Goal: Task Accomplishment & Management: Complete application form

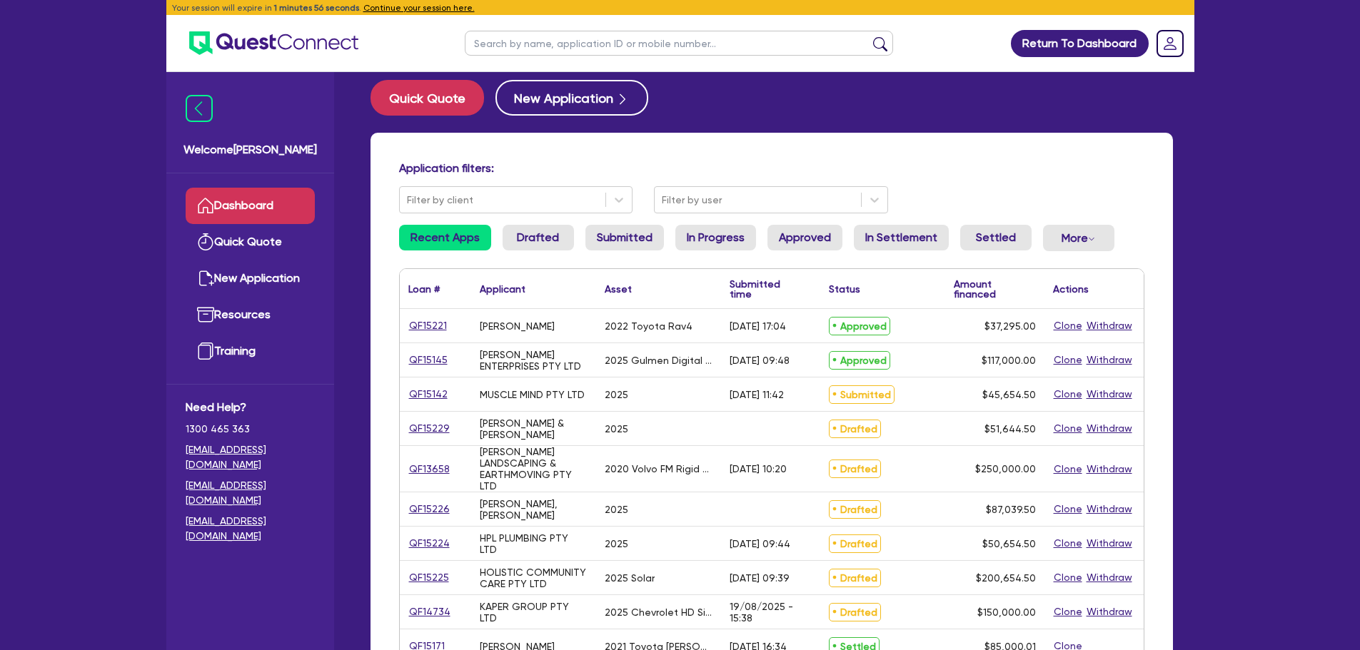
click at [281, 203] on link "Dashboard" at bounding box center [250, 206] width 129 height 36
click at [270, 241] on link "Quick Quote" at bounding box center [250, 242] width 129 height 36
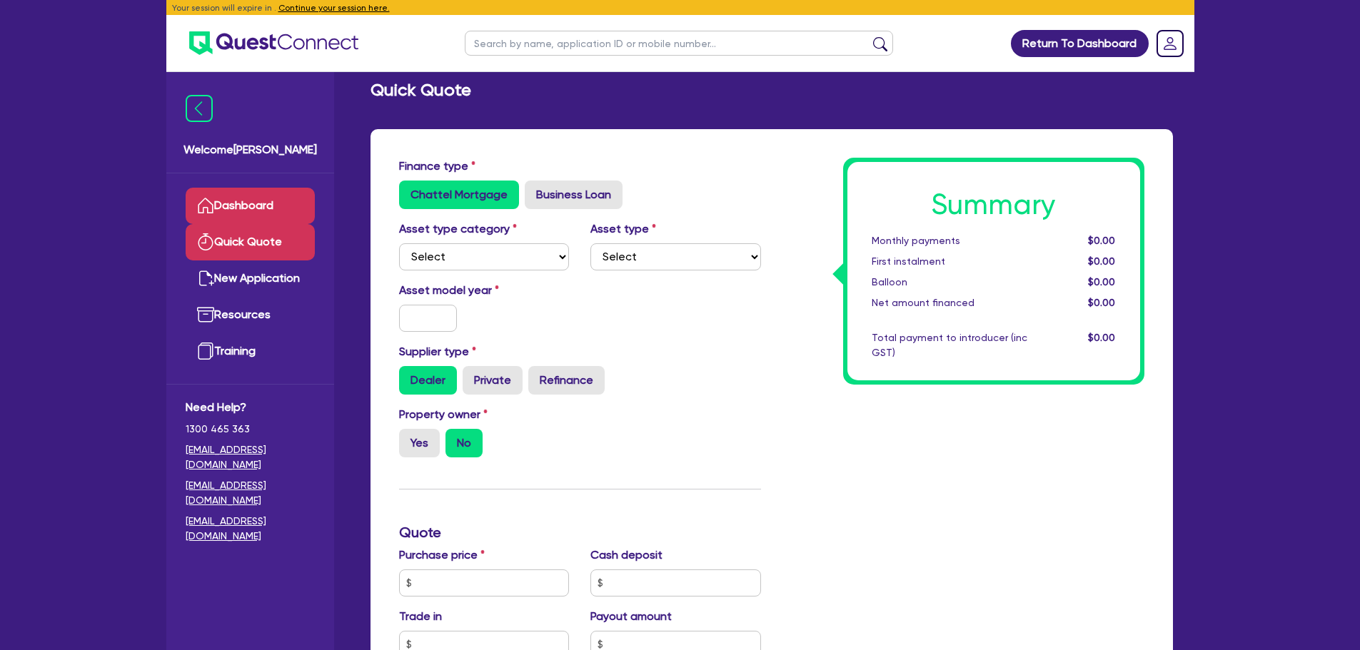
click at [269, 207] on link "Dashboard" at bounding box center [250, 206] width 129 height 36
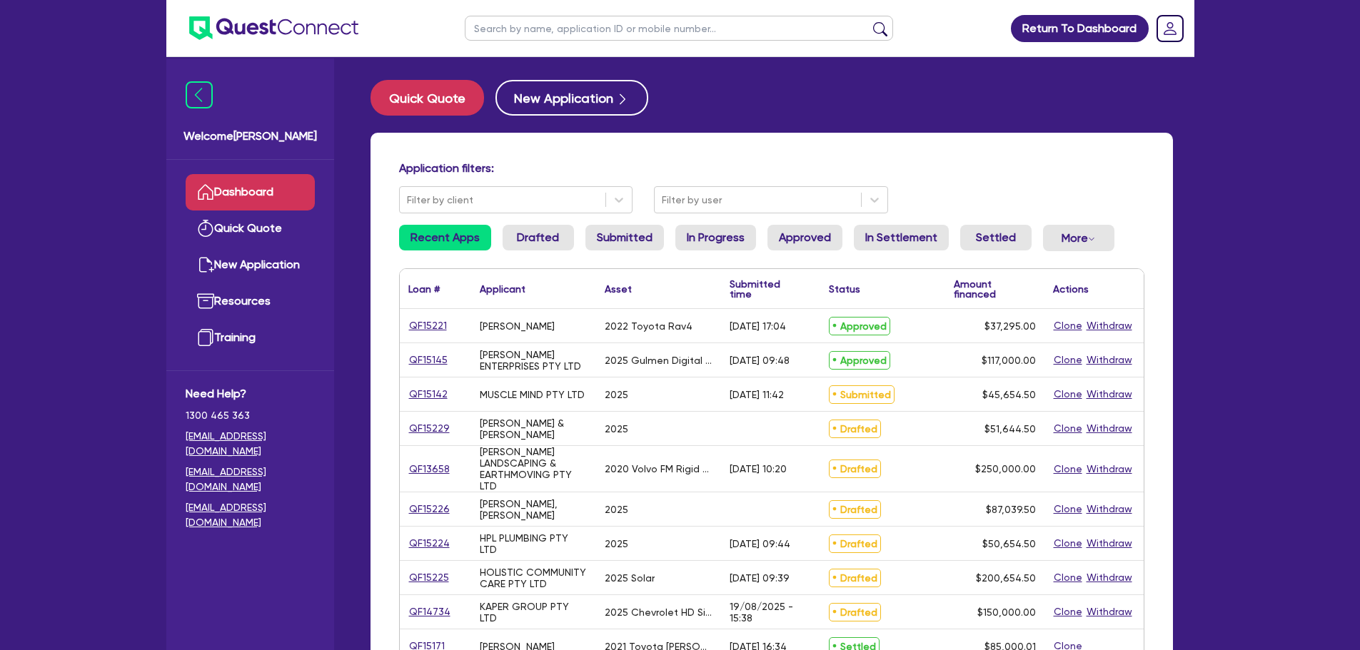
click at [508, 19] on input "text" at bounding box center [679, 28] width 428 height 25
type input "urban"
click at [869, 21] on button "submit" at bounding box center [880, 31] width 23 height 20
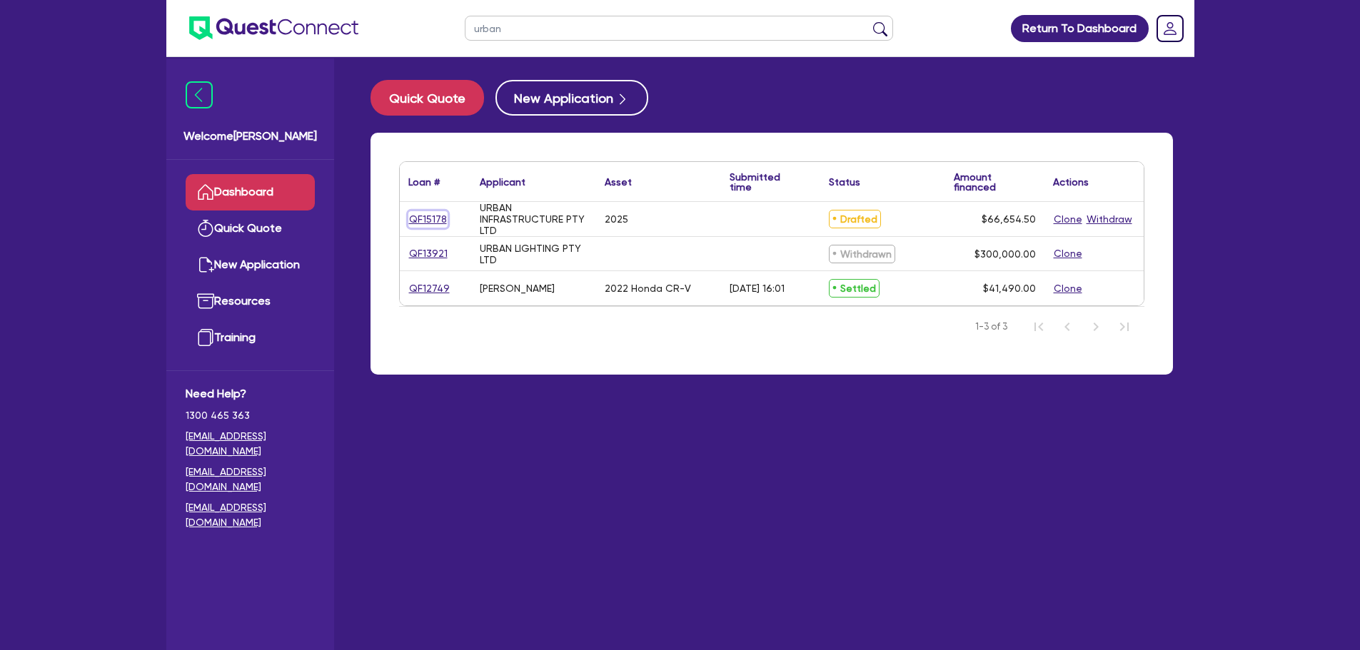
click at [440, 216] on link "QF15178" at bounding box center [427, 219] width 39 height 16
select select "CARS_AND_LIGHT_TRUCKS"
select select "PASSENGER_VEHICLES"
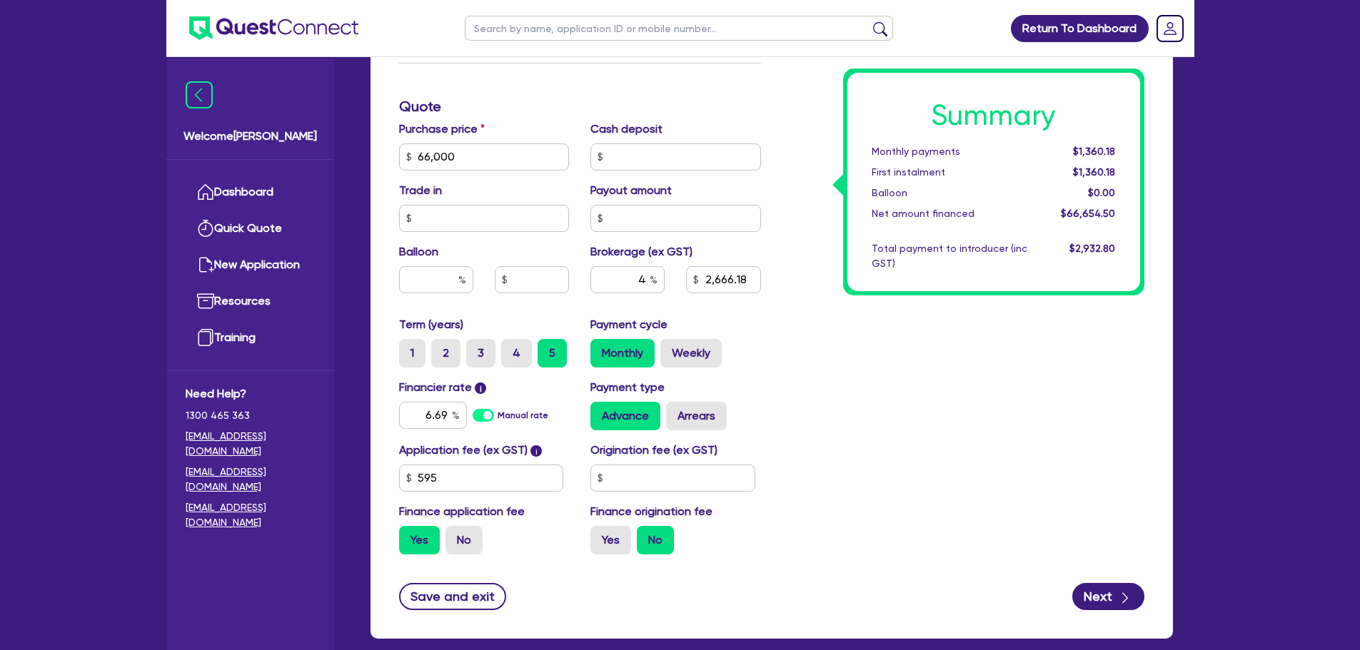
scroll to position [560, 0]
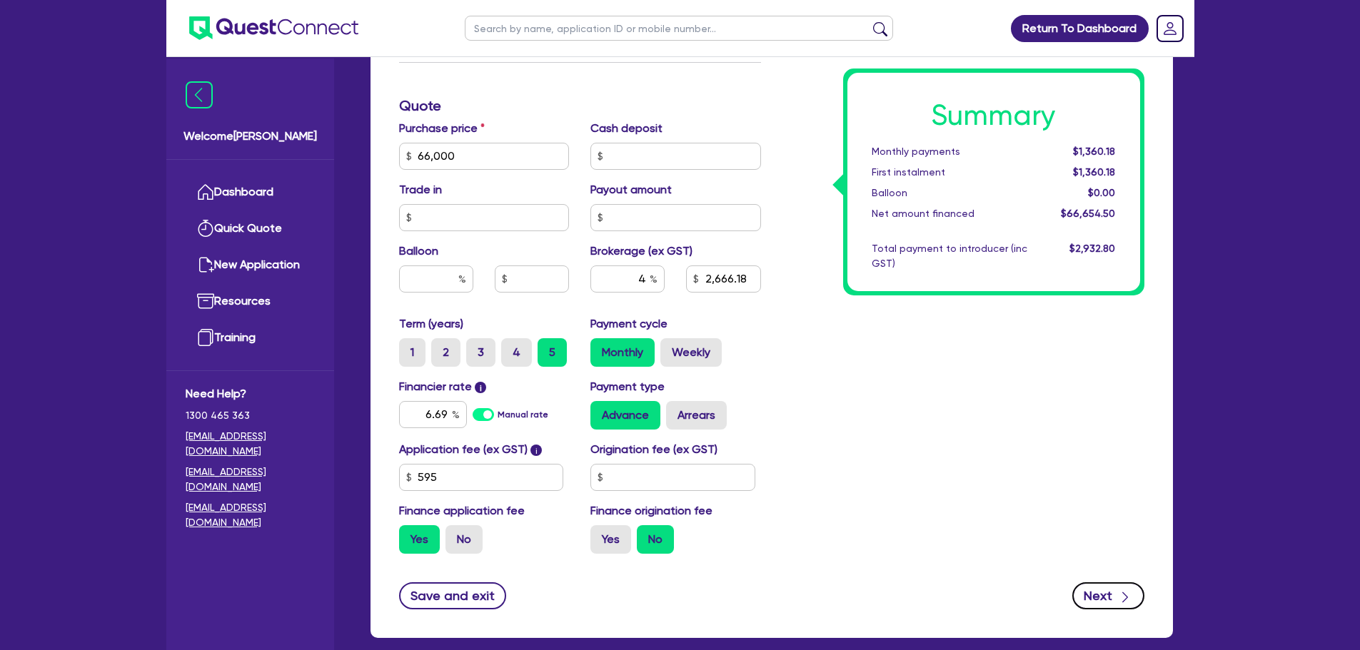
click at [1085, 608] on button "Next" at bounding box center [1108, 596] width 72 height 27
type input "66,000"
type input "2,666.18"
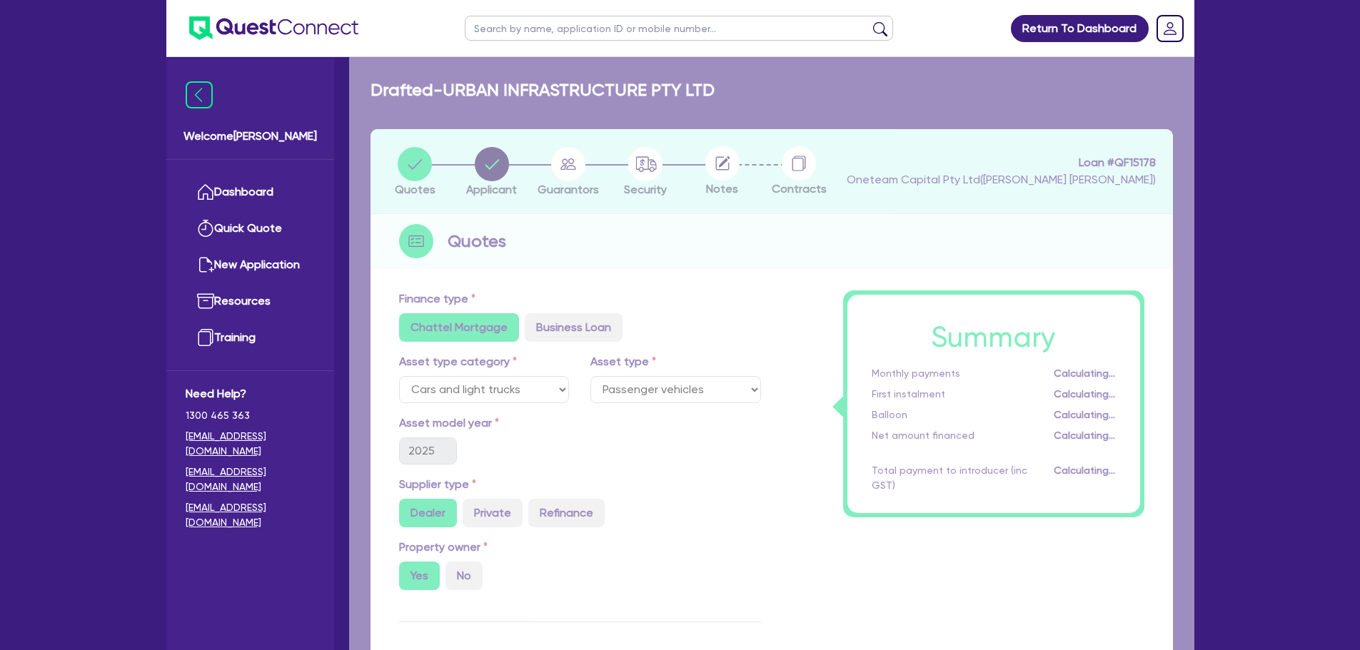
select select "COMPANY"
select select "BUILDING_CONSTRUCTION"
select select "BUSINESSES_CONSTRUCTION_SERVICES"
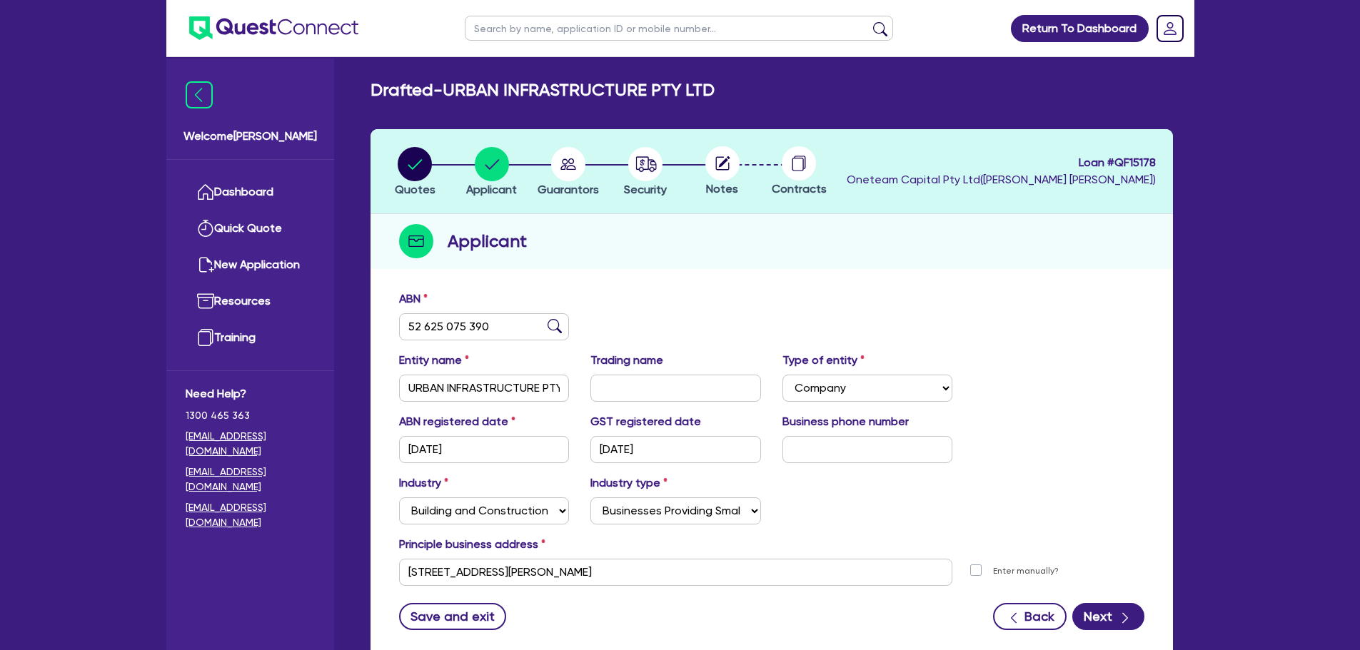
click at [1047, 631] on div "ABN 52 625 075 390 Entity name URBAN INFRASTRUCTURE PTY LTD Trading name Type o…" at bounding box center [772, 471] width 803 height 376
click at [1026, 618] on button "Back" at bounding box center [1030, 616] width 74 height 27
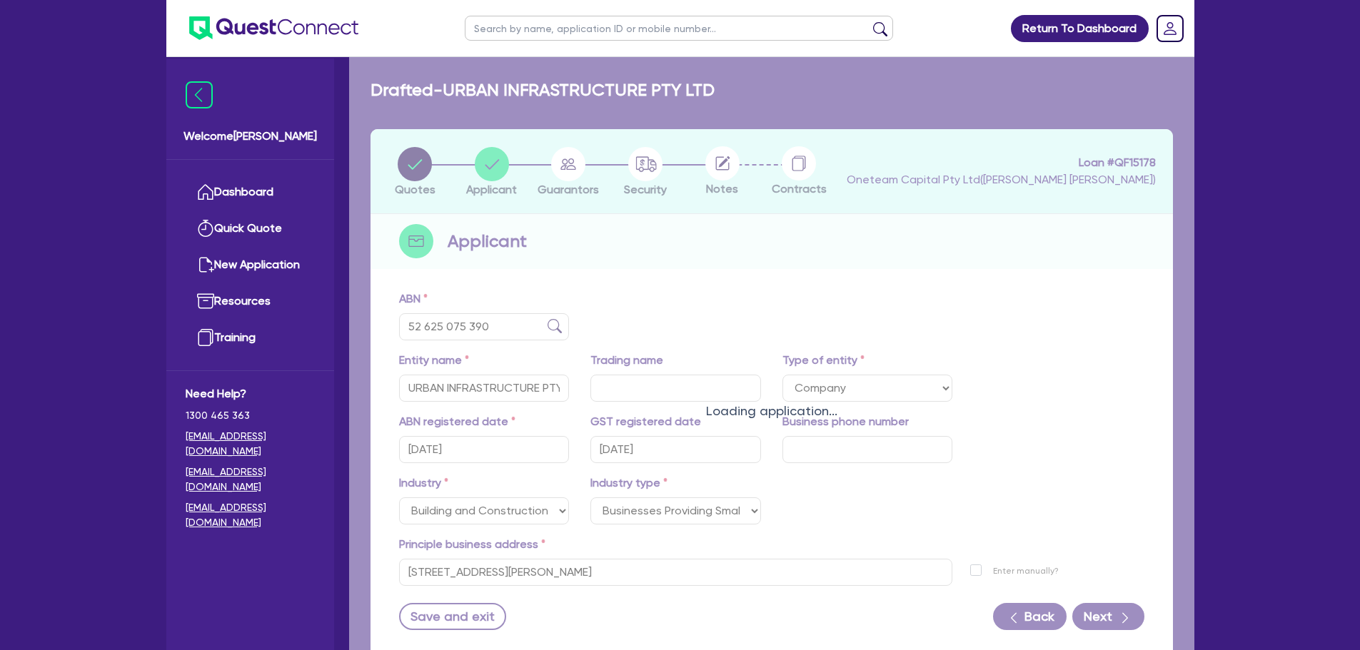
select select "CARS_AND_LIGHT_TRUCKS"
select select "PASSENGER_VEHICLES"
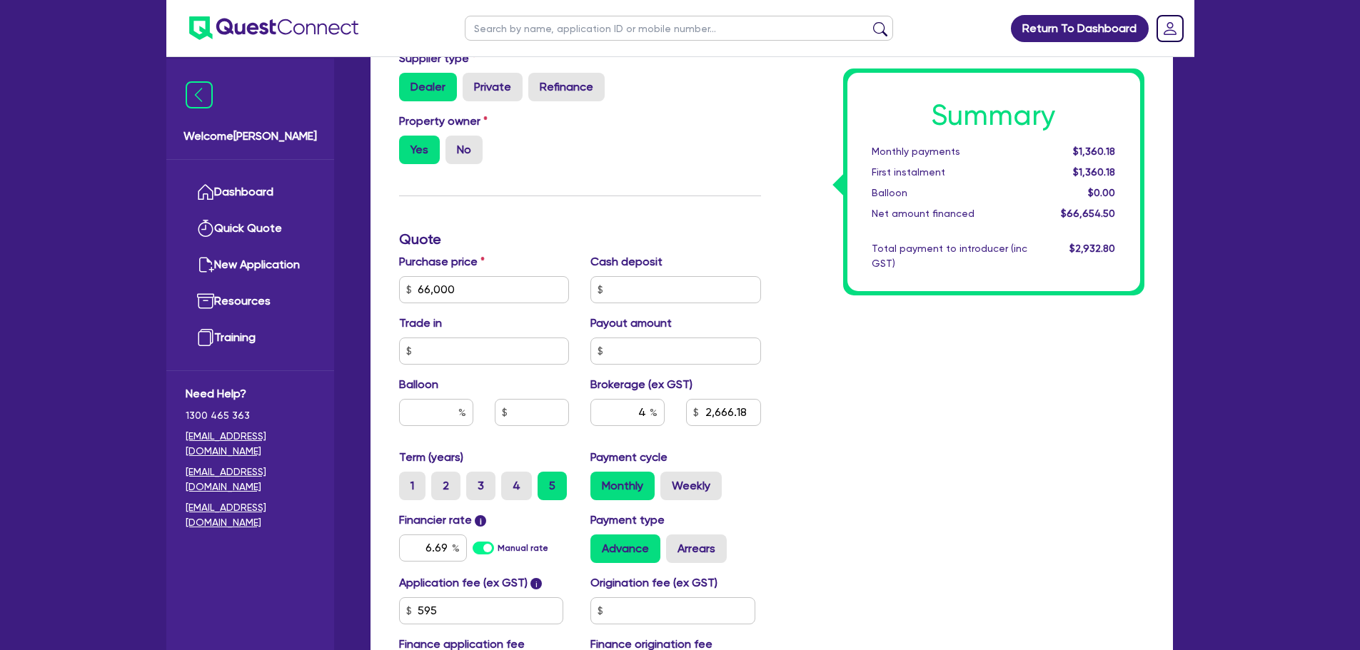
scroll to position [455, 0]
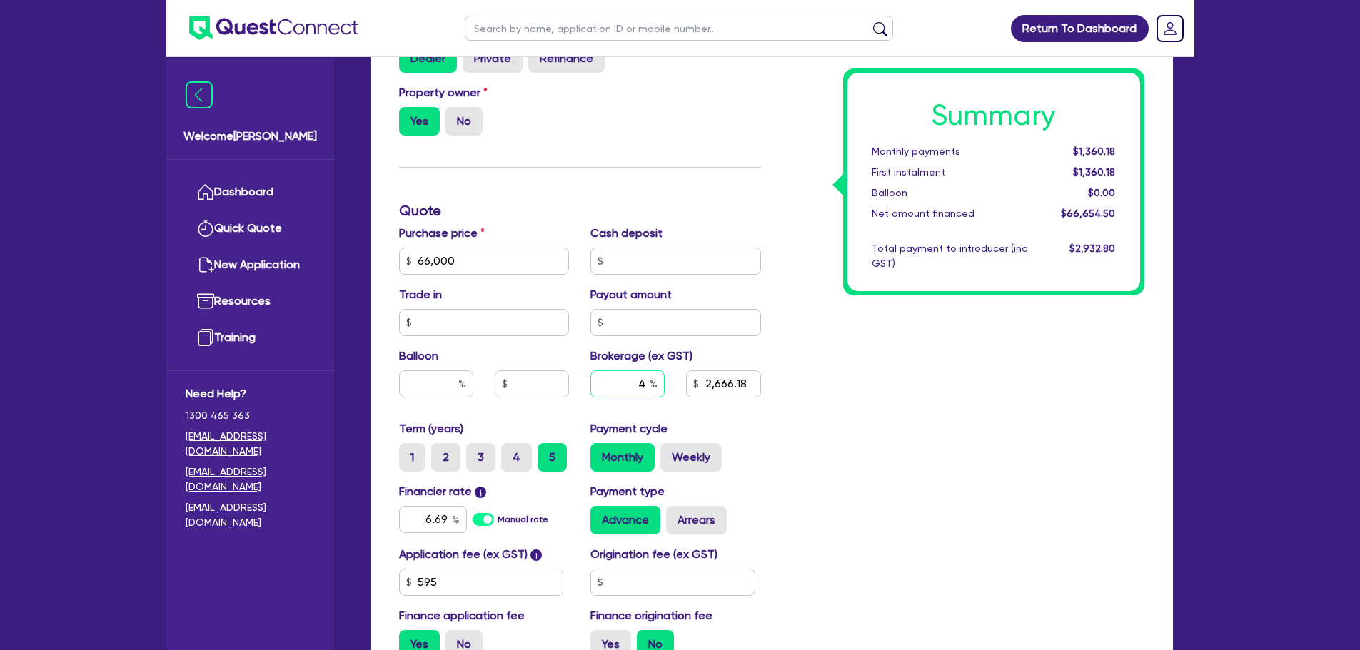
click at [654, 384] on div "4" at bounding box center [627, 384] width 74 height 27
type input "3"
type input "66,000"
type input "2,666.18"
click at [877, 414] on div "Summary Monthly payments $1,360.18 First instalment $1,360.18 Balloon $0.00 Net…" at bounding box center [963, 253] width 383 height 835
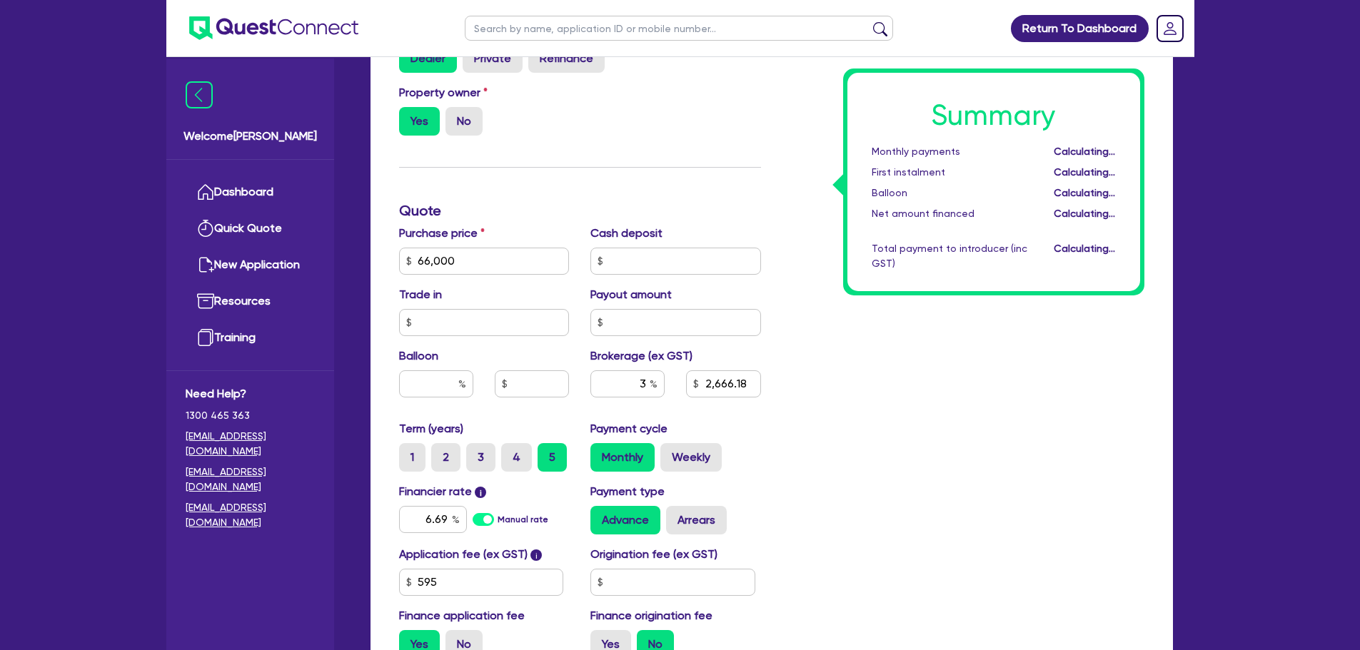
type input "66,000"
type input "1,999.64"
click at [447, 521] on input "6.69" at bounding box center [433, 519] width 68 height 27
type input "6.1"
type input "66,000"
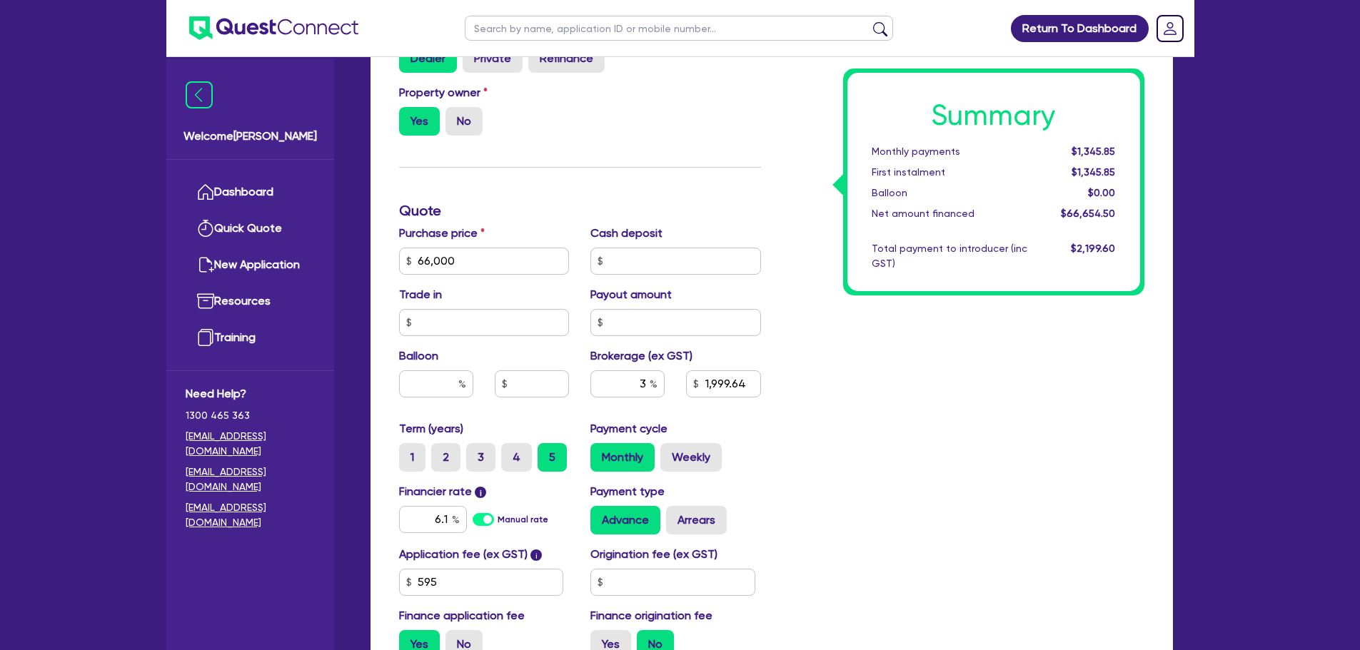
type input "1,999.64"
click at [970, 484] on div "Summary Monthly payments Calculating... First instalment Calculating... Balloon…" at bounding box center [963, 253] width 383 height 835
type input "66,000"
type input "1,999.64"
click at [451, 520] on input "6.1" at bounding box center [433, 519] width 68 height 27
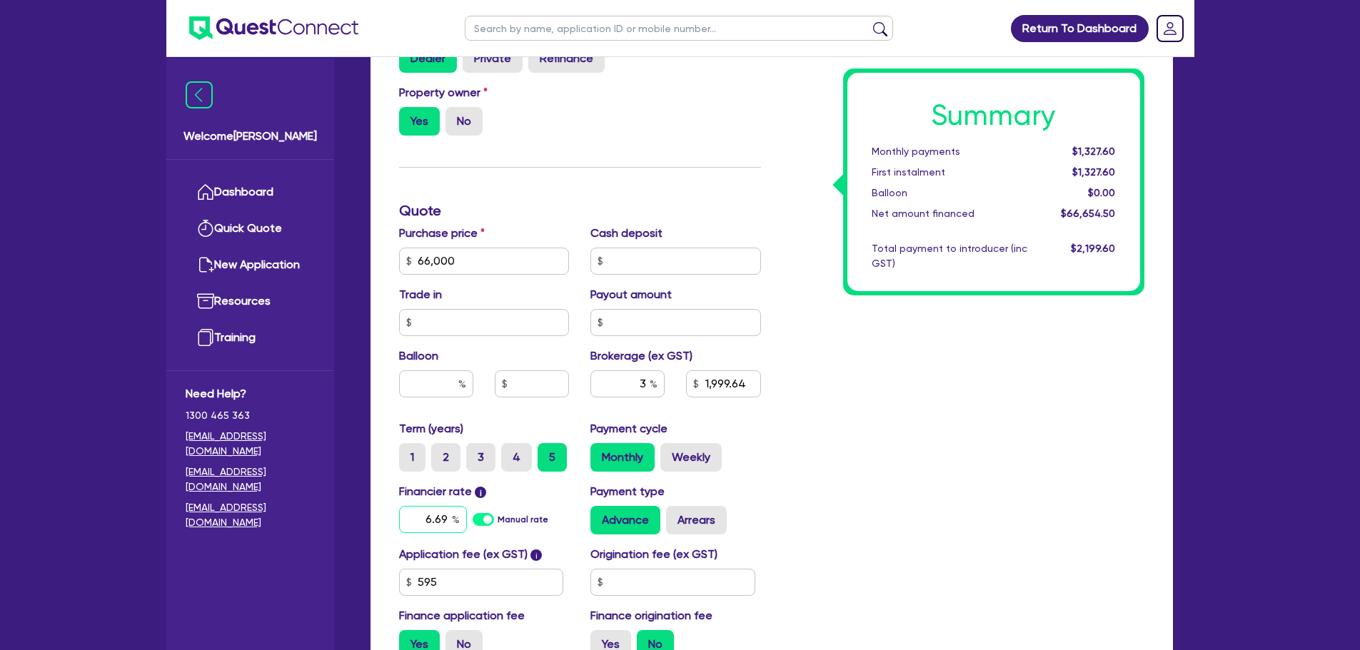
type input "6.69"
type input "66,000"
type input "1,999.64"
click at [981, 449] on div "Summary Monthly payments $1,327.60 First instalment $1,327.60 Balloon $0.00 Net…" at bounding box center [963, 253] width 383 height 835
type input "66,000"
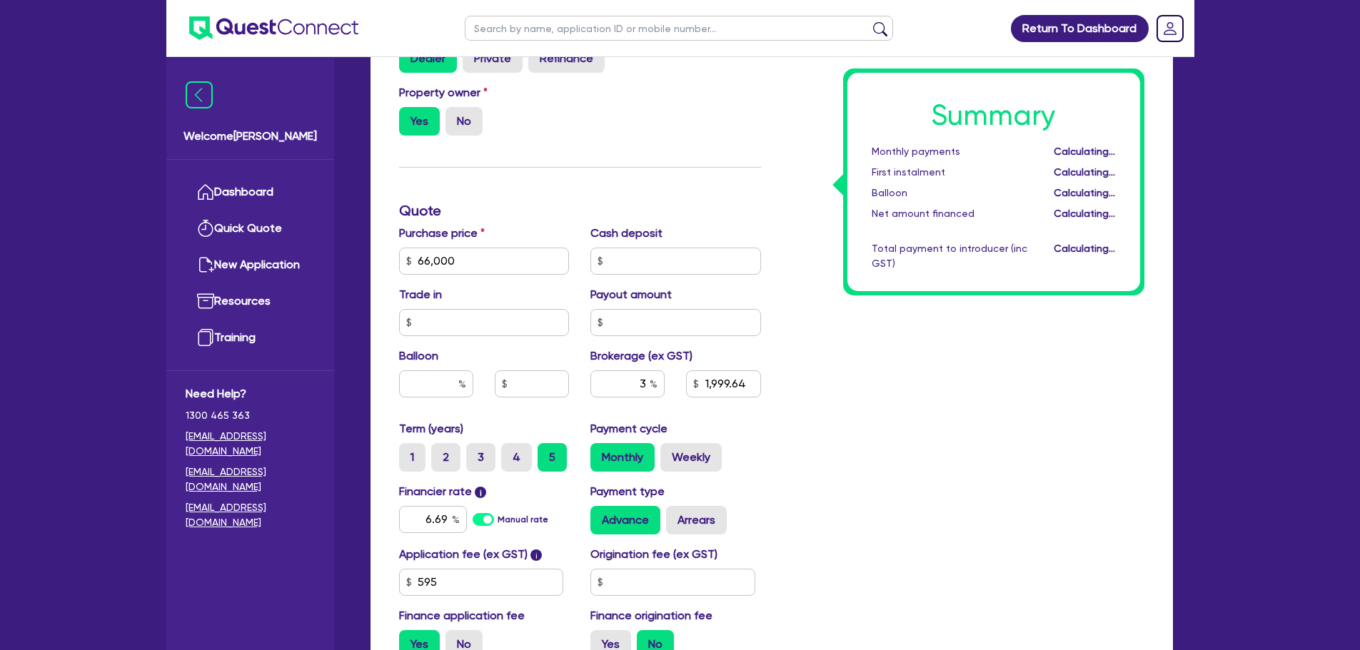
type input "1,999.64"
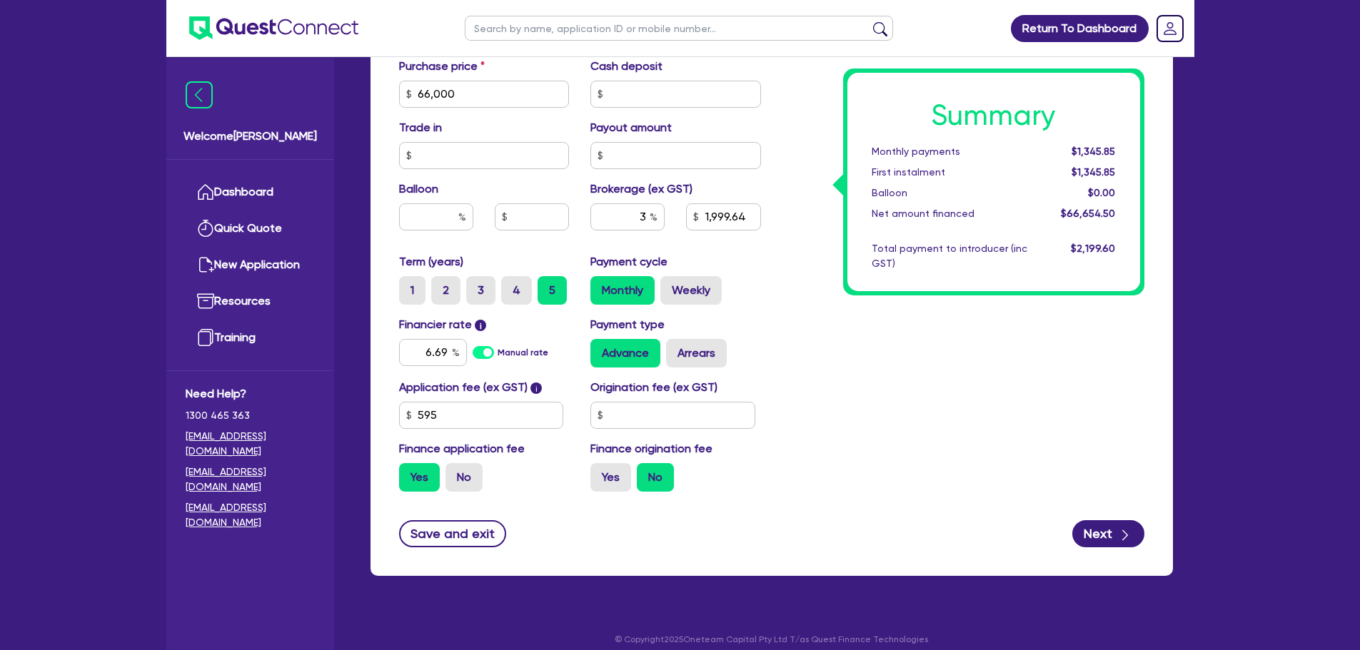
scroll to position [635, 0]
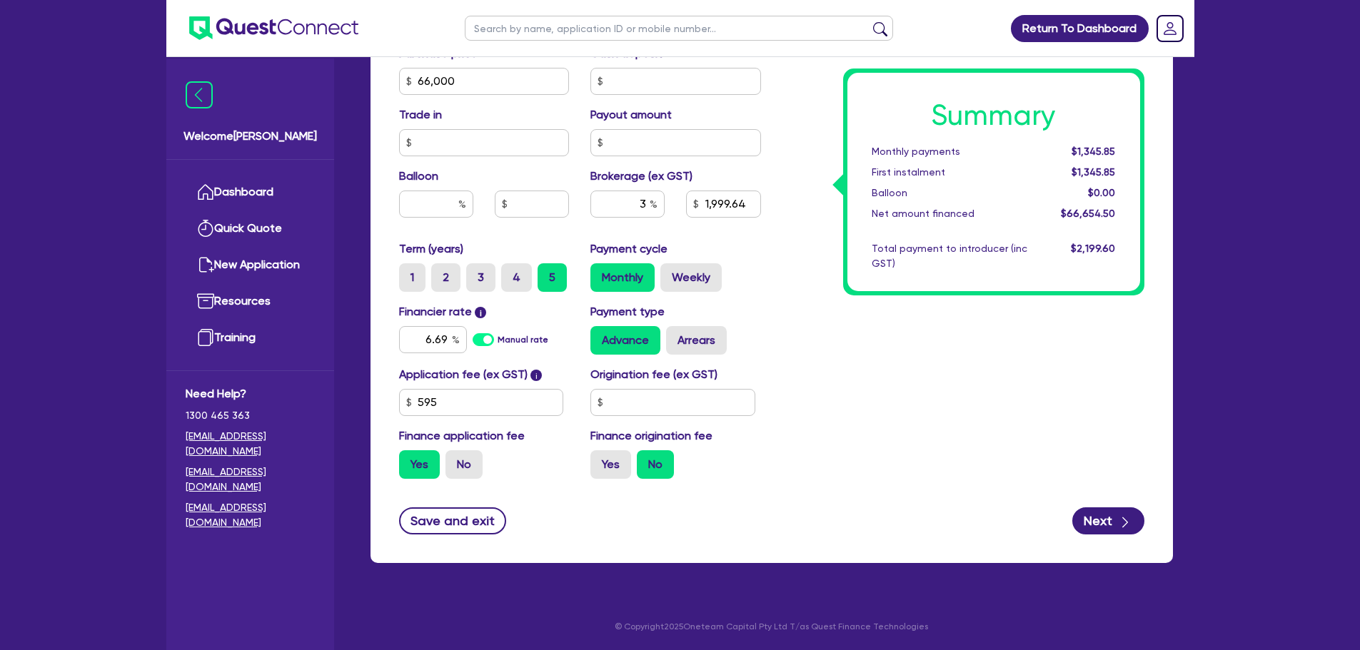
click at [1102, 539] on div "Finance type Chattel Mortgage Business Loan Asset type category Select Cars and…" at bounding box center [772, 106] width 803 height 915
click at [1103, 525] on button "Next" at bounding box center [1108, 521] width 72 height 27
type input "66,000"
type input "1,999.64"
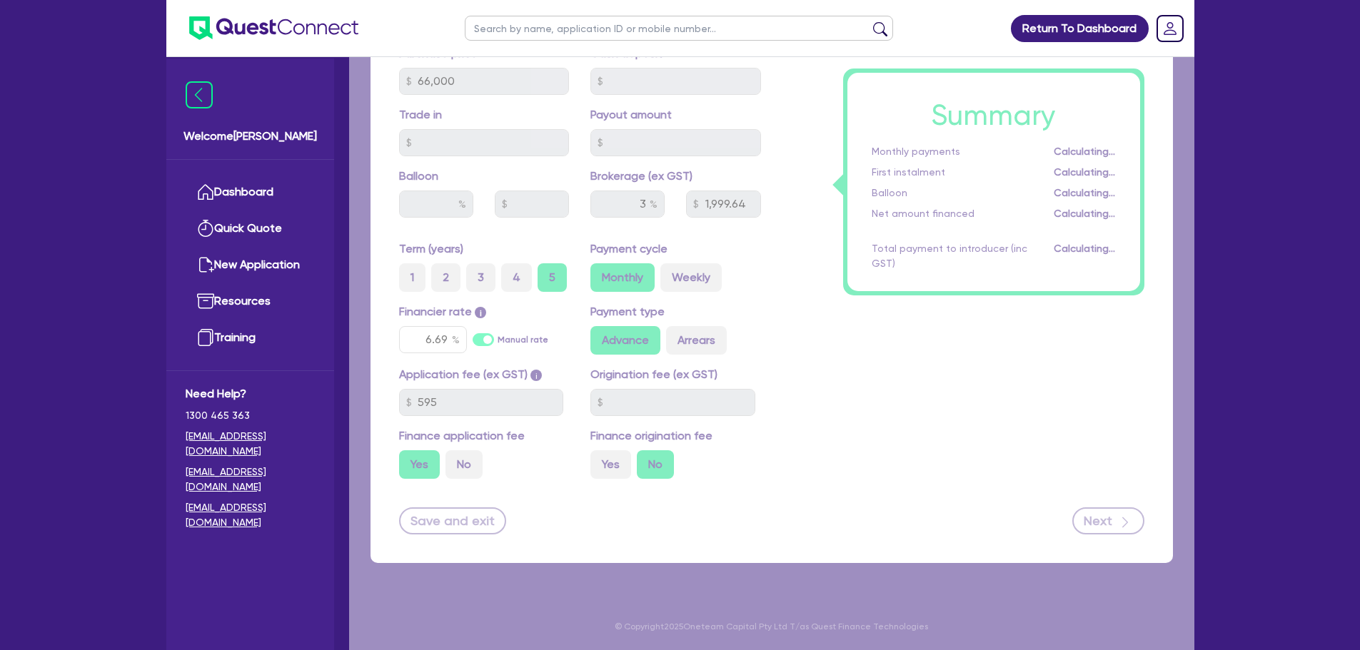
select select "COMPANY"
select select "BUILDING_CONSTRUCTION"
select select "BUSINESSES_CONSTRUCTION_SERVICES"
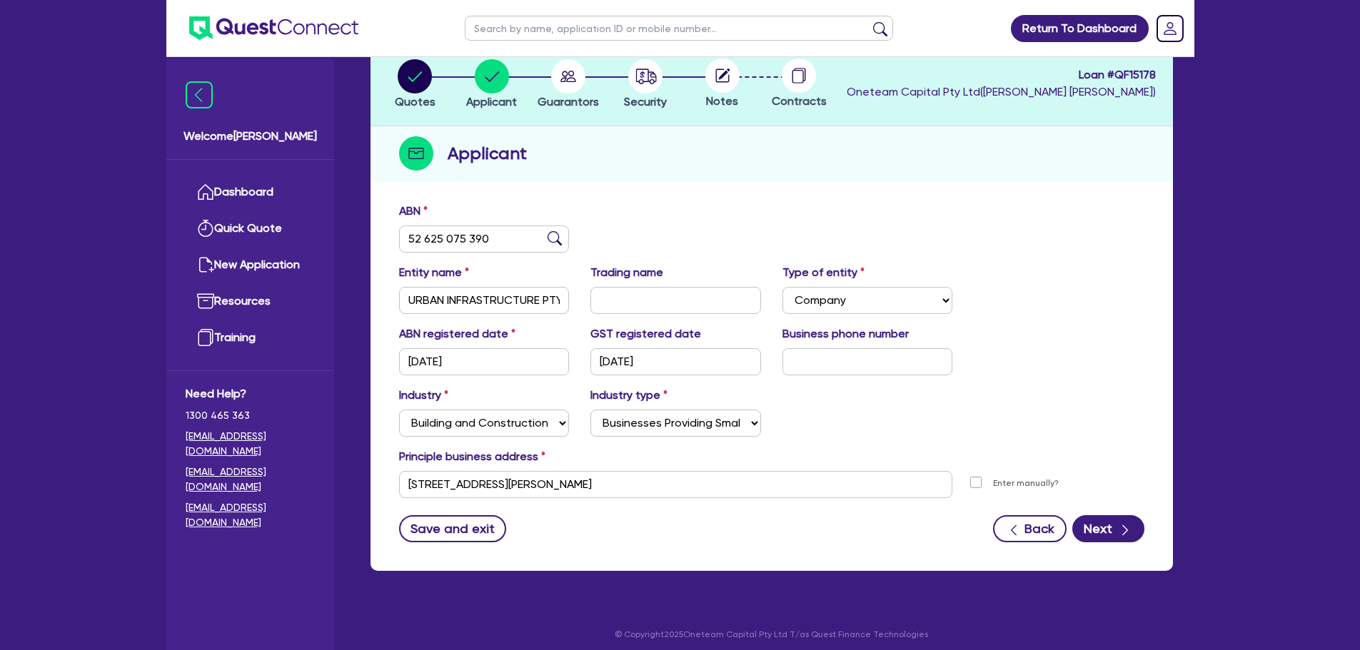
scroll to position [96, 0]
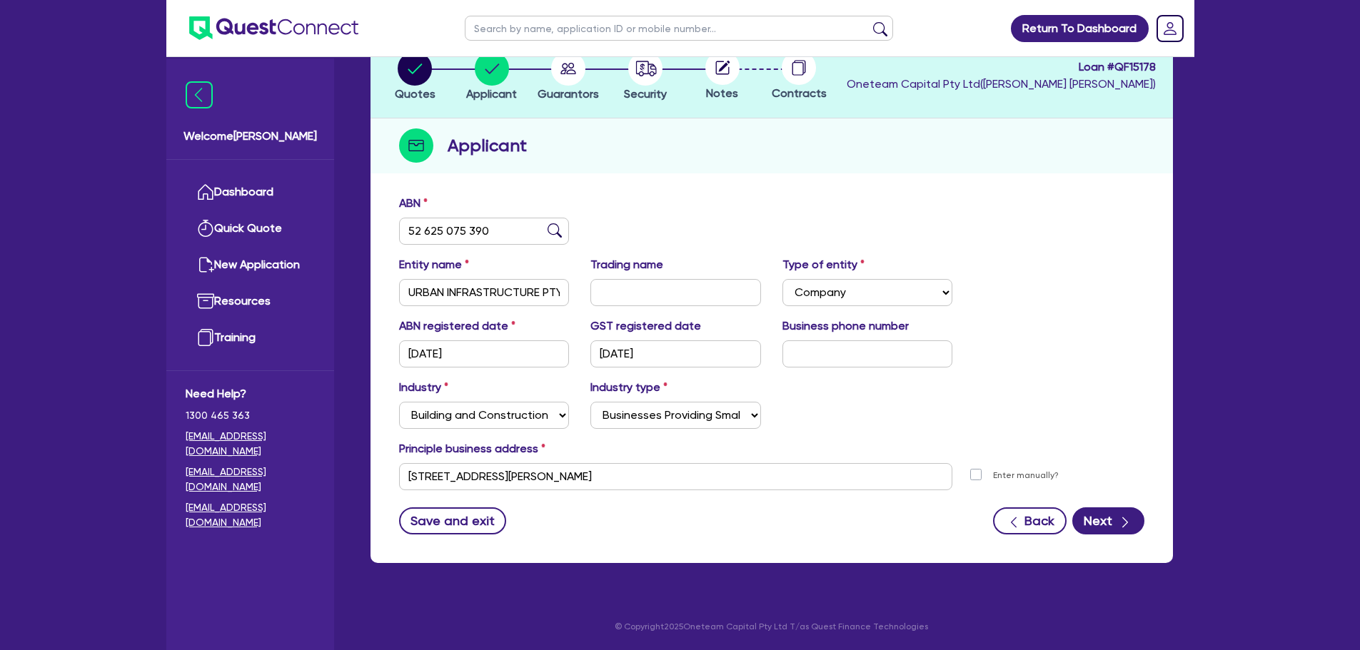
click at [1075, 532] on div "Back Next" at bounding box center [1068, 521] width 151 height 27
click at [1099, 520] on button "Next" at bounding box center [1108, 521] width 72 height 27
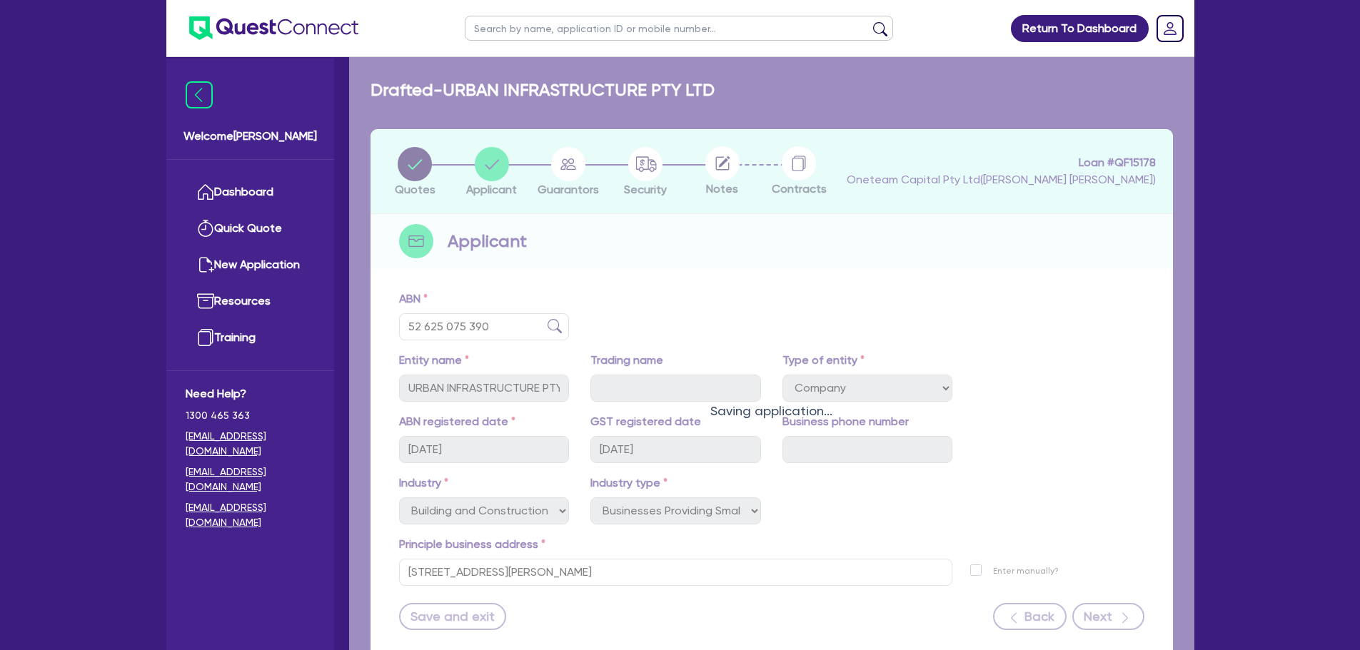
select select "MR"
select select "[GEOGRAPHIC_DATA]"
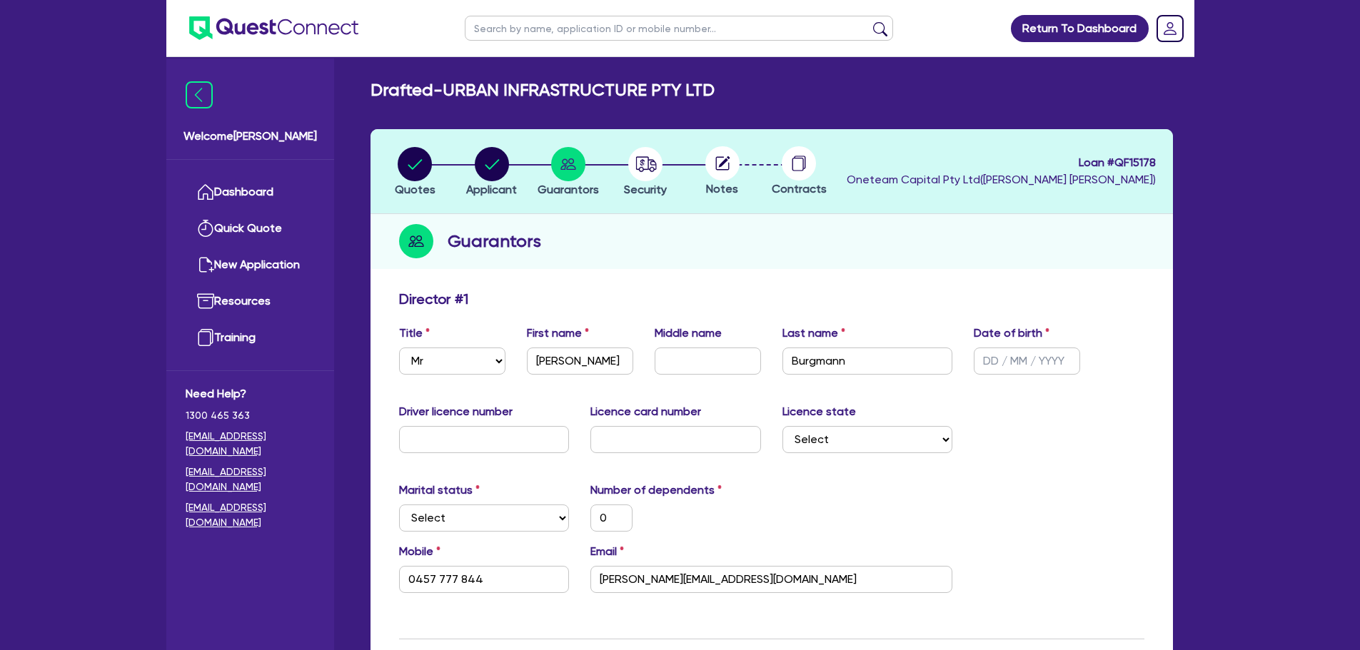
click at [718, 170] on icon at bounding box center [722, 163] width 14 height 14
click at [243, 243] on link "Quick Quote" at bounding box center [250, 229] width 129 height 36
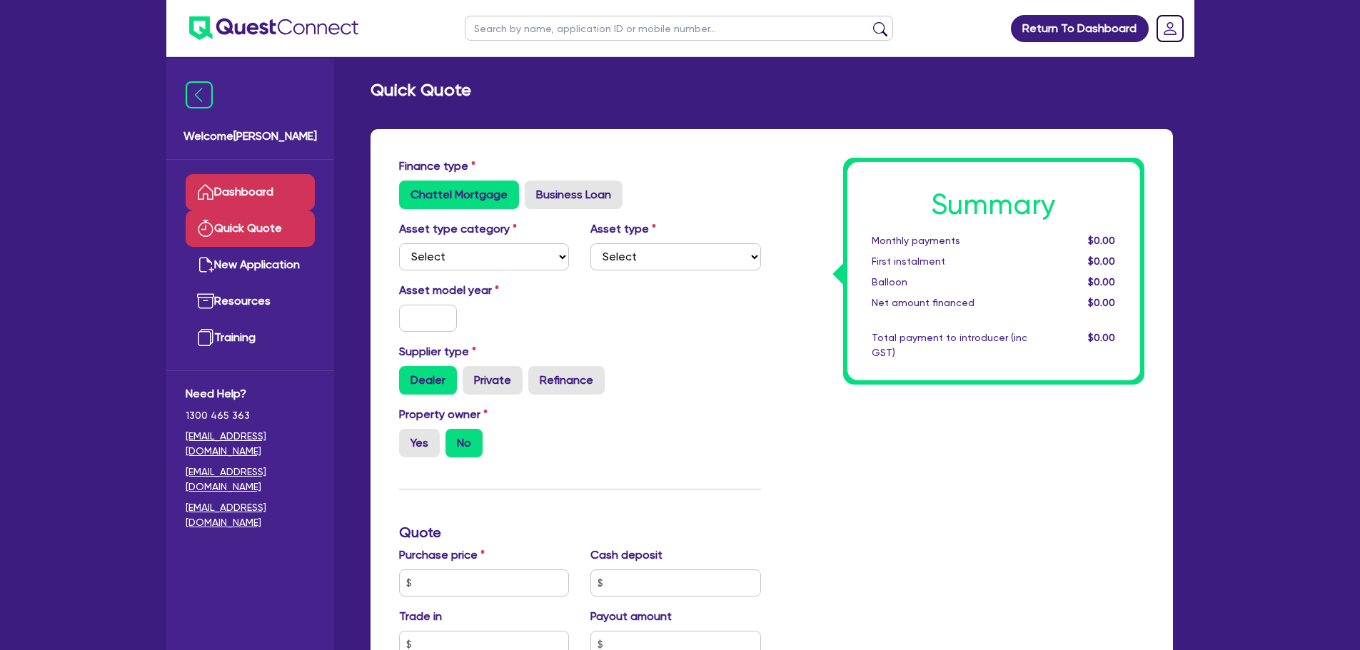
click at [243, 174] on link "Dashboard" at bounding box center [250, 192] width 129 height 36
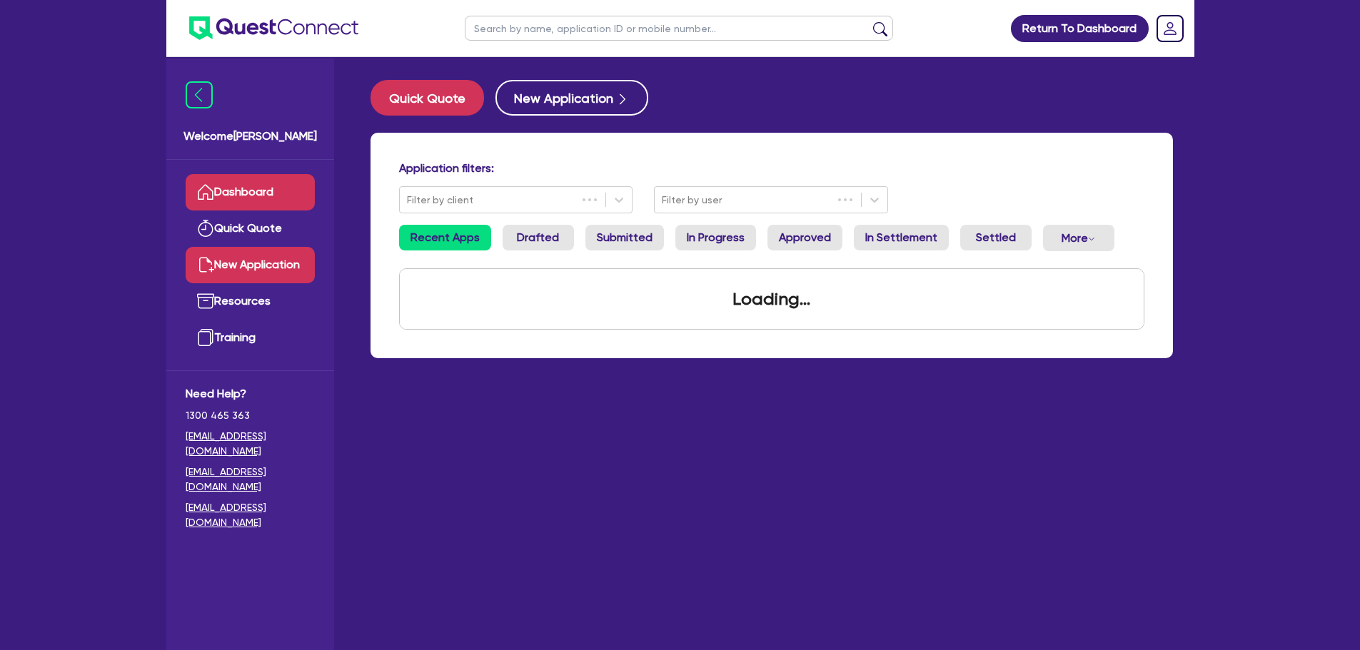
click at [264, 250] on link "New Application" at bounding box center [250, 265] width 129 height 36
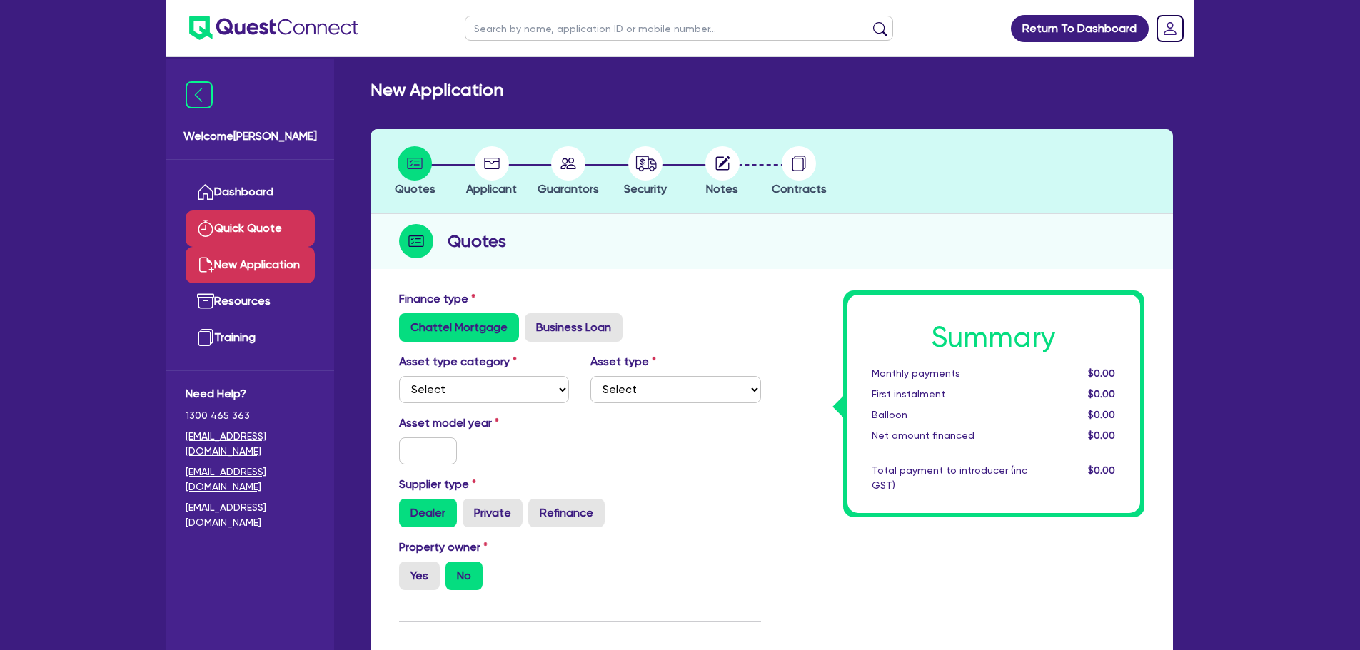
click at [264, 241] on link "Quick Quote" at bounding box center [250, 229] width 129 height 36
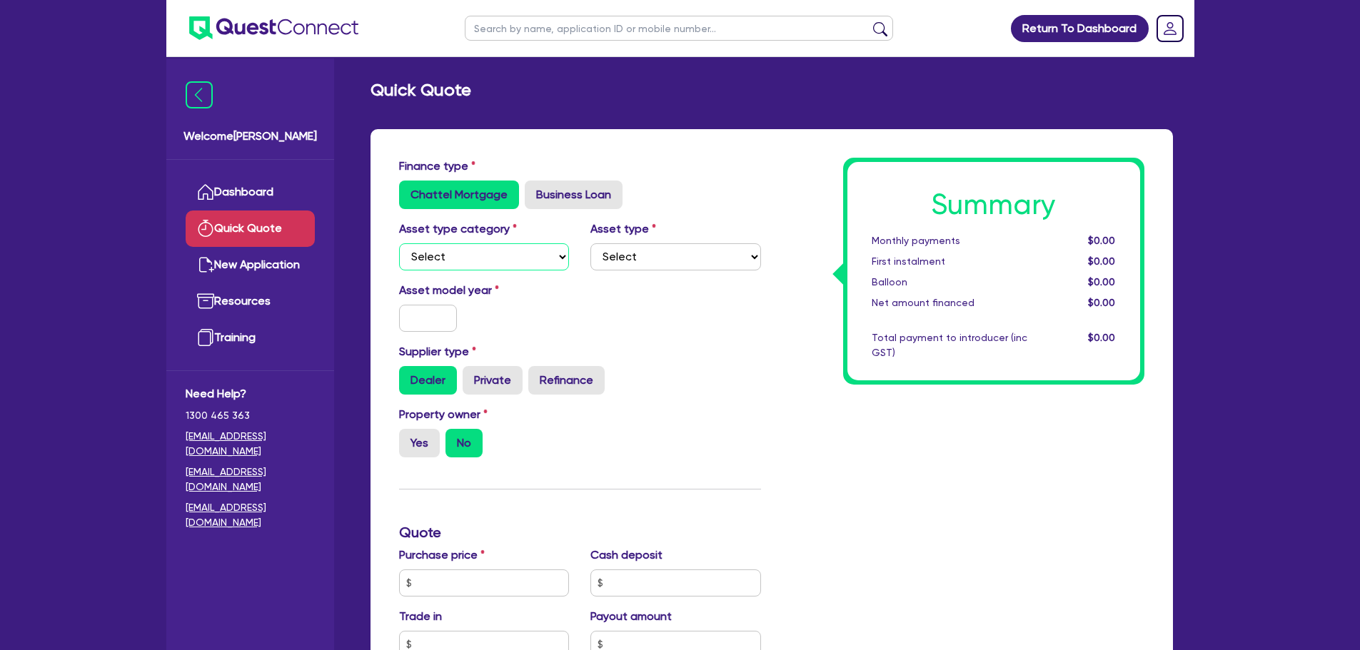
click at [488, 266] on select "Select Cars and light trucks Primary assets Secondary assets Tertiary assets" at bounding box center [484, 256] width 171 height 27
select select "PRIMARY_ASSETS"
click at [399, 243] on select "Select Cars and light trucks Primary assets Secondary assets Tertiary assets" at bounding box center [484, 256] width 171 height 27
click at [628, 258] on select "Select Heavy trucks over 4.5 tonne Trailers Bus and coaches Yellow goods and ex…" at bounding box center [675, 256] width 171 height 27
select select "HEAVY_TRUCKS"
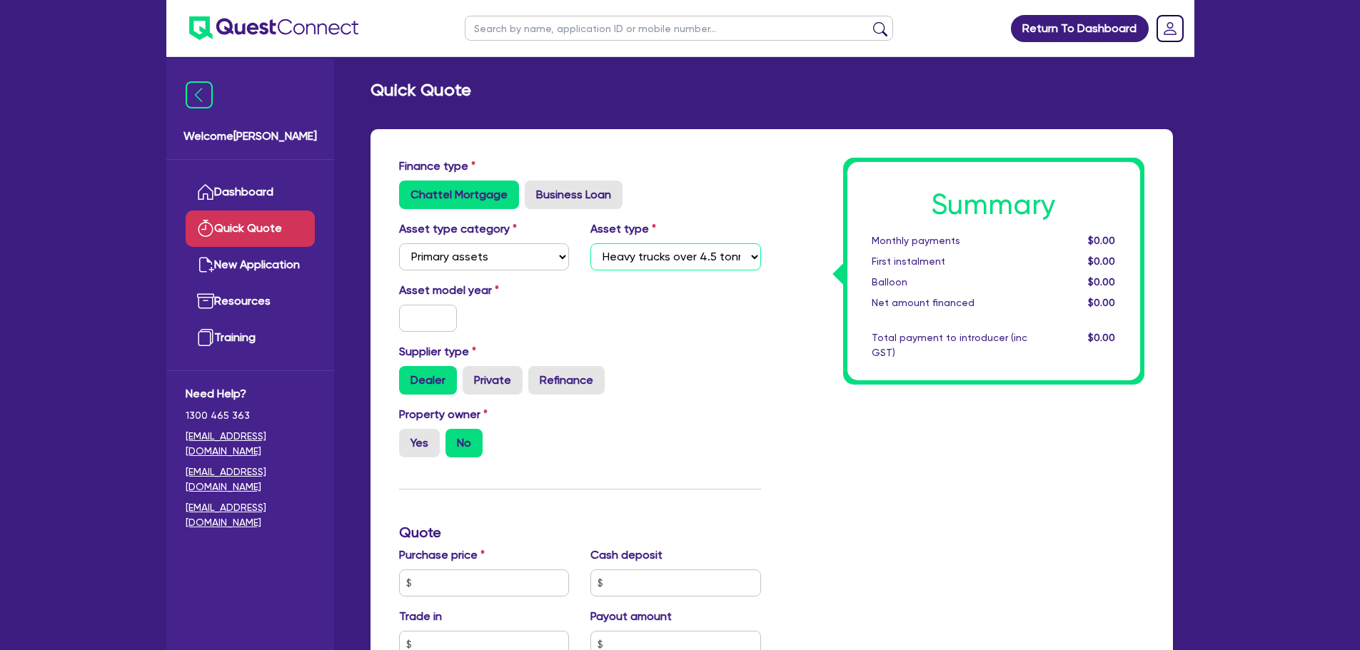
click at [590, 243] on select "Select Heavy trucks over 4.5 tonne Trailers Bus and coaches Yellow goods and ex…" at bounding box center [675, 256] width 171 height 27
click at [673, 261] on select "Select Heavy trucks over 4.5 tonne Trailers Bus and coaches Yellow goods and ex…" at bounding box center [675, 256] width 171 height 27
click at [443, 318] on input "text" at bounding box center [428, 318] width 59 height 27
type input "2015"
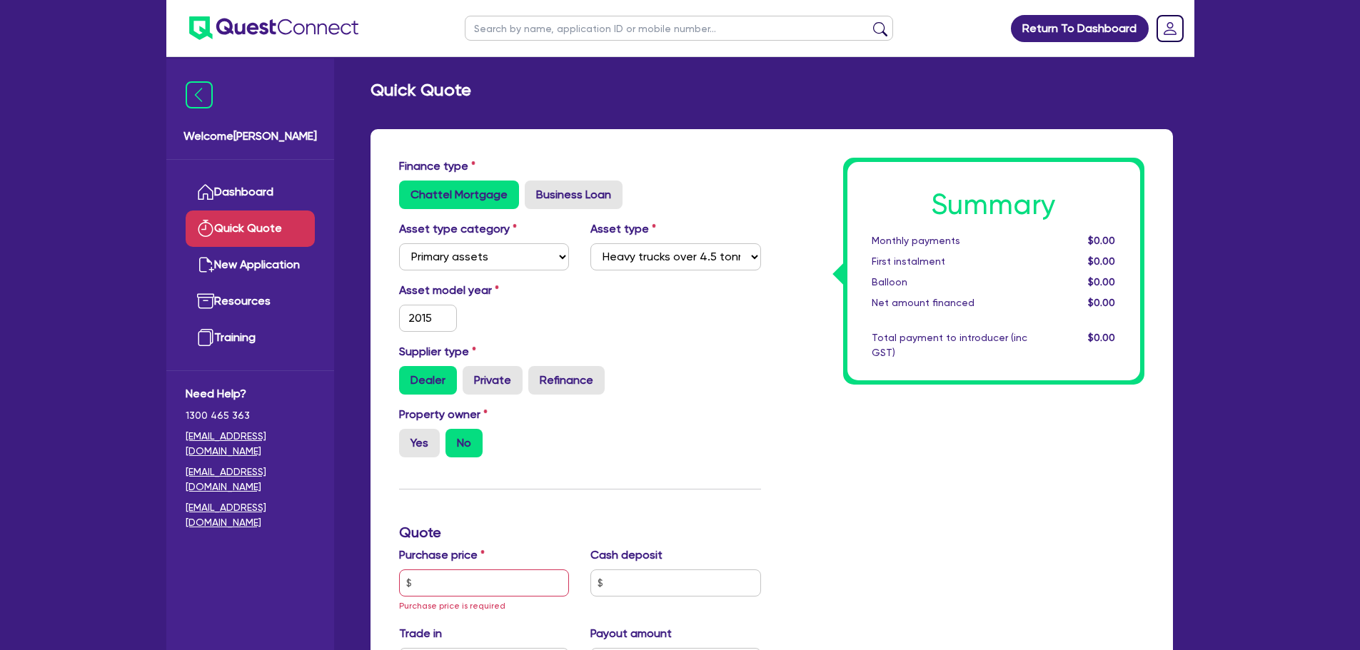
click at [497, 331] on div "Asset model year [DATE]" at bounding box center [484, 307] width 192 height 50
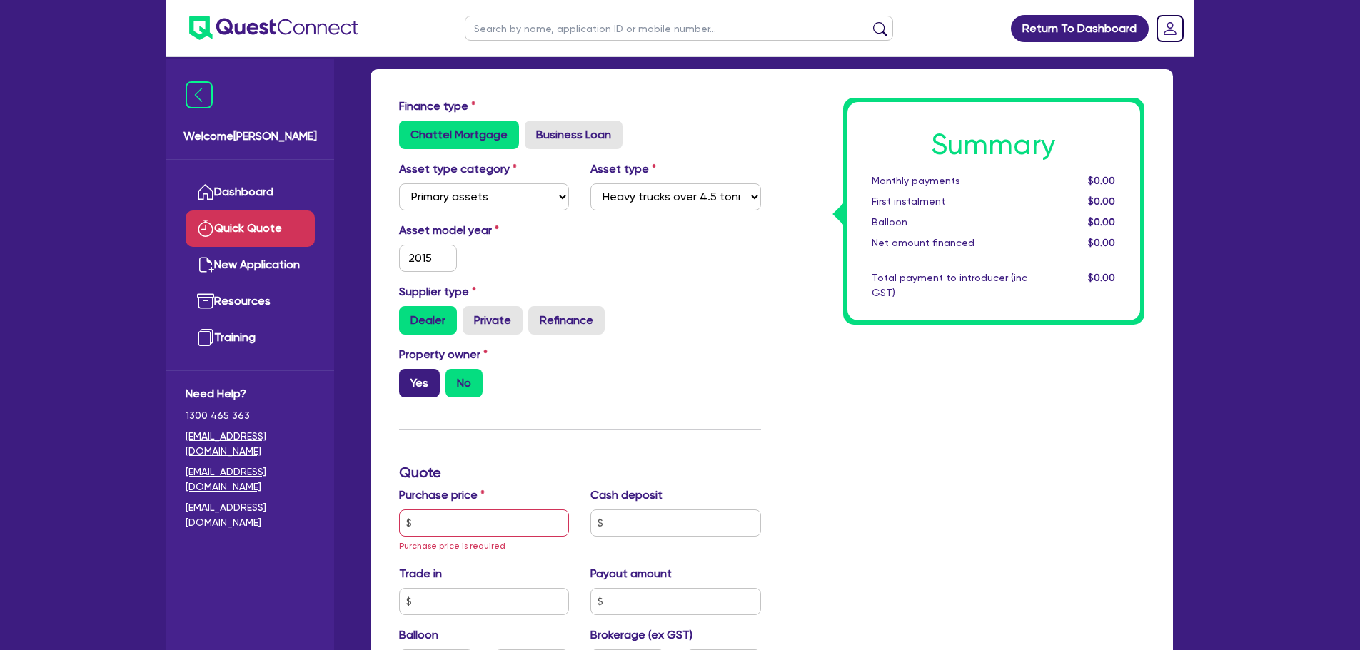
click at [413, 377] on label "Yes" at bounding box center [419, 383] width 41 height 29
click at [408, 377] on input "Yes" at bounding box center [403, 373] width 9 height 9
radio input "true"
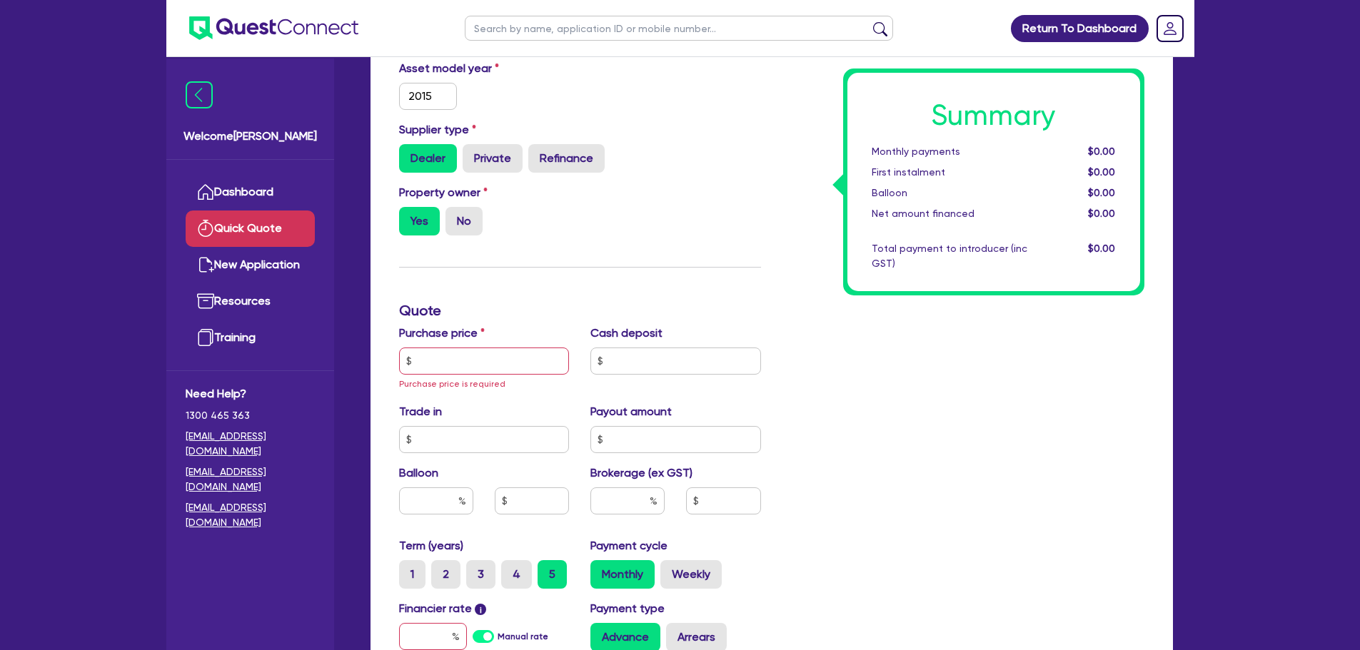
scroll to position [243, 0]
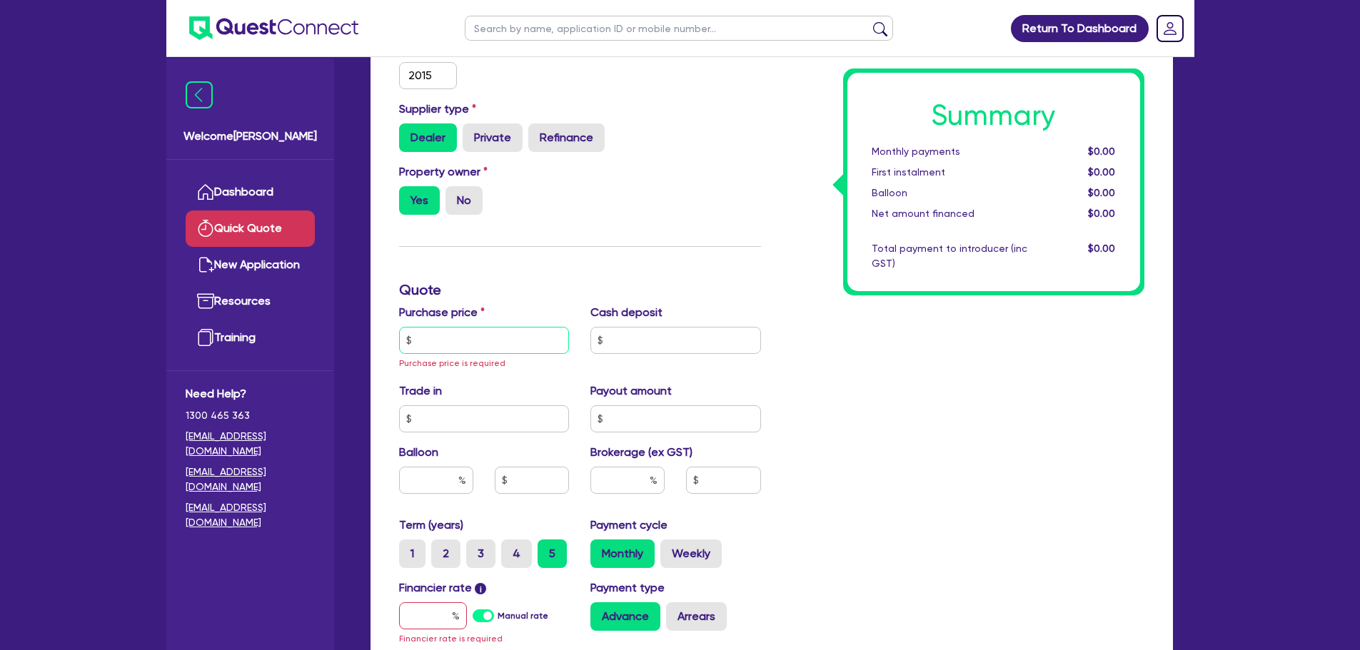
click at [447, 340] on input "text" at bounding box center [484, 340] width 171 height 27
type input "1"
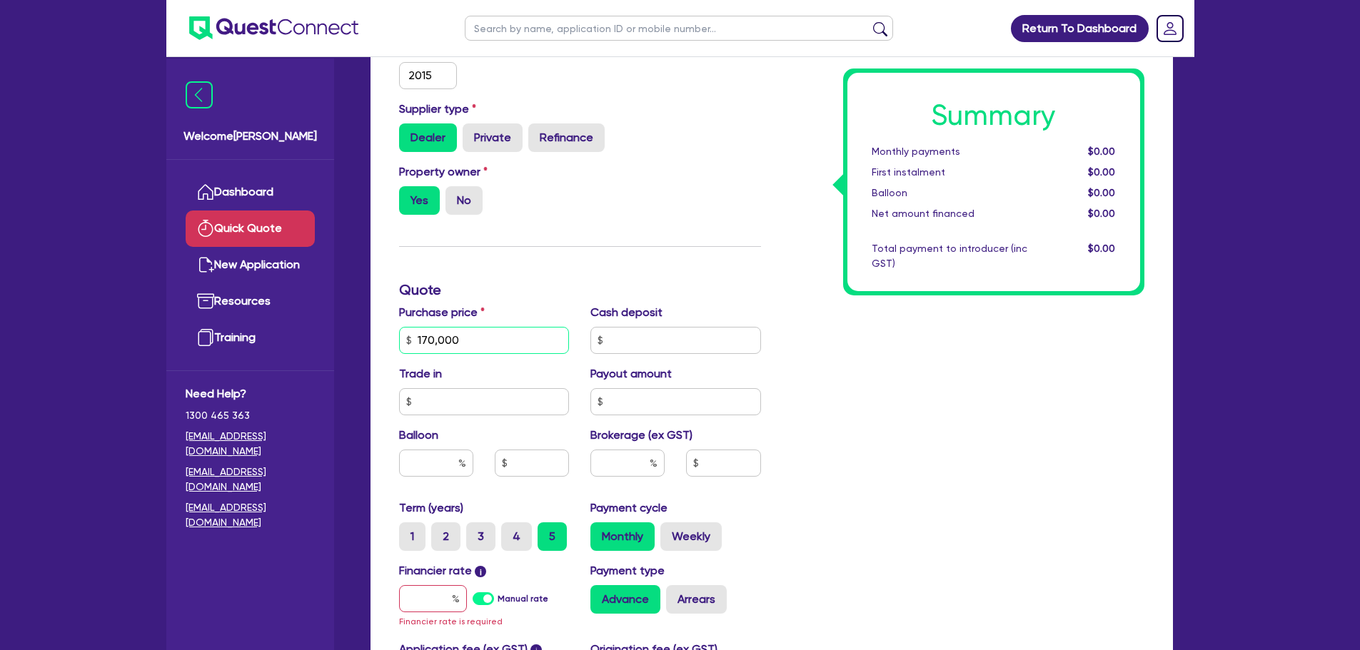
type input "170,000"
click at [498, 298] on h3 "Quote" at bounding box center [580, 289] width 362 height 17
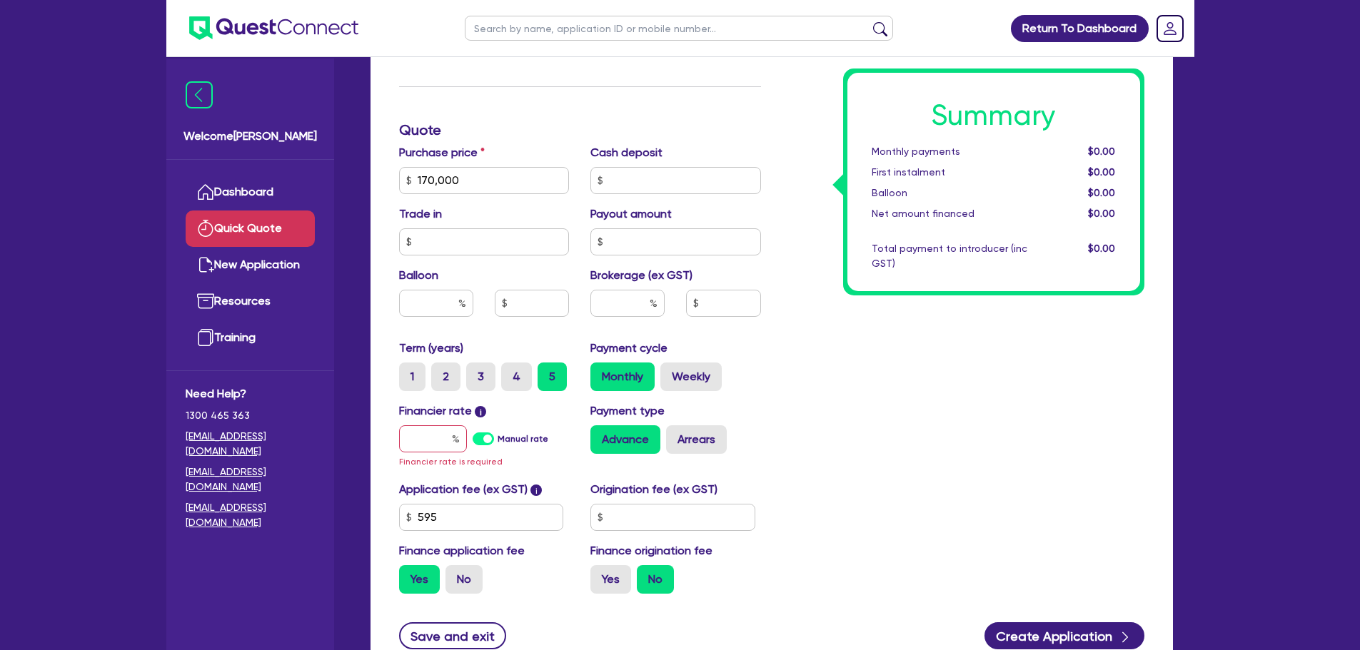
scroll to position [405, 0]
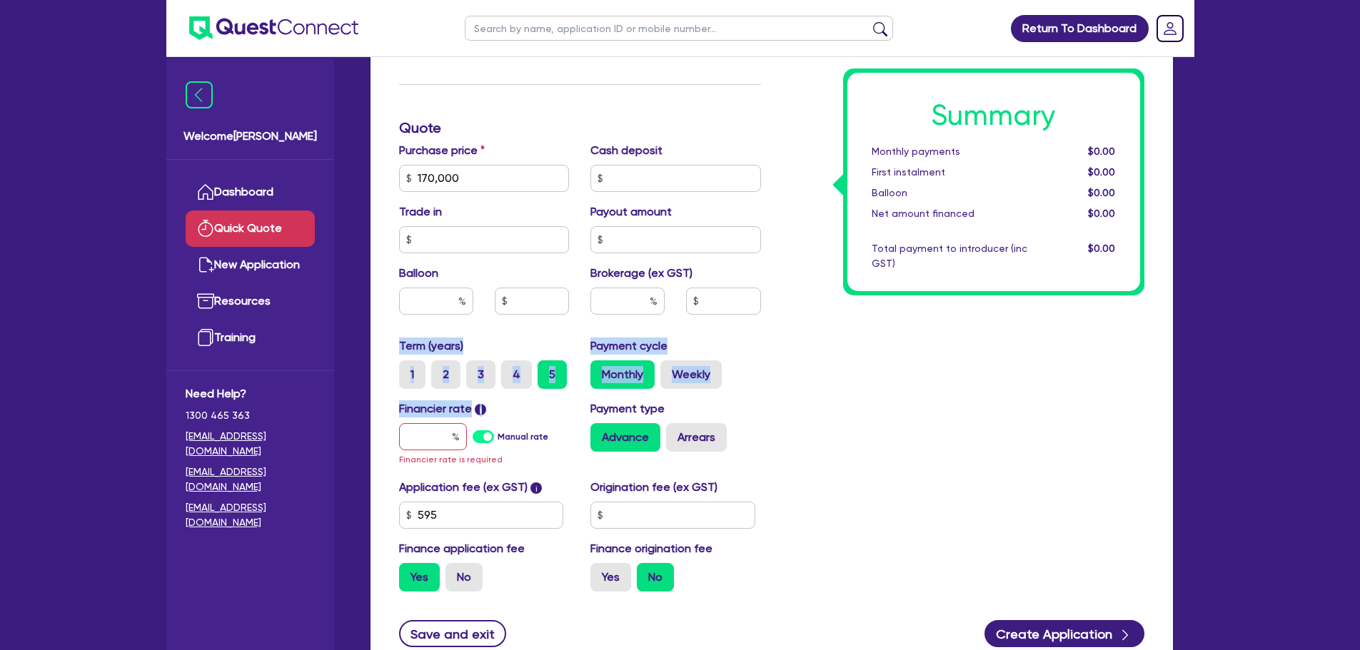
drag, startPoint x: 595, startPoint y: 333, endPoint x: 502, endPoint y: 397, distance: 112.9
click at [502, 397] on div "Finance type Chattel Mortgage Business Loan Asset type category Select Cars and…" at bounding box center [579, 178] width 383 height 850
click at [436, 423] on input "text" at bounding box center [433, 436] width 68 height 27
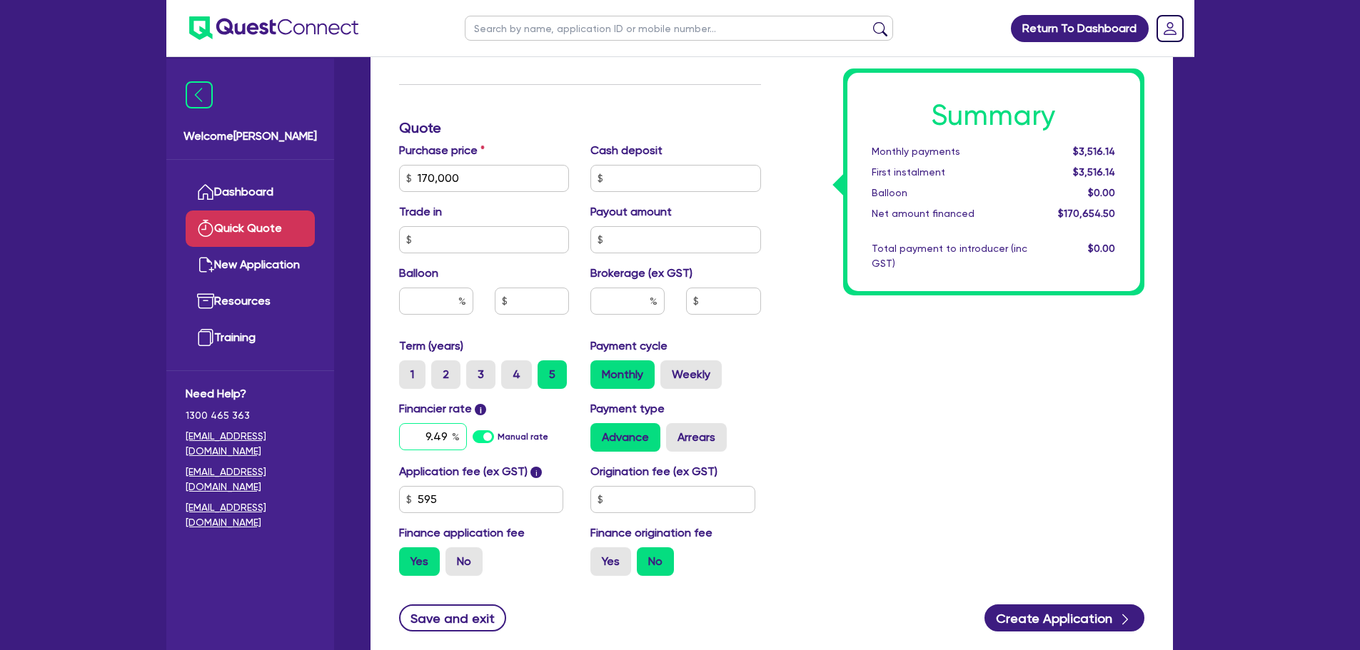
type input "9.49"
click at [833, 407] on div "Summary Monthly payments $3,555.12 First instalment $3,555.12 Balloon $0.00 Net…" at bounding box center [963, 170] width 383 height 835
click at [625, 299] on input "text" at bounding box center [627, 301] width 74 height 27
type input "5"
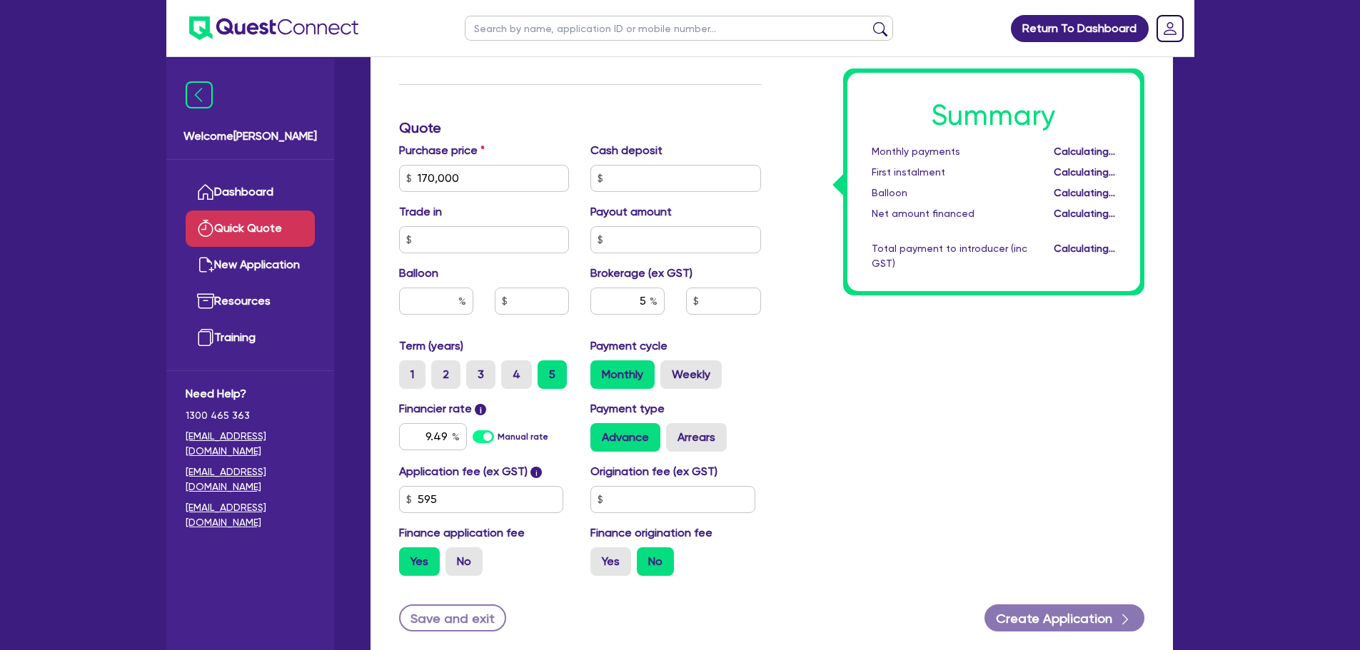
click at [753, 356] on div "Payment cycle Monthly Weekly" at bounding box center [676, 363] width 192 height 51
type input "8,532.73"
click at [645, 297] on input "5" at bounding box center [627, 301] width 74 height 27
type input "3"
click at [844, 376] on div "Summary Monthly payments $3,750.65 First instalment $3,750.65 Balloon $0.00 Net…" at bounding box center [963, 170] width 383 height 835
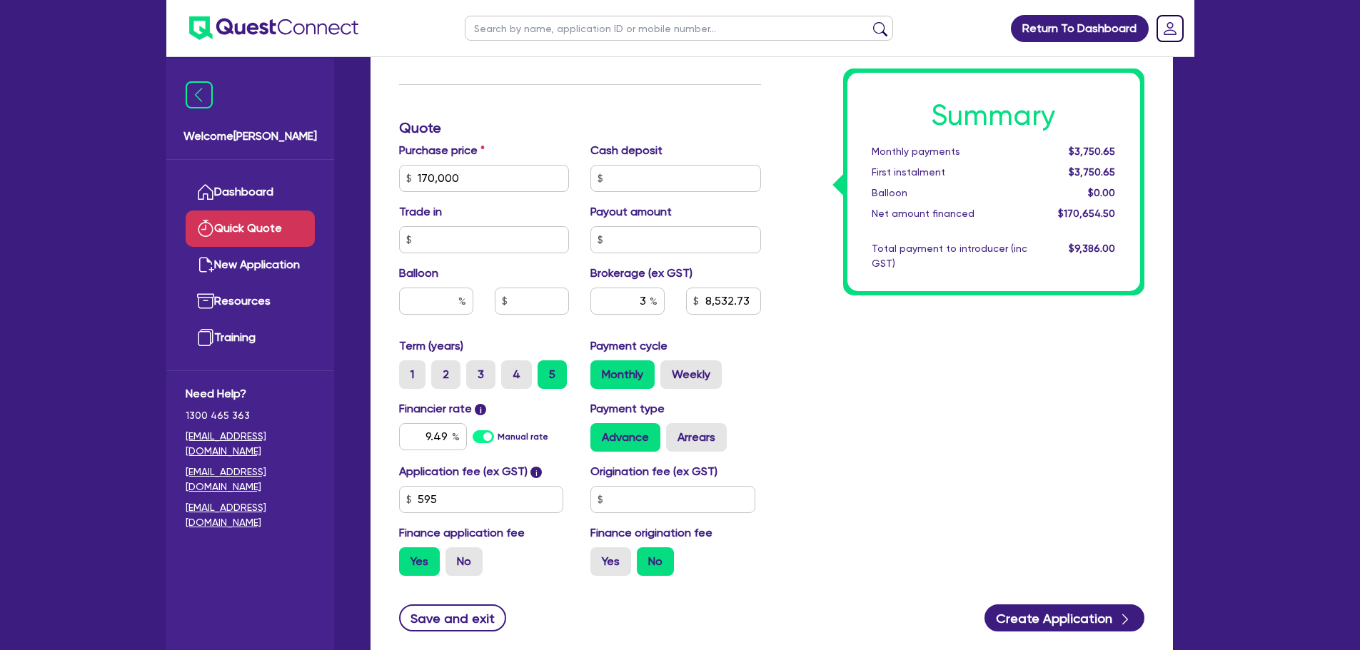
type input "5,119.64"
click at [650, 302] on div "3" at bounding box center [627, 301] width 74 height 27
type input "5"
click at [870, 396] on div "Summary Monthly payments $3,672.44 First instalment $3,672.44 Balloon $0.00 Net…" at bounding box center [963, 170] width 383 height 835
type input "8,532.73"
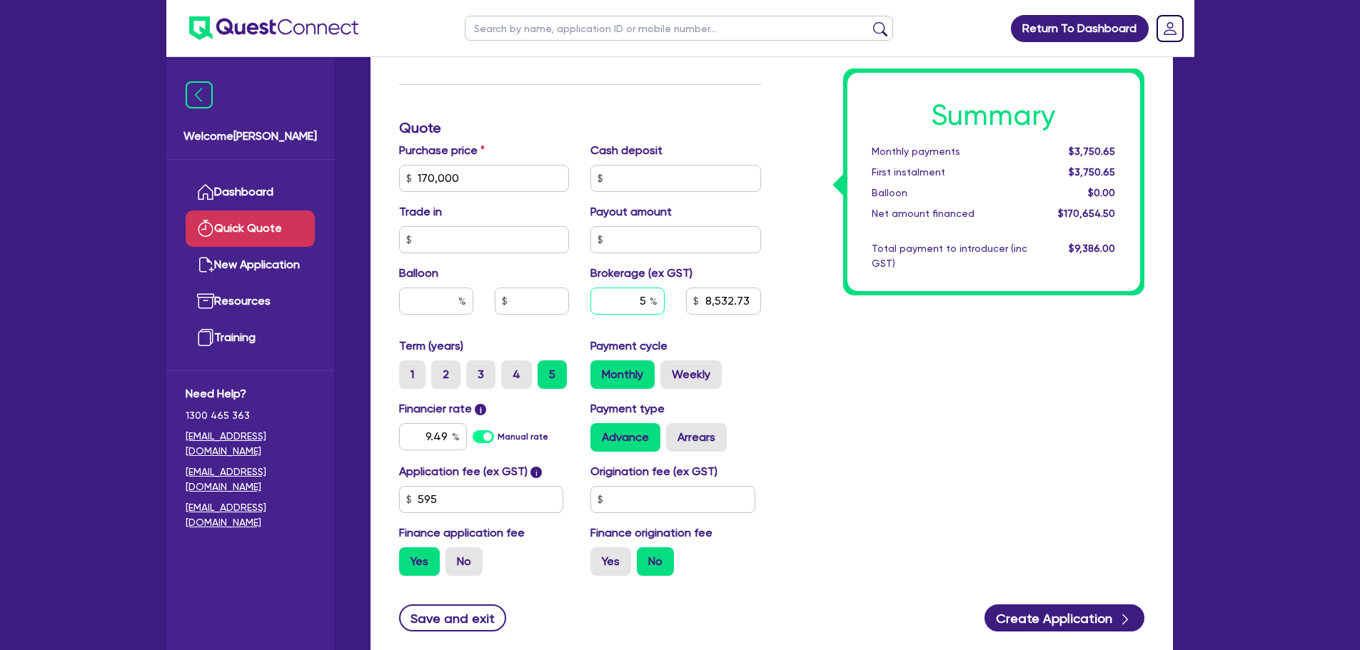
click at [644, 301] on input "5" at bounding box center [627, 301] width 74 height 27
type input "2"
click at [842, 387] on div "Summary Monthly payments $3,750.65 First instalment $3,750.65 Balloon $0.00 Net…" at bounding box center [963, 170] width 383 height 835
type input "3,413.09"
click at [643, 301] on input "2" at bounding box center [627, 301] width 74 height 27
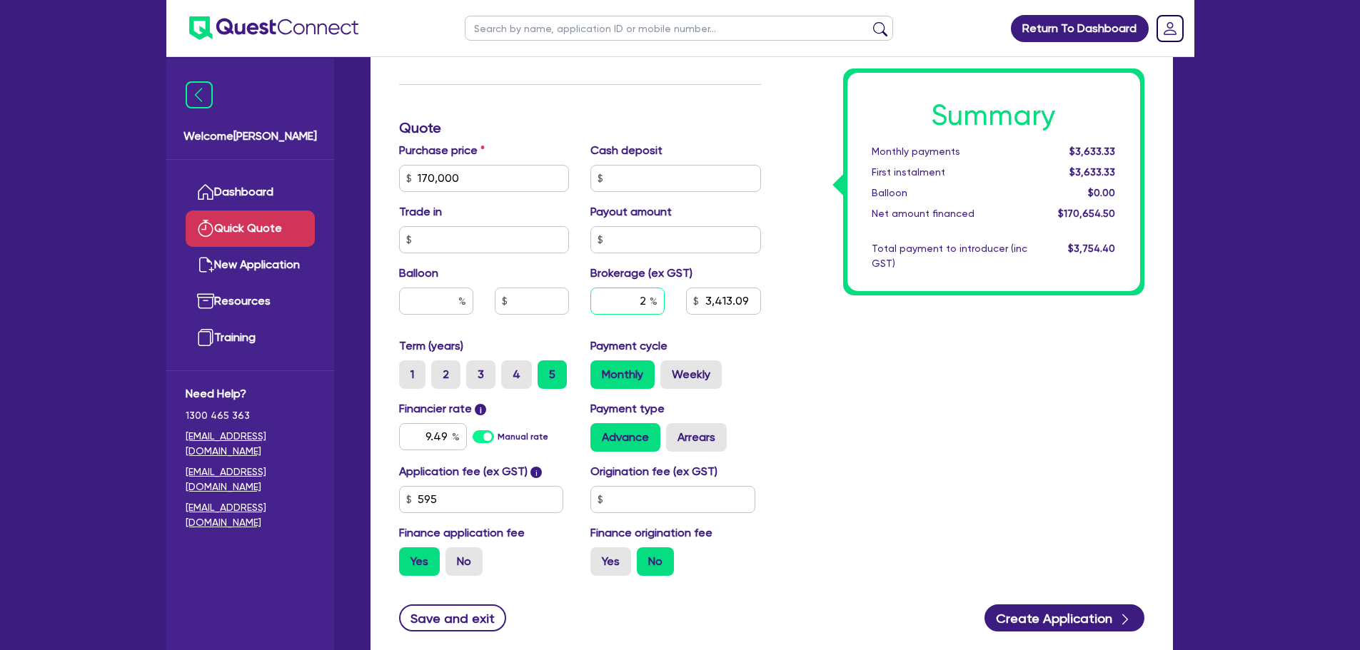
click at [648, 302] on input "2" at bounding box center [627, 301] width 74 height 27
type input "3"
click at [810, 383] on div "Summary Monthly payments $3,633.33 First instalment $3,633.33 Balloon $0.00 Net…" at bounding box center [963, 170] width 383 height 835
type input "5,119.64"
click at [645, 296] on input "3" at bounding box center [627, 301] width 74 height 27
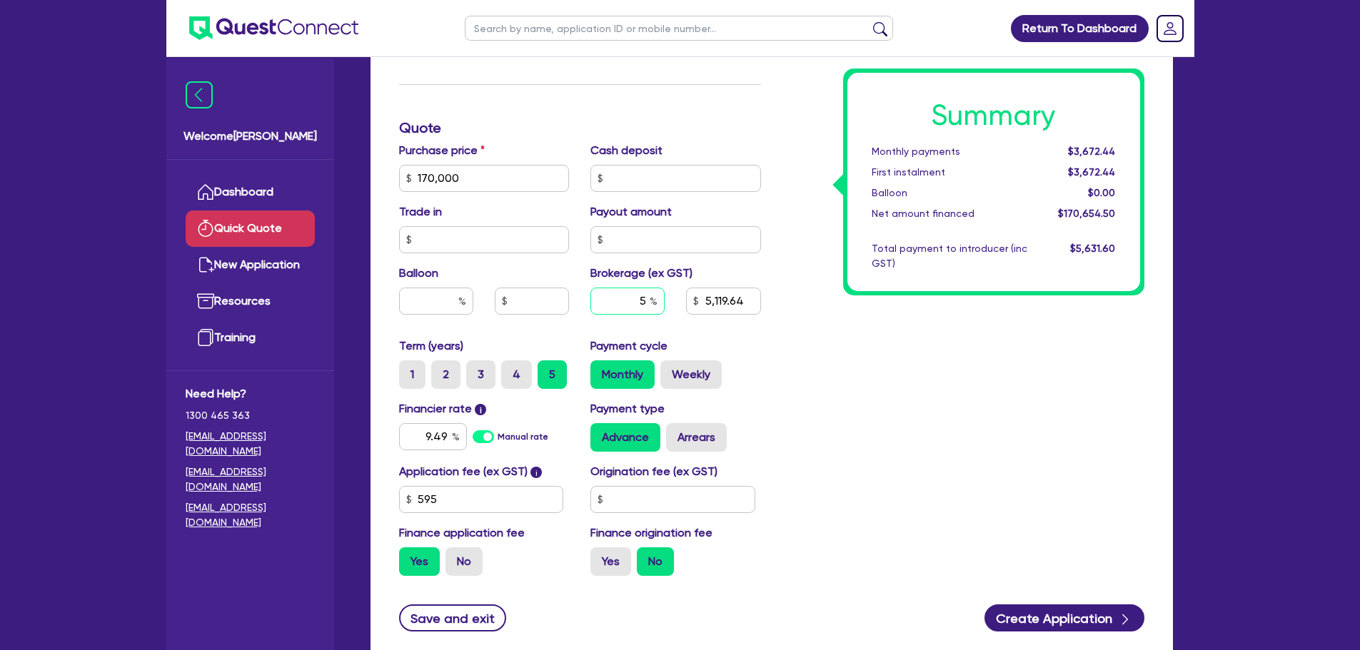
type input "5"
click at [913, 424] on div "Summary Monthly payments $3,672.44 First instalment $3,672.44 Balloon $0.00 Net…" at bounding box center [963, 170] width 383 height 835
click at [633, 184] on input "text" at bounding box center [675, 178] width 171 height 27
type input "8,532.73"
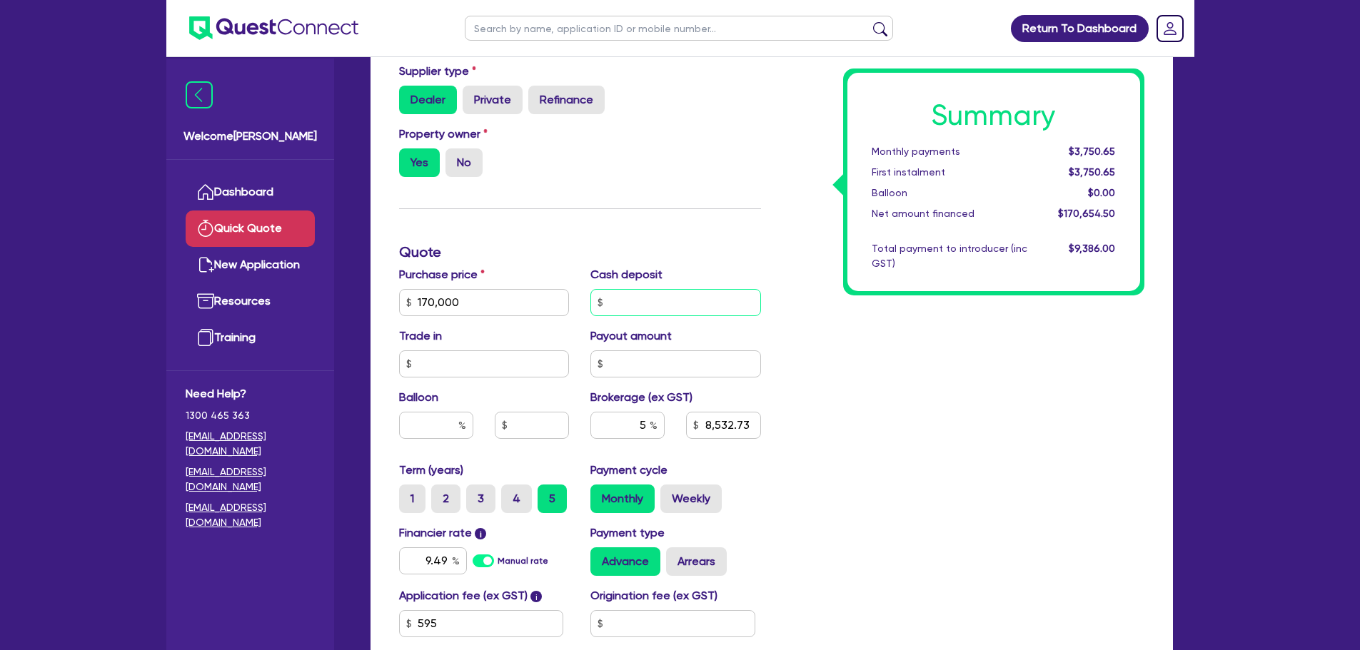
scroll to position [282, 0]
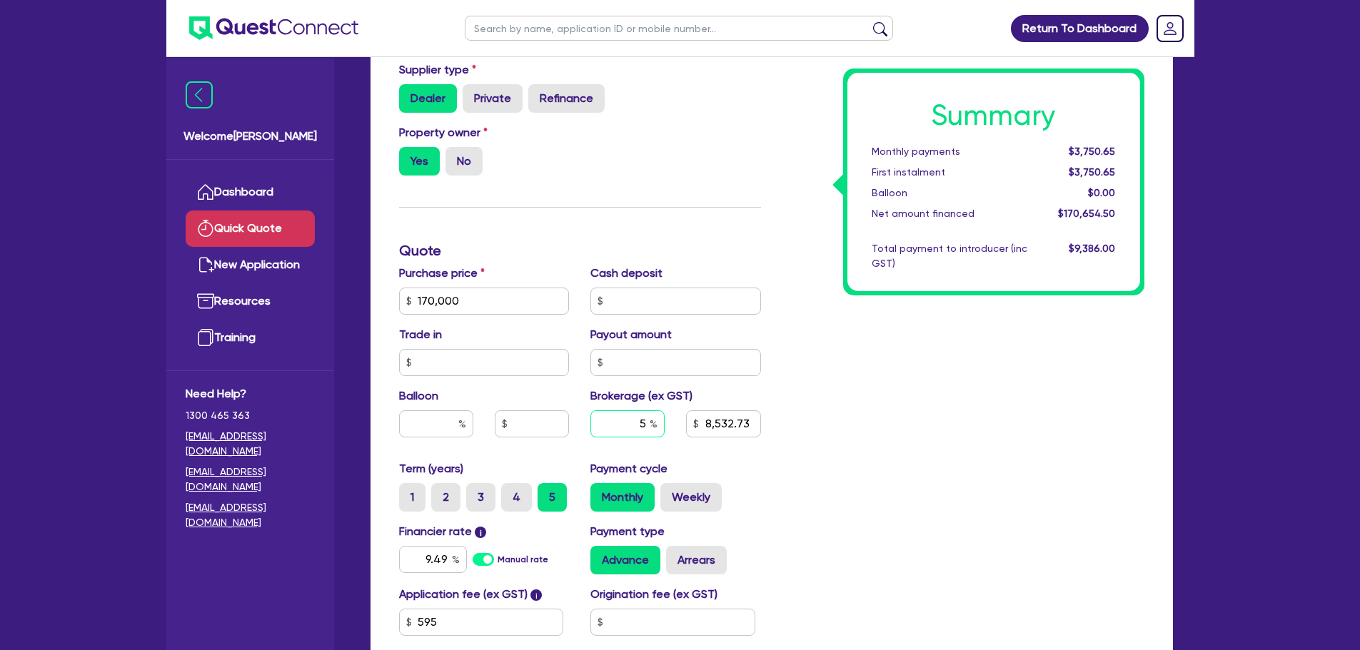
click at [646, 423] on input "5" at bounding box center [627, 424] width 74 height 27
type input "8,532.73"
type input "4"
type input "6,826.18"
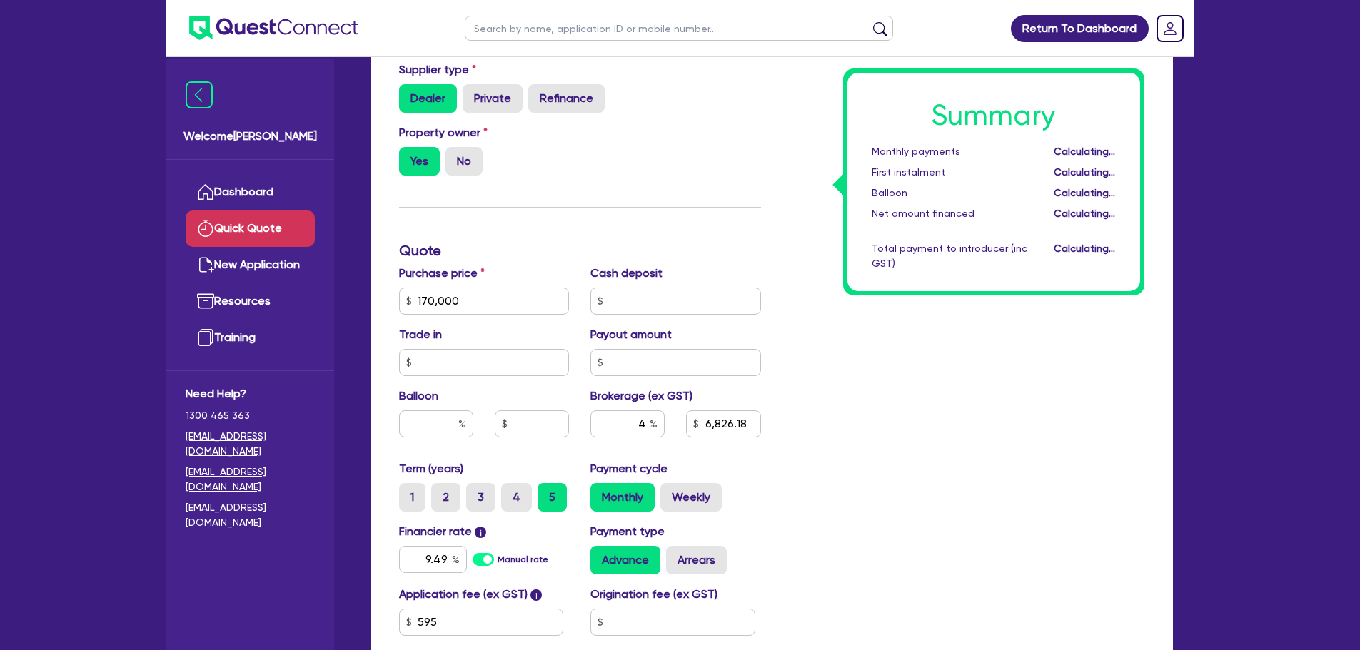
click at [910, 510] on div "Summary Monthly payments Calculating... First instalment Calculating... Balloon…" at bounding box center [963, 293] width 383 height 835
click at [650, 426] on input "4" at bounding box center [627, 424] width 74 height 27
type input "5"
click at [922, 436] on div "Summary Monthly payments $3,711.54 First instalment $3,711.54 Balloon $0.00 Net…" at bounding box center [963, 293] width 383 height 835
click at [922, 436] on div "Summary Monthly payments $3,750.65 First instalment $3,750.65 Balloon $0.00 Net…" at bounding box center [963, 293] width 383 height 835
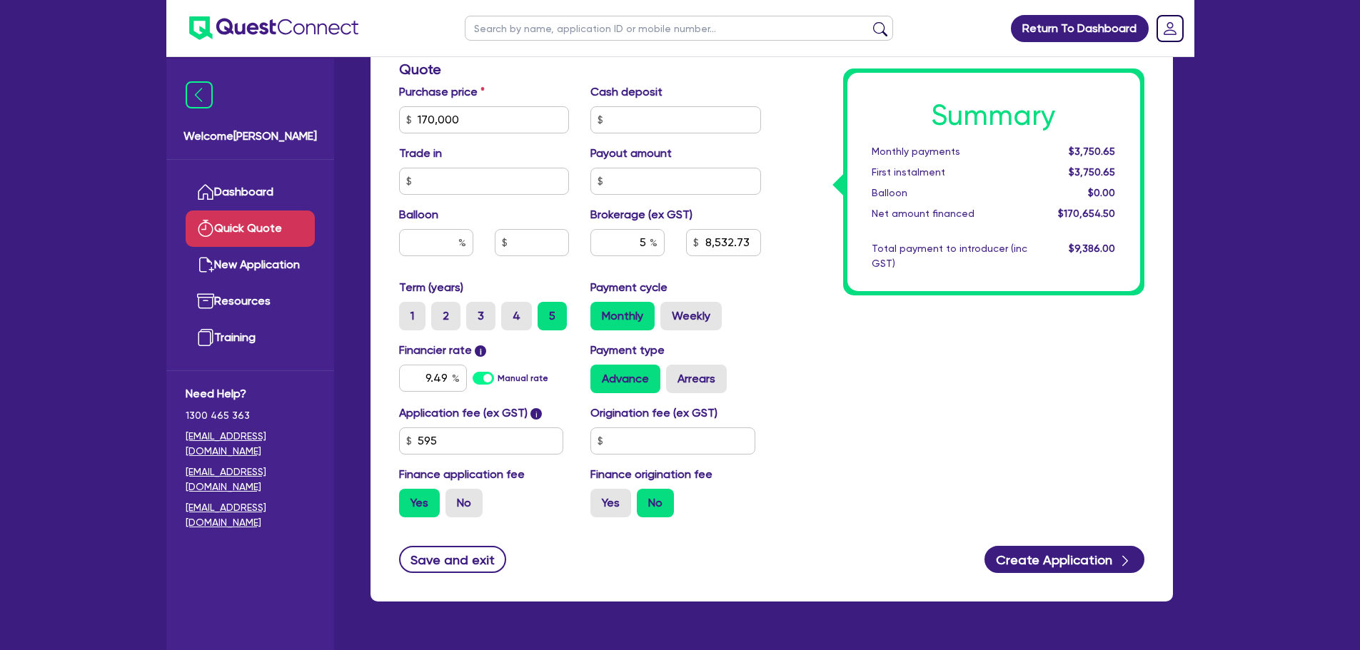
scroll to position [464, 0]
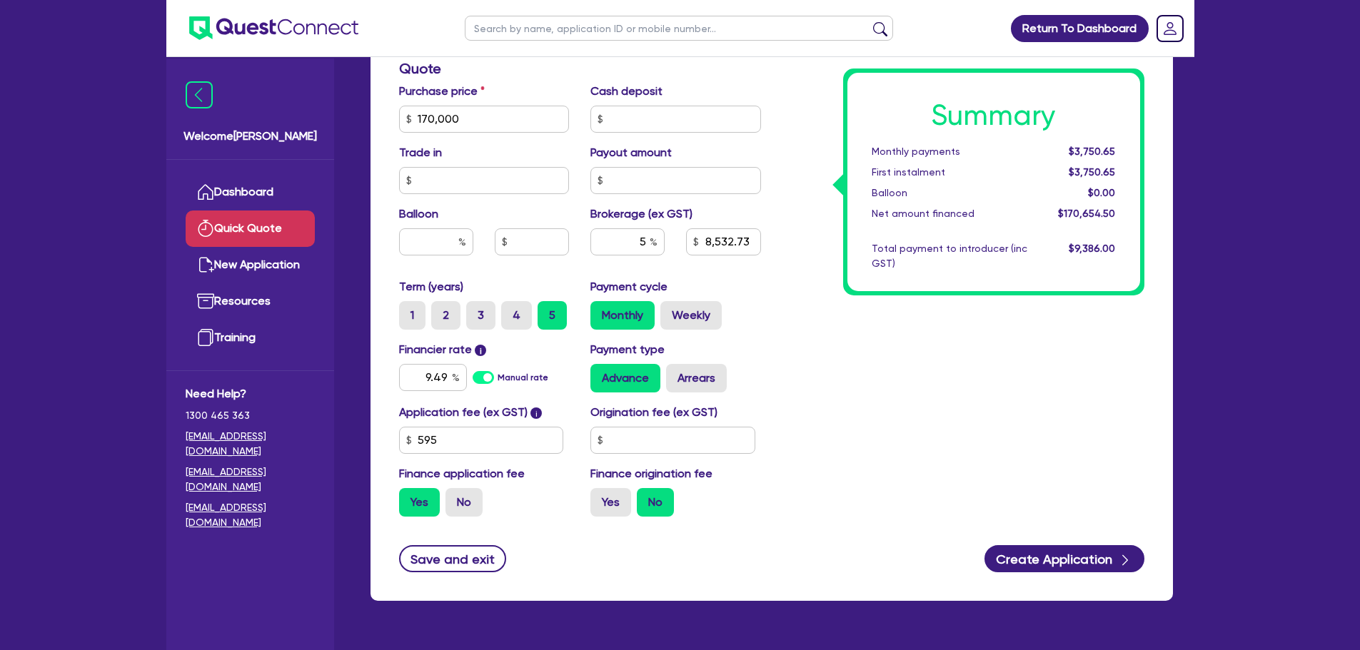
click at [925, 415] on div "Summary Monthly payments $3,750.65 First instalment $3,750.65 Balloon $0.00 Net…" at bounding box center [963, 111] width 383 height 835
click at [495, 151] on div "Trade in" at bounding box center [484, 169] width 192 height 50
click at [800, 405] on div "Summary Monthly payments $3,750.65 First instalment $3,750.65 Balloon $0.00 Net…" at bounding box center [963, 111] width 383 height 835
click at [473, 123] on input "170,000" at bounding box center [484, 119] width 171 height 27
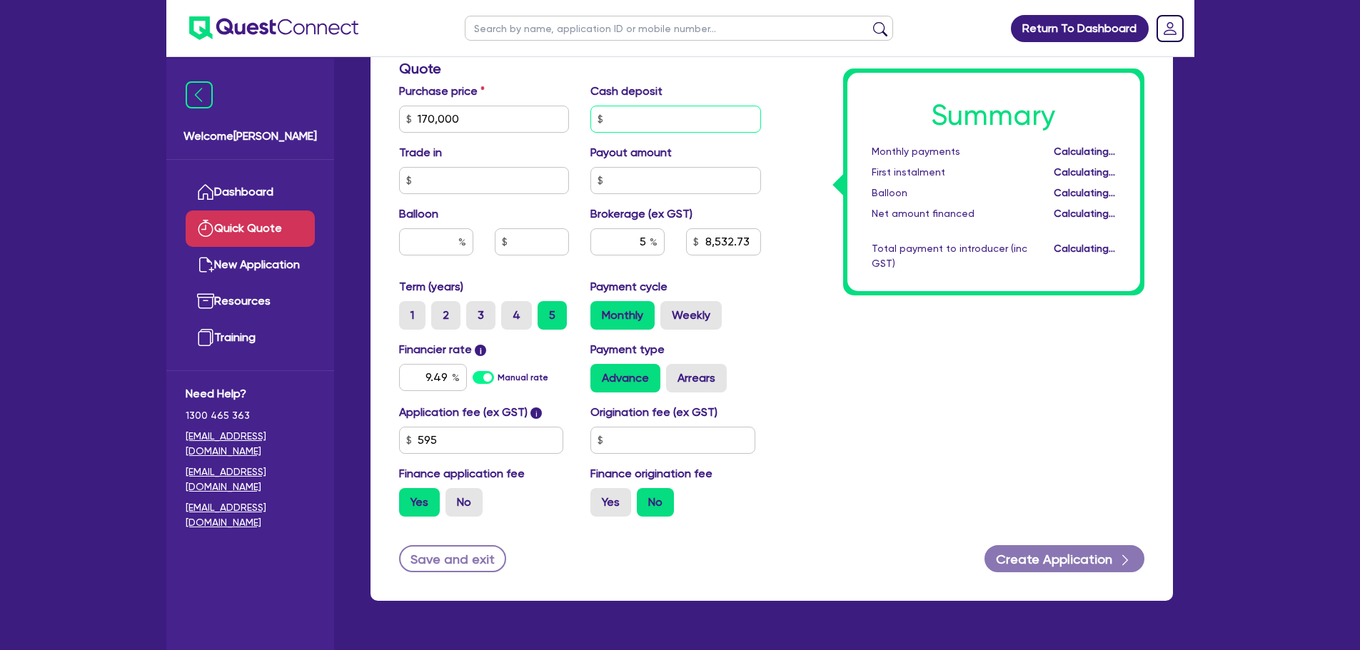
click at [646, 121] on input "text" at bounding box center [675, 119] width 171 height 27
type input "8,532.73"
type input "20,000"
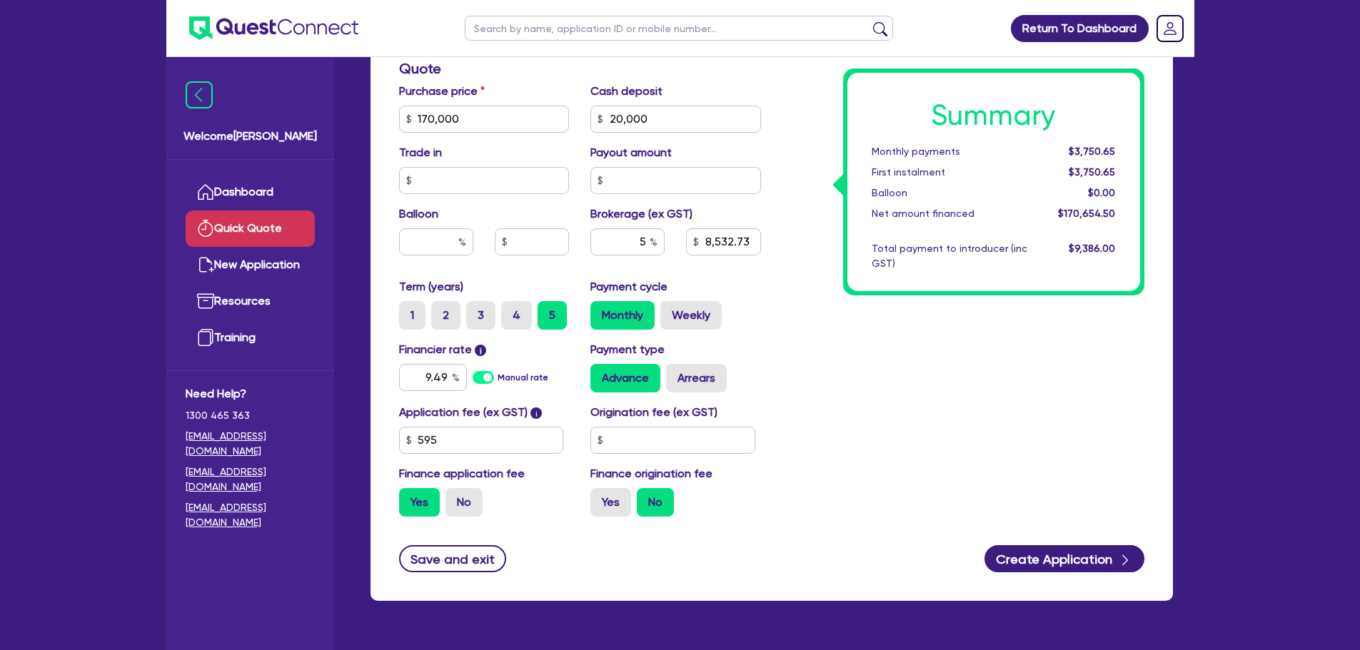
type input "7,532.73"
click at [845, 395] on div "Summary Monthly payments $3,750.65 First instalment $3,750.65 Balloon $0.00 Net…" at bounding box center [963, 111] width 383 height 835
click at [645, 118] on input "20,000" at bounding box center [675, 119] width 171 height 27
type input "2"
type input "8,532.73"
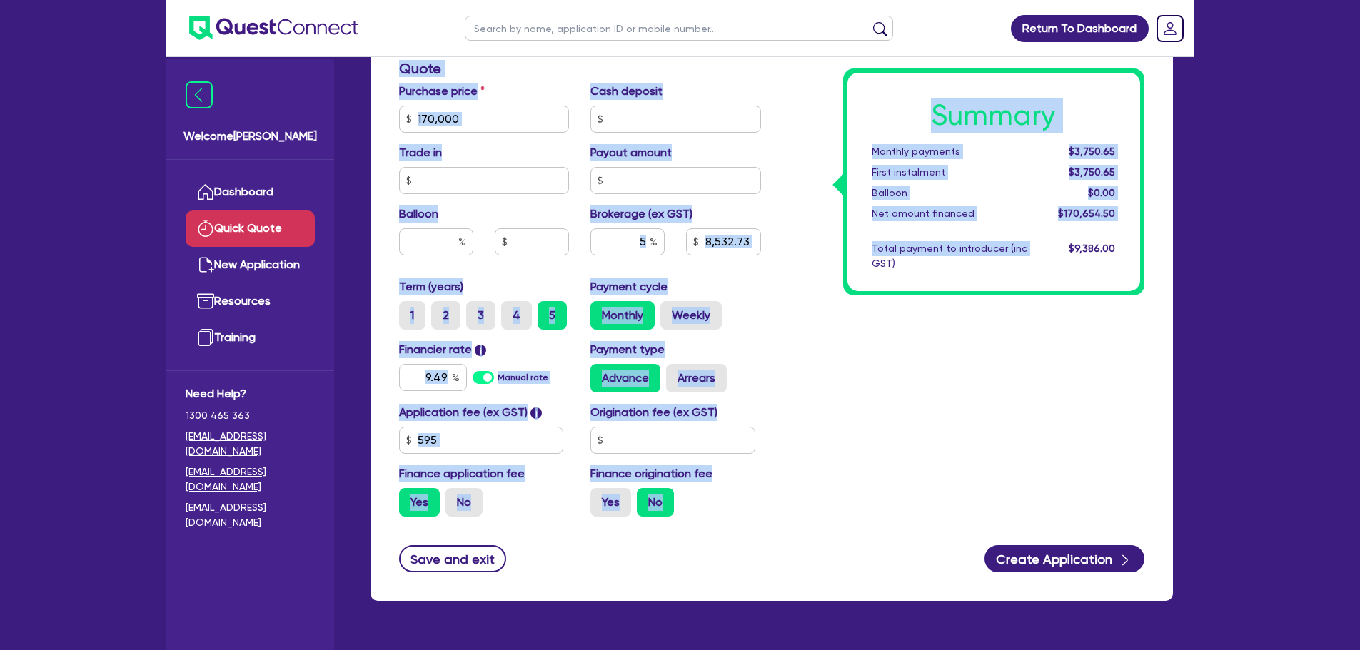
drag, startPoint x: 867, startPoint y: 396, endPoint x: 455, endPoint y: -39, distance: 599.5
click at [455, 0] on html "Return To Dashboard Edit Profile Logout Welcome [PERSON_NAME] Quick Quote New A…" at bounding box center [680, 112] width 1360 height 1152
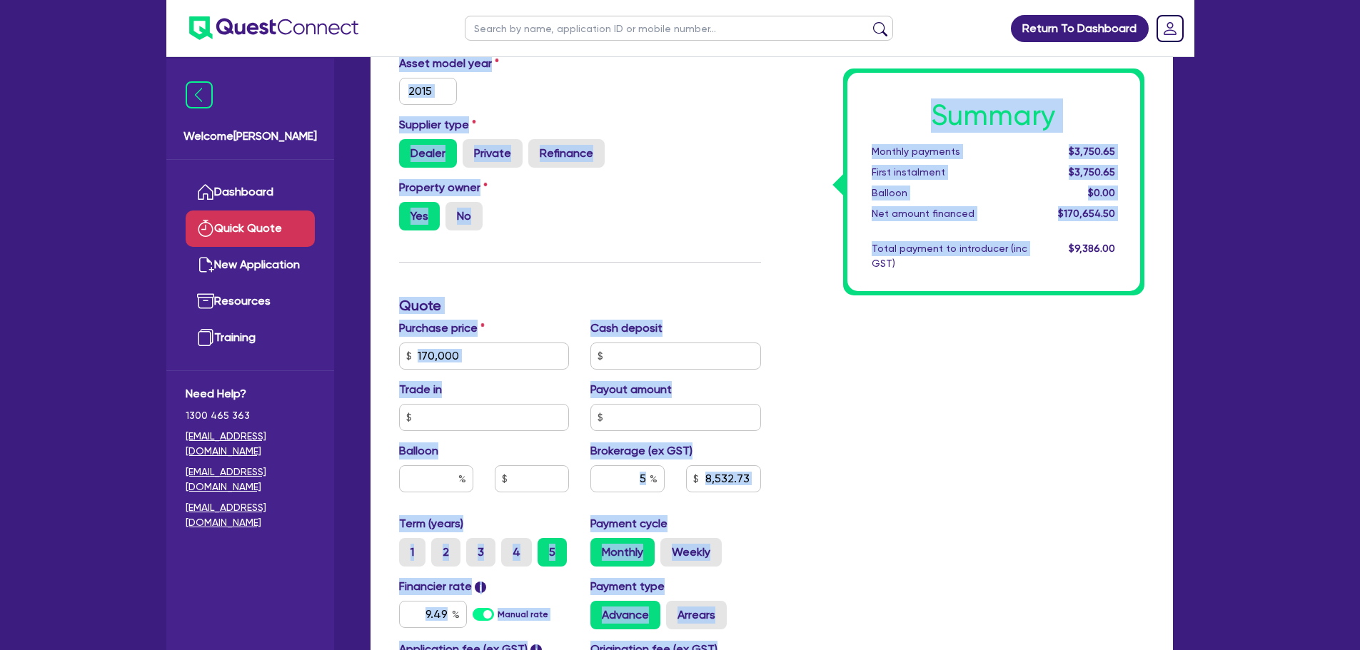
click at [617, 206] on div "Property owner Yes No" at bounding box center [579, 210] width 383 height 63
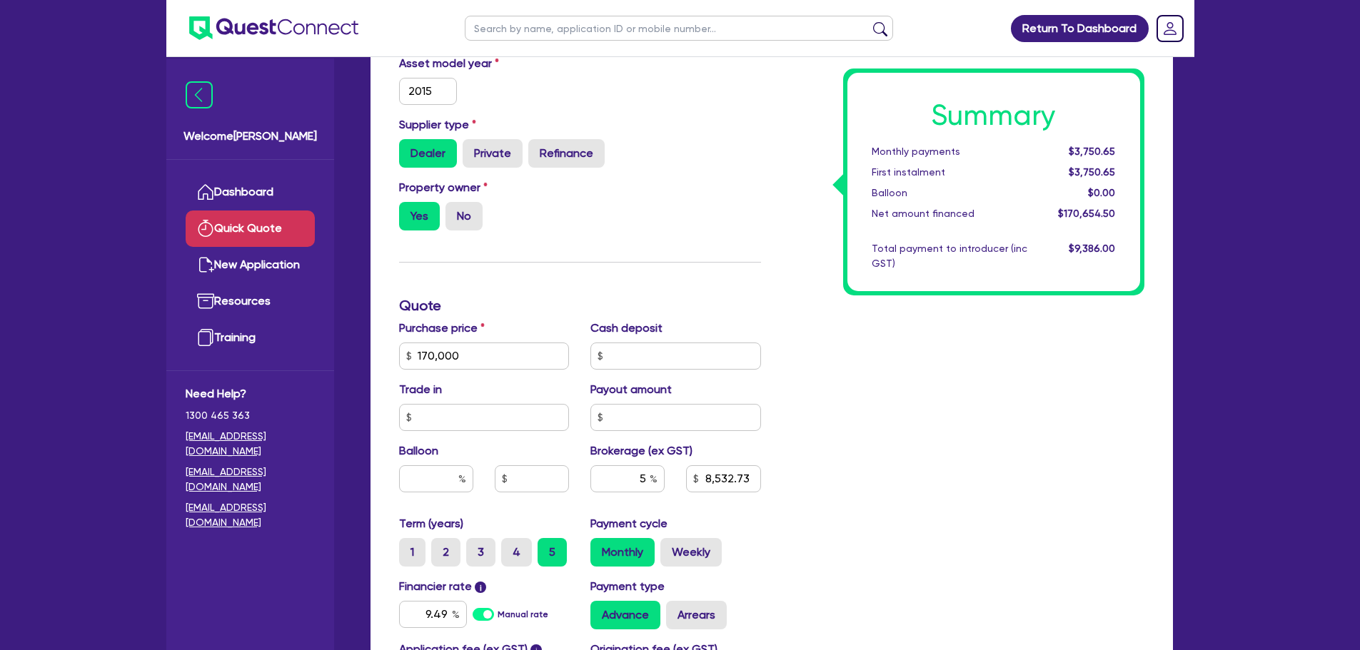
scroll to position [396, 0]
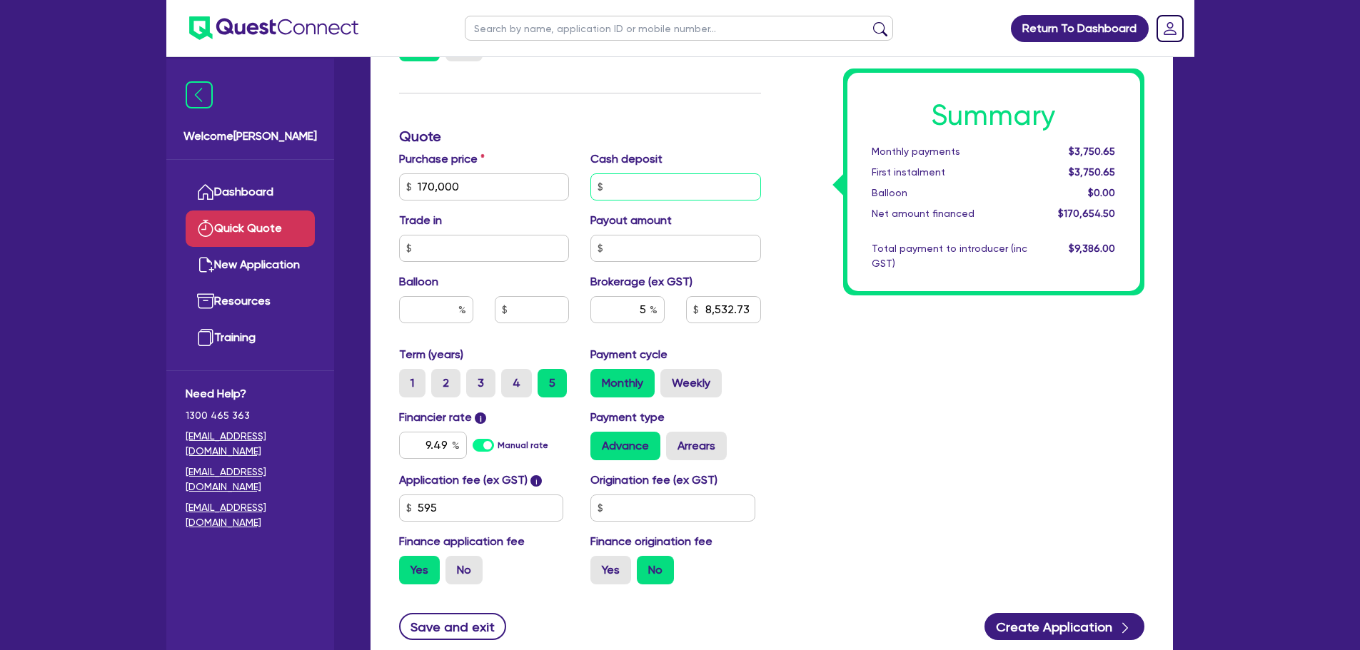
click at [641, 190] on input "text" at bounding box center [675, 186] width 171 height 27
type input "20,000"
type input "7,532.73"
click at [818, 383] on div "Summary Monthly payments $3,311.09 First instalment $3,311.09 Balloon $0.00 Net…" at bounding box center [963, 179] width 383 height 835
click at [658, 178] on input "20,000" at bounding box center [675, 186] width 171 height 27
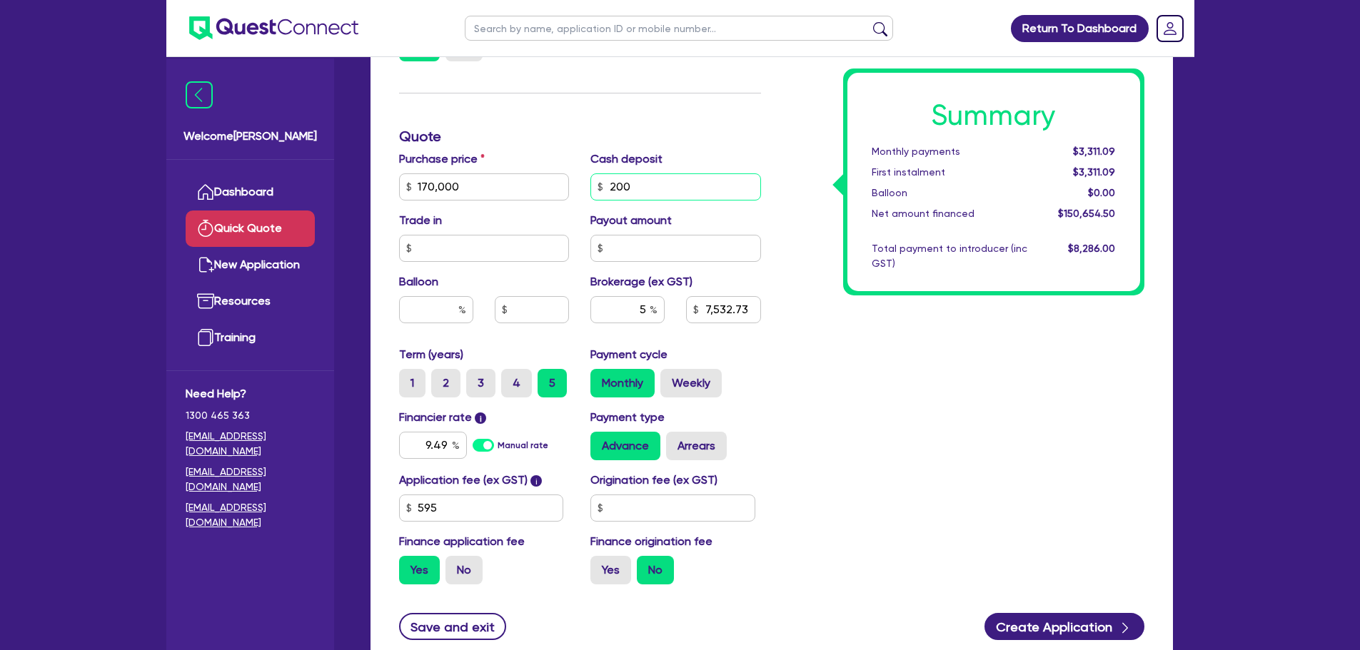
click at [658, 178] on input "200" at bounding box center [675, 186] width 171 height 27
type input "2"
click at [698, 114] on div "Finance type Chattel Mortgage Business Loan Asset type category Select Cars and…" at bounding box center [579, 179] width 383 height 835
click at [639, 188] on input "text" at bounding box center [675, 186] width 171 height 27
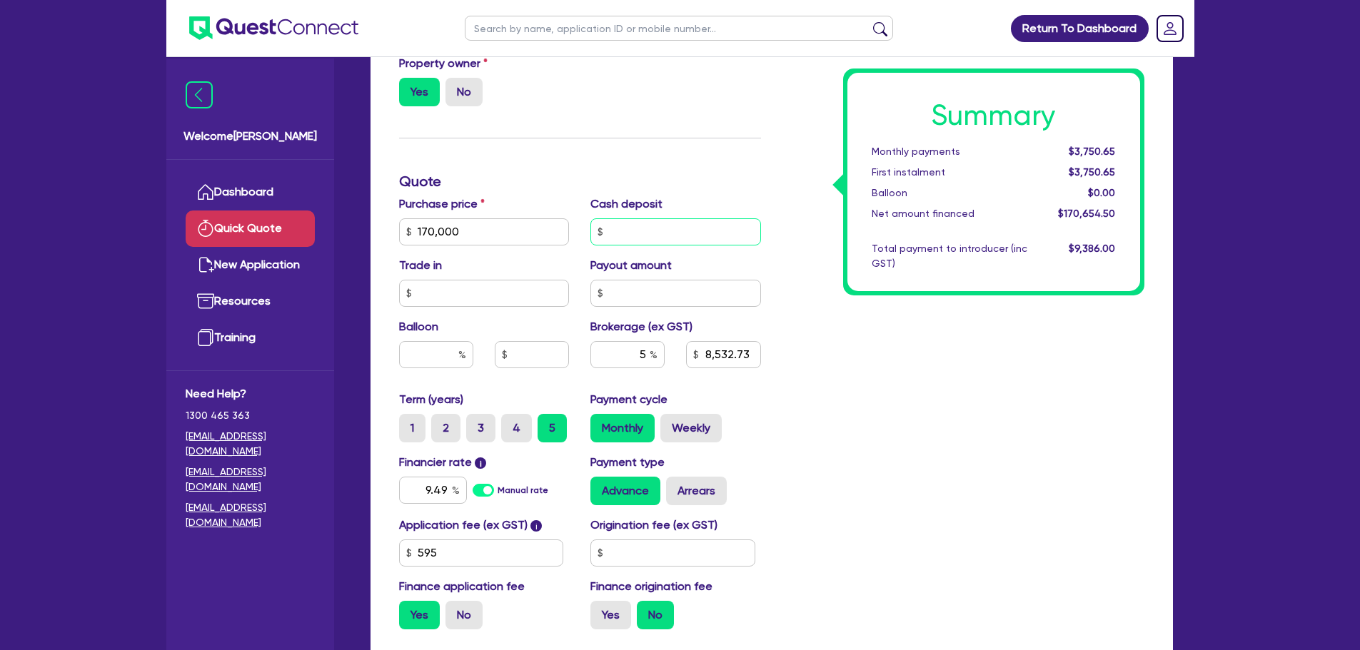
scroll to position [352, 0]
click at [851, 410] on div "Summary Monthly payments $3,750.65 First instalment $3,750.65 Balloon $0.00 Net…" at bounding box center [963, 223] width 383 height 835
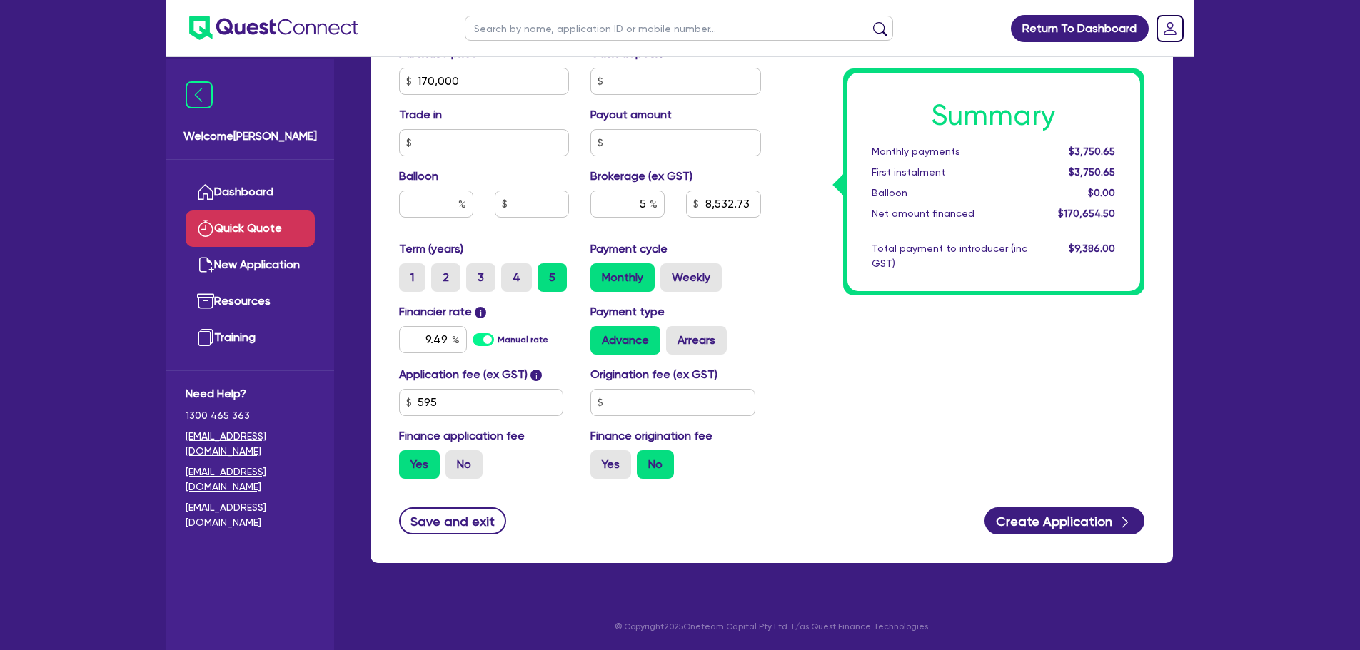
scroll to position [476, 0]
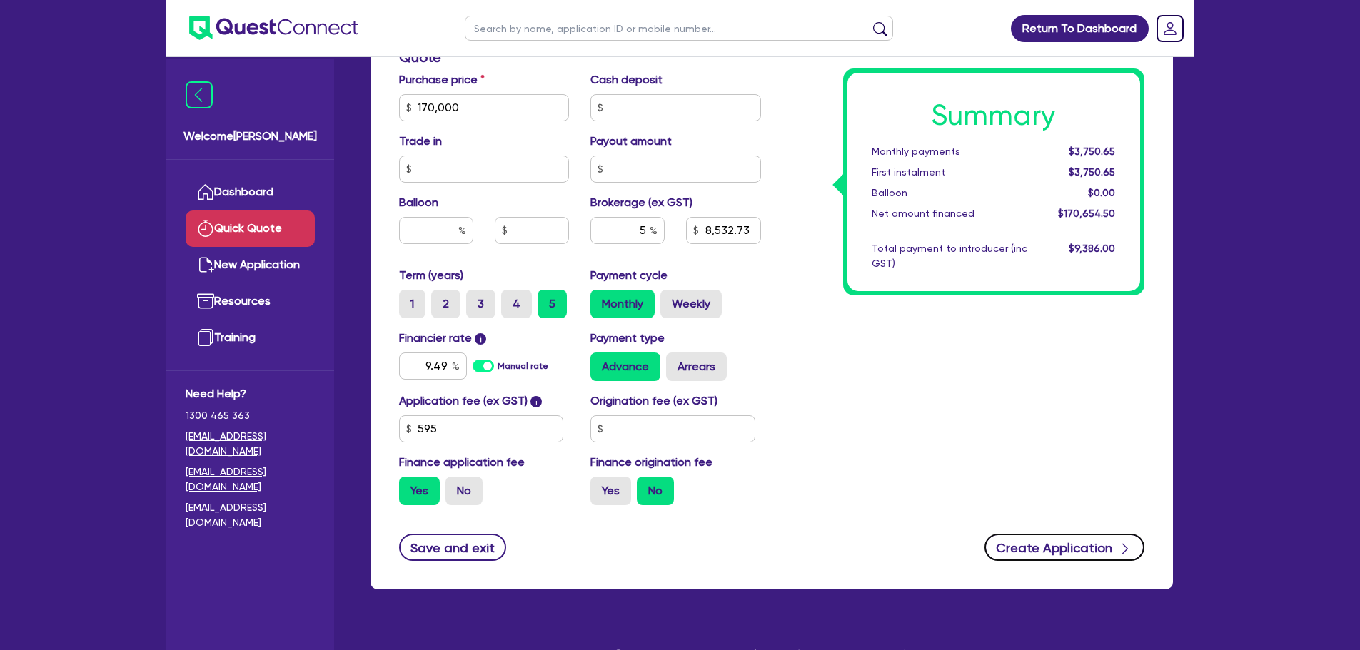
click at [1014, 540] on button "Create Application" at bounding box center [1065, 547] width 160 height 27
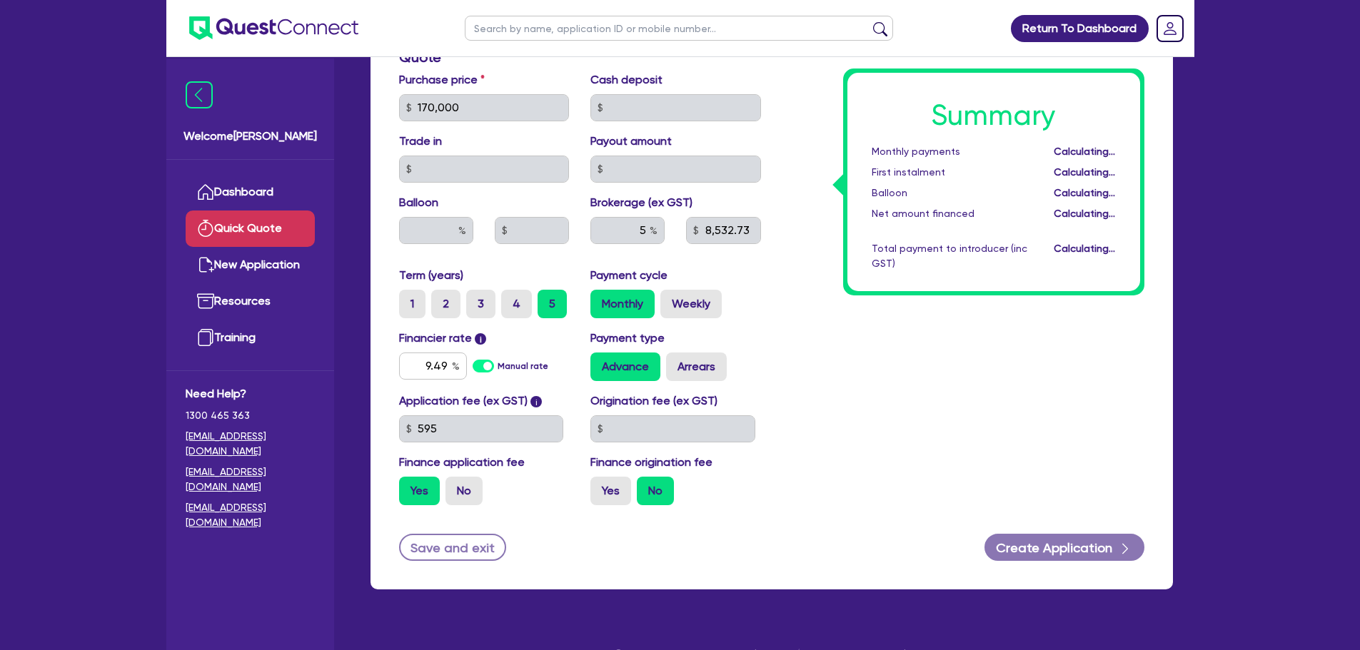
type input "8,532.73"
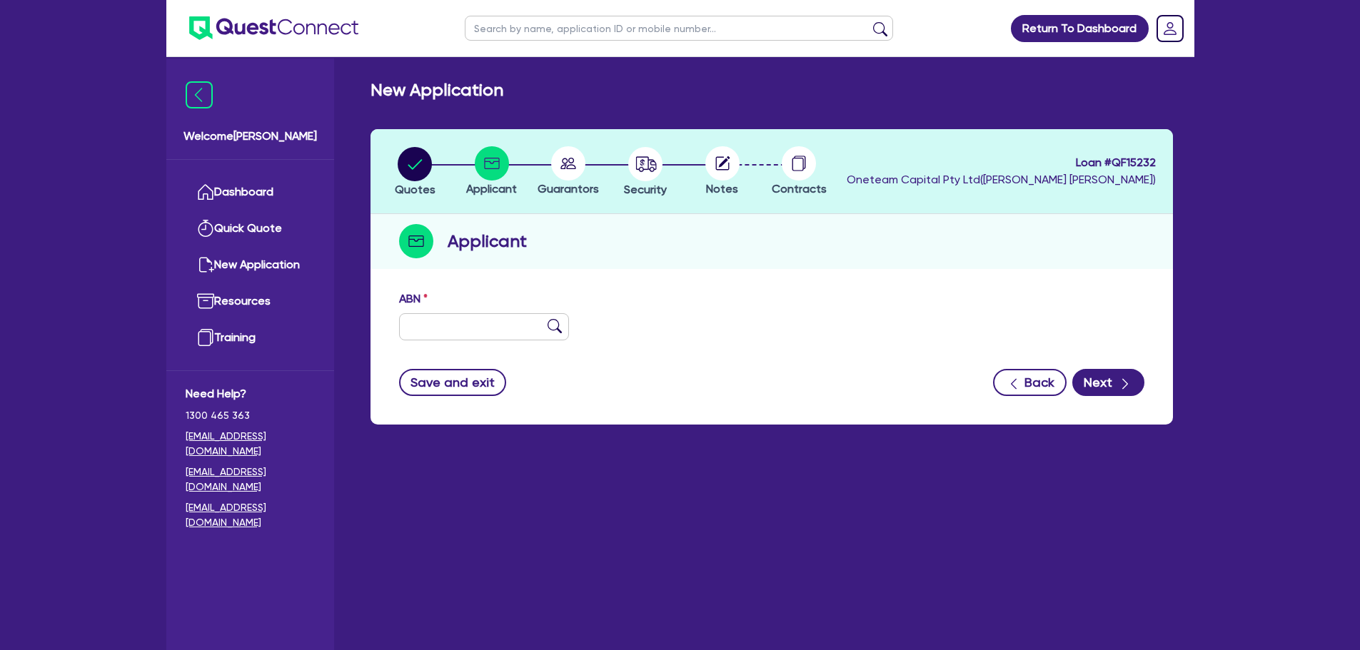
click at [437, 311] on div "ABN" at bounding box center [484, 316] width 192 height 50
click at [431, 333] on input "text" at bounding box center [484, 326] width 171 height 27
paste input "35 655 152 239"
type input "35 655 152 239"
click at [549, 325] on img at bounding box center [555, 326] width 14 height 14
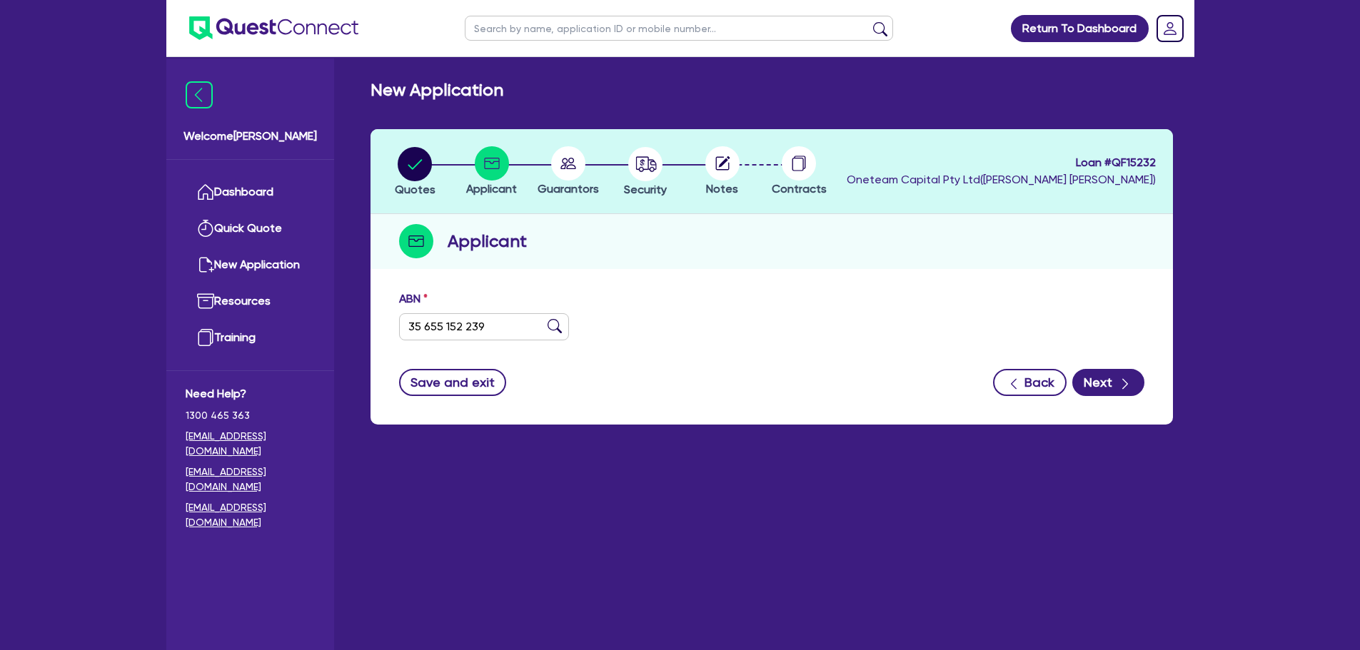
type input "38K TRANSPORT SERVICES PTY LTD"
select select "COMPANY"
type input "[DATE]"
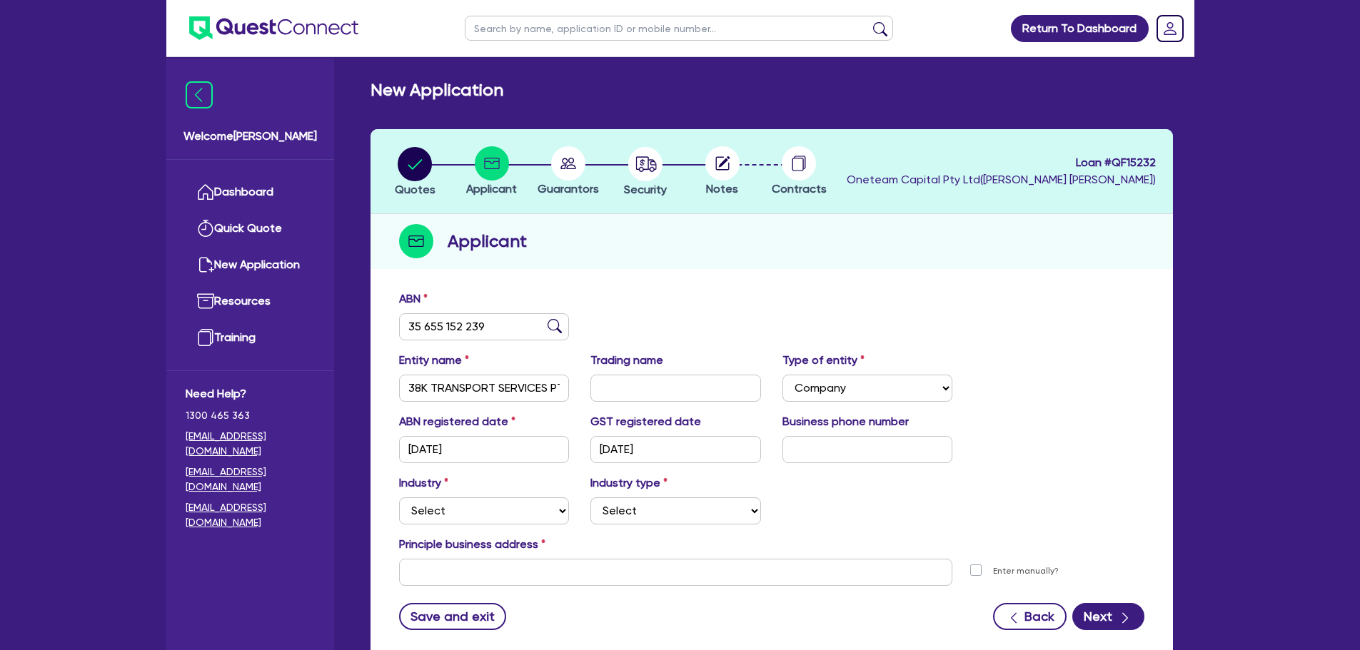
scroll to position [96, 0]
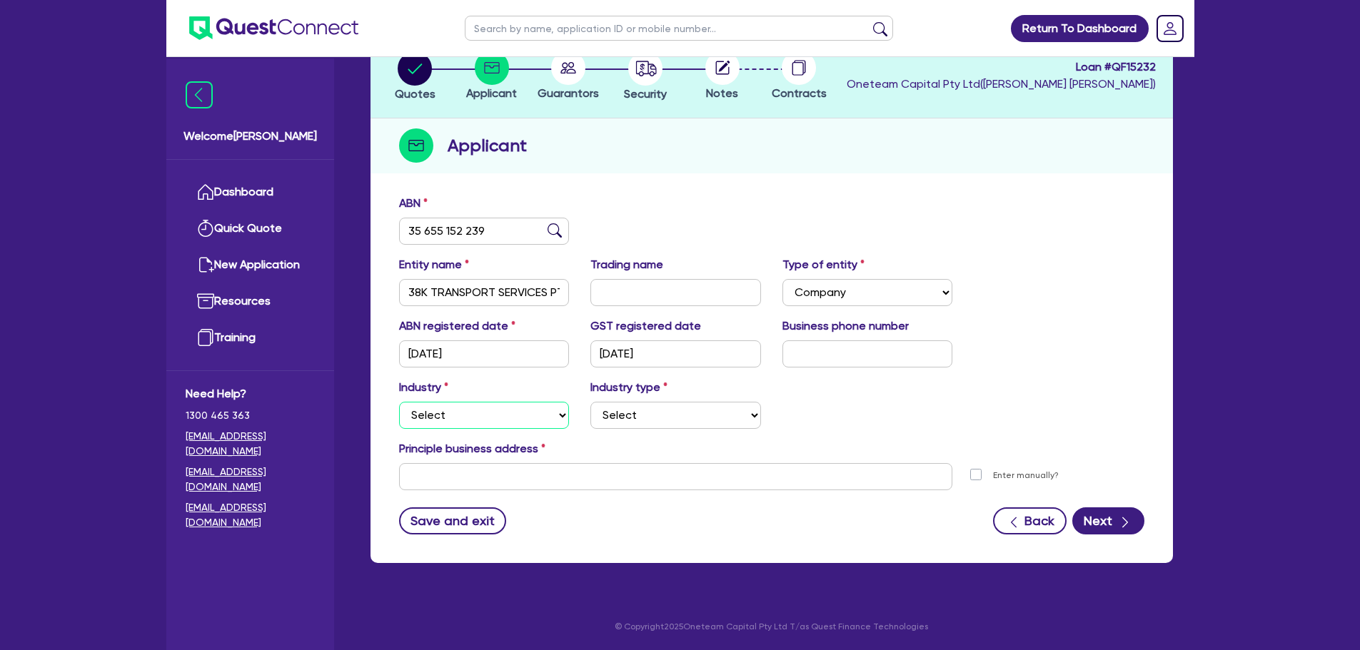
click at [523, 422] on select "Select Accomodation & Food Services Administrative & Support Services Agricultu…" at bounding box center [484, 415] width 171 height 27
select select "TRANSPORT_WAREHOUSING"
click at [399, 402] on select "Select Accomodation & Food Services Administrative & Support Services Agricultu…" at bounding box center [484, 415] width 171 height 27
click at [624, 414] on select "Select Taxi & Luxury Car Services Passengers & Freight Transport Services Posta…" at bounding box center [675, 415] width 171 height 27
select select "PASSENGERS_FREIGHT_TRANSPORT"
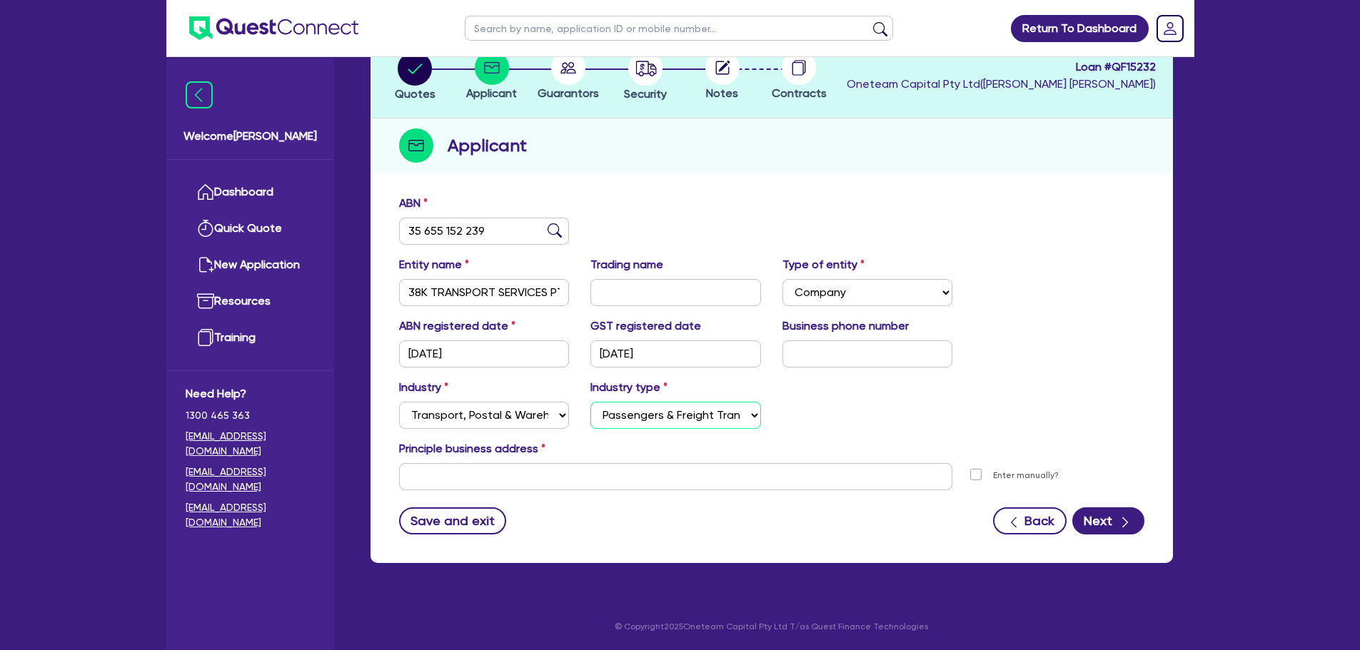
click at [590, 402] on select "Select Taxi & Luxury Car Services Passengers & Freight Transport Services Posta…" at bounding box center [675, 415] width 171 height 27
click at [619, 469] on input "text" at bounding box center [676, 476] width 554 height 27
click at [1107, 518] on button "Next" at bounding box center [1108, 521] width 72 height 27
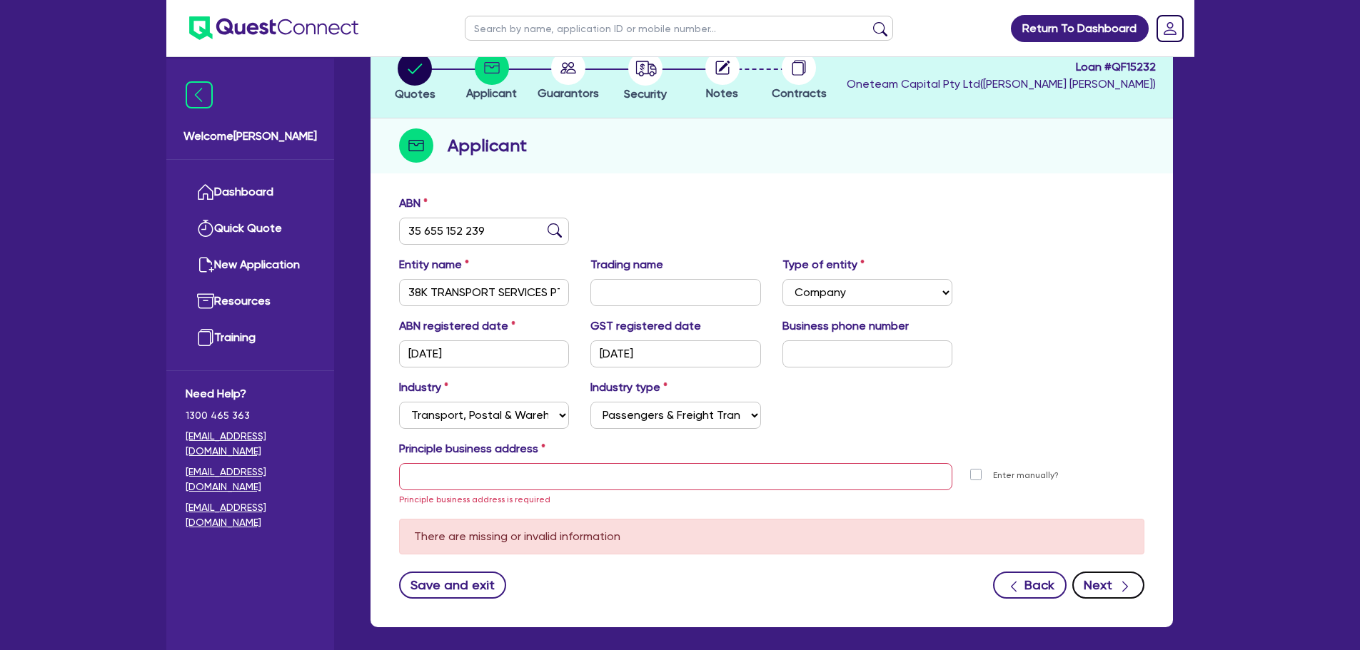
click at [1102, 598] on button "Next" at bounding box center [1108, 585] width 72 height 27
click at [705, 489] on input "text" at bounding box center [676, 476] width 554 height 27
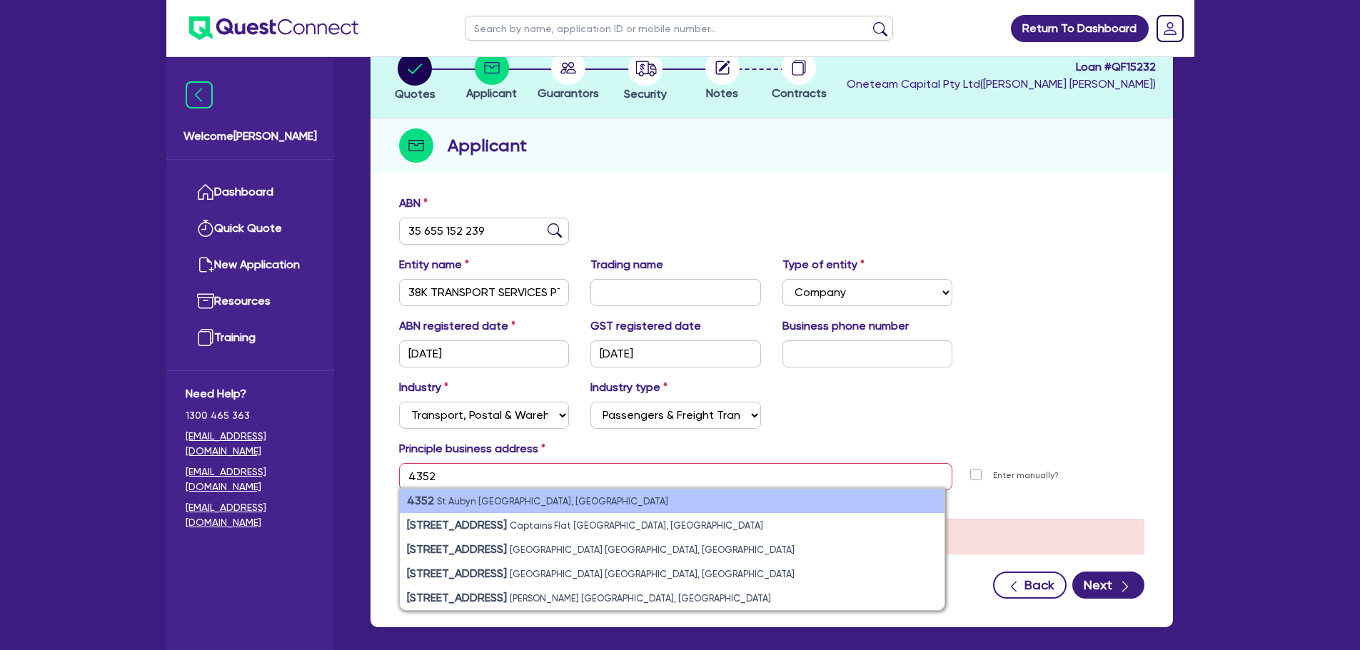
click at [498, 508] on li "[STREET_ADDRESS]" at bounding box center [672, 501] width 545 height 24
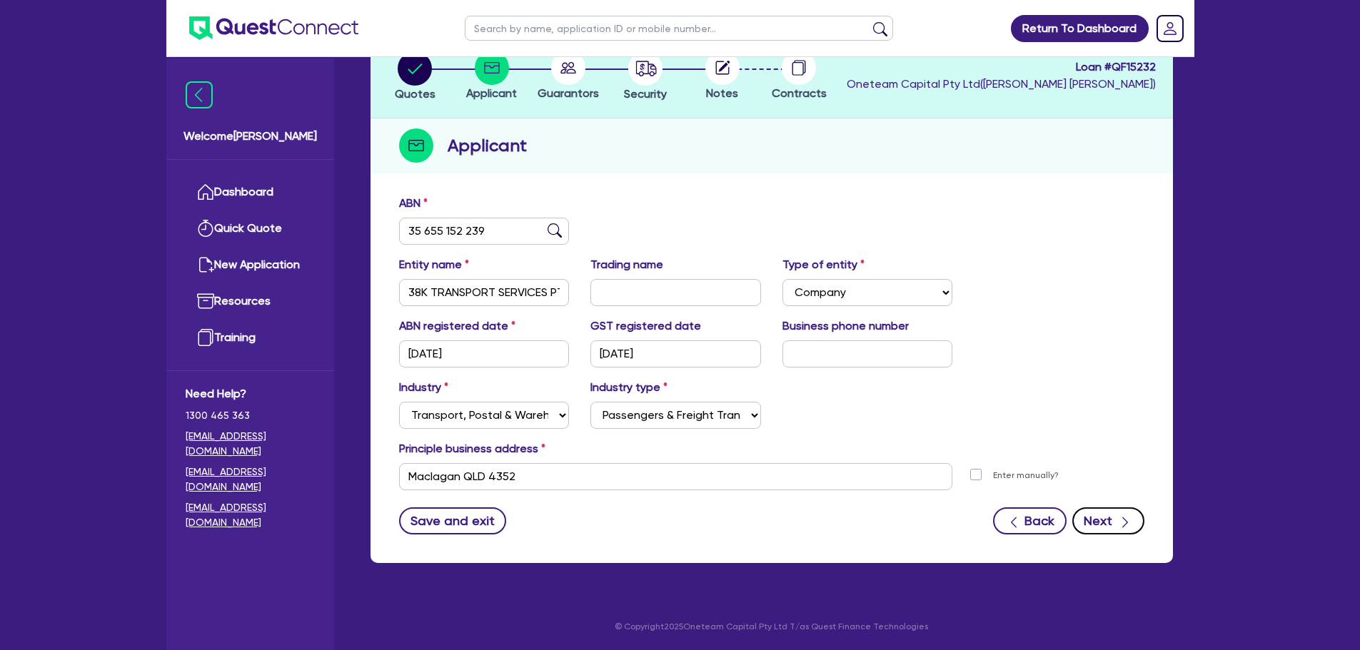
click at [1127, 524] on icon "button" at bounding box center [1125, 523] width 6 height 11
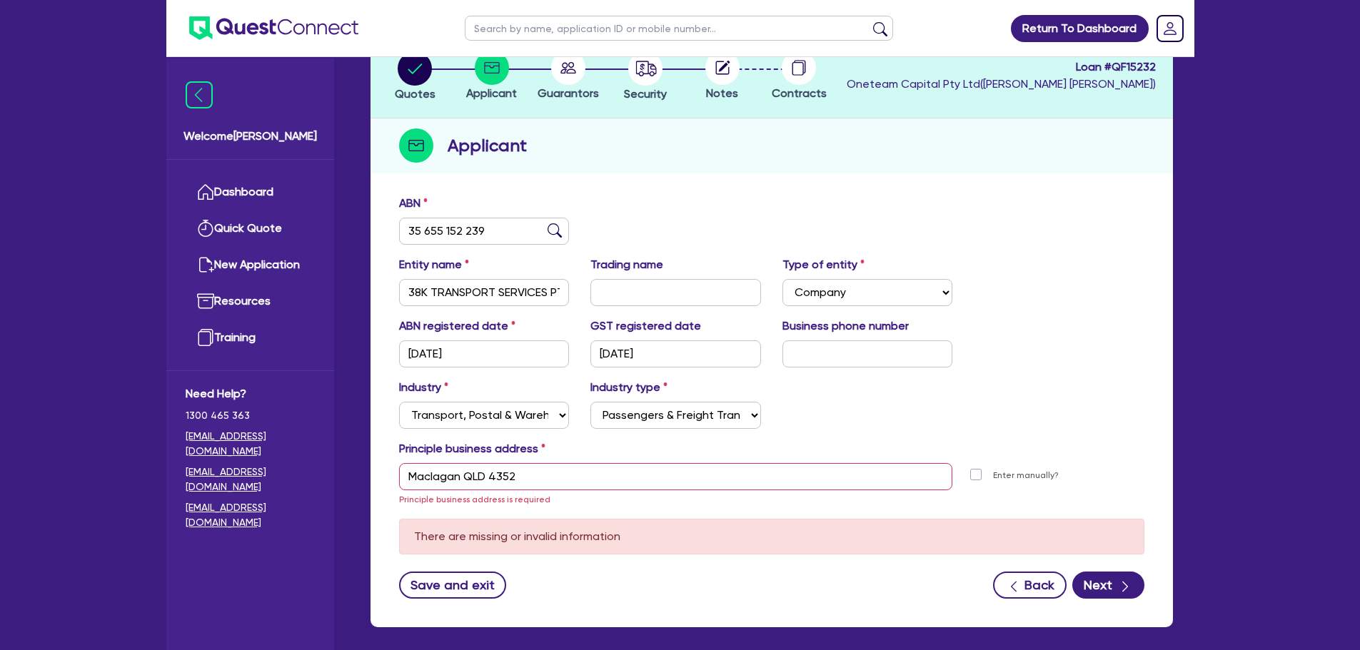
click at [654, 496] on div "Maclagan QLD 4352 Principle business address is required" at bounding box center [675, 485] width 575 height 44
click at [589, 481] on input "Maclagan QLD 4352" at bounding box center [676, 476] width 554 height 27
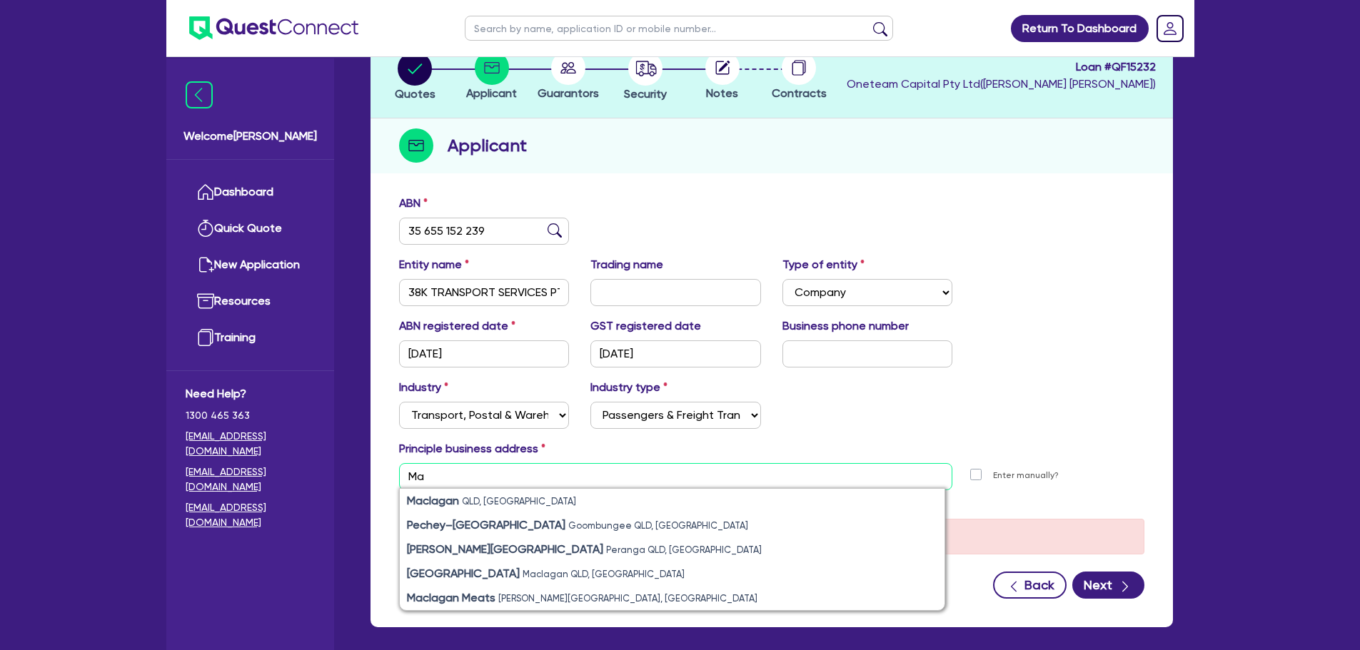
type input "M"
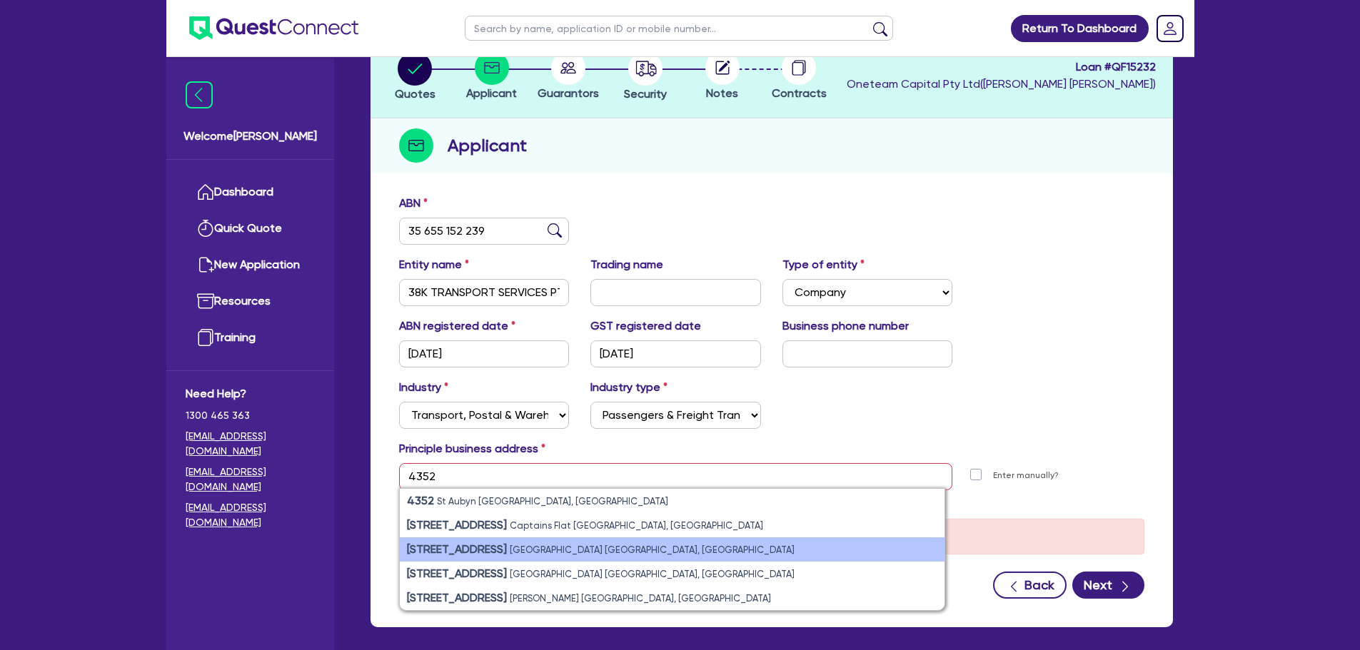
click at [491, 548] on strong "[STREET_ADDRESS]" at bounding box center [457, 550] width 100 height 14
type input "[STREET_ADDRESS]"
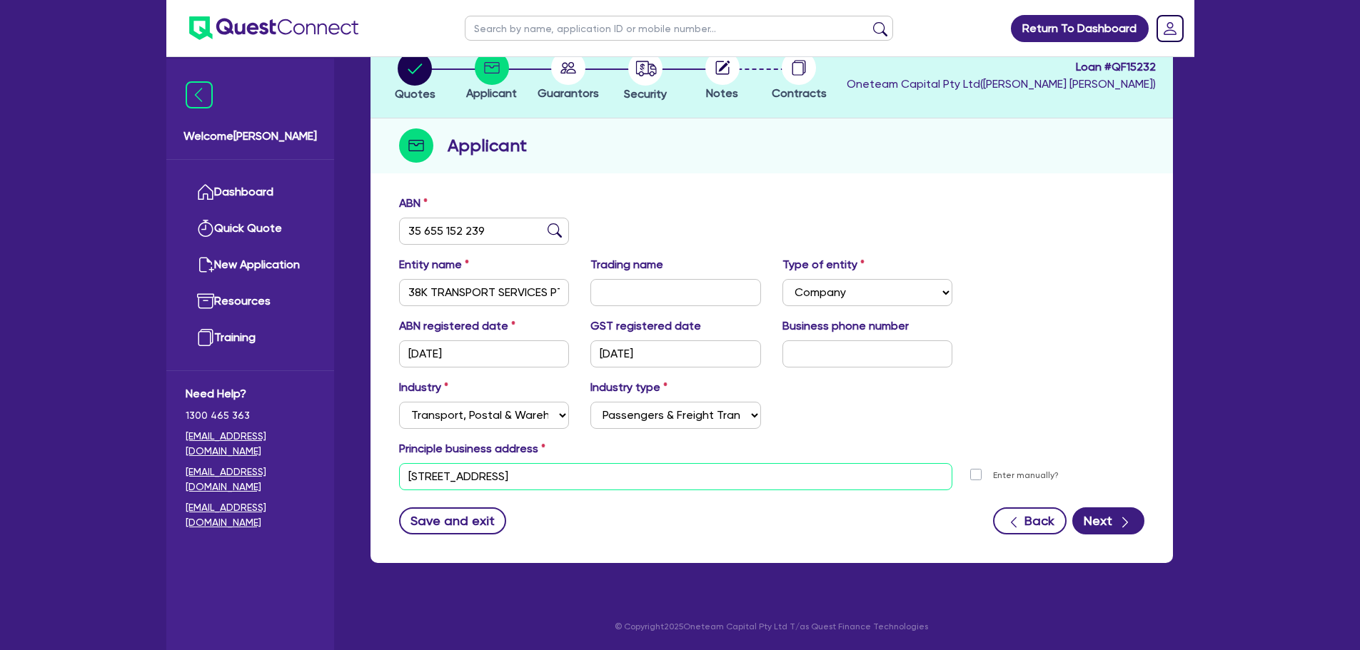
drag, startPoint x: 648, startPoint y: 475, endPoint x: 343, endPoint y: 457, distance: 304.7
click at [343, 457] on div "Welcome [PERSON_NAME] Quick Quote New Application Ref Company Ref Salesperson R…" at bounding box center [680, 277] width 1028 height 746
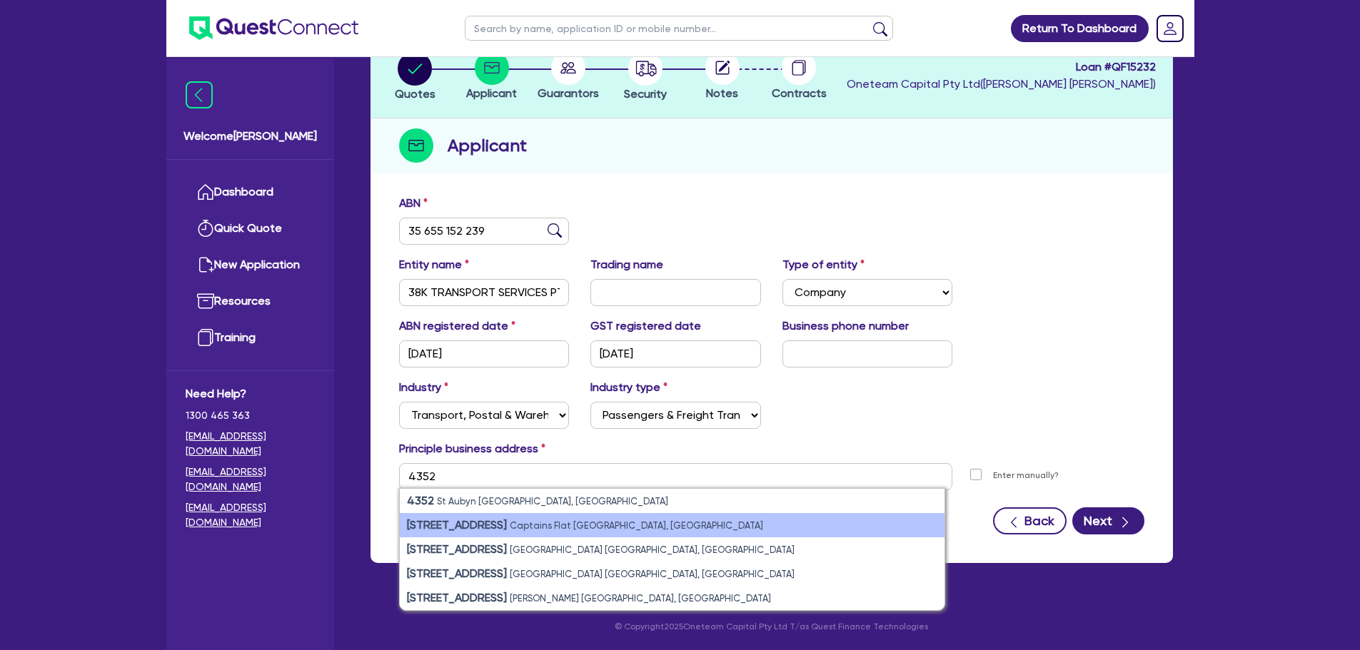
click at [478, 534] on li "[STREET_ADDRESS]" at bounding box center [672, 525] width 545 height 24
type input "[STREET_ADDRESS]"
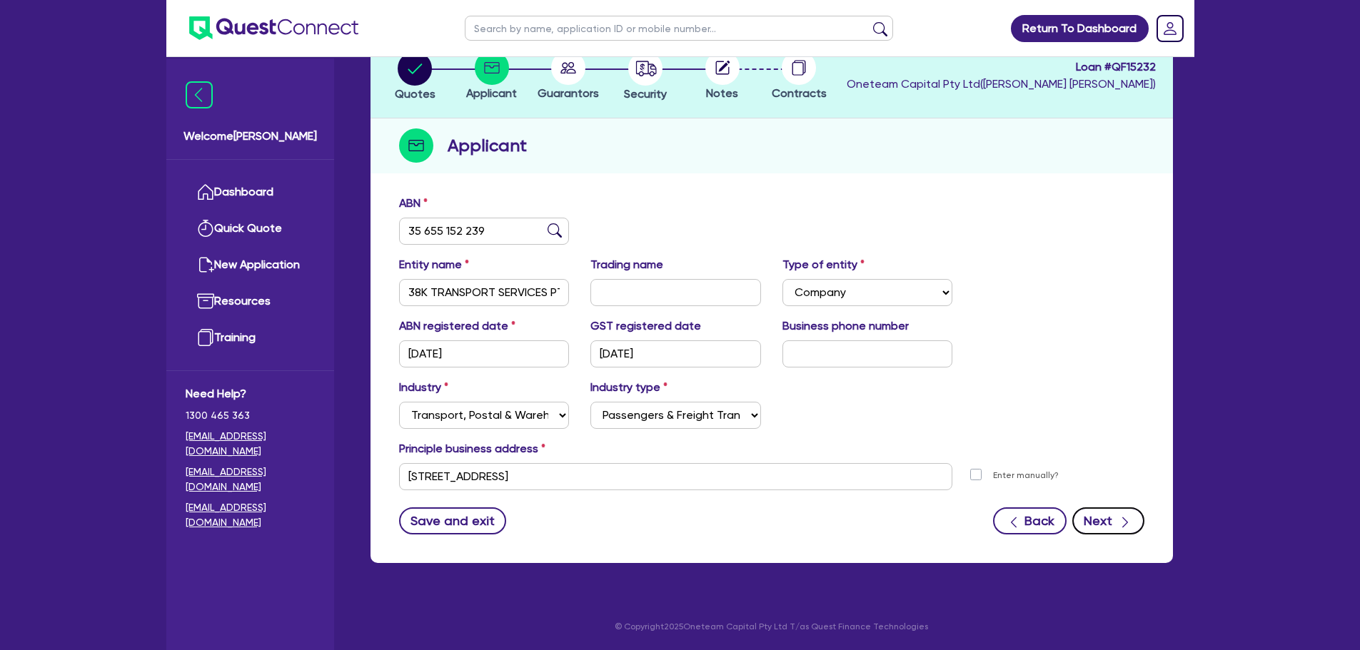
click at [1112, 515] on button "Next" at bounding box center [1108, 521] width 72 height 27
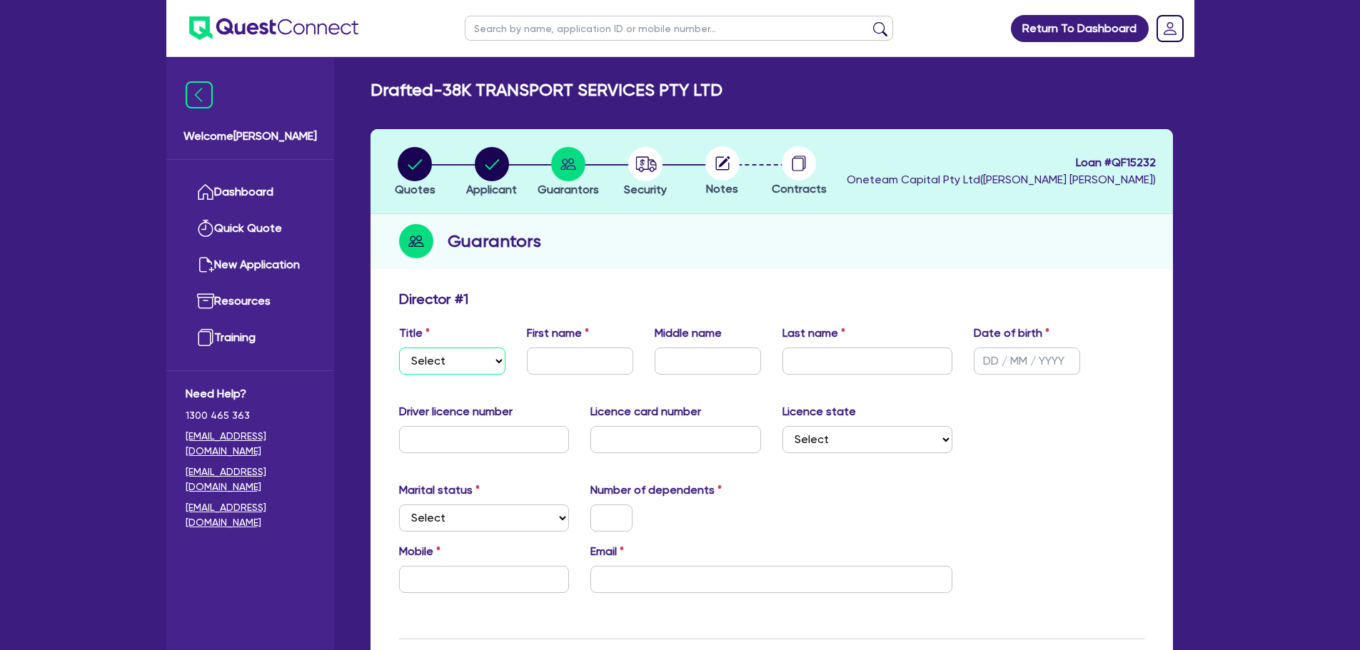
click at [431, 360] on select "Select Mr Mrs Ms Miss Dr" at bounding box center [452, 361] width 106 height 27
select select "MR"
click at [399, 348] on select "Select Mr Mrs Ms Miss Dr" at bounding box center [452, 361] width 106 height 27
click at [563, 371] on input "text" at bounding box center [580, 361] width 106 height 27
type input "Phil"
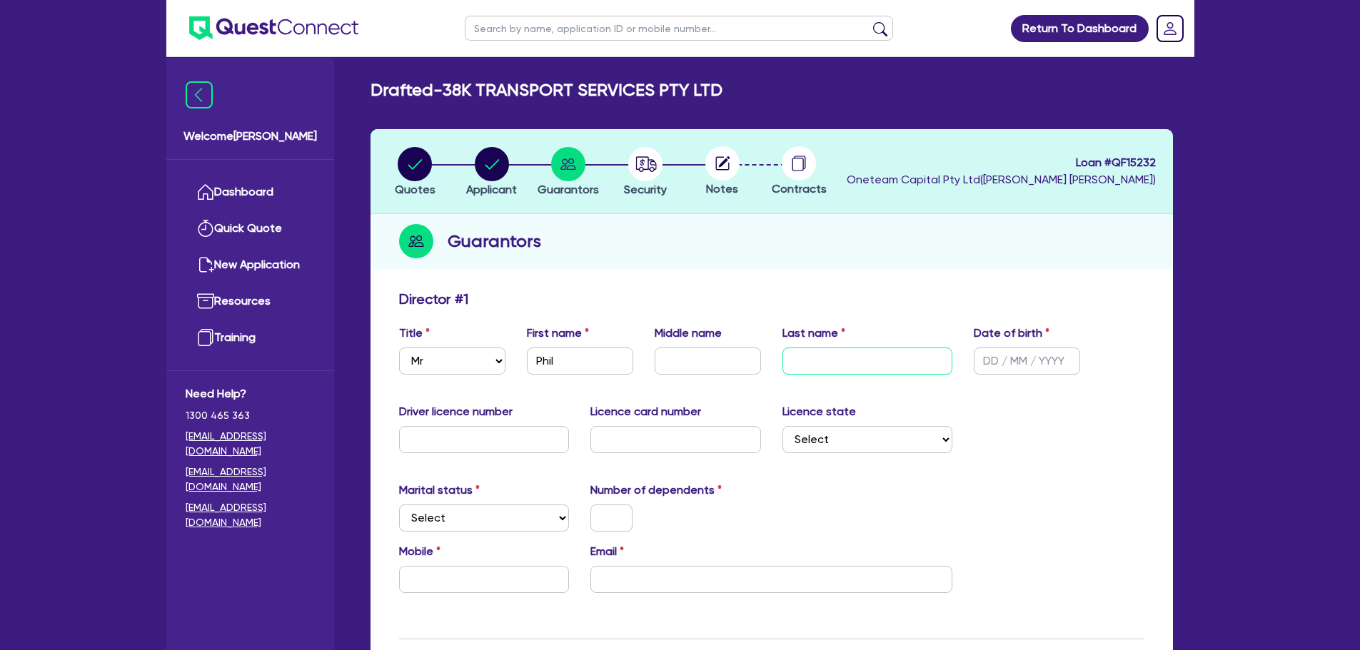
click at [813, 348] on input "text" at bounding box center [868, 361] width 171 height 27
type input "[PERSON_NAME]"
click at [875, 302] on div "Director # 1" at bounding box center [771, 302] width 767 height 23
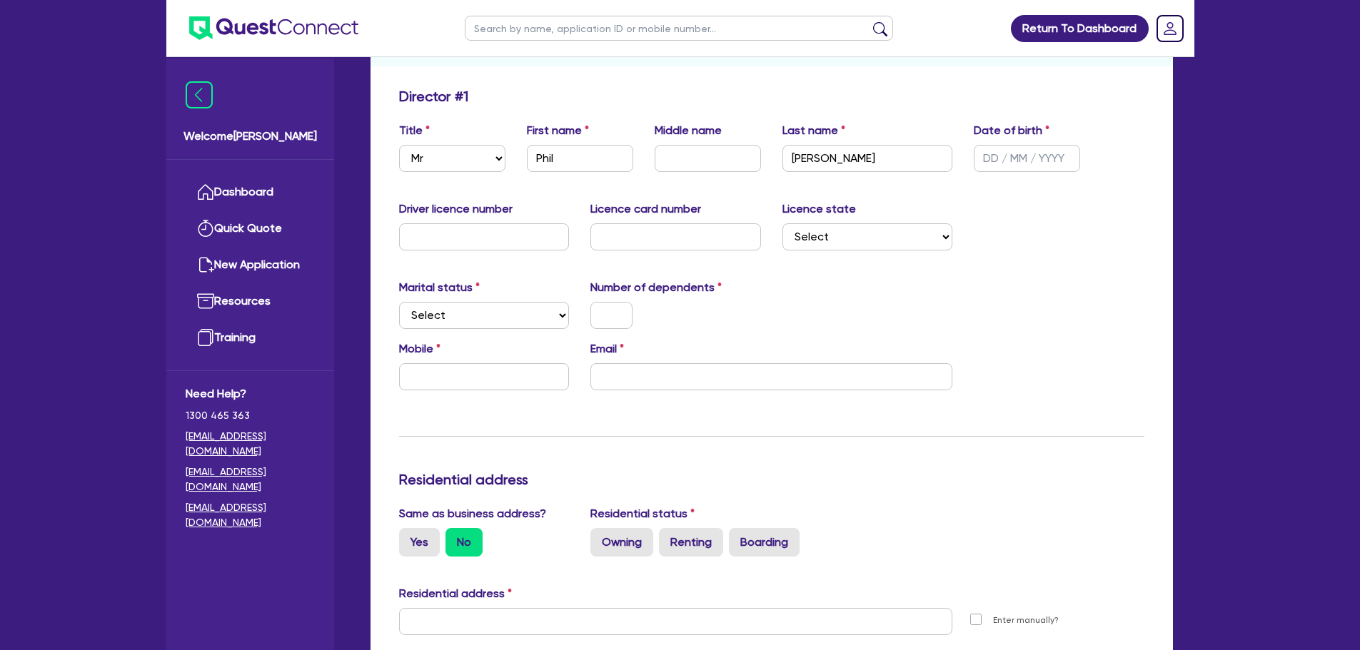
scroll to position [203, 0]
click at [625, 380] on input "email" at bounding box center [771, 376] width 362 height 27
paste input "[EMAIL_ADDRESS][DOMAIN_NAME]"
type input "[EMAIL_ADDRESS][DOMAIN_NAME]"
click at [415, 390] on div "Mobile Email [EMAIL_ADDRESS][DOMAIN_NAME]" at bounding box center [771, 370] width 767 height 61
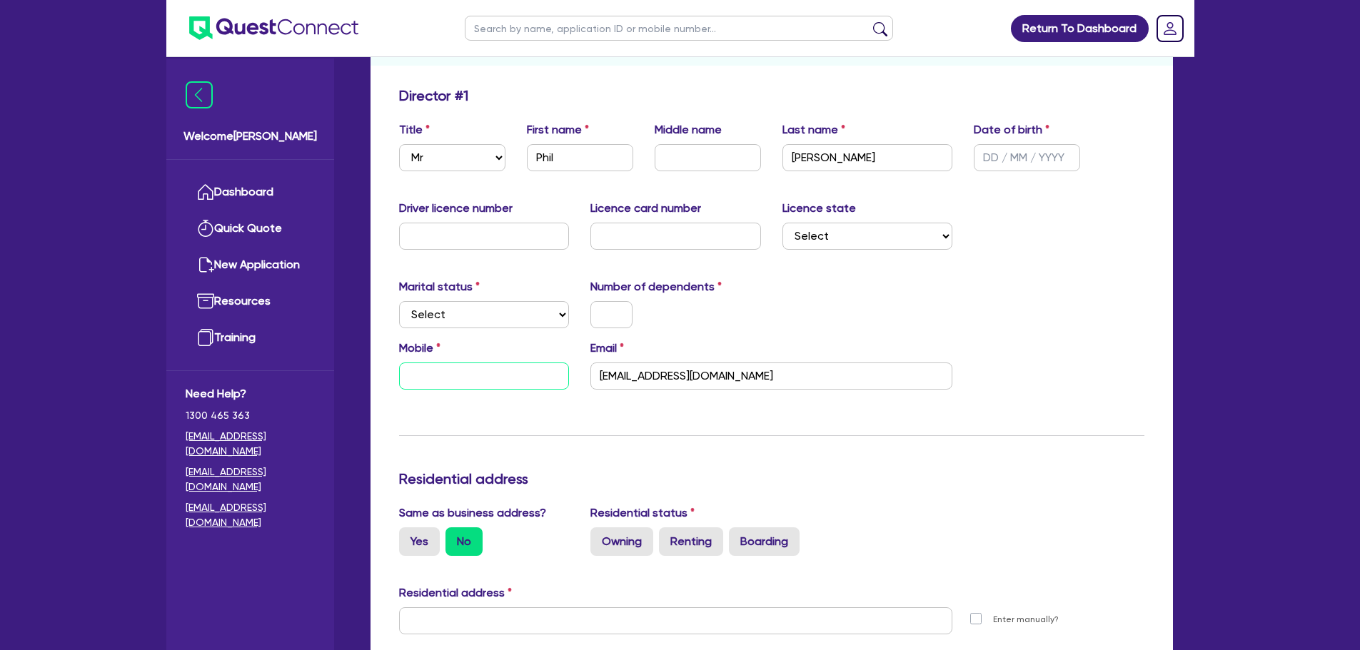
click at [428, 379] on input "text" at bounding box center [484, 376] width 171 height 27
paste input "4277 701 96"
click at [455, 454] on div "Update residential status for Director #1 Boarding is only acceptable when the …" at bounding box center [771, 615] width 745 height 1056
click at [408, 368] on input "4277 701 96" at bounding box center [484, 376] width 171 height 27
type input "0427 770 196"
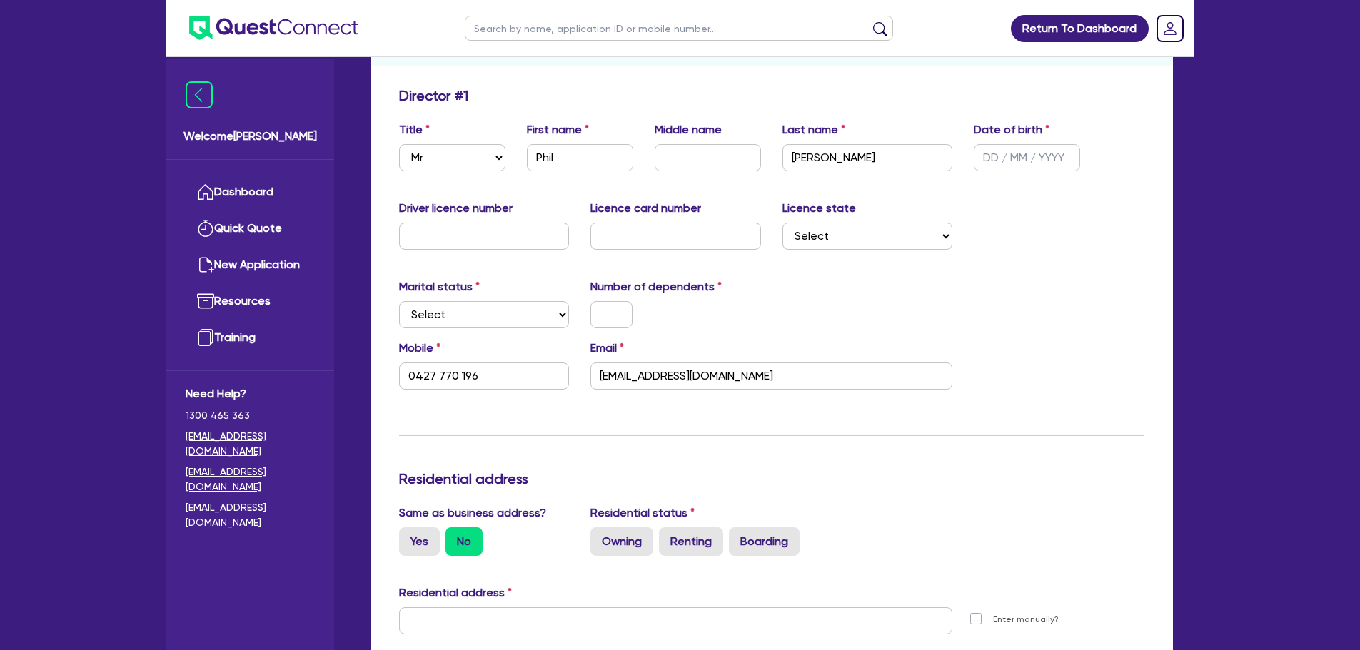
click at [438, 396] on div "Mobile [PHONE_NUMBER] Email [EMAIL_ADDRESS][DOMAIN_NAME]" at bounding box center [771, 370] width 767 height 61
click at [530, 320] on select "Select Single Married De Facto / Partner" at bounding box center [484, 314] width 171 height 27
select select "MARRIED"
click at [399, 301] on select "Select Single Married De Facto / Partner" at bounding box center [484, 314] width 171 height 27
type input "0427 770 196"
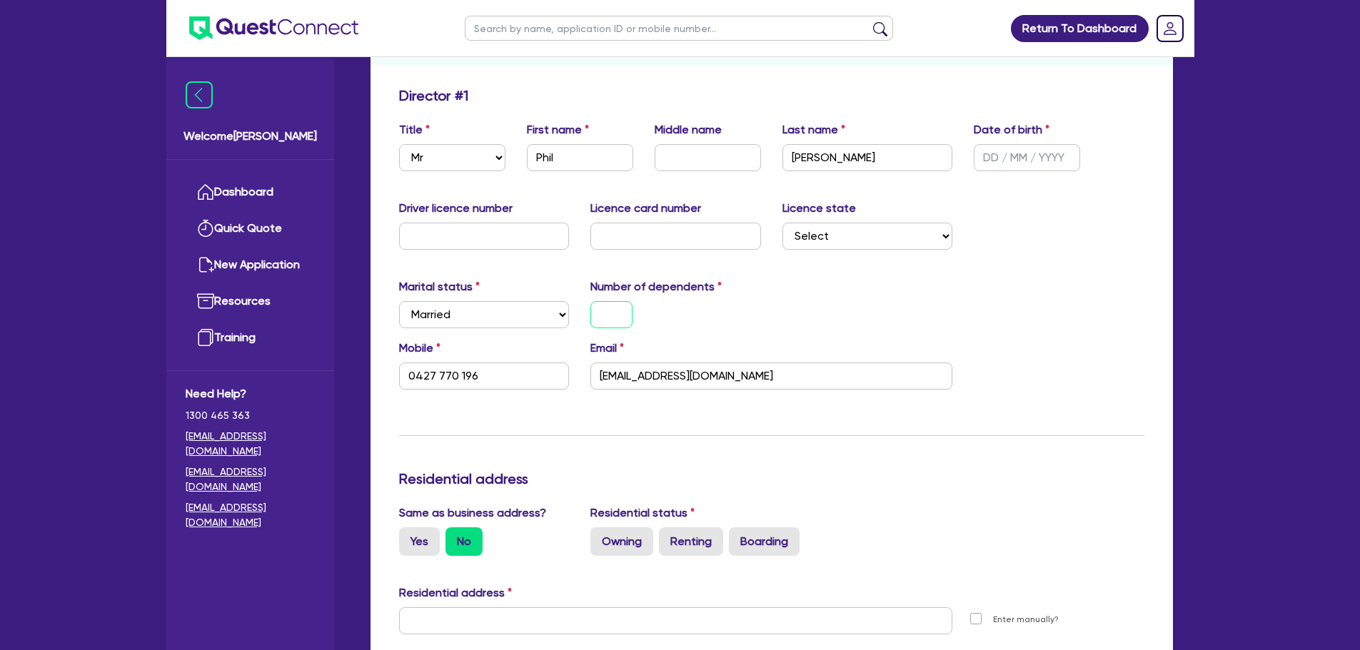
click at [614, 324] on input "text" at bounding box center [611, 314] width 42 height 27
type input "1"
type input "0427 770 196"
type input "1"
click at [508, 432] on div "Update residential status for Director #1 Boarding is only acceptable when the …" at bounding box center [771, 615] width 745 height 1056
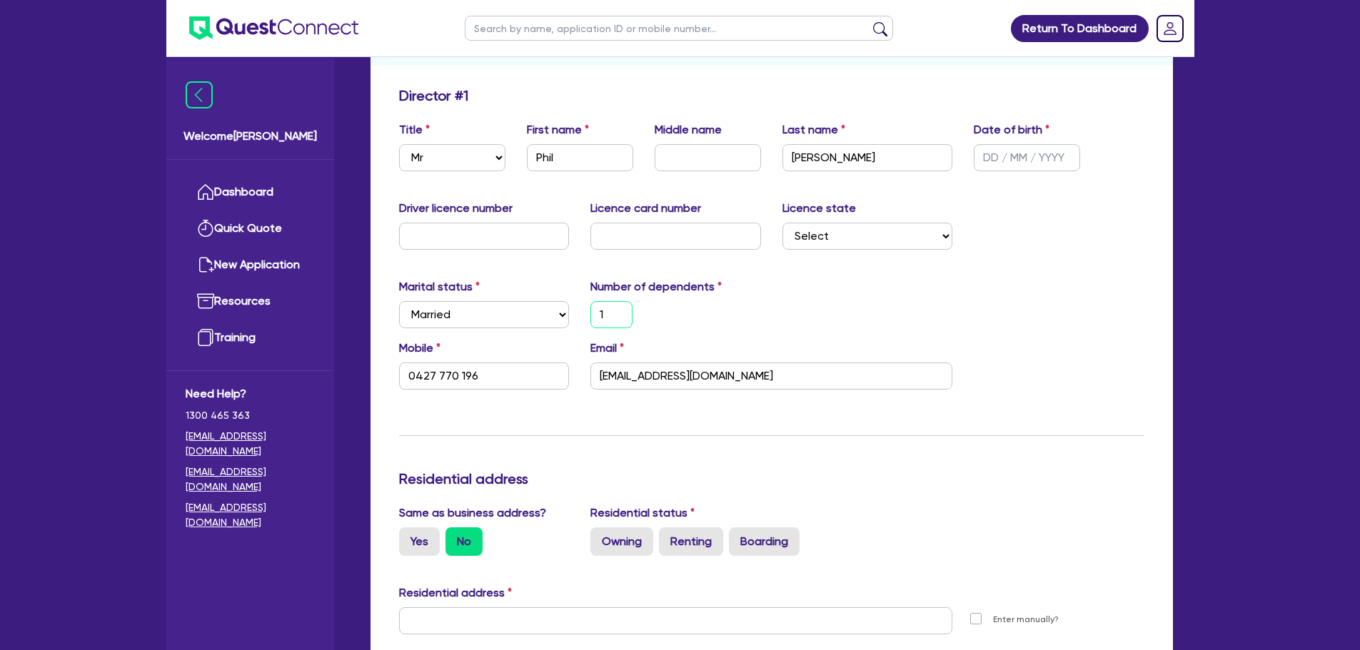
click at [625, 322] on input "1" at bounding box center [611, 314] width 42 height 27
type input "0427 770 196"
type input "0"
type input "0427 770 196"
type input "0"
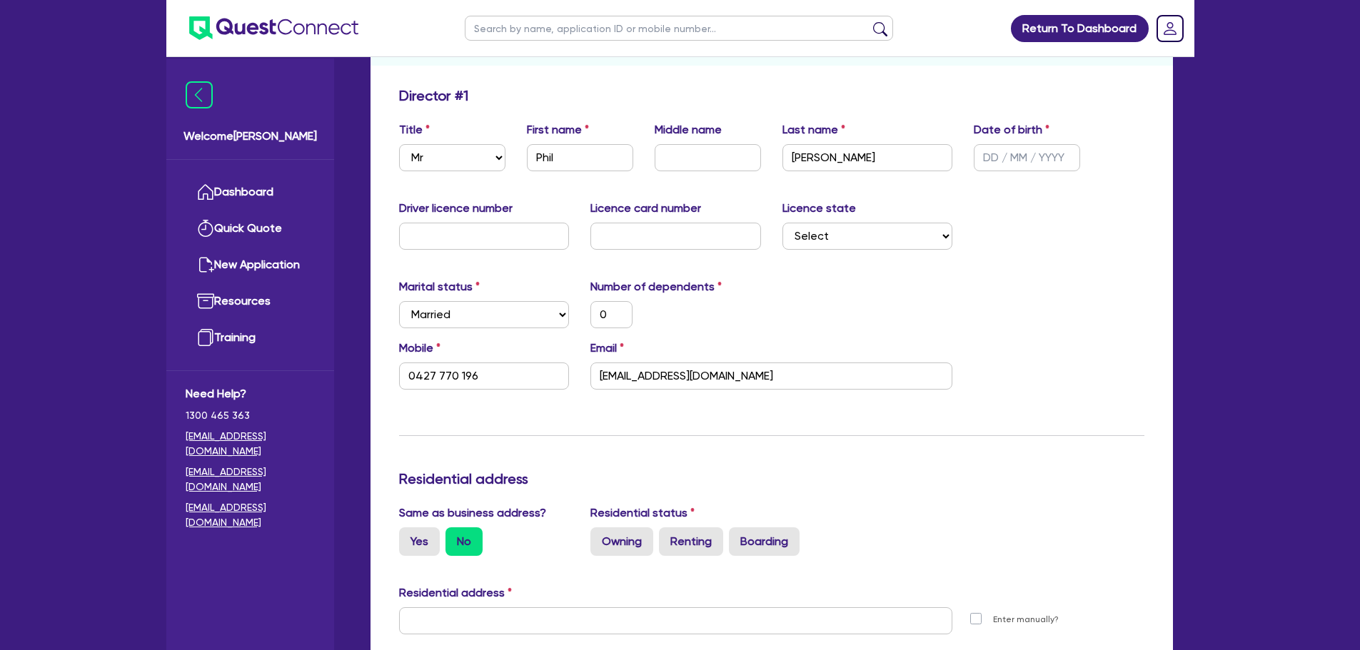
click at [549, 408] on div "Update residential status for Director #1 Boarding is only acceptable when the …" at bounding box center [771, 615] width 745 height 1056
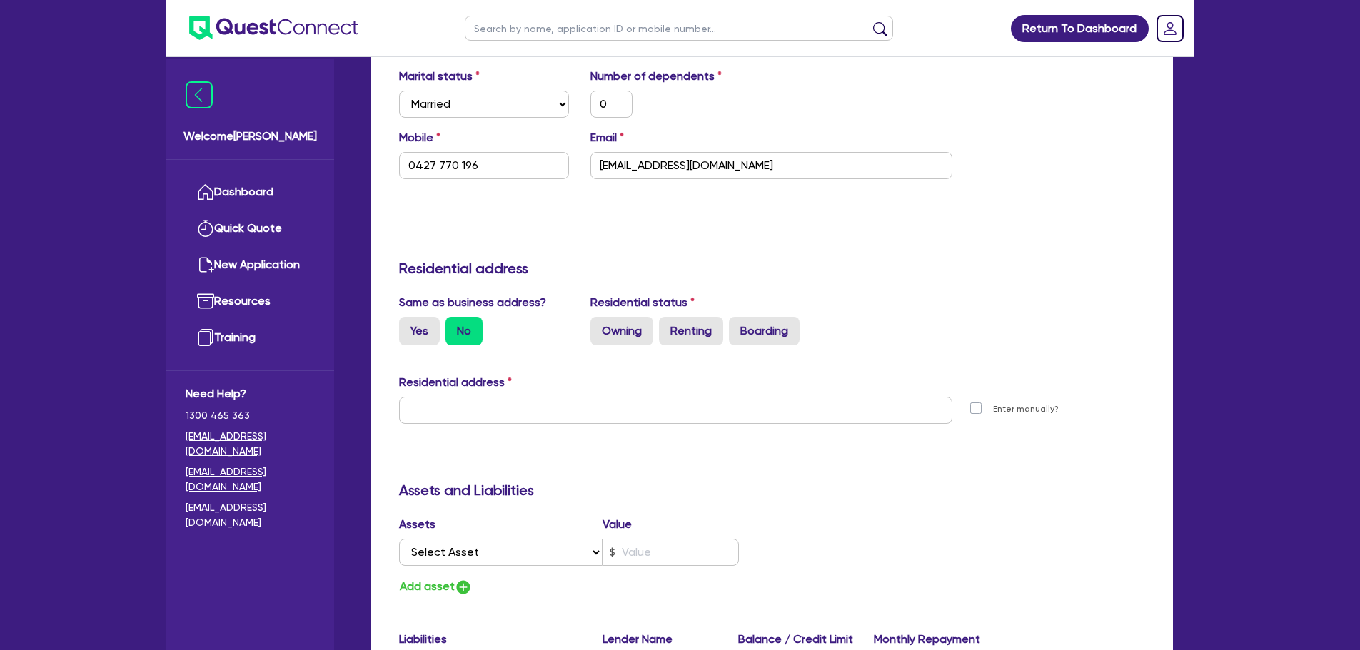
scroll to position [415, 0]
click at [428, 340] on label "Yes" at bounding box center [419, 330] width 41 height 29
click at [408, 326] on input "Yes" at bounding box center [403, 320] width 9 height 9
radio input "true"
type input "0"
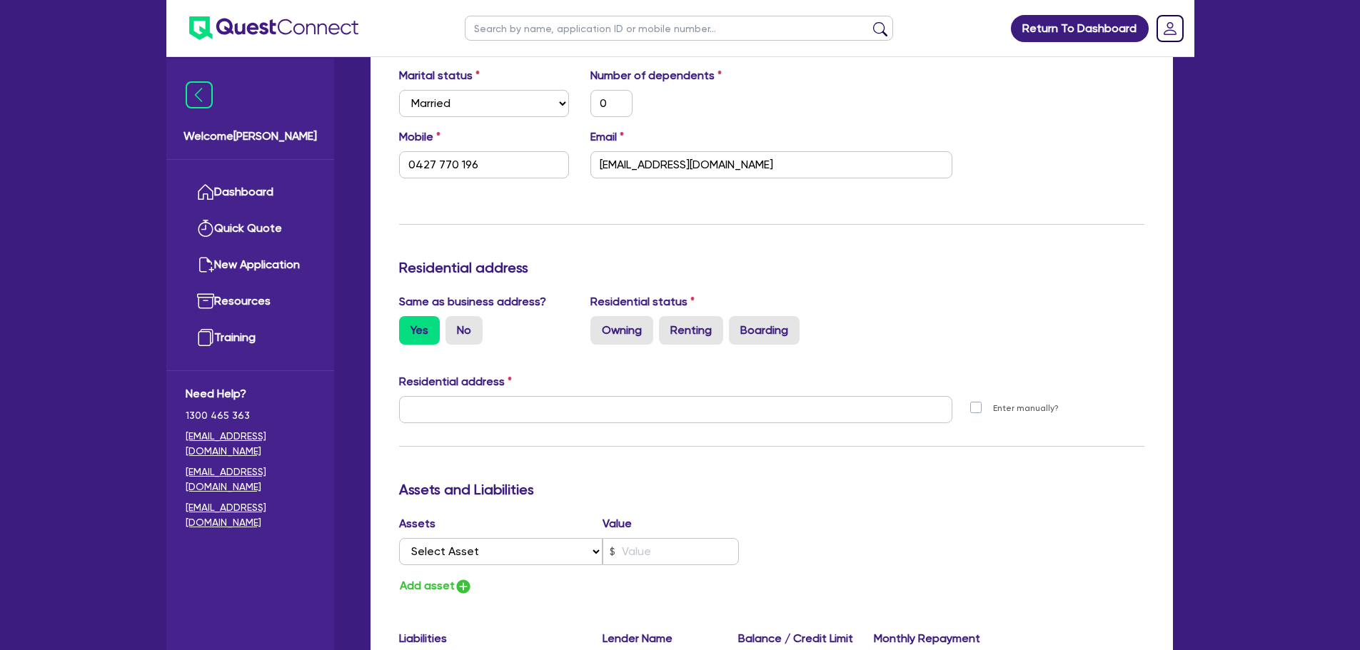
type input "0427 770 196"
type input "[STREET_ADDRESS]"
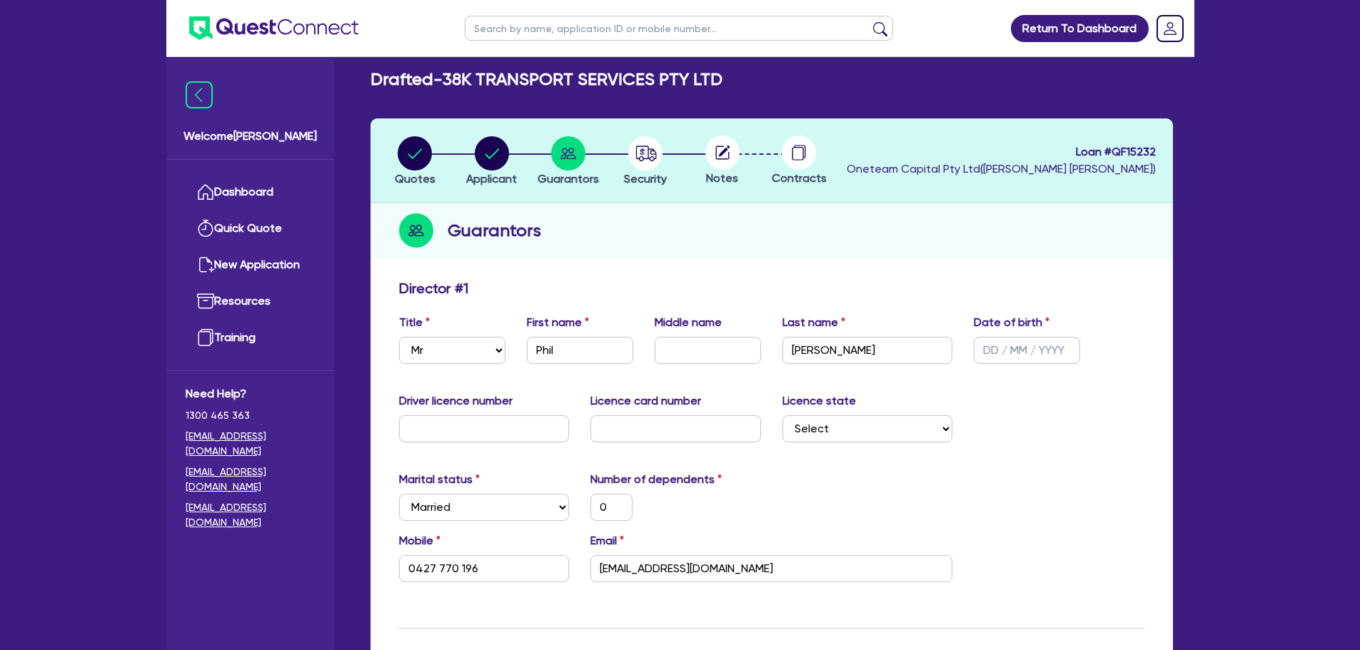
scroll to position [0, 0]
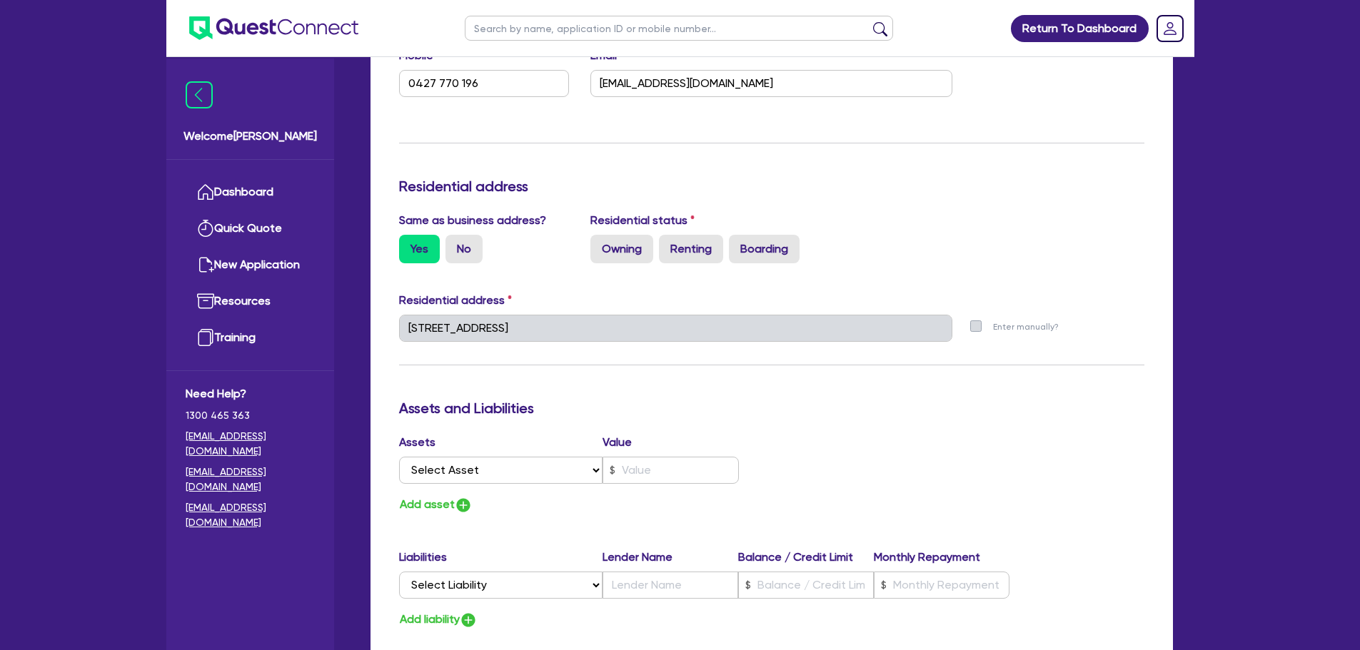
click at [536, 422] on div "Assets and Liabilities" at bounding box center [771, 411] width 767 height 23
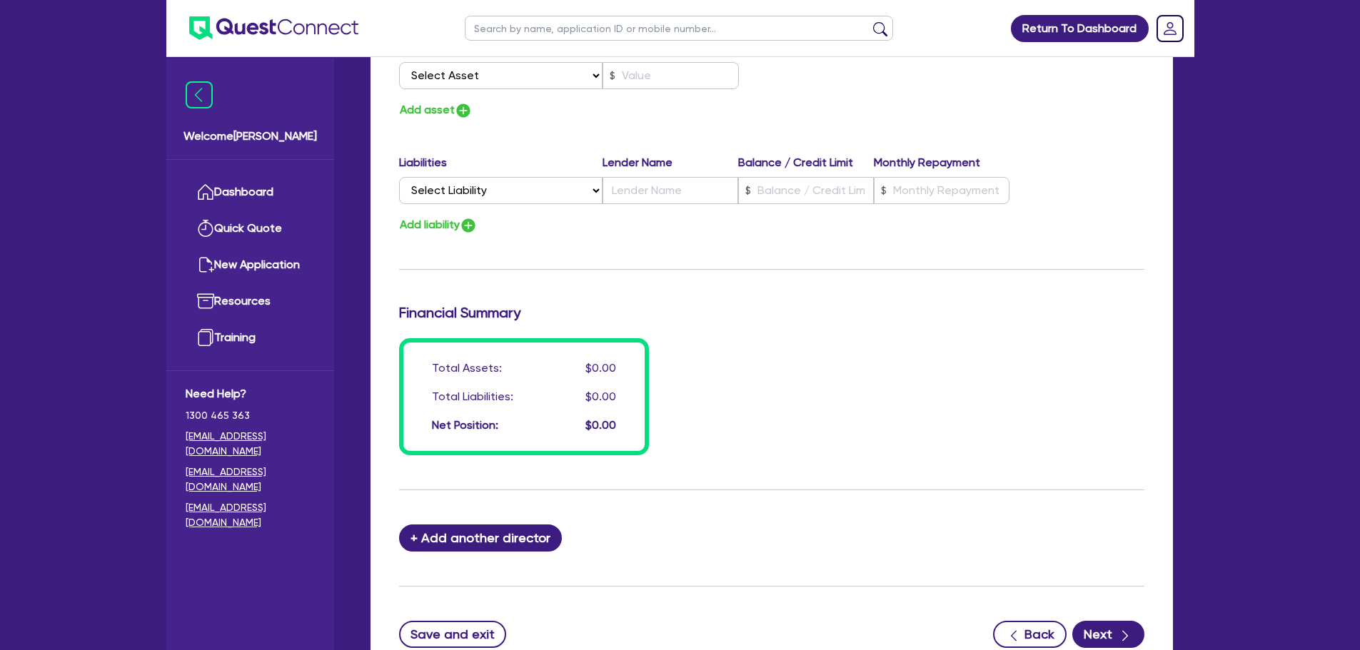
scroll to position [999, 0]
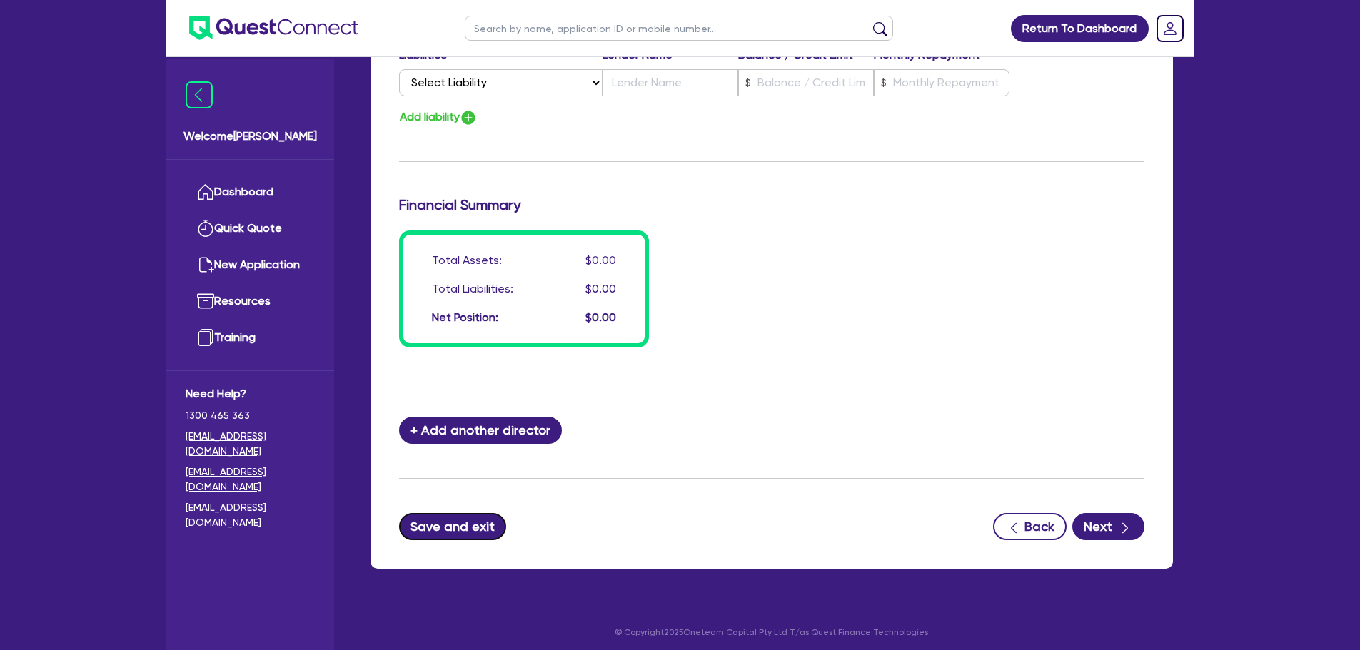
click at [464, 516] on button "Save and exit" at bounding box center [453, 526] width 108 height 27
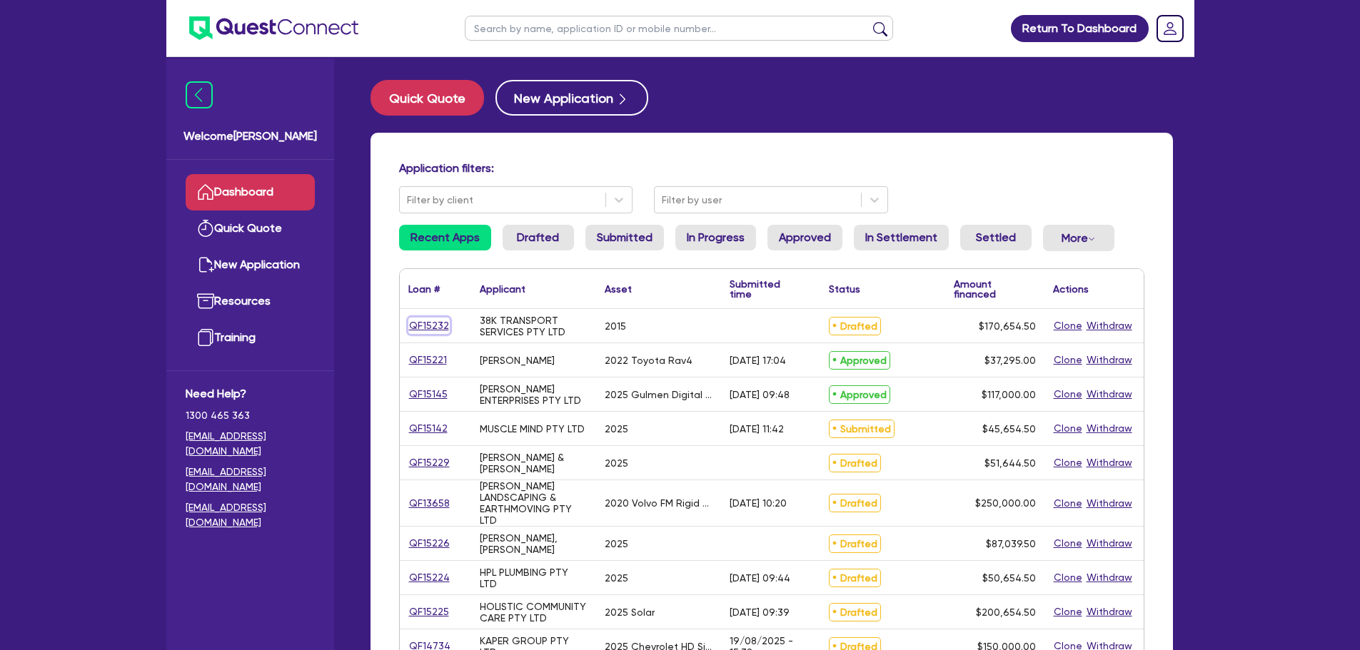
click at [418, 322] on link "QF15232" at bounding box center [428, 326] width 41 height 16
select select "PRIMARY_ASSETS"
select select "HEAVY_TRUCKS"
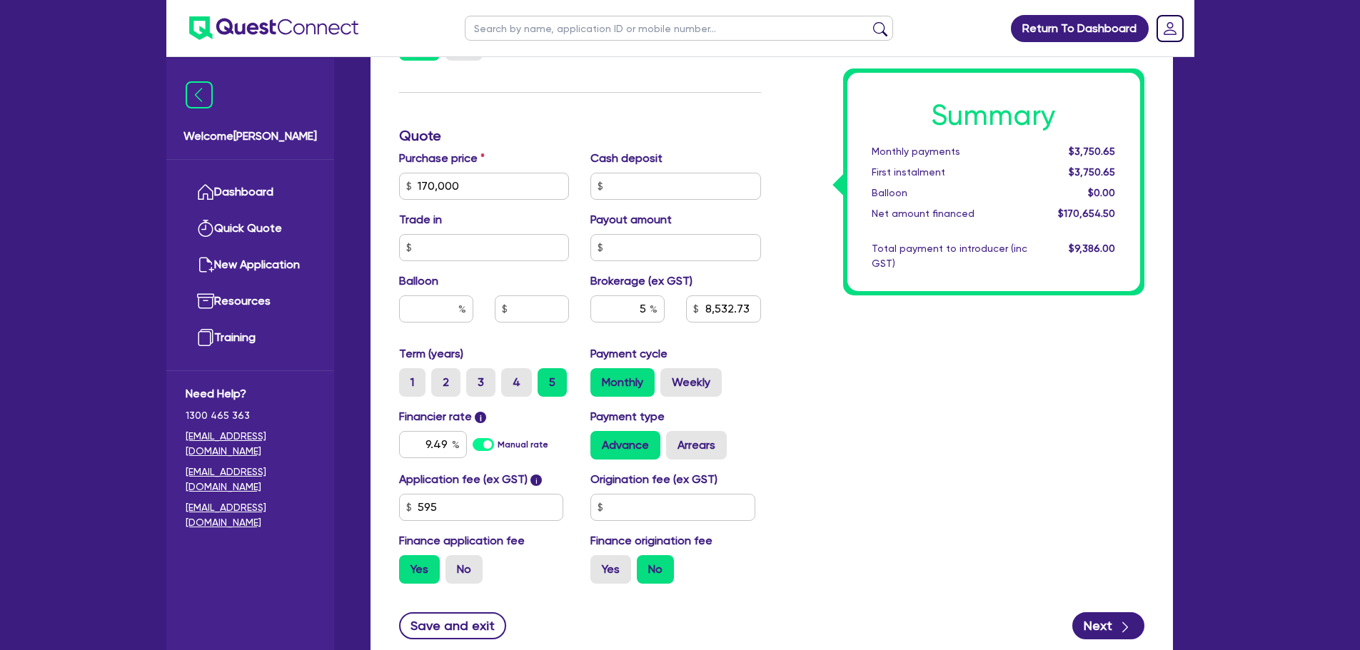
scroll to position [530, 0]
click at [448, 505] on input "595" at bounding box center [481, 506] width 165 height 27
type input "5"
type input "495"
type input "170,000"
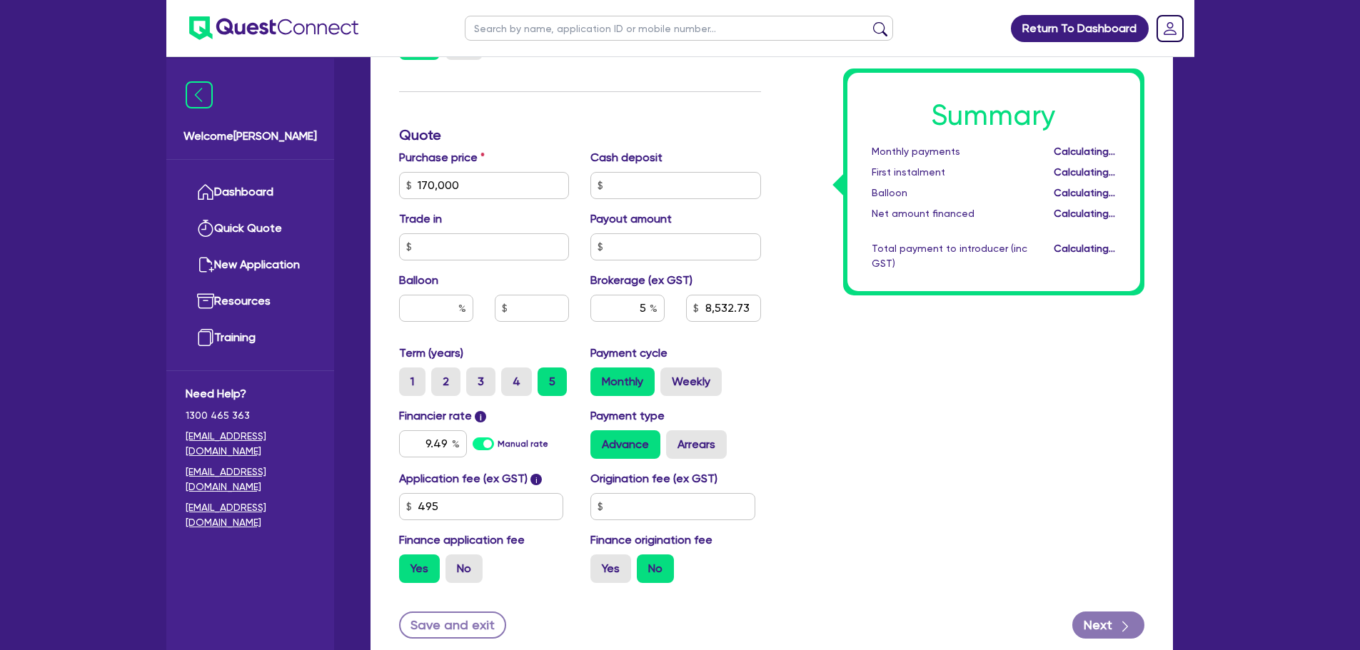
type input "8,532.73"
type input "170,000"
type input "8,527.23"
type input "170,000"
type input "8,527.23"
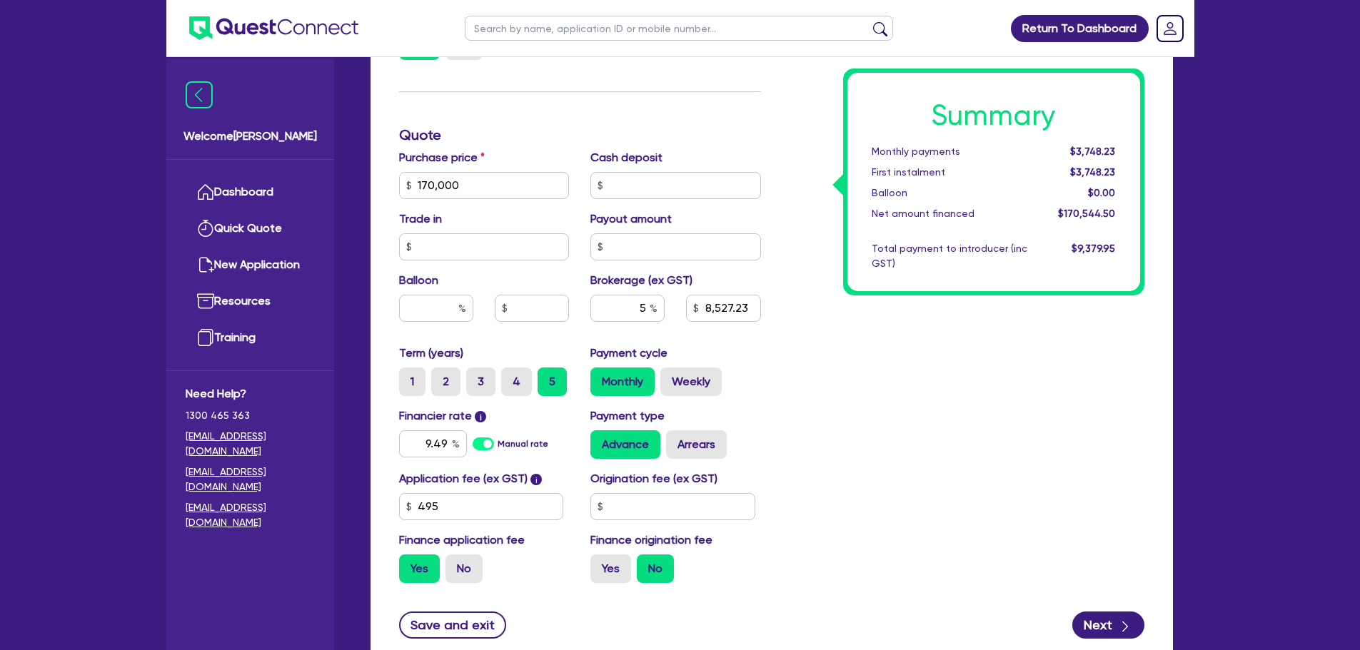
click at [441, 640] on div "Finance type Chattel Mortgage Business Loan Asset type category Select Cars and…" at bounding box center [772, 210] width 803 height 915
type input "170,000"
type input "8,527.23"
click at [443, 638] on button "Save and exit" at bounding box center [453, 625] width 108 height 27
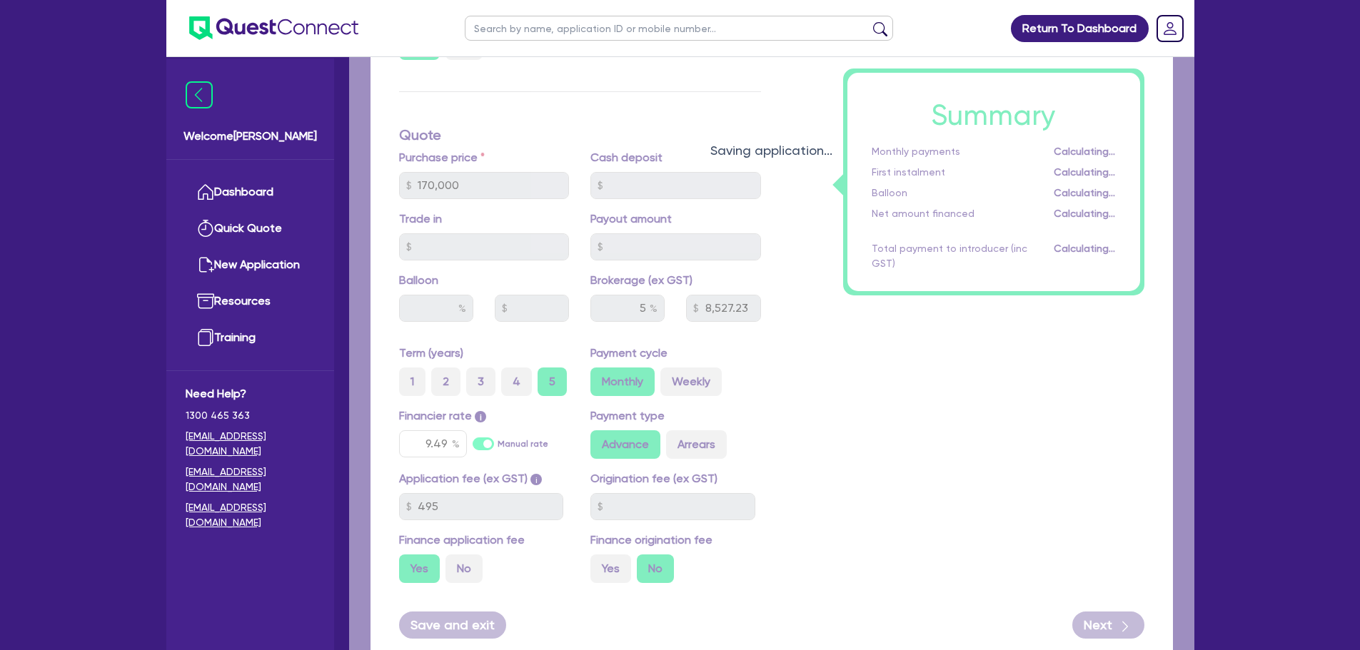
type input "170,000"
type input "8,527.23"
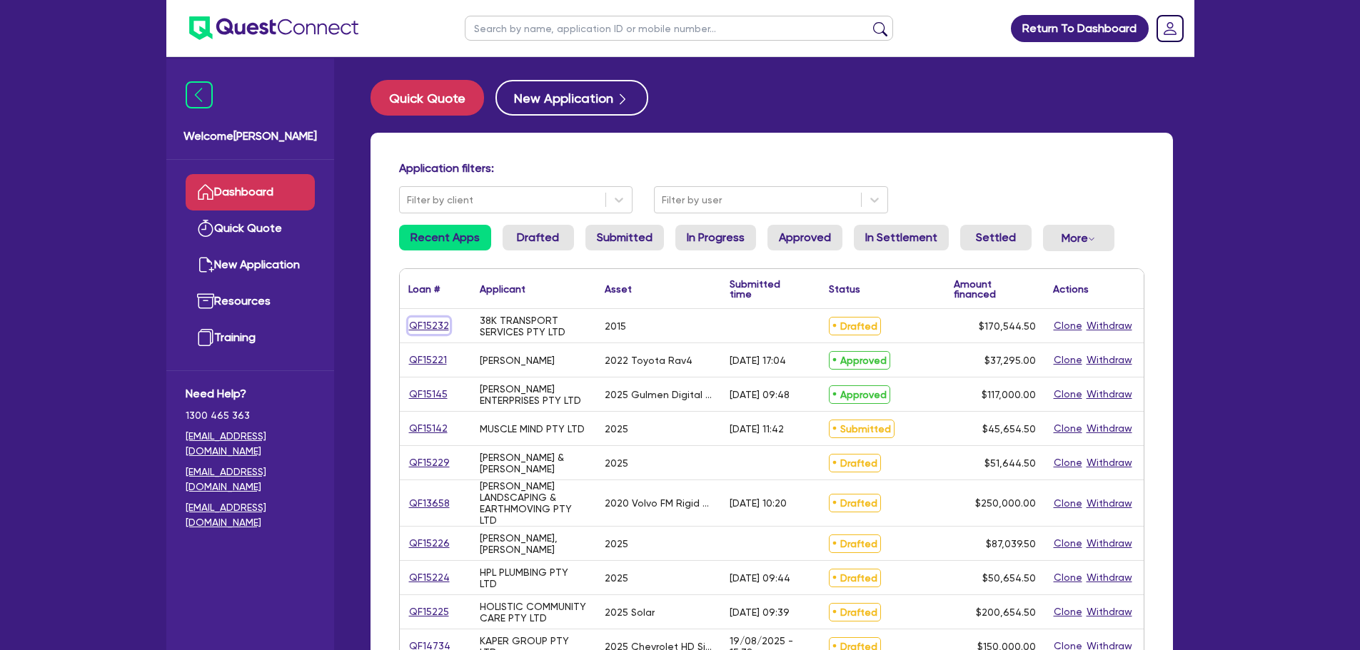
click at [437, 323] on link "QF15232" at bounding box center [428, 326] width 41 height 16
select select "PRIMARY_ASSETS"
select select "HEAVY_TRUCKS"
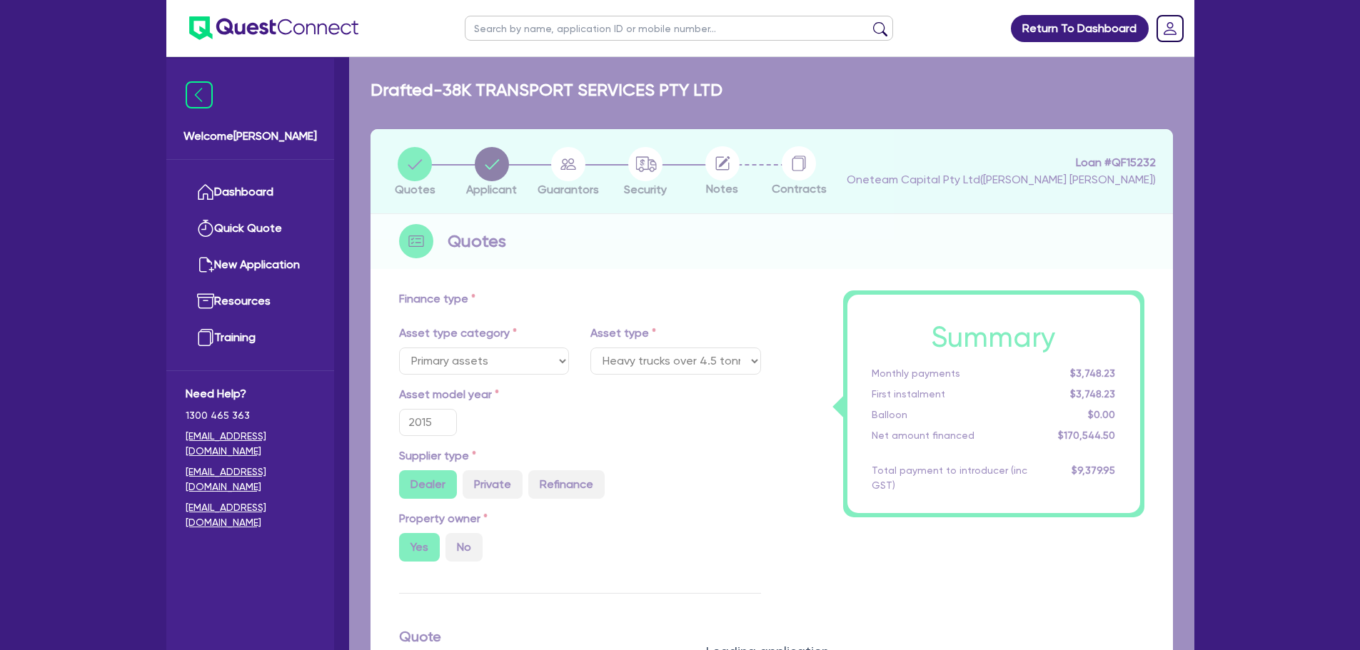
type input "170,000"
type input "8,527.23"
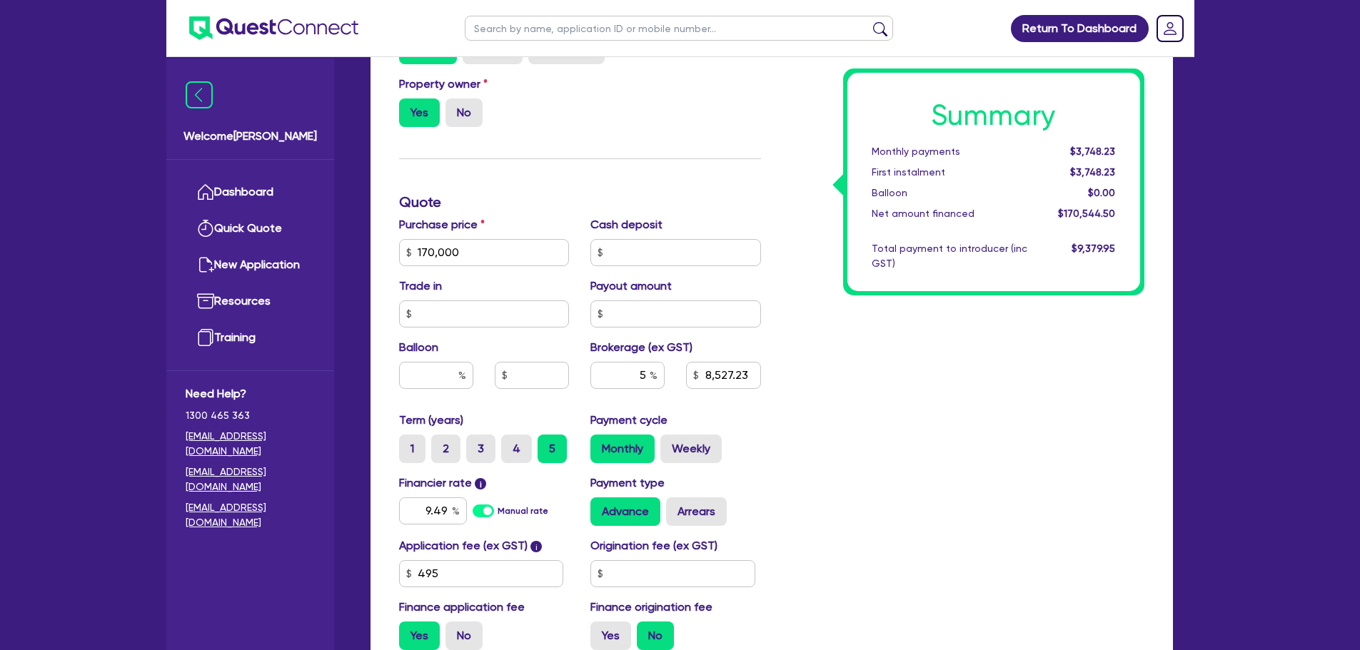
scroll to position [449, 0]
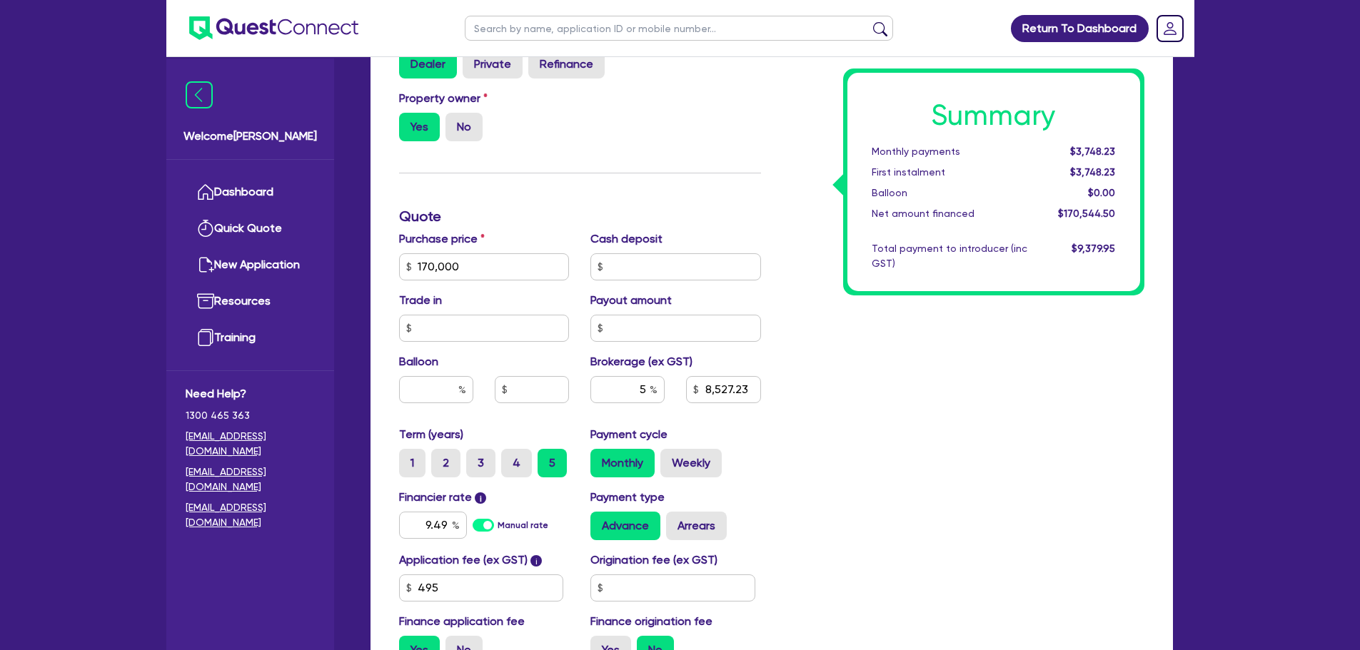
click at [875, 378] on div "Summary Monthly payments $3,748.23 First instalment $3,748.23 Balloon $0.00 Net…" at bounding box center [963, 258] width 383 height 835
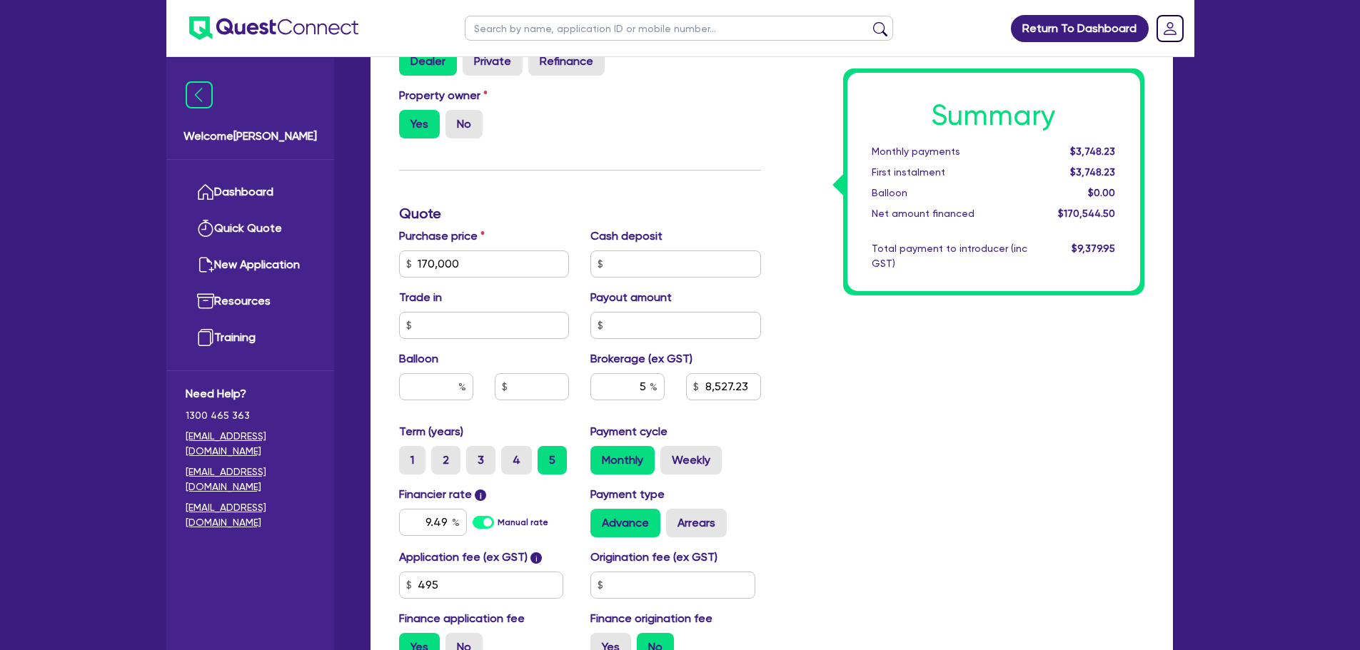
scroll to position [456, 0]
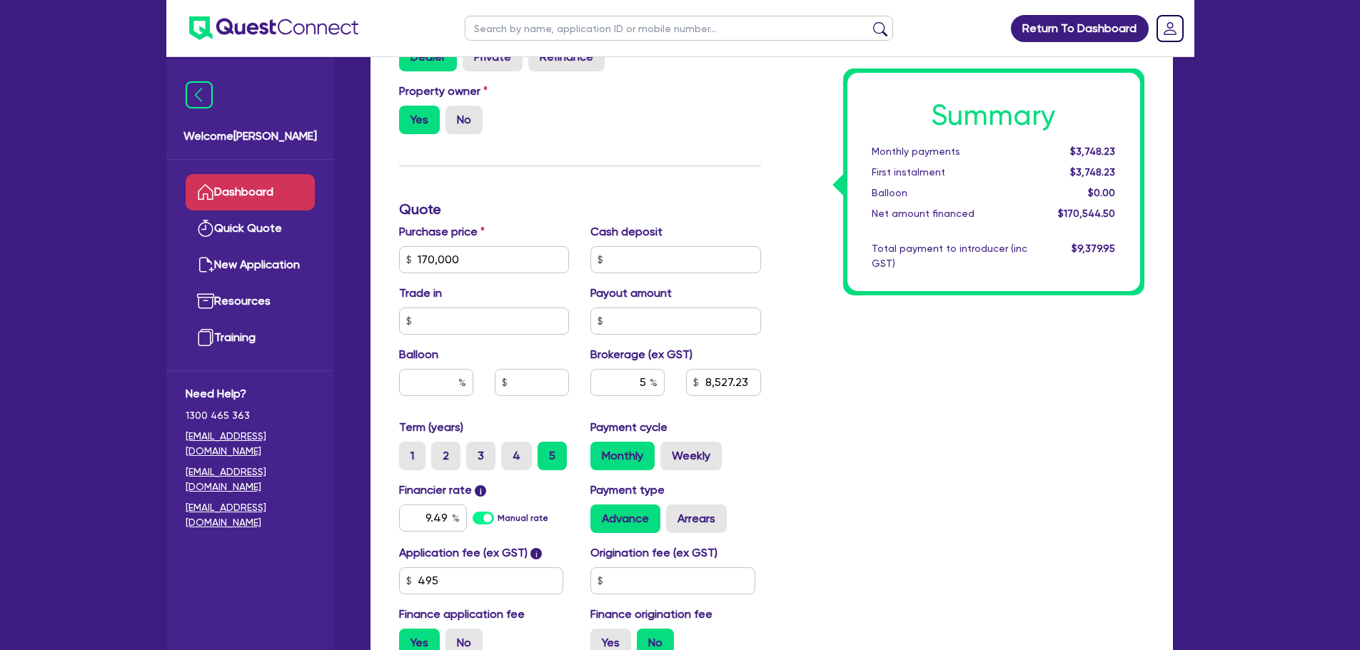
click at [268, 188] on link "Dashboard" at bounding box center [250, 192] width 129 height 36
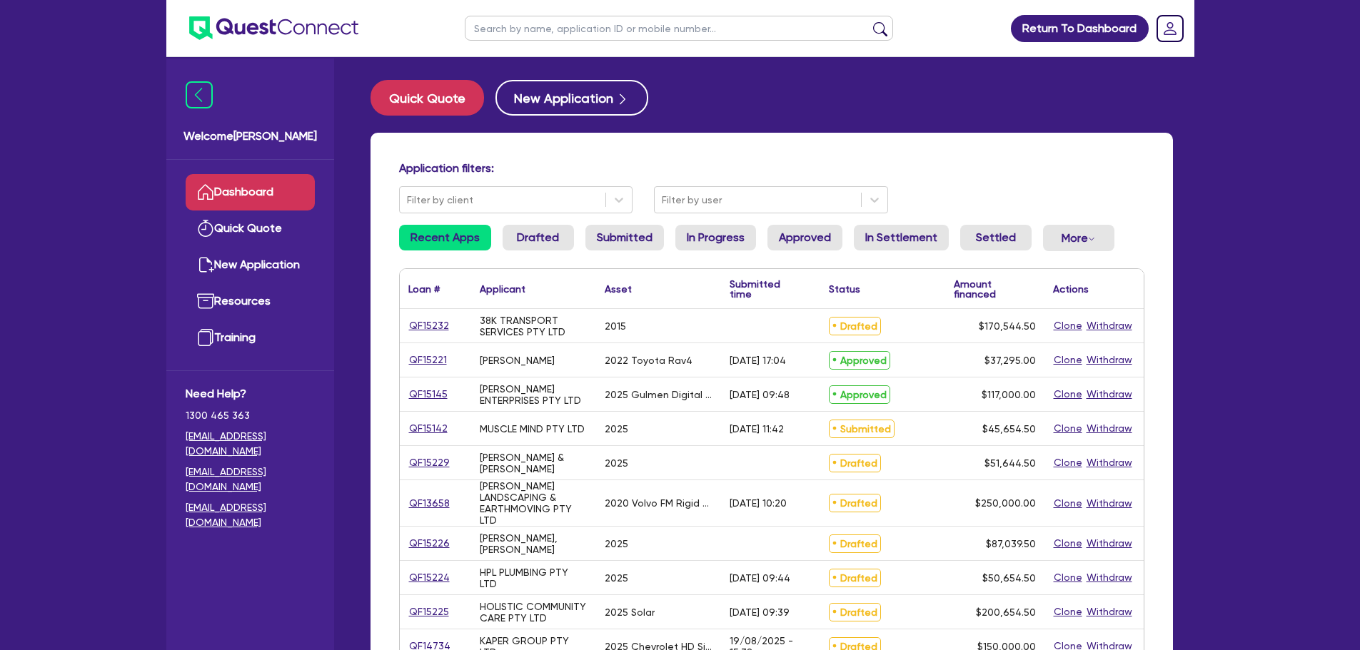
click at [525, 36] on input "text" at bounding box center [679, 28] width 428 height 25
type input "[PERSON_NAME]"
click at [869, 21] on button "submit" at bounding box center [880, 31] width 23 height 20
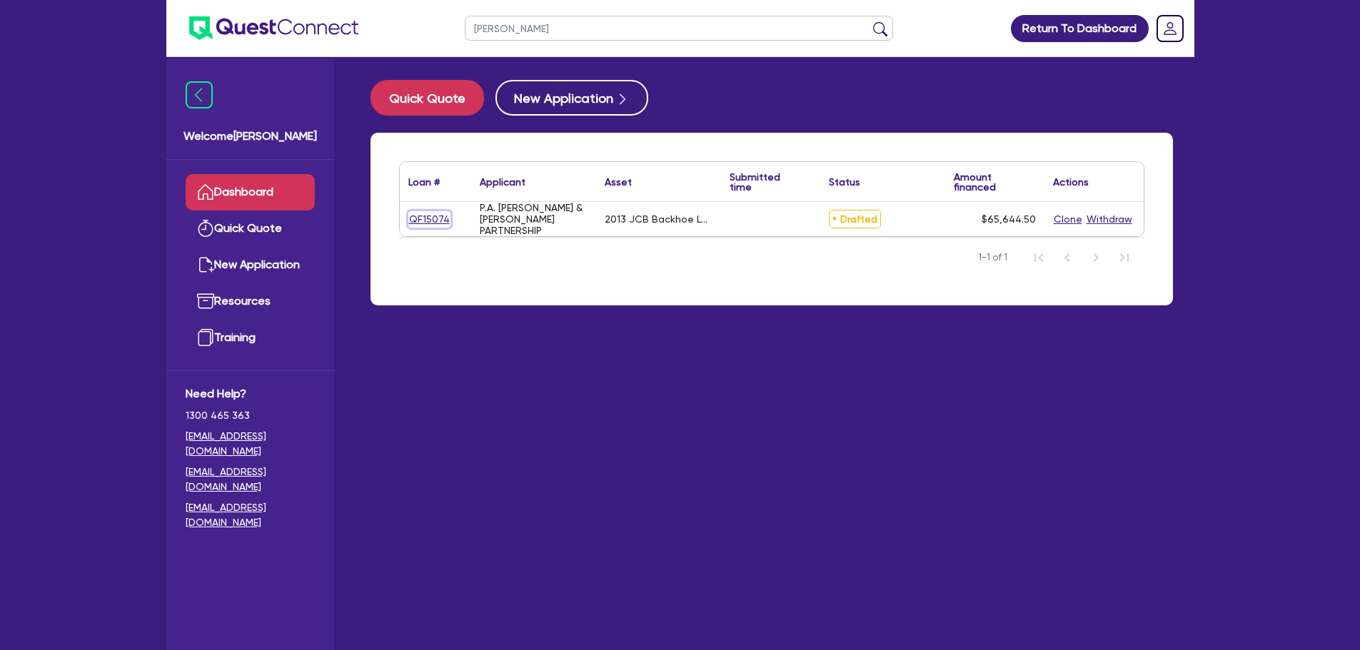
click at [421, 218] on link "QF15074" at bounding box center [429, 219] width 42 height 16
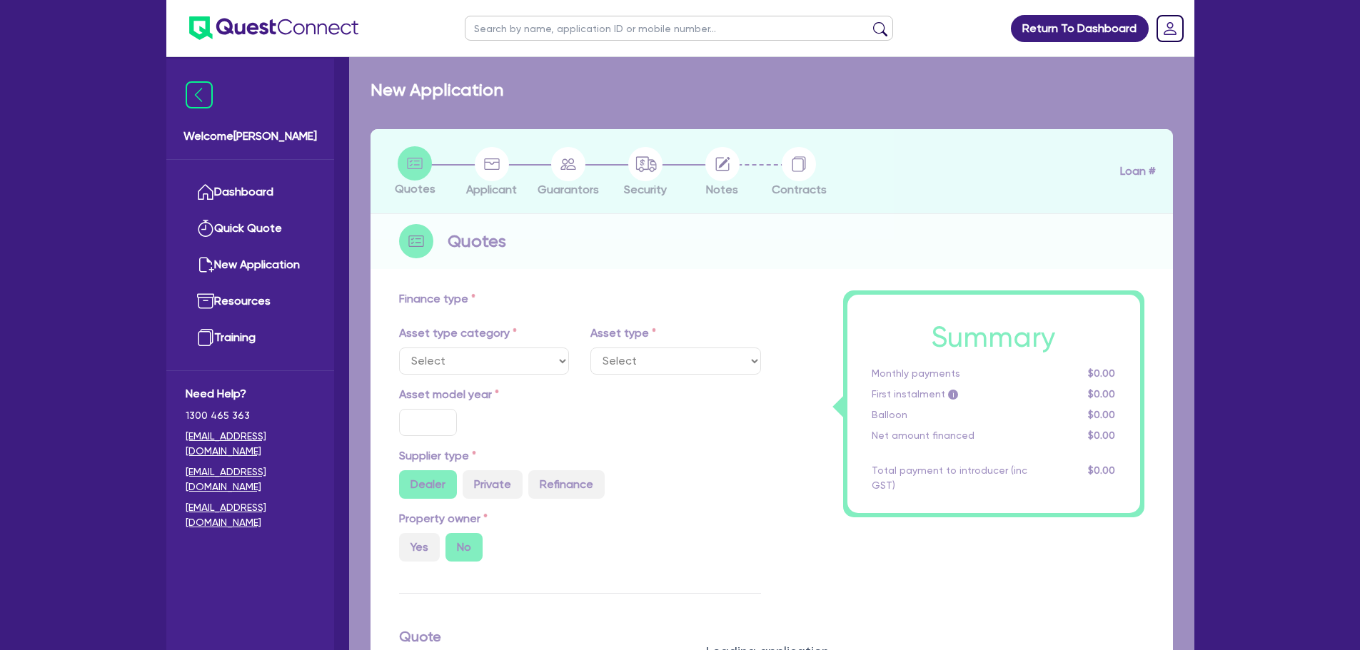
select select "PRIMARY_ASSETS"
type input "2013"
type input "74,000"
type input "10,000"
type input "5"
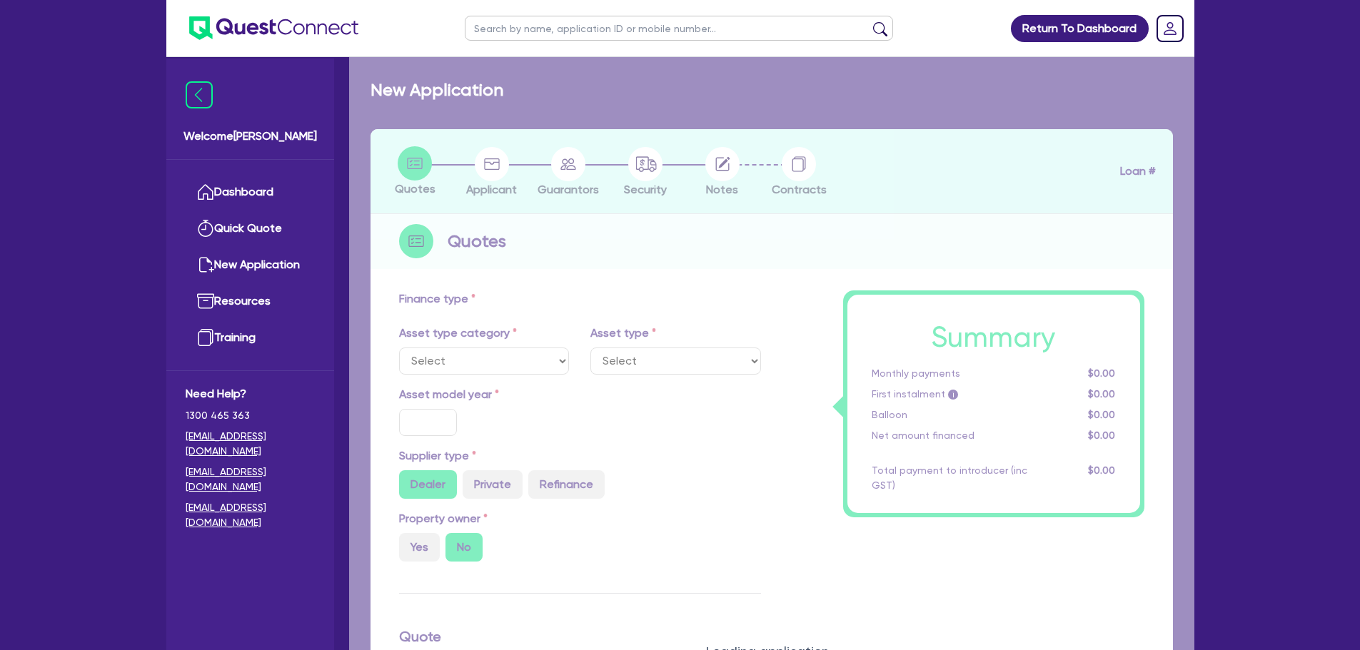
type input "3,282.23"
radio input "true"
type input "9.74"
type input "495"
type input "1,000"
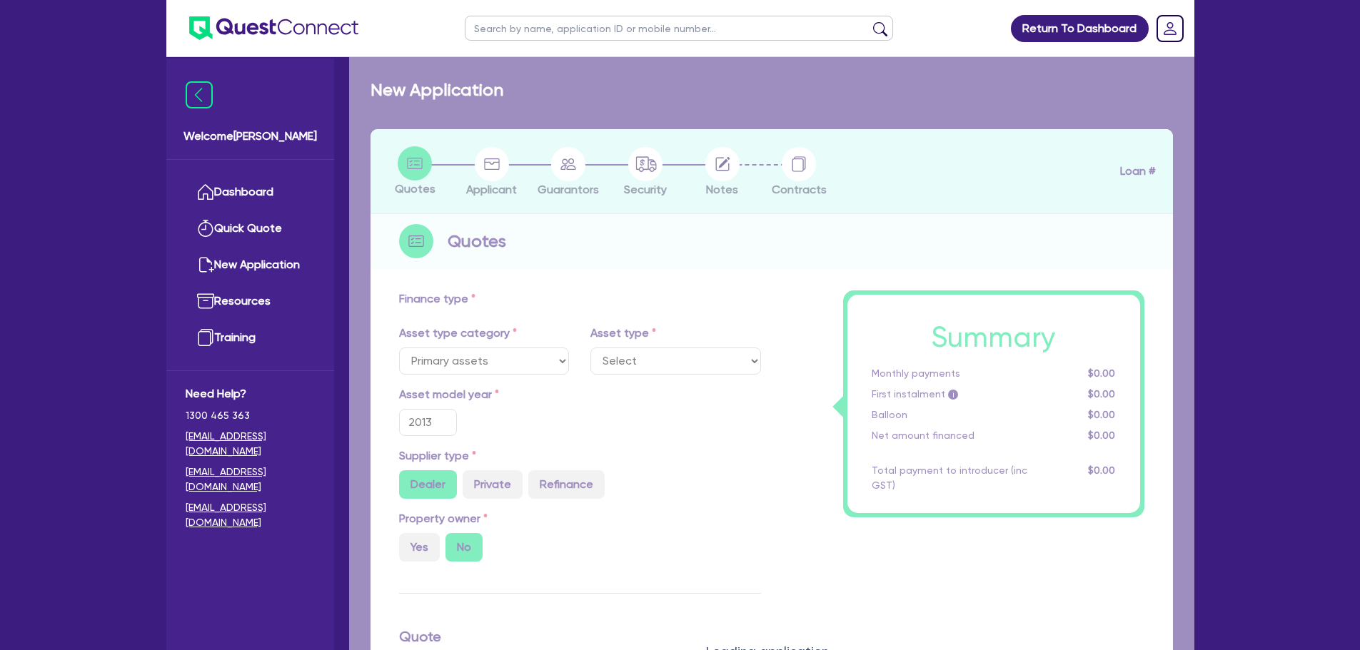
select select "YELLOW_GOODS_AND_EXCAVATORS"
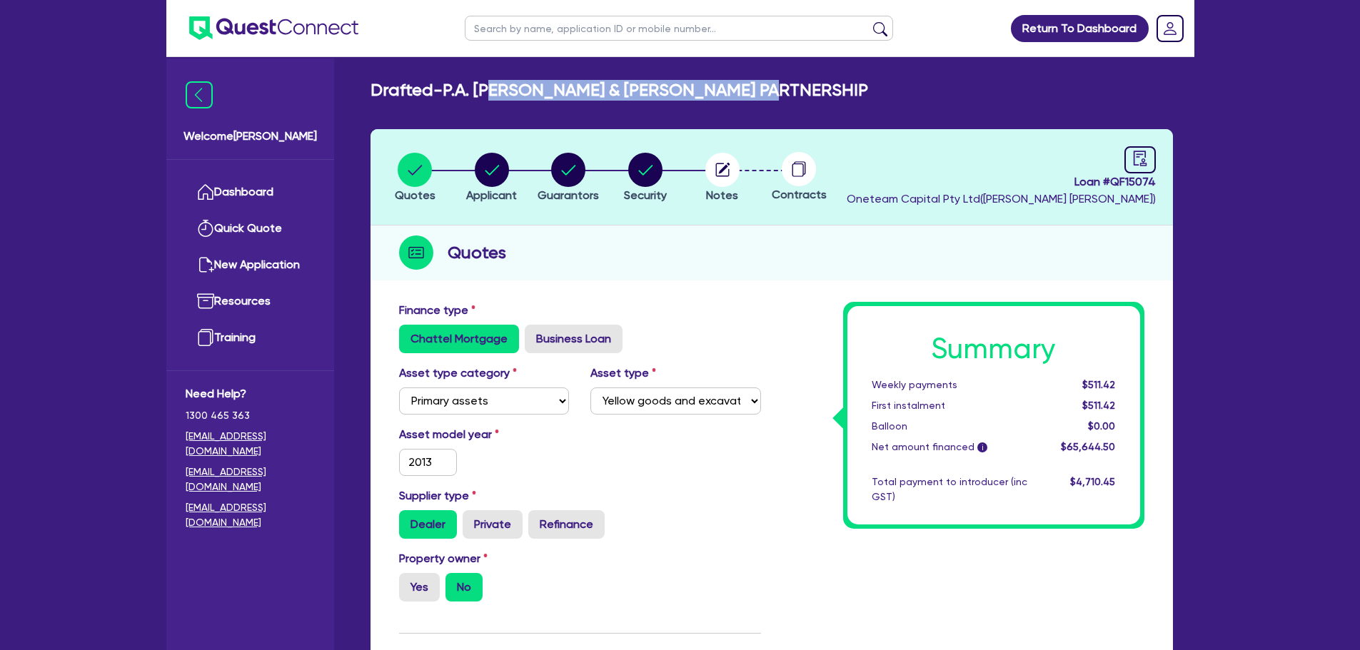
drag, startPoint x: 785, startPoint y: 86, endPoint x: 497, endPoint y: 99, distance: 288.7
click at [497, 99] on div "Drafted - P.A. [PERSON_NAME] & [PERSON_NAME] PARTNERSHIP" at bounding box center [772, 90] width 824 height 21
drag, startPoint x: 448, startPoint y: 94, endPoint x: 877, endPoint y: 87, distance: 429.2
click at [877, 87] on div "Drafted - P.A. [PERSON_NAME] & [PERSON_NAME] PARTNERSHIP" at bounding box center [772, 90] width 824 height 21
copy h2 "P.A. [PERSON_NAME] & [PERSON_NAME] PARTNERSHIP"
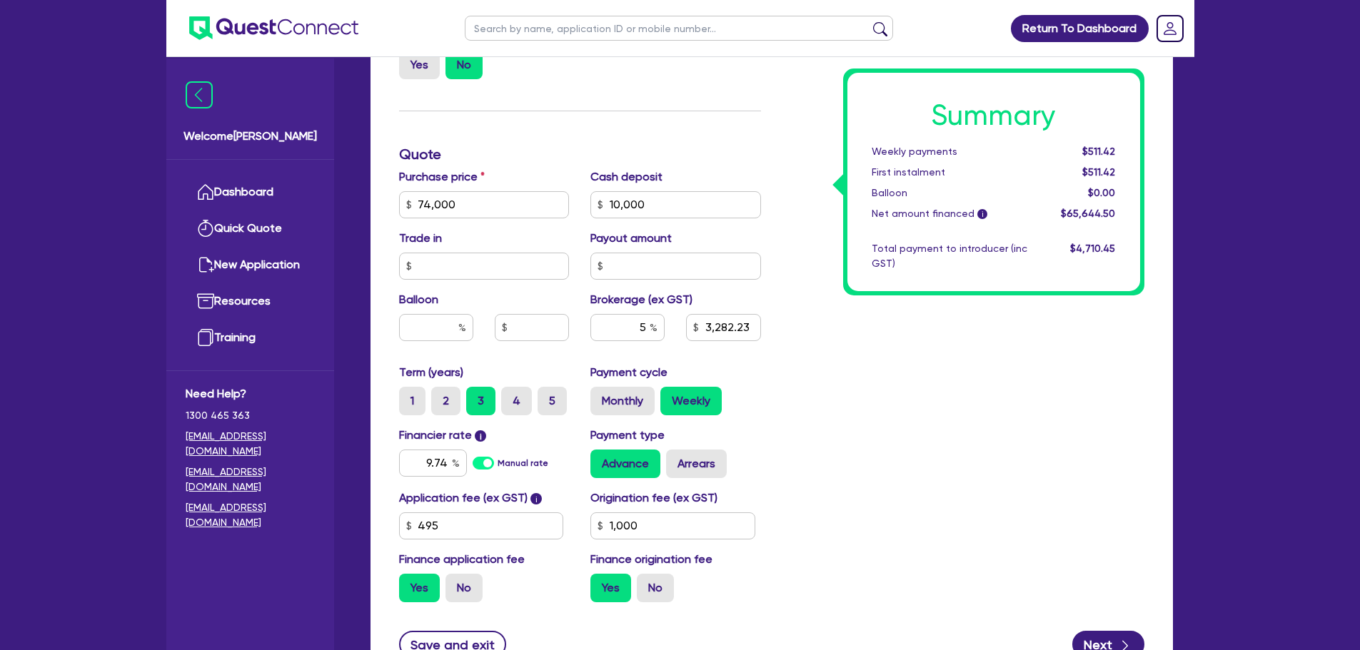
scroll to position [533, 0]
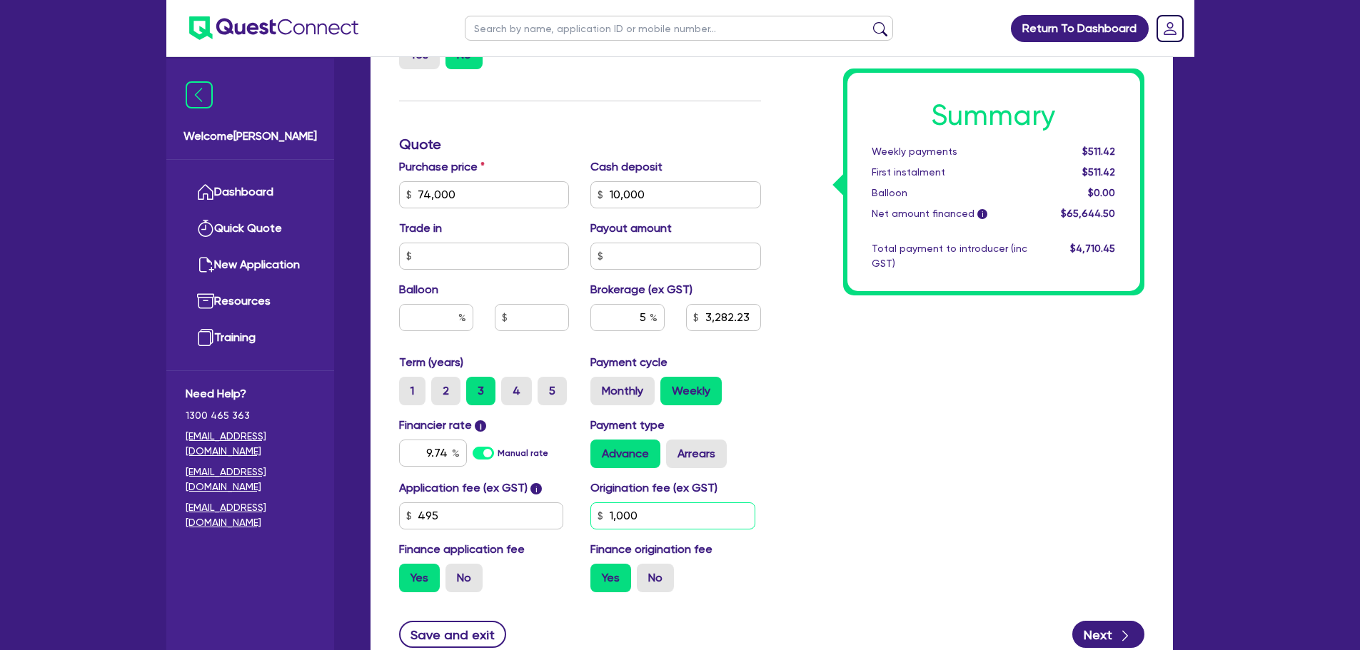
click at [675, 521] on input "1,000" at bounding box center [672, 516] width 165 height 27
type input "1"
type input "74,000"
type input "10,000"
type input "3,282.23"
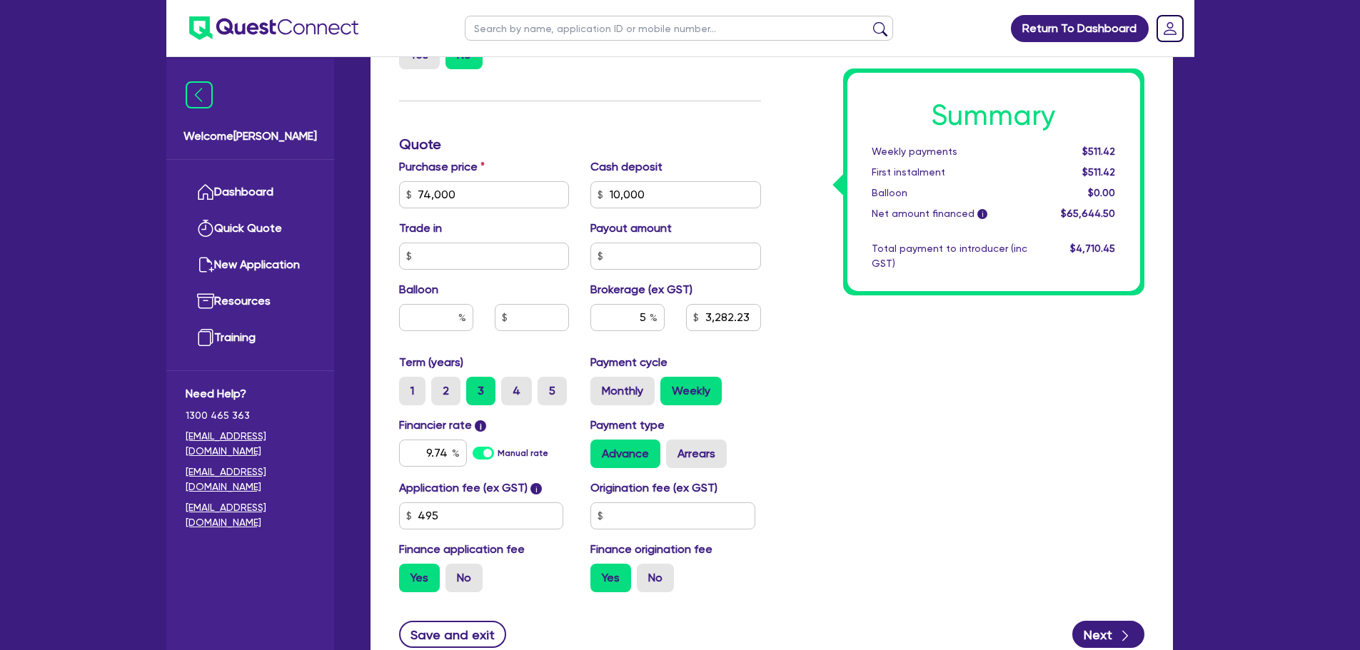
click at [798, 463] on div "Summary Weekly payments $511.42 First instalment $511.42 Balloon $0.00 Net amou…" at bounding box center [963, 186] width 383 height 835
type input "74,000"
type input "10,000"
type input "3,227.23"
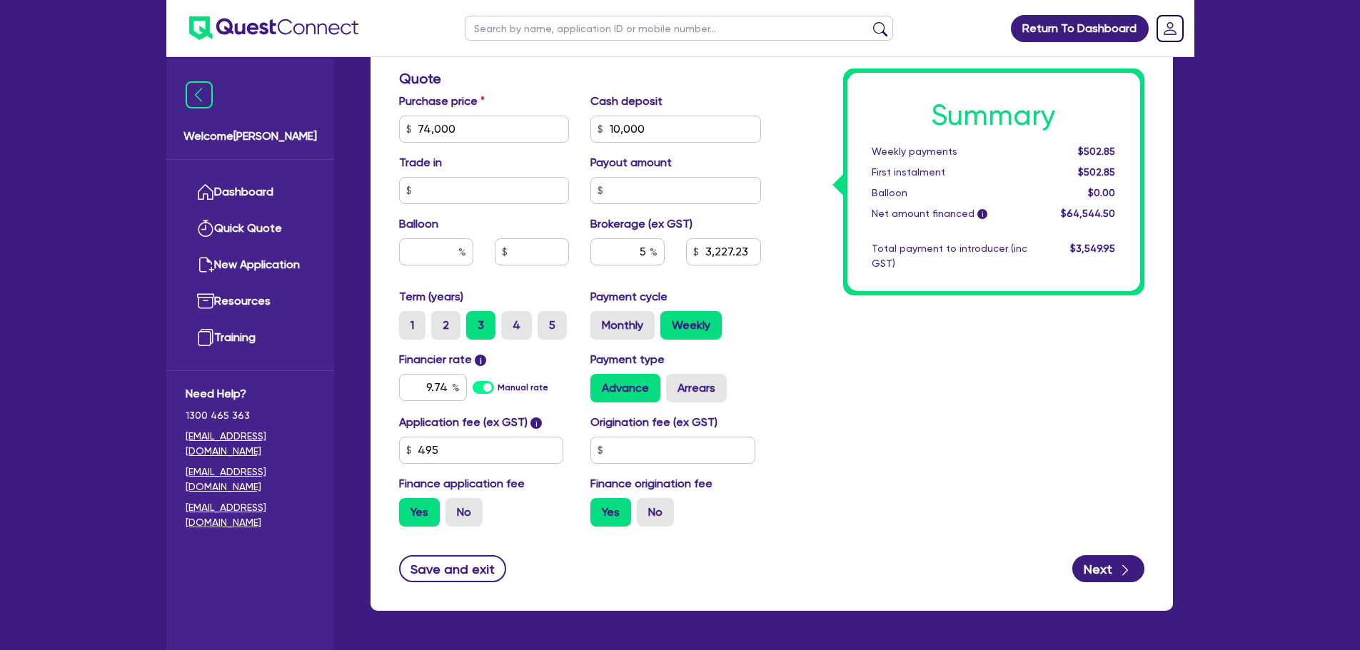
scroll to position [603, 0]
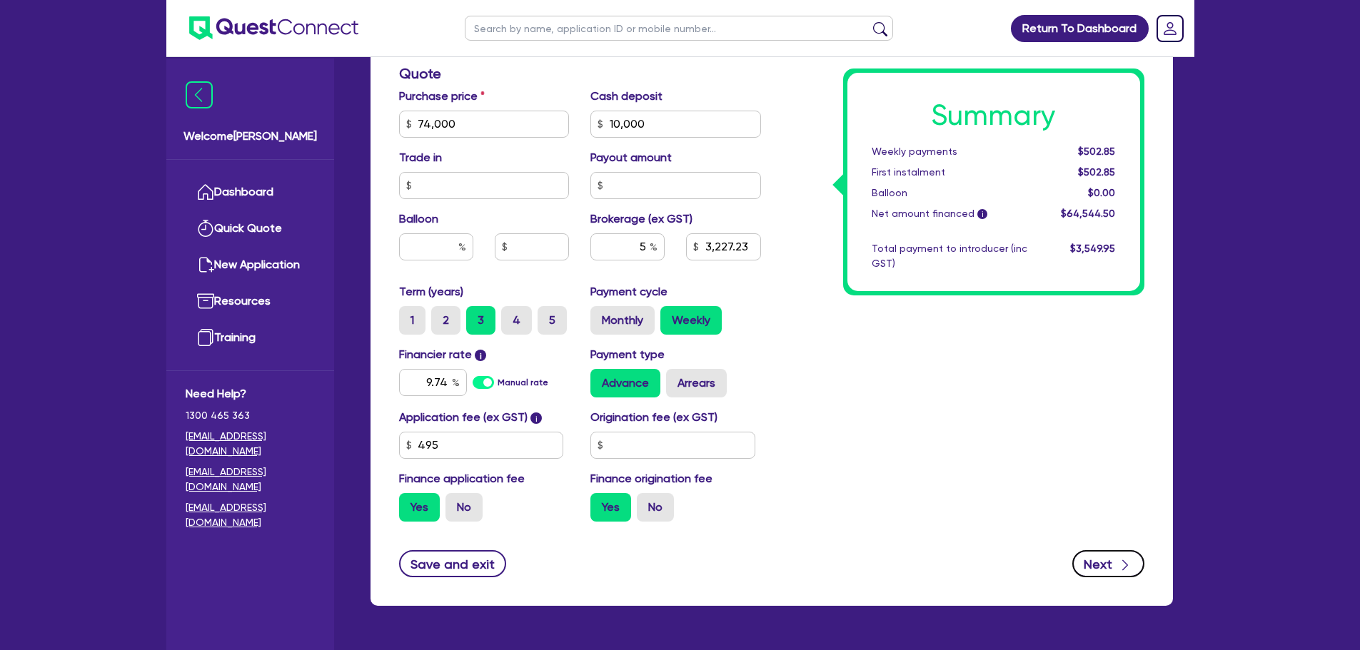
click at [1092, 552] on button "Next" at bounding box center [1108, 563] width 72 height 27
type input "74,000"
type input "10,000"
type input "3,227.23"
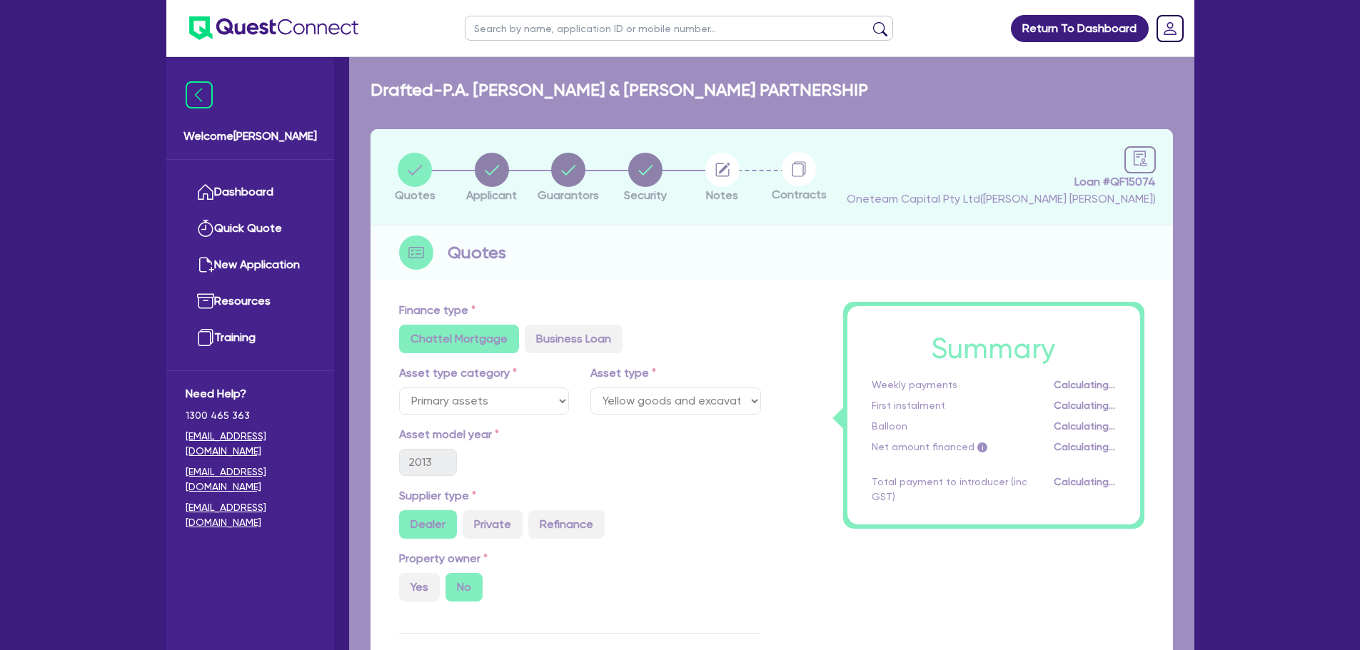
select select "PARTNERSHIP"
select select "BUILDING_CONSTRUCTION"
select select "TRADES_SERVICES_CONSUMERS"
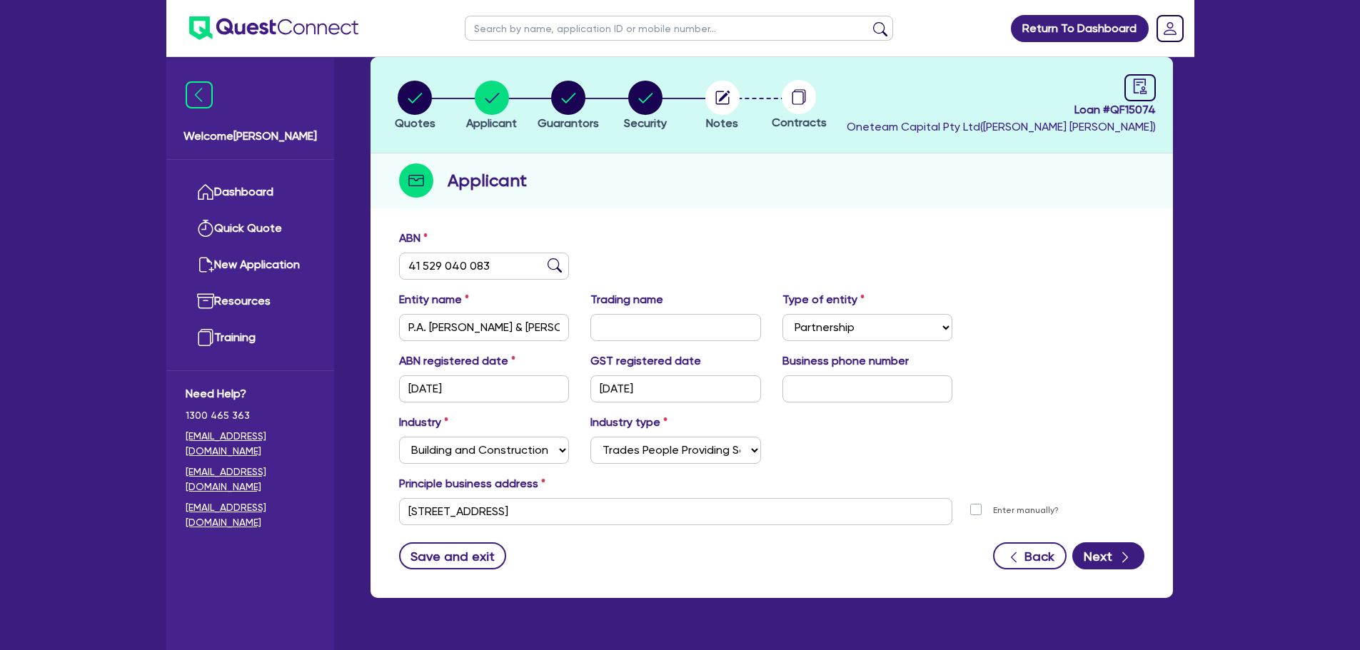
scroll to position [107, 0]
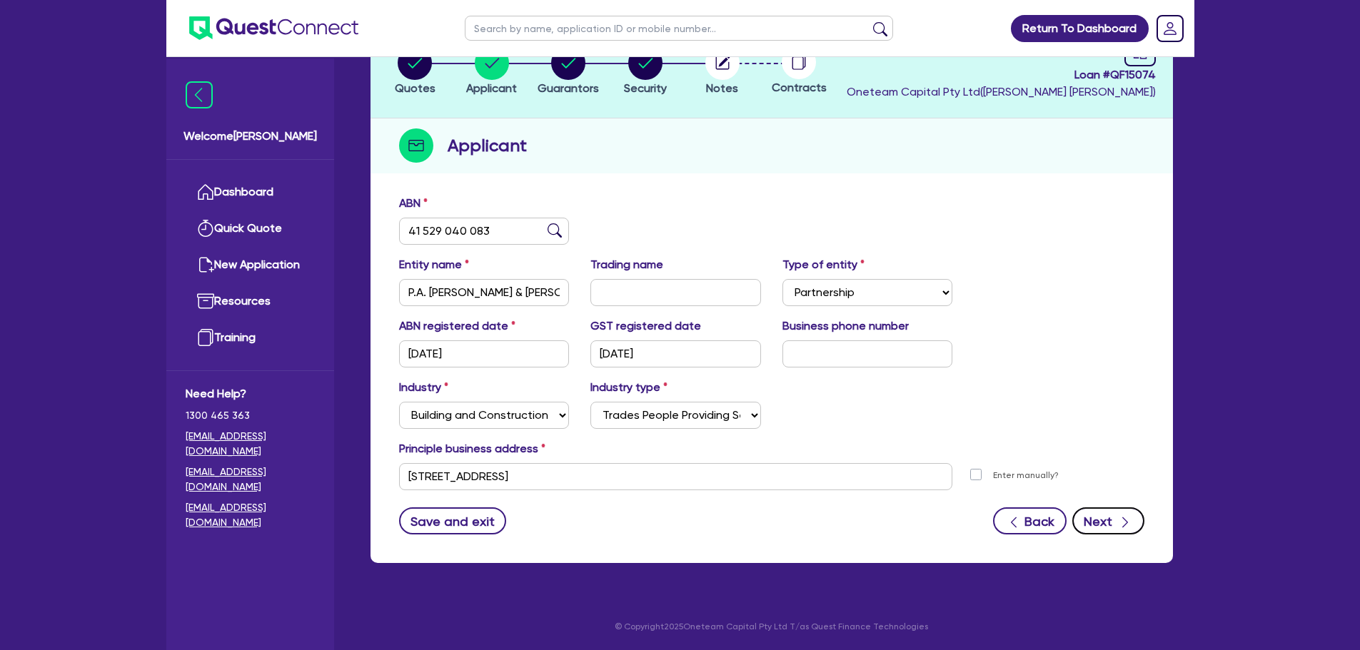
click at [1108, 530] on button "Next" at bounding box center [1108, 521] width 72 height 27
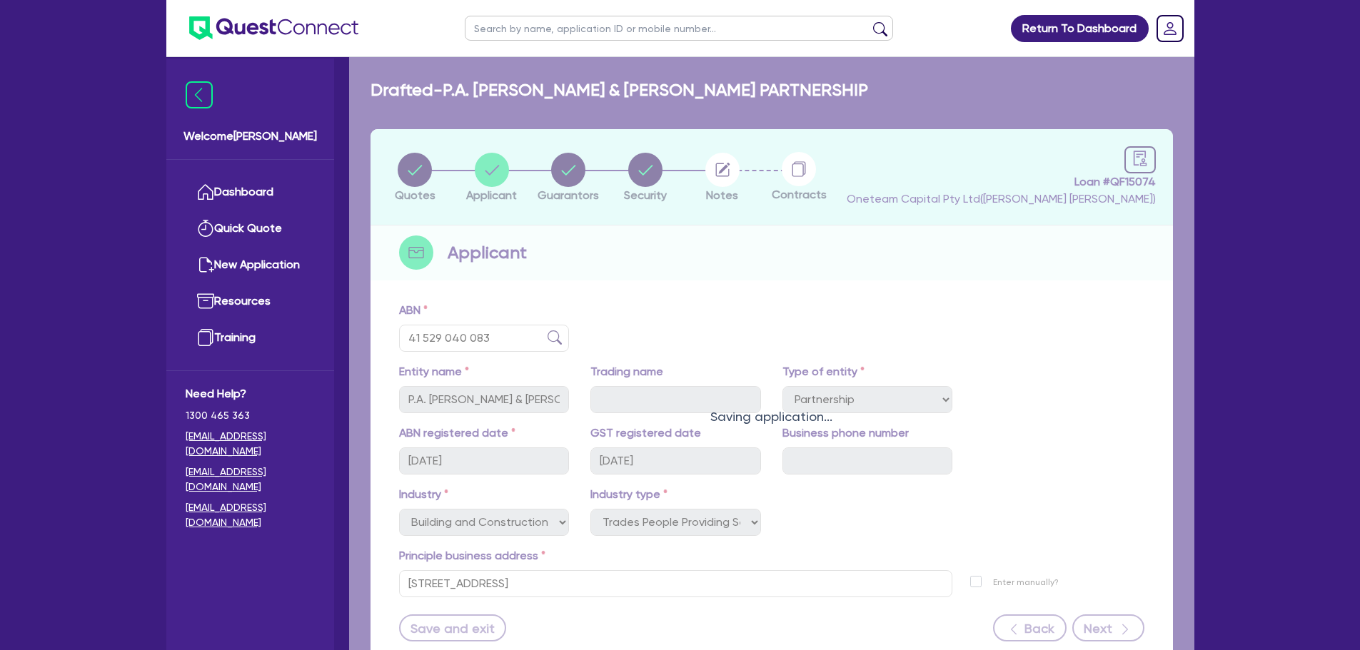
select select "MR"
select select "[GEOGRAPHIC_DATA]"
select select "MARRIED"
select select "EQUIPMENT"
select select "CASH"
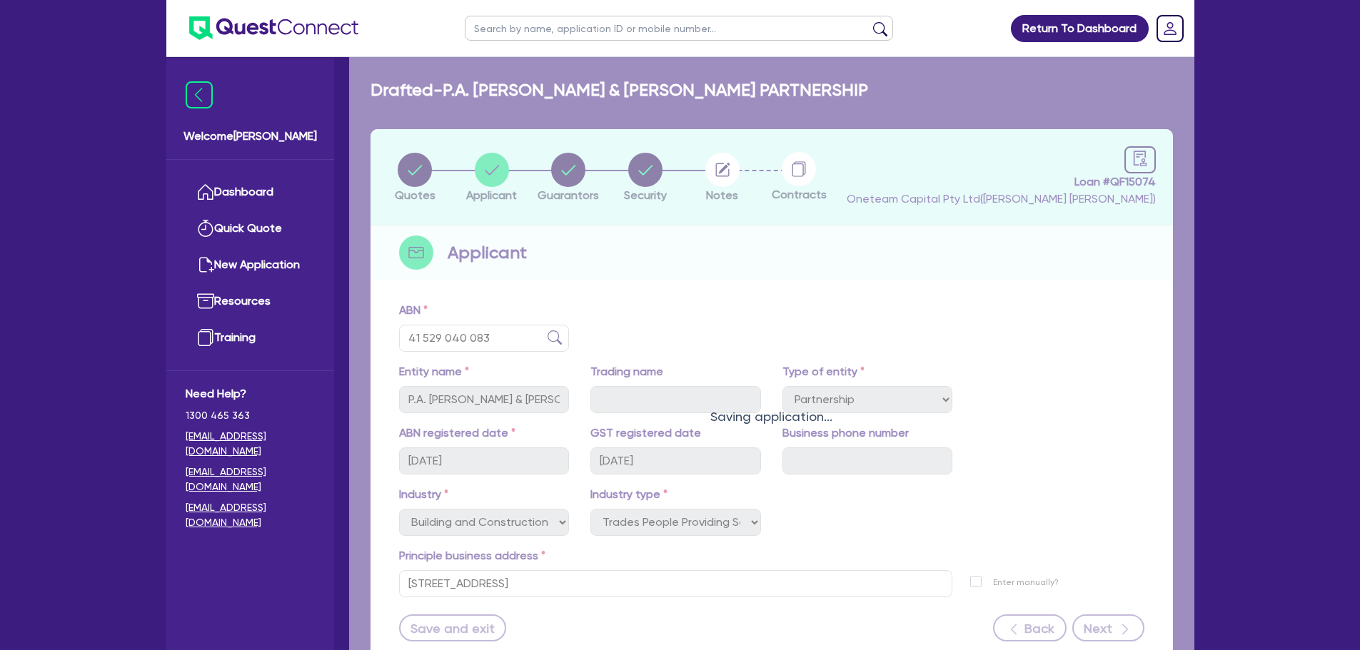
select select "EQUIPMENT_LOAN"
select select "MS"
select select "MARRIED"
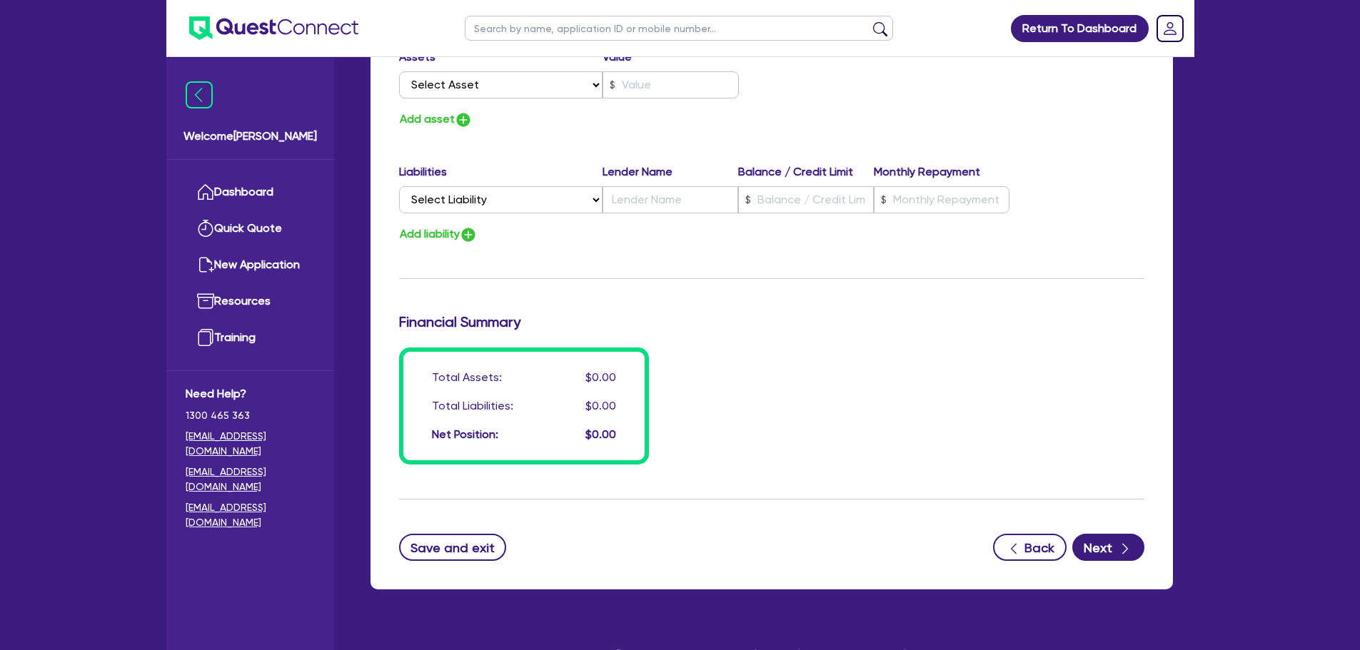
scroll to position [2078, 0]
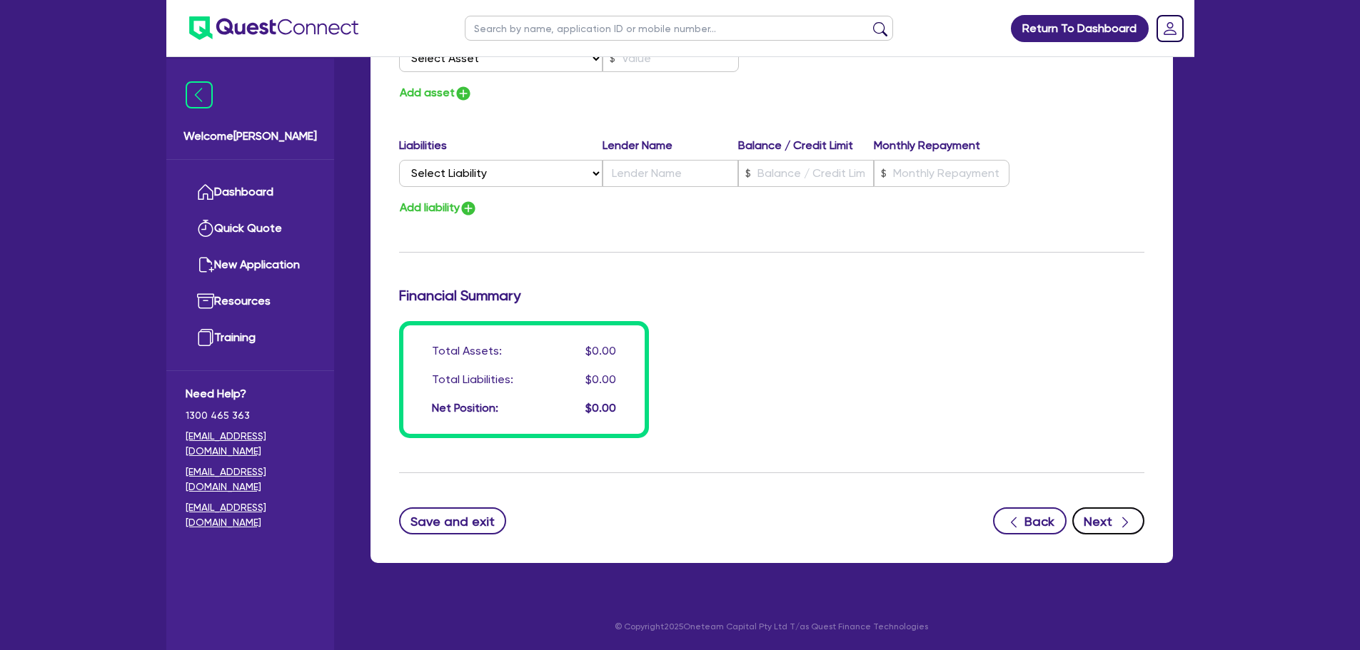
click at [1096, 519] on button "Next" at bounding box center [1108, 521] width 72 height 27
select select "PRIMARY_ASSETS"
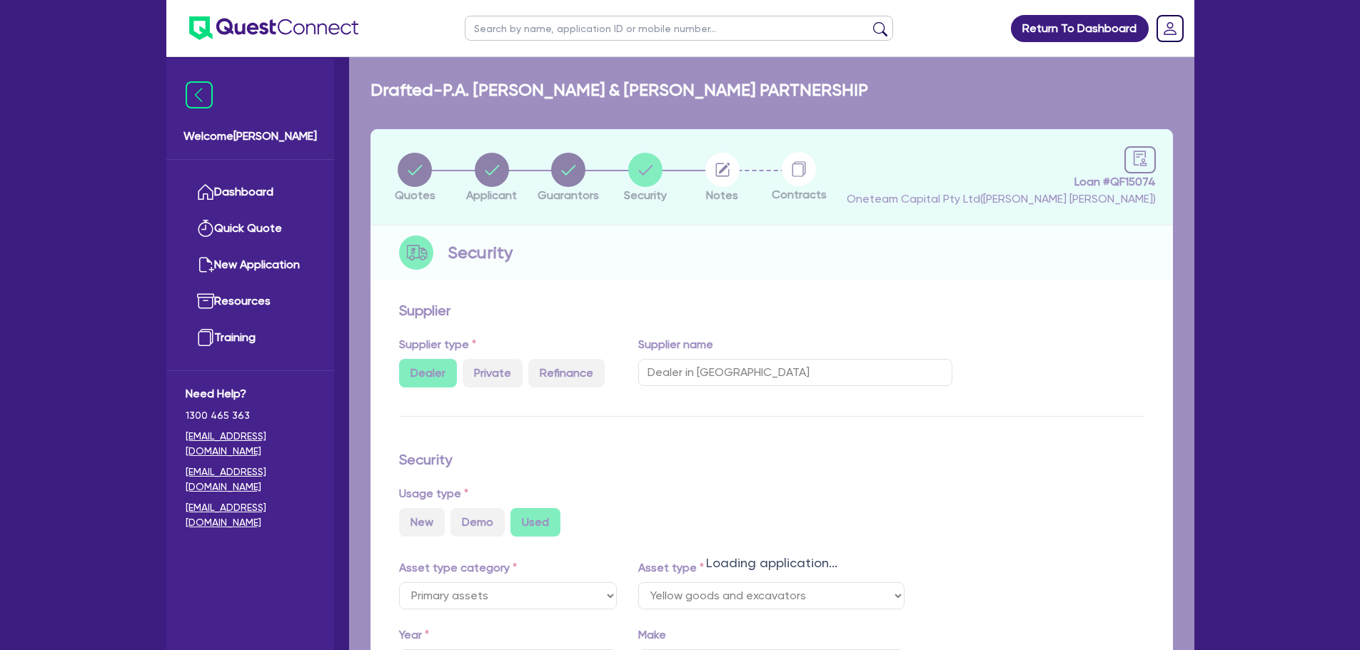
select select "YELLOW_GOODS_AND_EXCAVATORS"
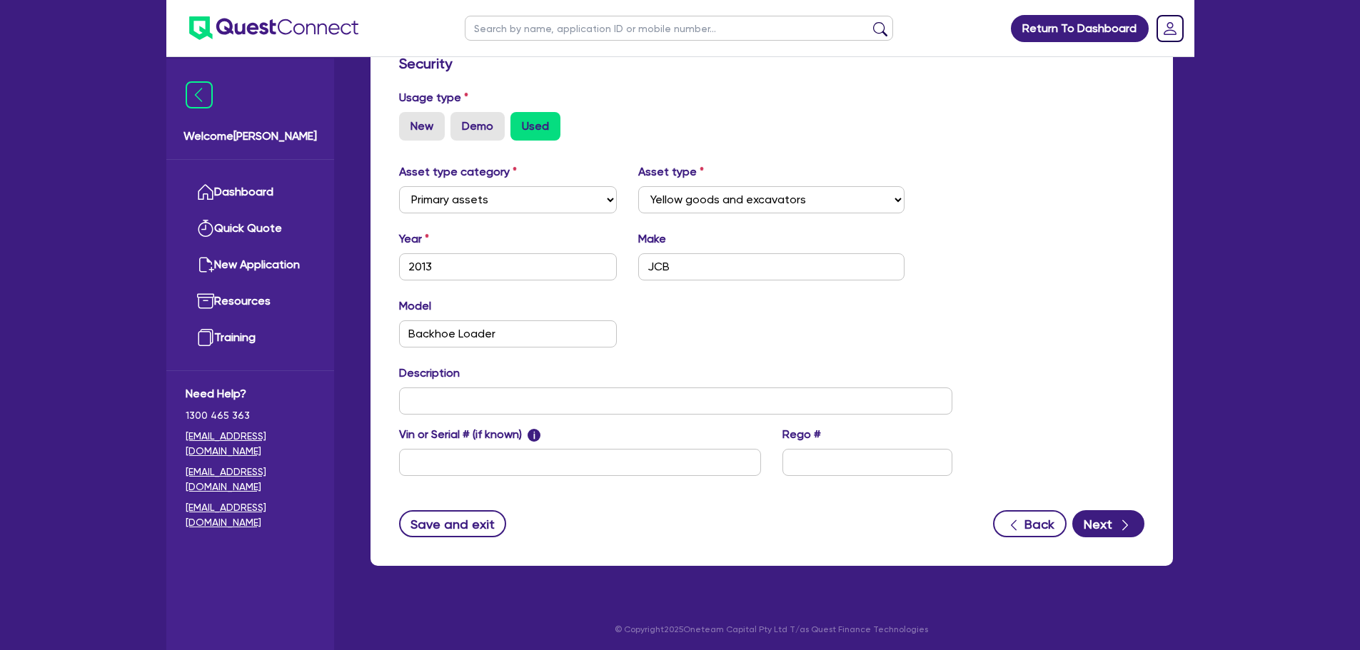
scroll to position [399, 0]
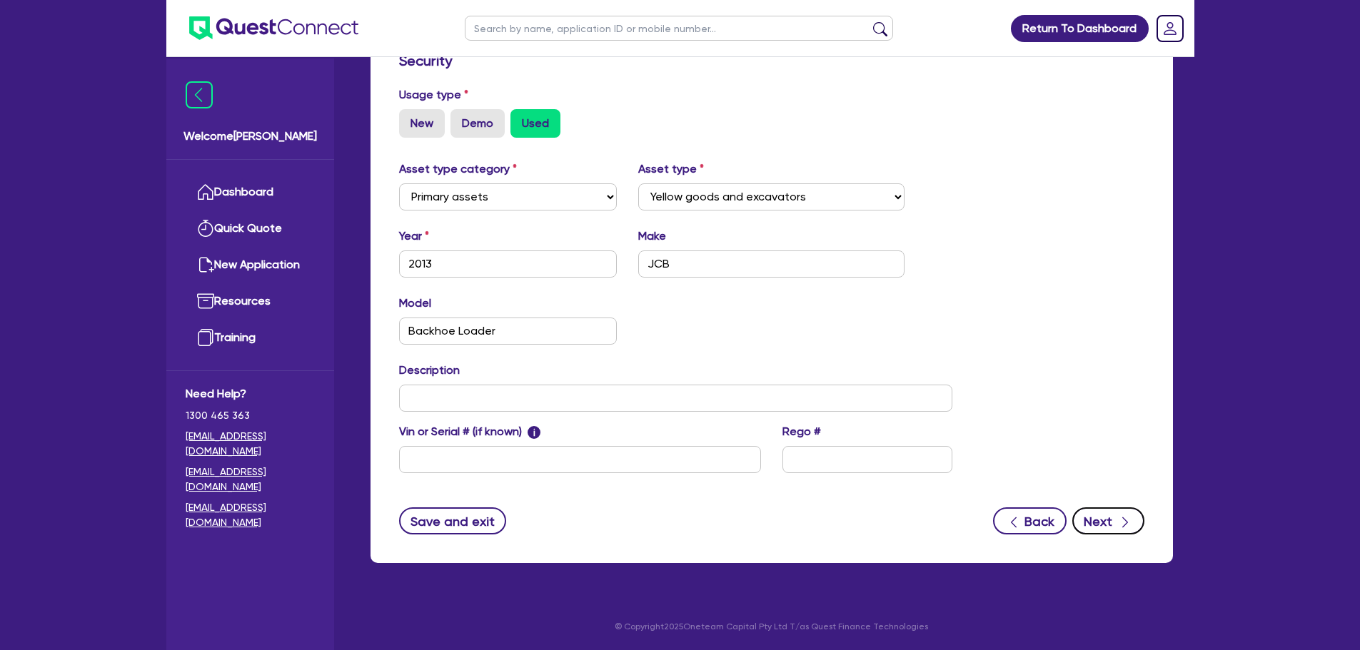
click at [1118, 528] on icon "button" at bounding box center [1125, 522] width 14 height 14
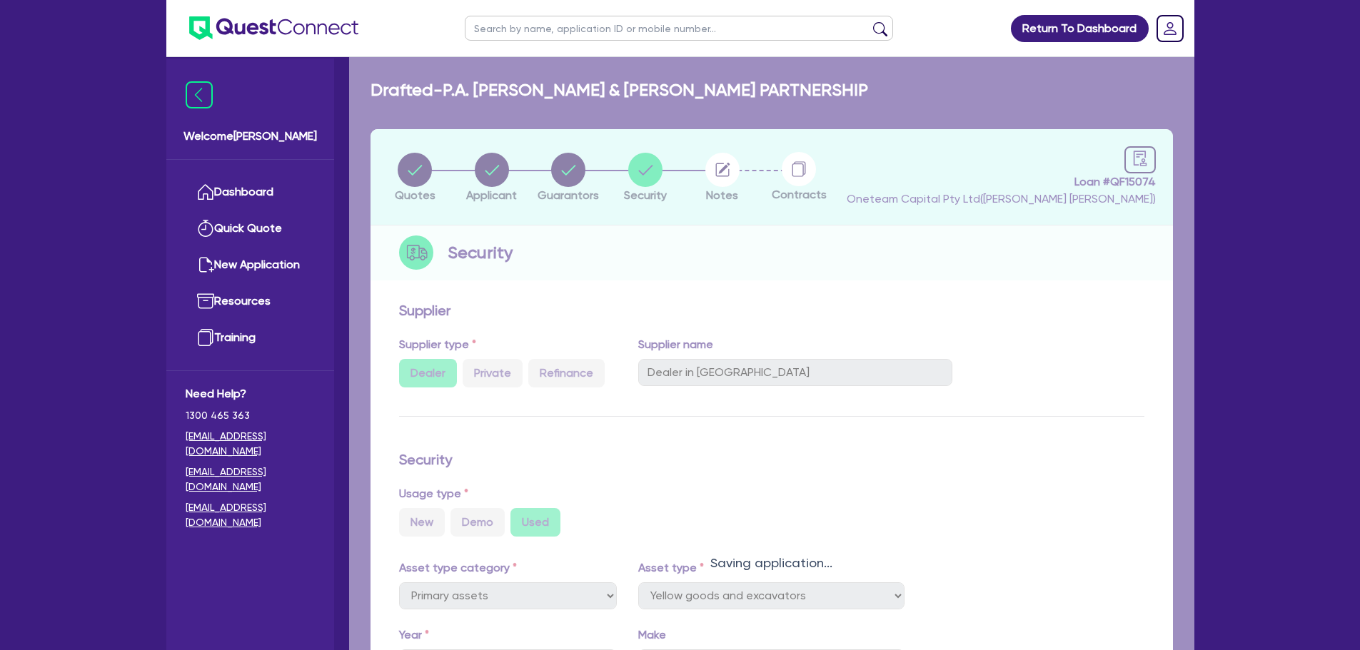
select select "Other"
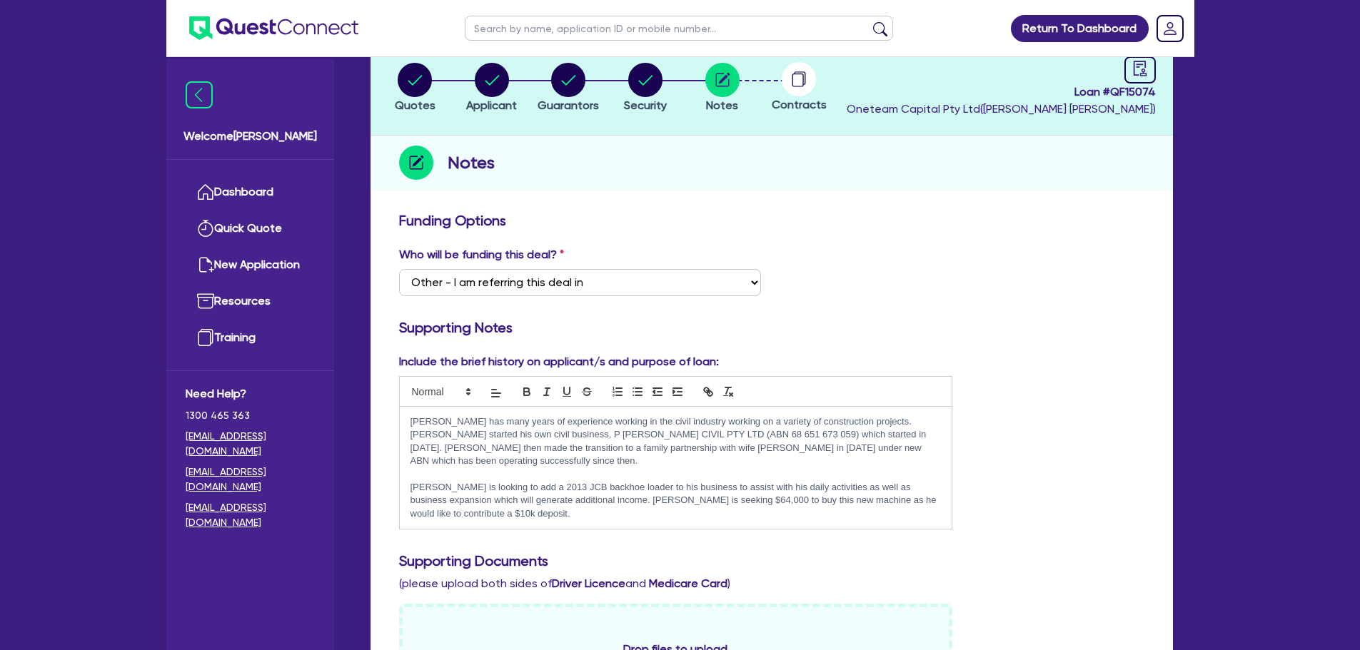
scroll to position [91, 0]
click at [452, 490] on p "[PERSON_NAME] is looking to add a 2013 JCB backhoe loader to his business to as…" at bounding box center [676, 500] width 531 height 39
click at [478, 496] on p "[PERSON_NAME] is looking to add a 2013 JCB backhoe loader to his business to as…" at bounding box center [676, 500] width 531 height 39
click at [718, 488] on p "[PERSON_NAME] is looking to add a 2013 JCB backhoe loader to his business to as…" at bounding box center [676, 500] width 531 height 39
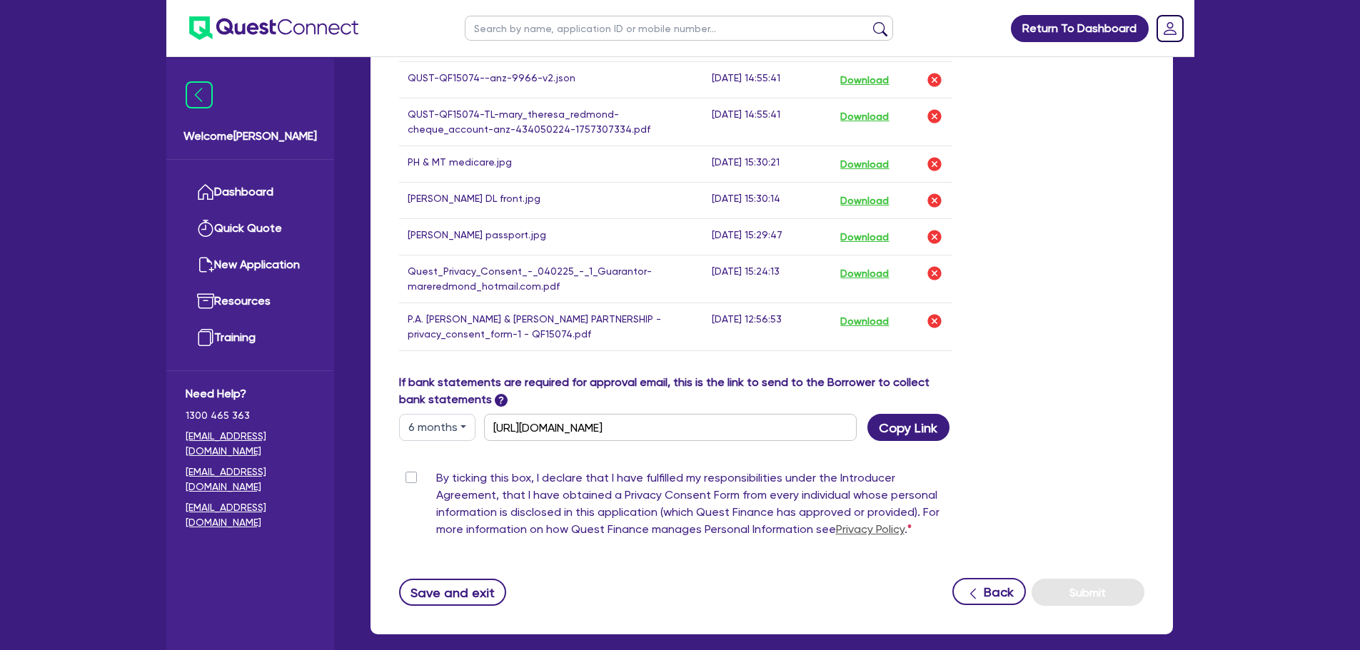
scroll to position [1147, 0]
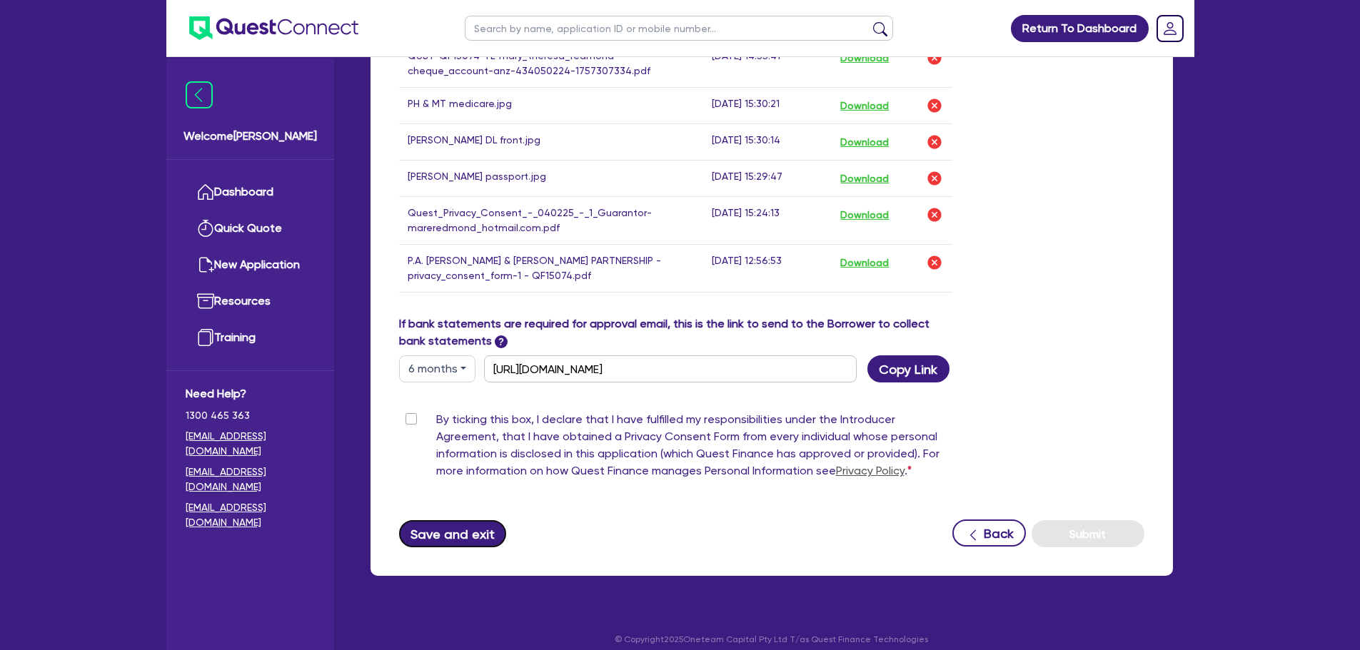
click at [456, 520] on button "Save and exit" at bounding box center [453, 533] width 108 height 27
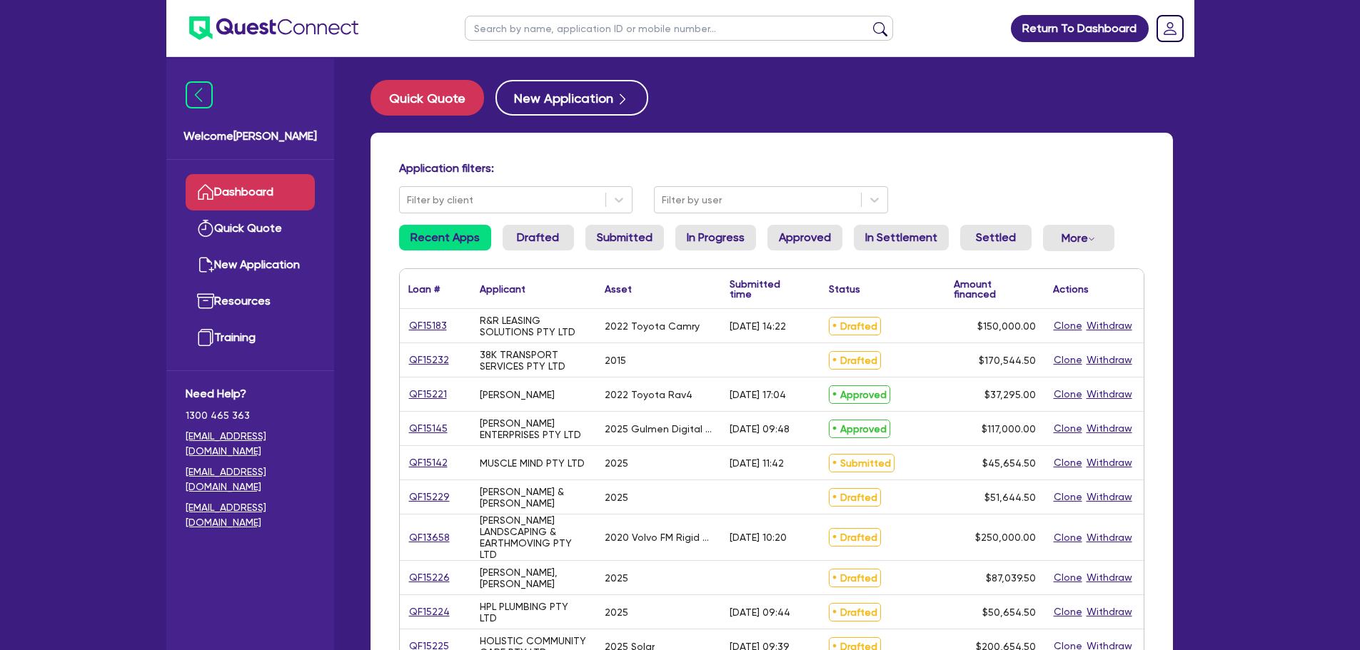
click at [474, 38] on input "text" at bounding box center [679, 28] width 428 height 25
type input "[PERSON_NAME]"
click at [869, 21] on button "submit" at bounding box center [880, 31] width 23 height 20
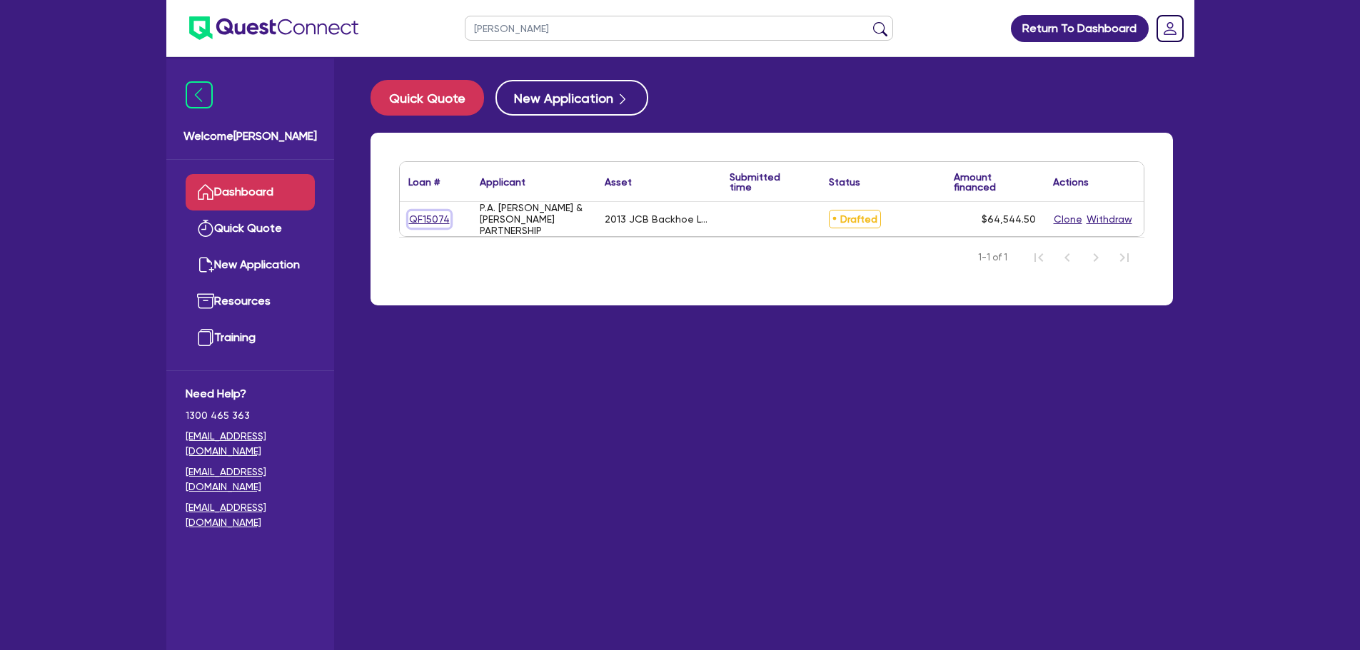
click at [438, 223] on link "QF15074" at bounding box center [429, 219] width 42 height 16
select select "PRIMARY_ASSETS"
select select "YELLOW_GOODS_AND_EXCAVATORS"
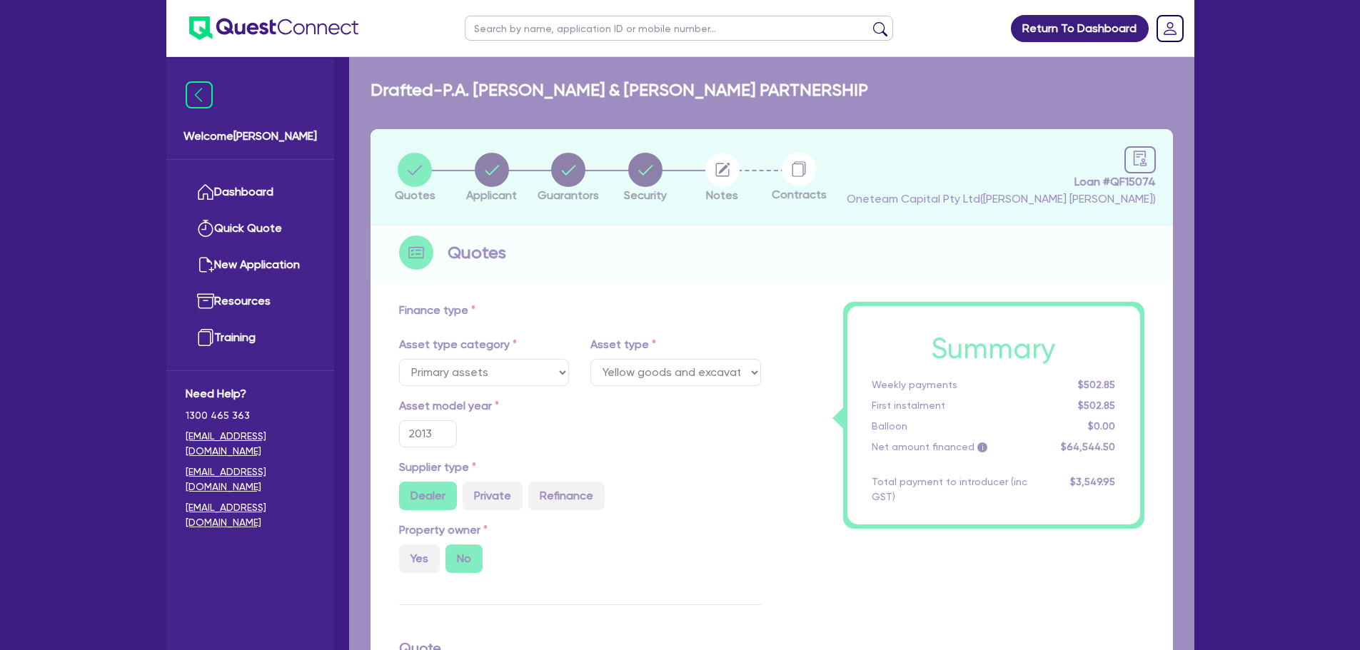
type input "74,000"
type input "10,000"
type input "3,227.23"
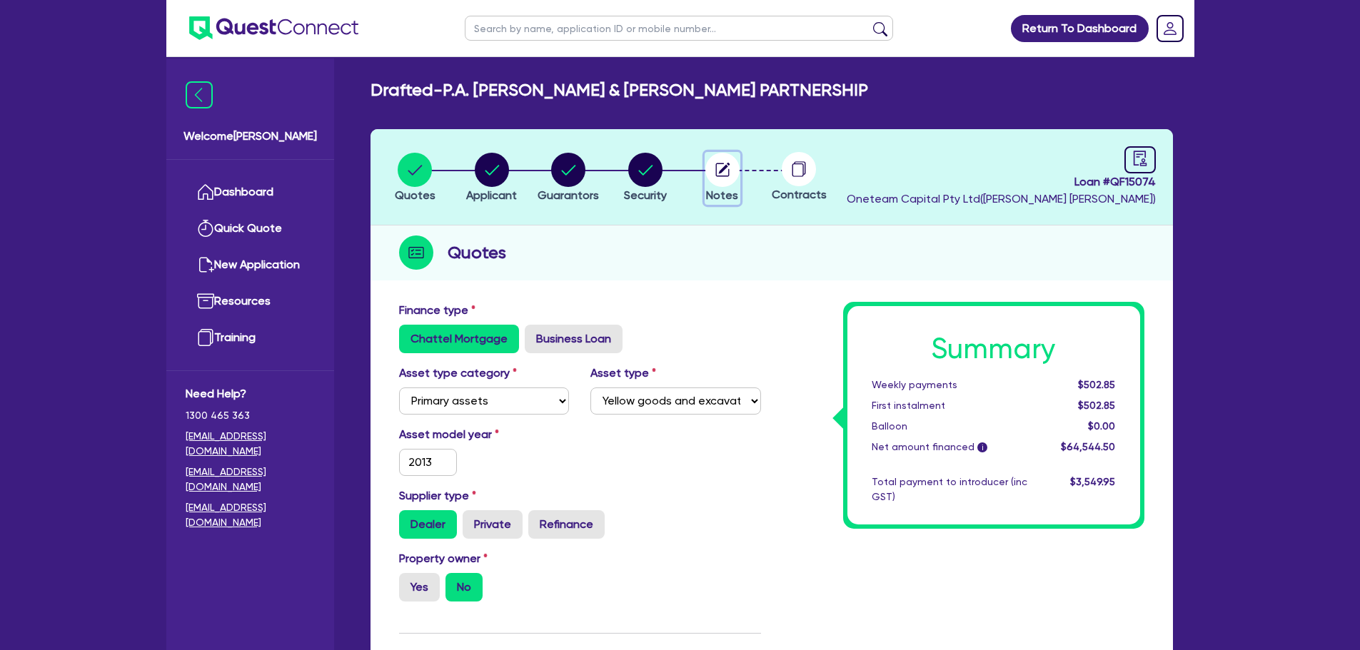
click at [722, 159] on circle "button" at bounding box center [722, 170] width 34 height 34
select select "Other"
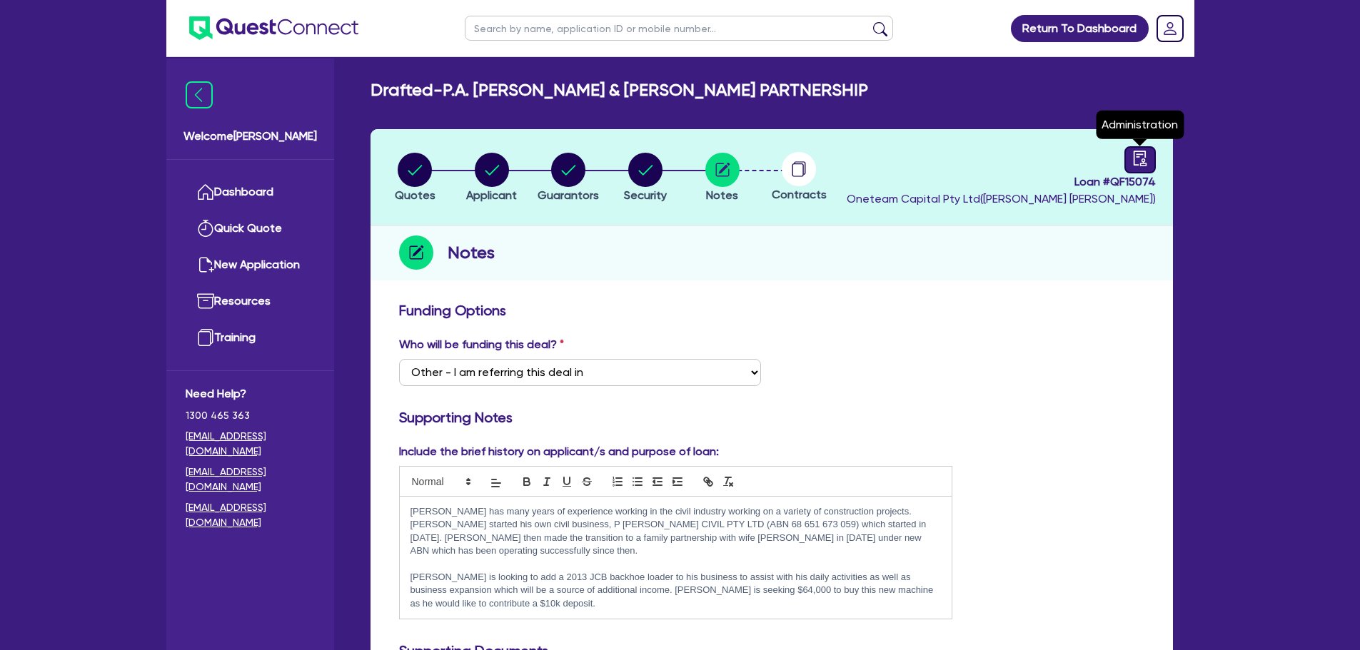
click at [1130, 161] on link at bounding box center [1140, 159] width 31 height 27
select select "DRAFTED_NEW"
select select "Other"
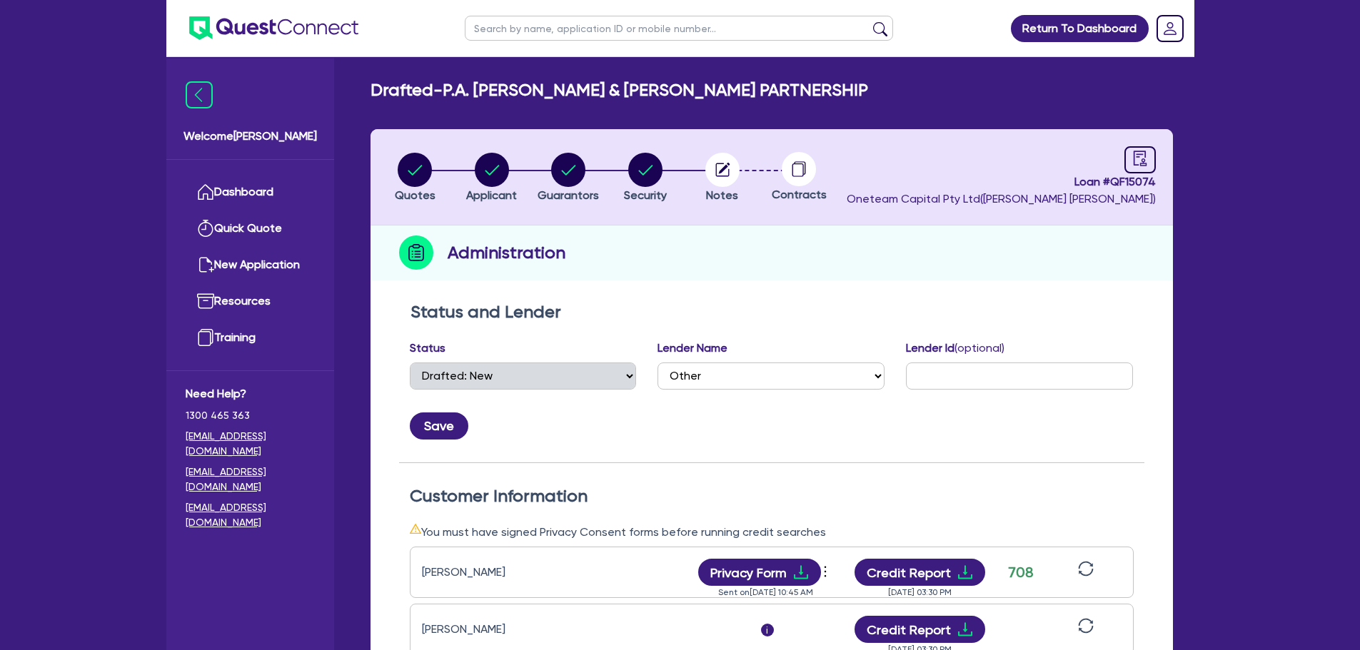
drag, startPoint x: 885, startPoint y: 303, endPoint x: 863, endPoint y: 323, distance: 29.8
click at [863, 323] on div "Status and Lender Status Select Quoted Drafted: New Drafted: Amended Submitted:…" at bounding box center [771, 382] width 745 height 161
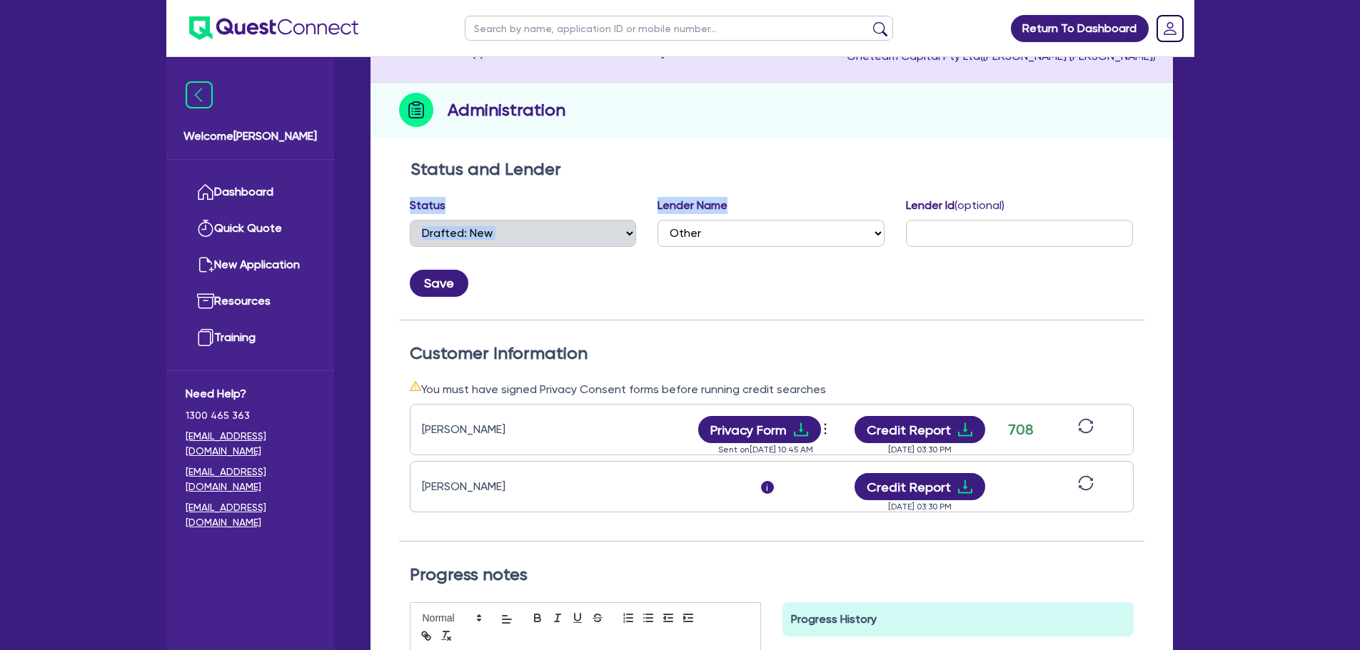
scroll to position [149, 0]
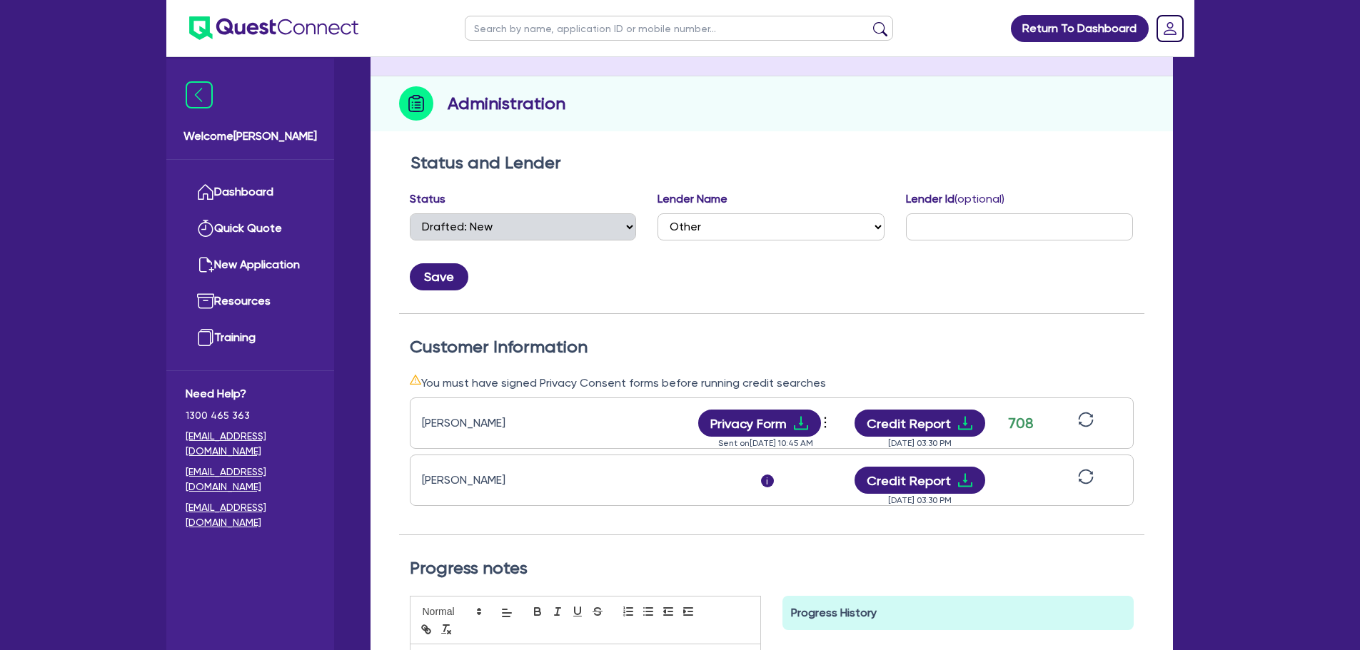
click at [369, 372] on div "Quotes Applicant [GEOGRAPHIC_DATA] Security Notes Contracts Loan # QF15074 Onet…" at bounding box center [772, 425] width 824 height 891
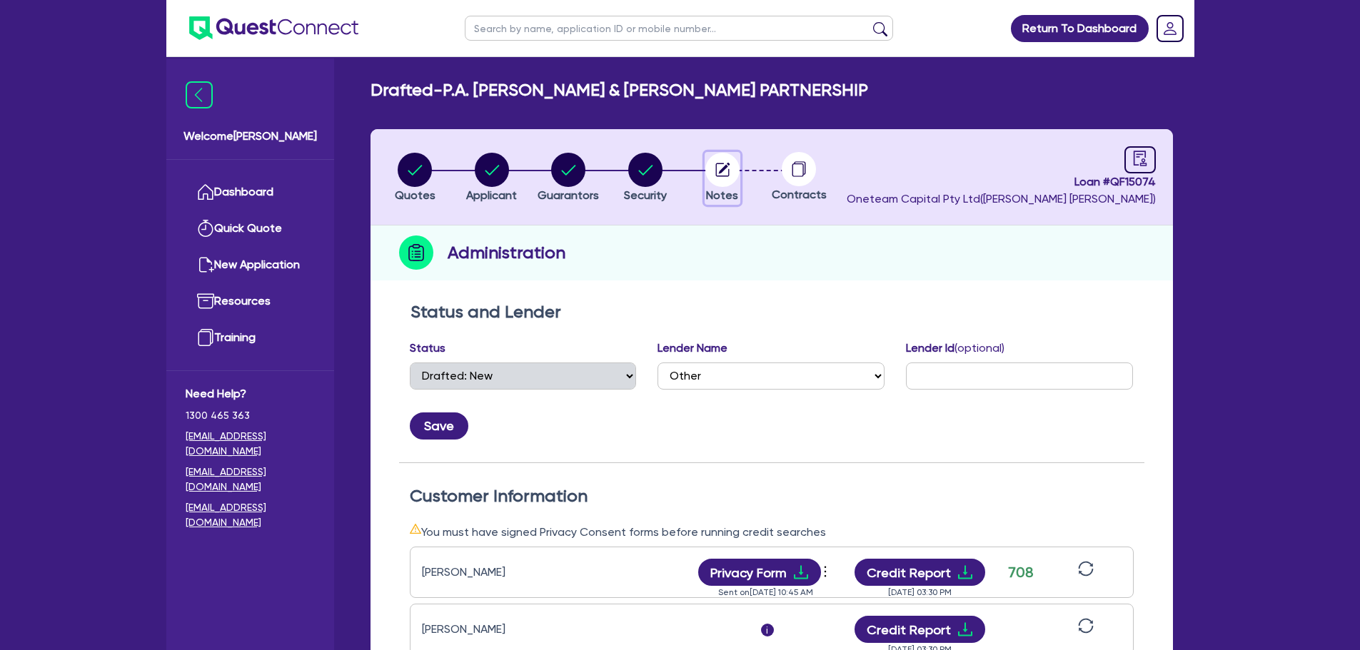
click at [708, 168] on circle "button" at bounding box center [722, 170] width 34 height 34
select select "Other"
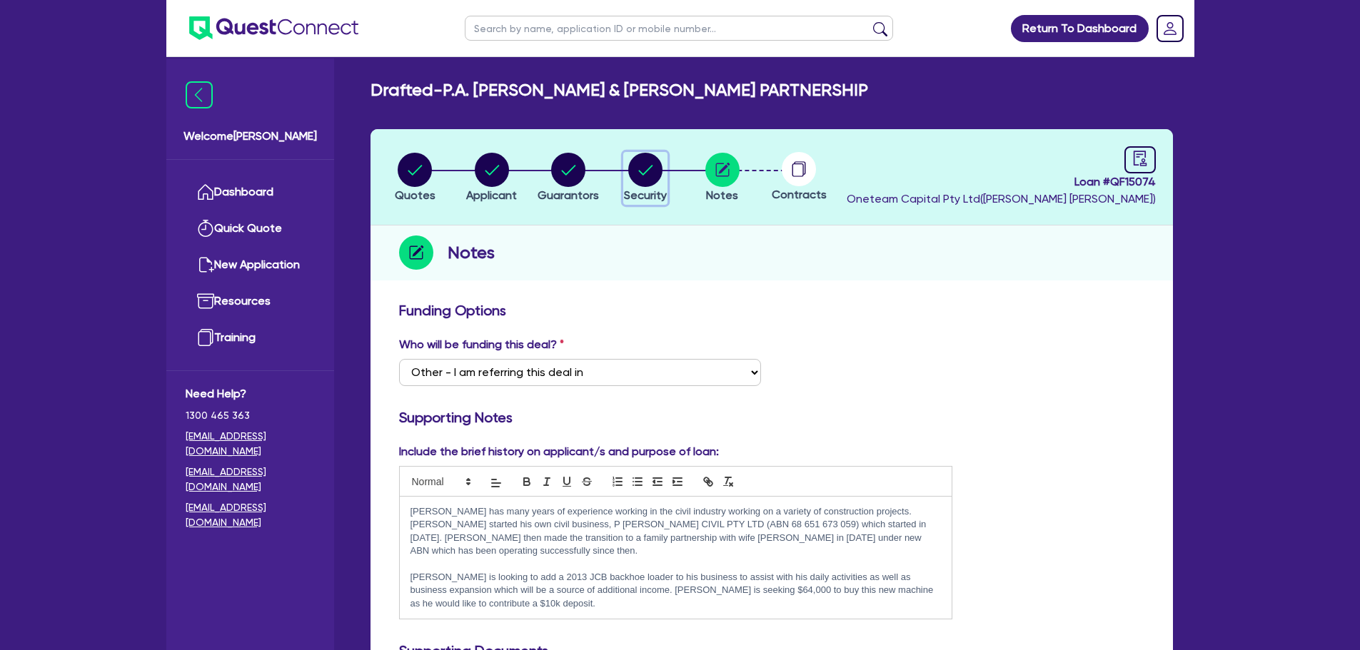
click at [632, 168] on circle "button" at bounding box center [645, 170] width 34 height 34
select select "PRIMARY_ASSETS"
select select "YELLOW_GOODS_AND_EXCAVATORS"
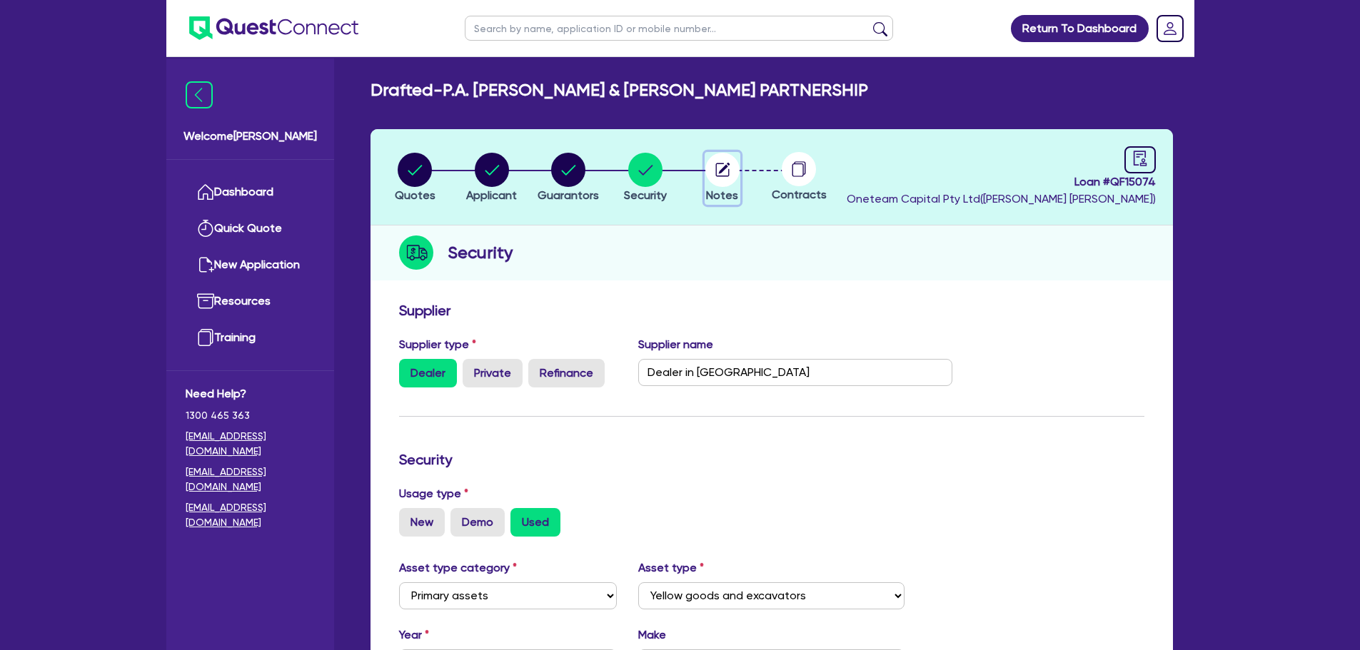
click at [718, 188] on span "Notes" at bounding box center [722, 195] width 32 height 14
select select "Other"
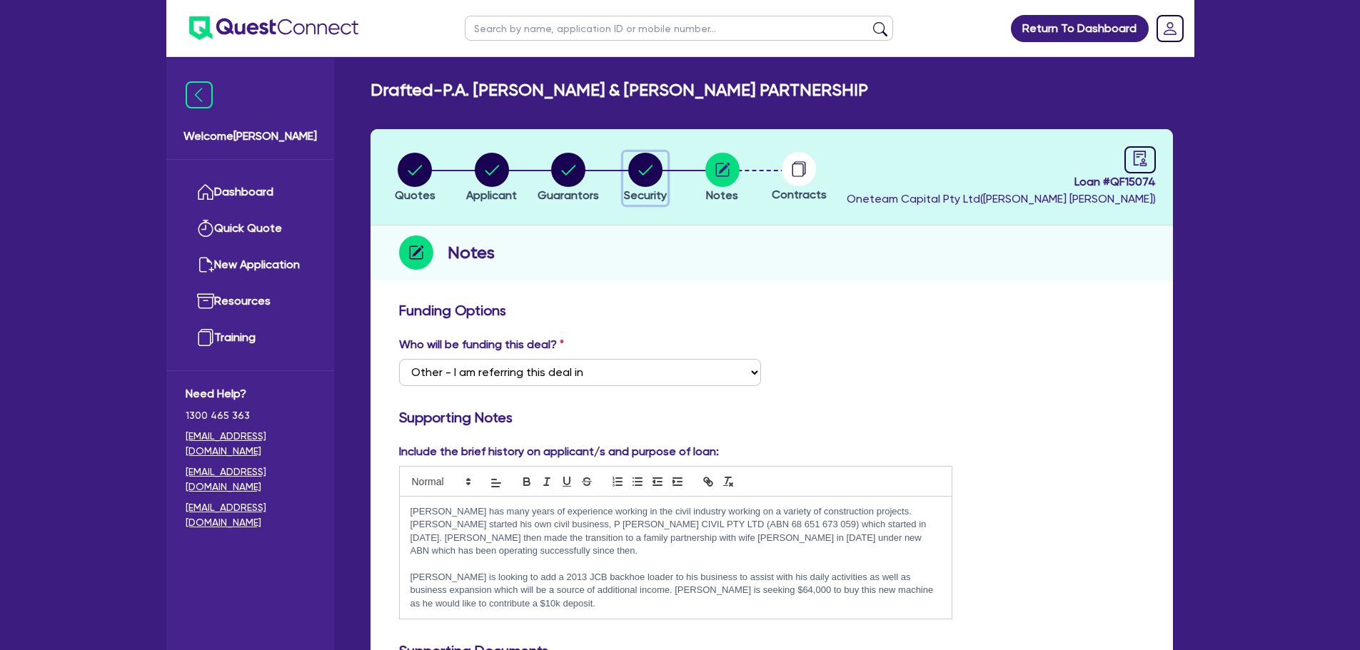
click at [650, 177] on circle "button" at bounding box center [645, 170] width 34 height 34
select select "PRIMARY_ASSETS"
select select "YELLOW_GOODS_AND_EXCAVATORS"
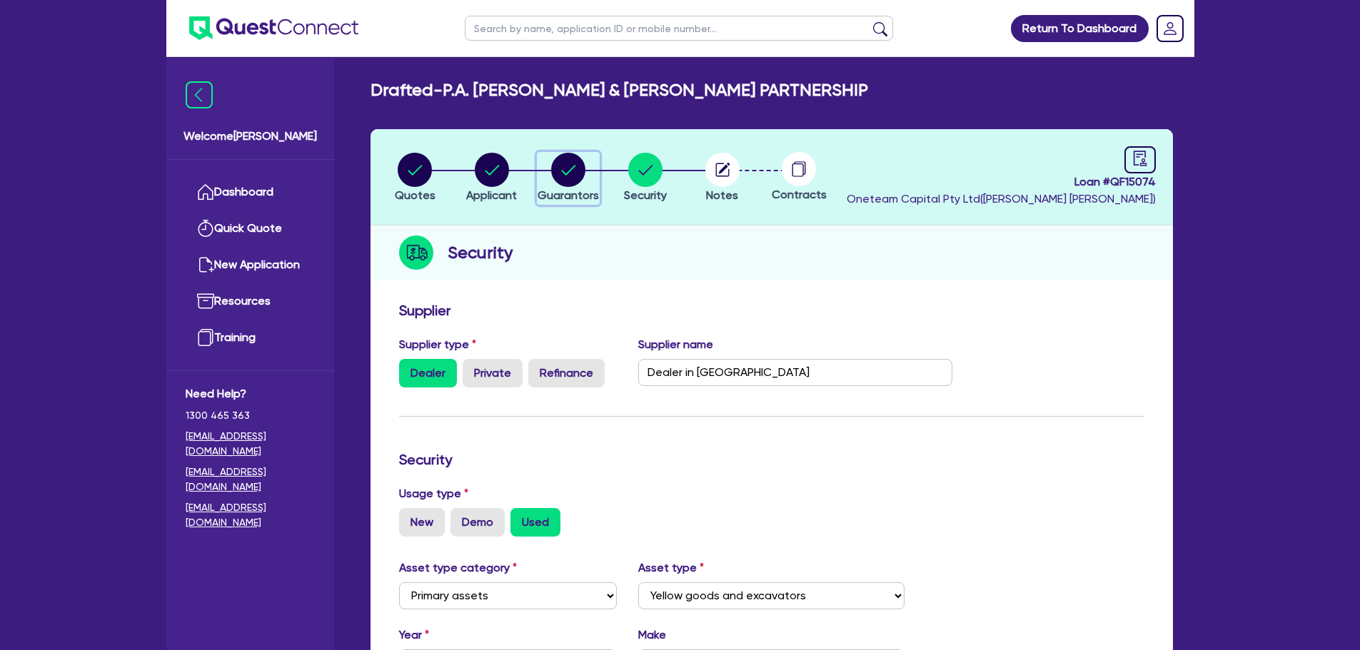
click at [582, 159] on icon "button" at bounding box center [568, 170] width 34 height 34
select select "MR"
select select "[GEOGRAPHIC_DATA]"
select select "MARRIED"
select select "EQUIPMENT"
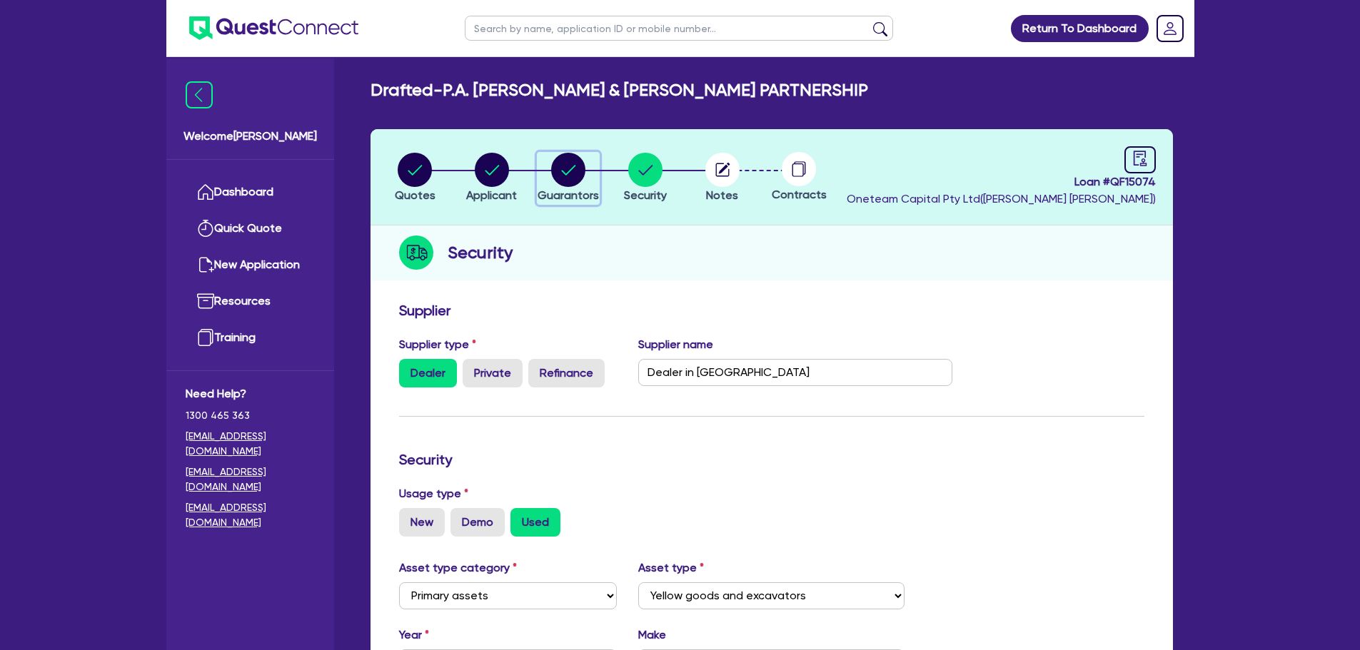
select select "CASH"
select select "EQUIPMENT_LOAN"
select select "MS"
select select "MARRIED"
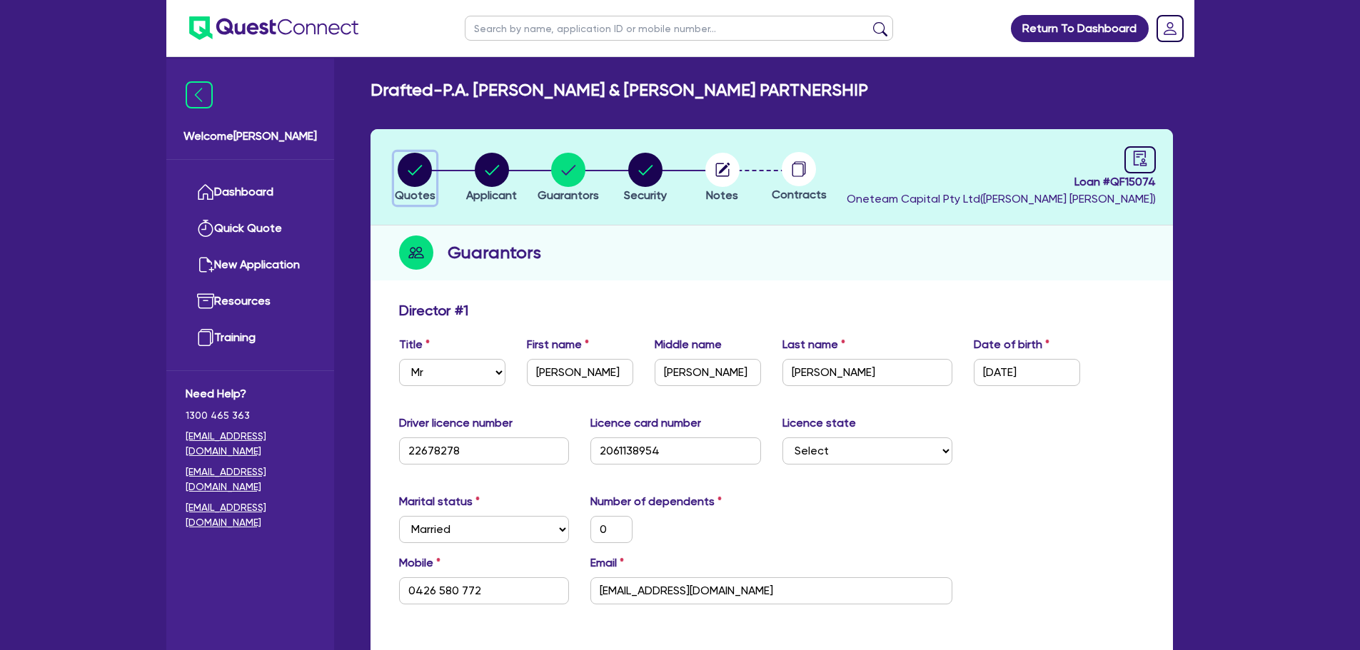
click at [418, 169] on icon "button" at bounding box center [415, 170] width 14 height 10
select select "PRIMARY_ASSETS"
select select "YELLOW_GOODS_AND_EXCAVATORS"
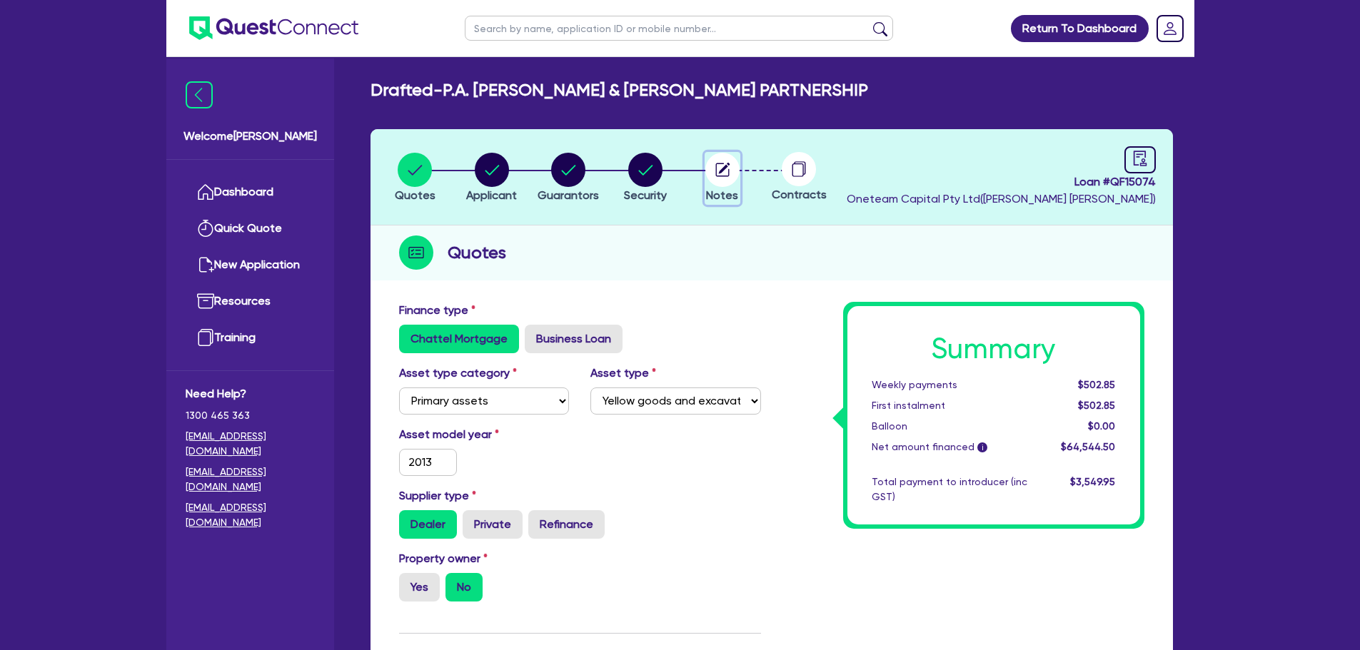
click at [719, 178] on circle "button" at bounding box center [722, 170] width 34 height 34
select select "Other"
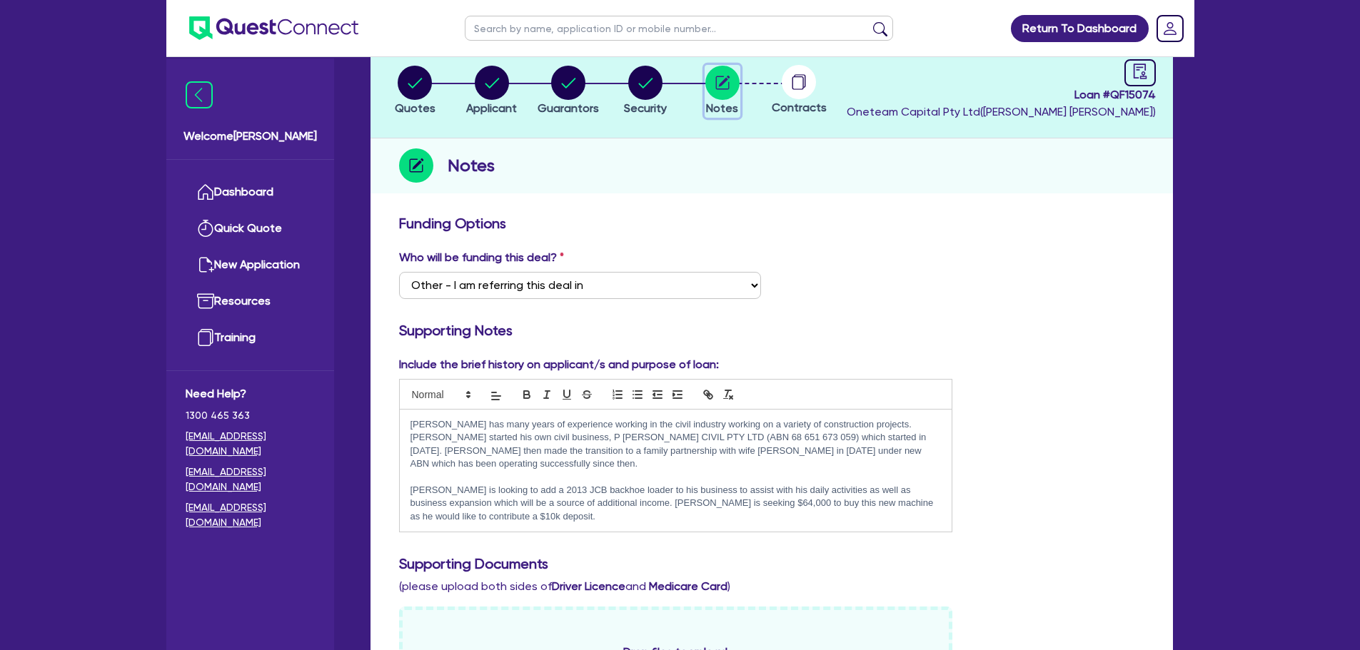
scroll to position [88, 0]
click at [469, 424] on p "[PERSON_NAME] has many years of experience working in the civil industry workin…" at bounding box center [676, 444] width 531 height 53
click at [458, 426] on p "[PERSON_NAME] has 20 years of experience working in the civil industry working …" at bounding box center [676, 444] width 531 height 53
click at [944, 275] on div "Who will be funding this deal? Select I want Quest to fund 100% I will fund 100…" at bounding box center [771, 278] width 767 height 61
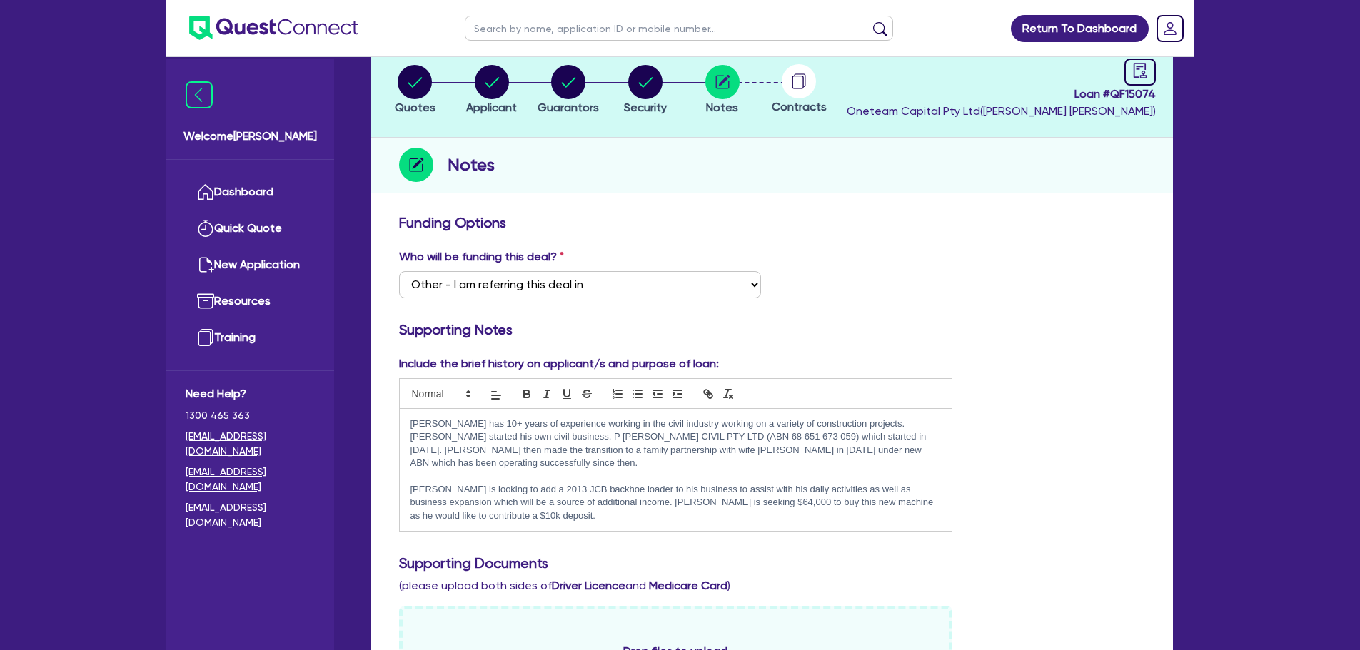
click at [857, 452] on p "[PERSON_NAME] has 10+ years of experience working in the civil industry working…" at bounding box center [676, 444] width 531 height 53
click at [746, 501] on p "[PERSON_NAME] is looking to add a 2013 JCB backhoe loader to his business to as…" at bounding box center [676, 502] width 531 height 39
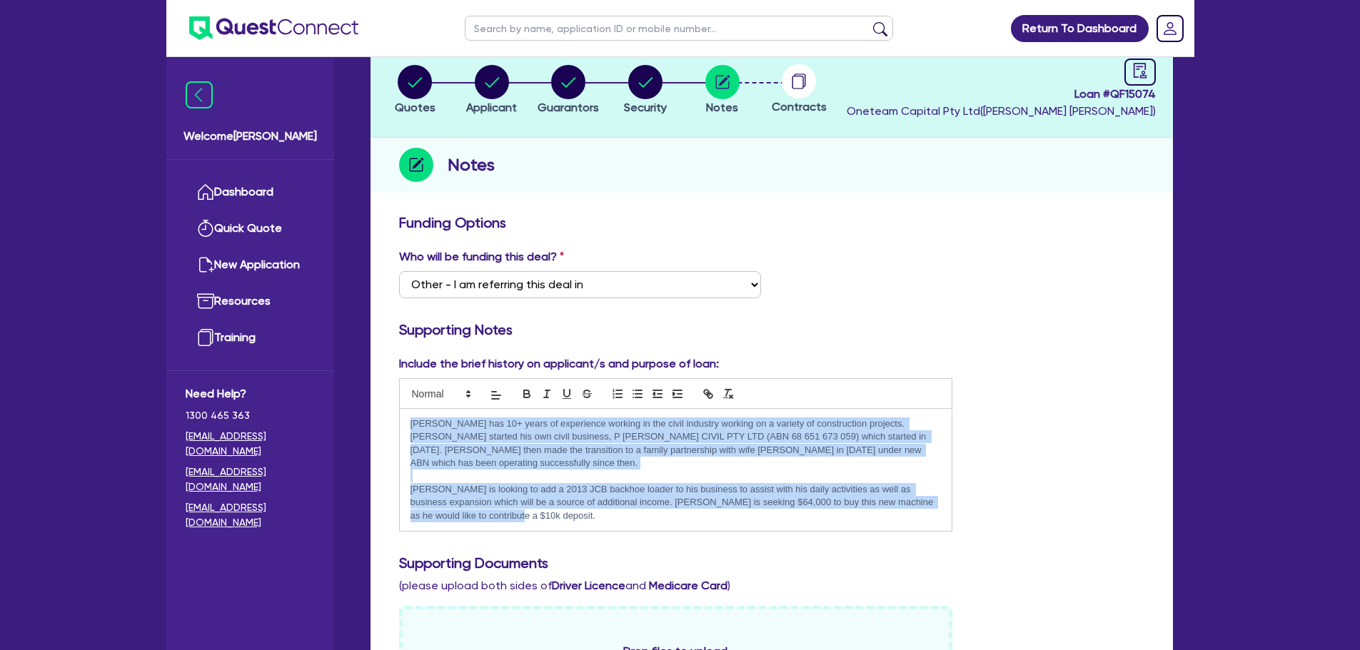
drag, startPoint x: 468, startPoint y: 500, endPoint x: 376, endPoint y: 413, distance: 126.3
copy div "[PERSON_NAME] has 10+ years of experience working in the civil industry working…"
click at [471, 498] on p "[PERSON_NAME] is looking to add a 2013 JCB backhoe loader to his business to as…" at bounding box center [676, 502] width 531 height 39
drag, startPoint x: 474, startPoint y: 501, endPoint x: 374, endPoint y: 378, distance: 157.8
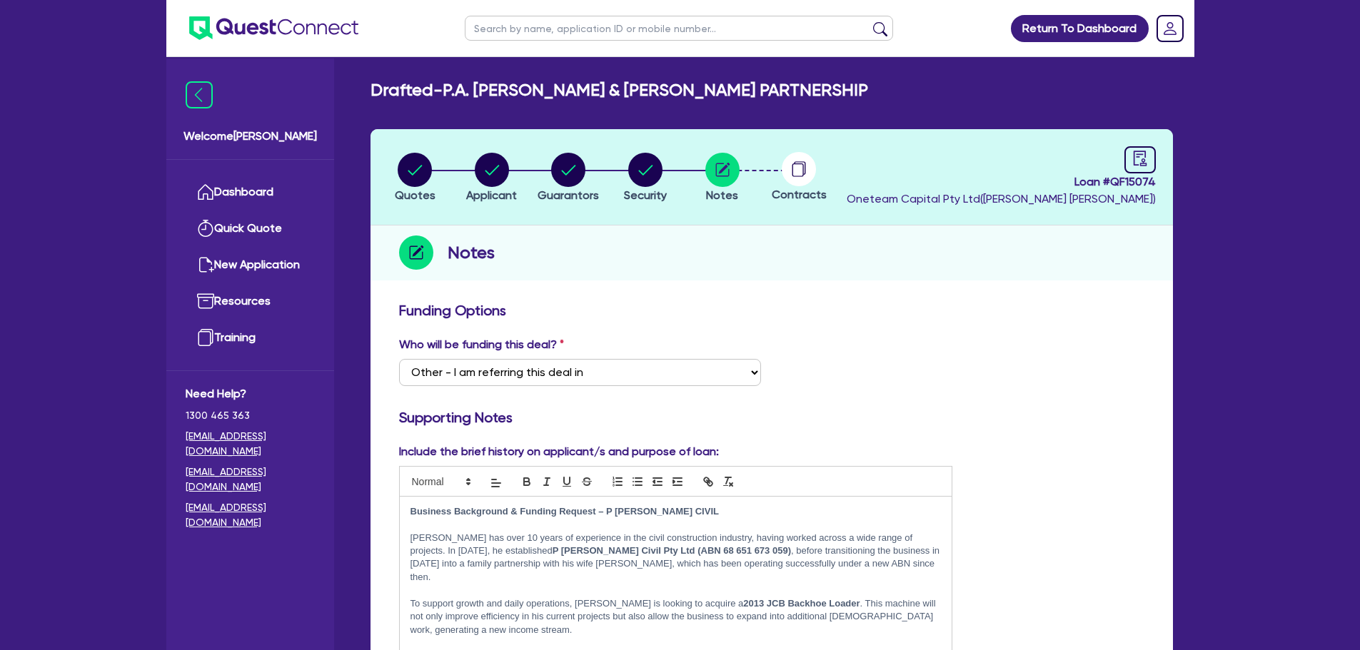
scroll to position [147, 0]
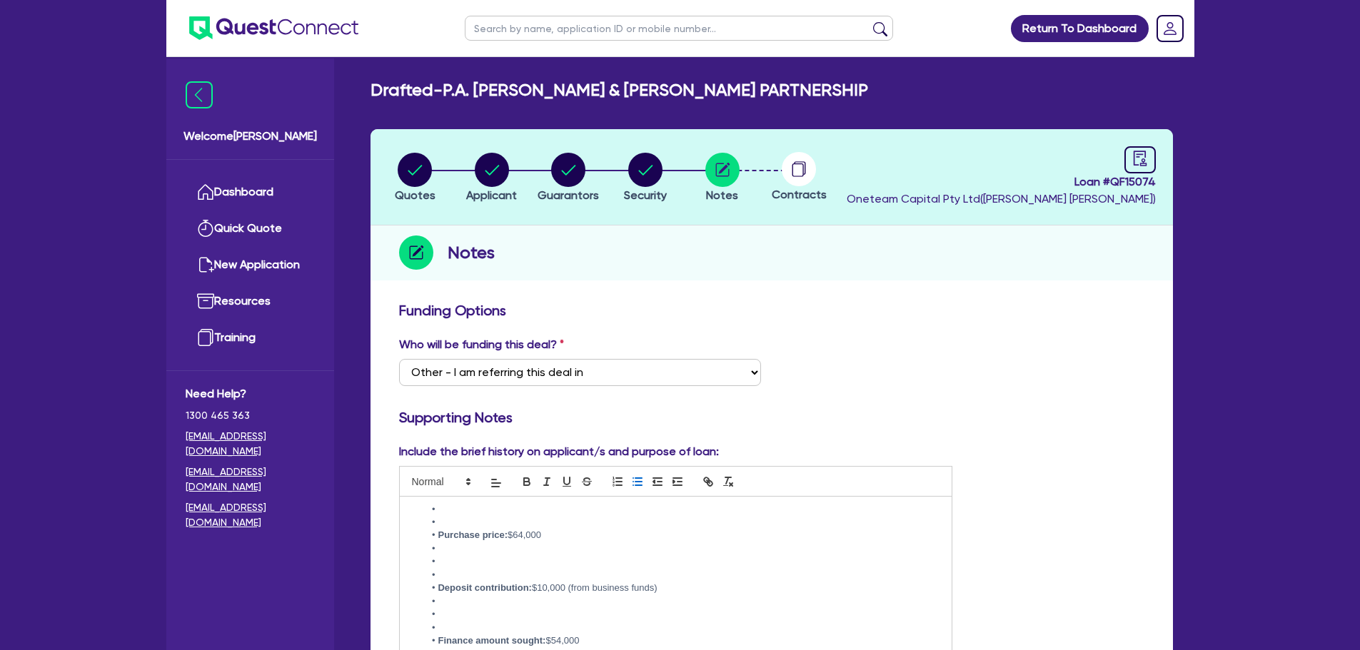
drag, startPoint x: 478, startPoint y: 504, endPoint x: 818, endPoint y: 396, distance: 356.8
click at [818, 396] on div "Who will be funding this deal? Select I want Quest to fund 100% I will fund 100…" at bounding box center [771, 366] width 767 height 61
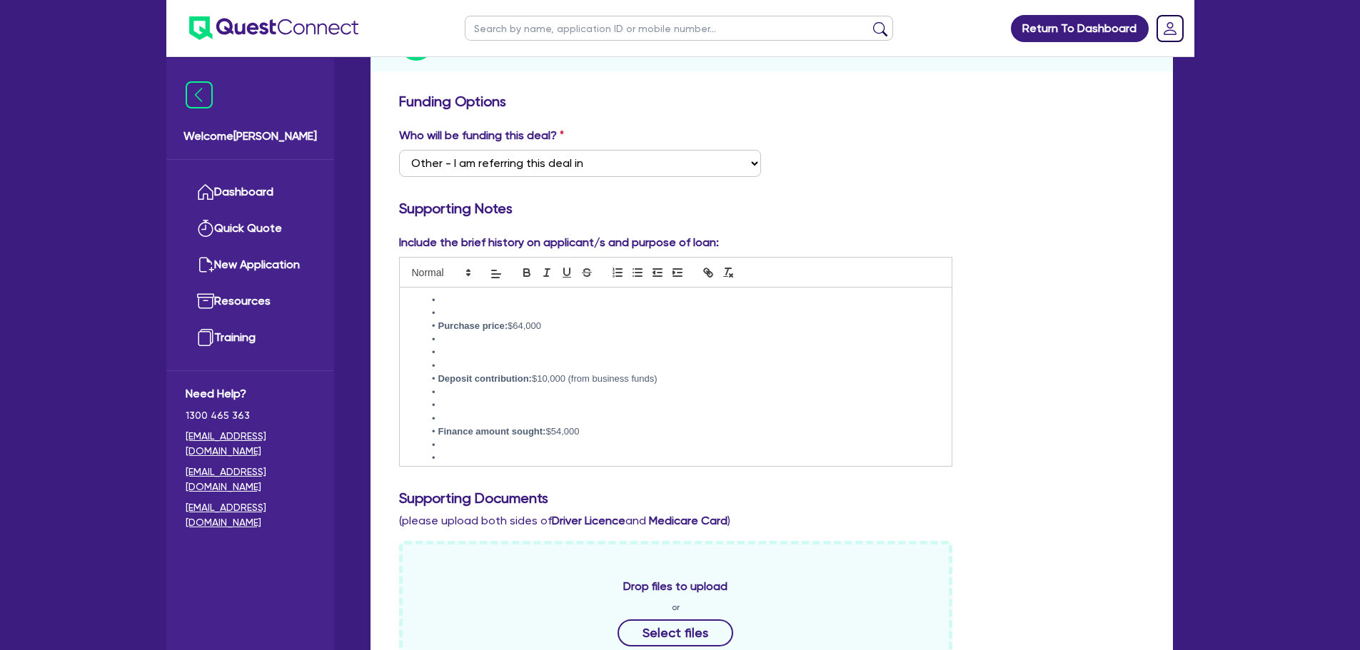
scroll to position [210, 0]
click at [487, 451] on li at bounding box center [682, 457] width 517 height 13
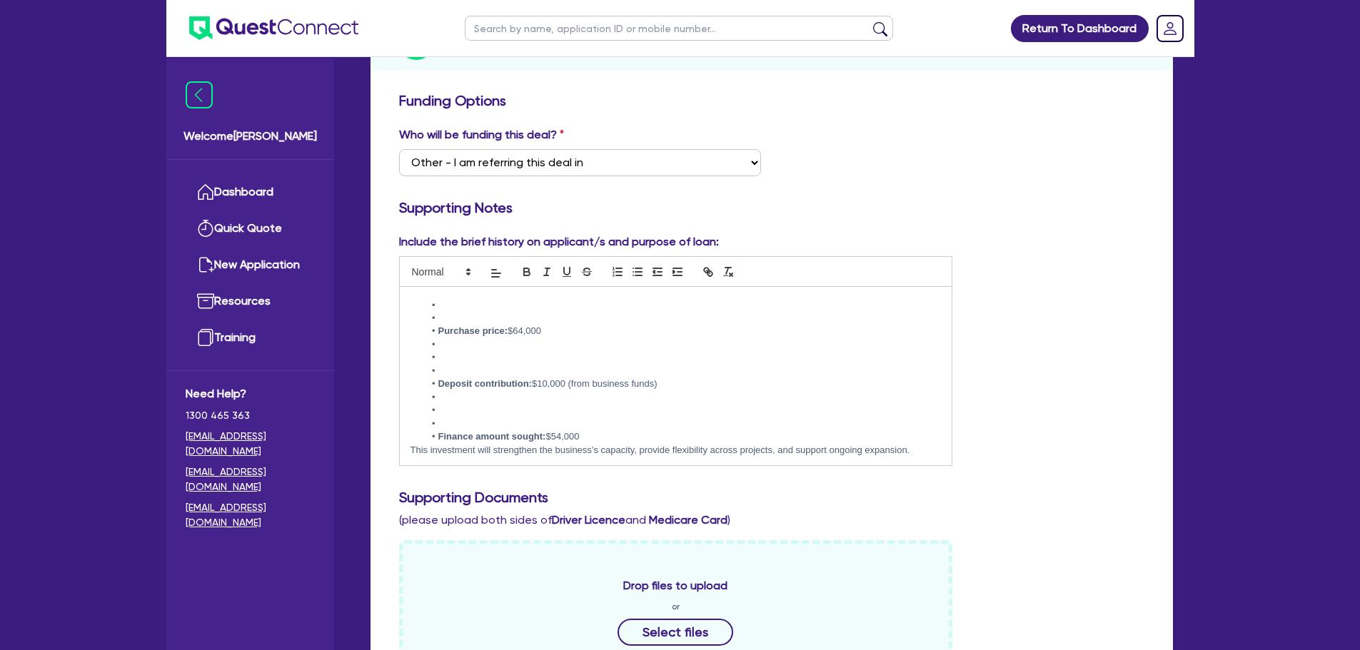
scroll to position [129, 0]
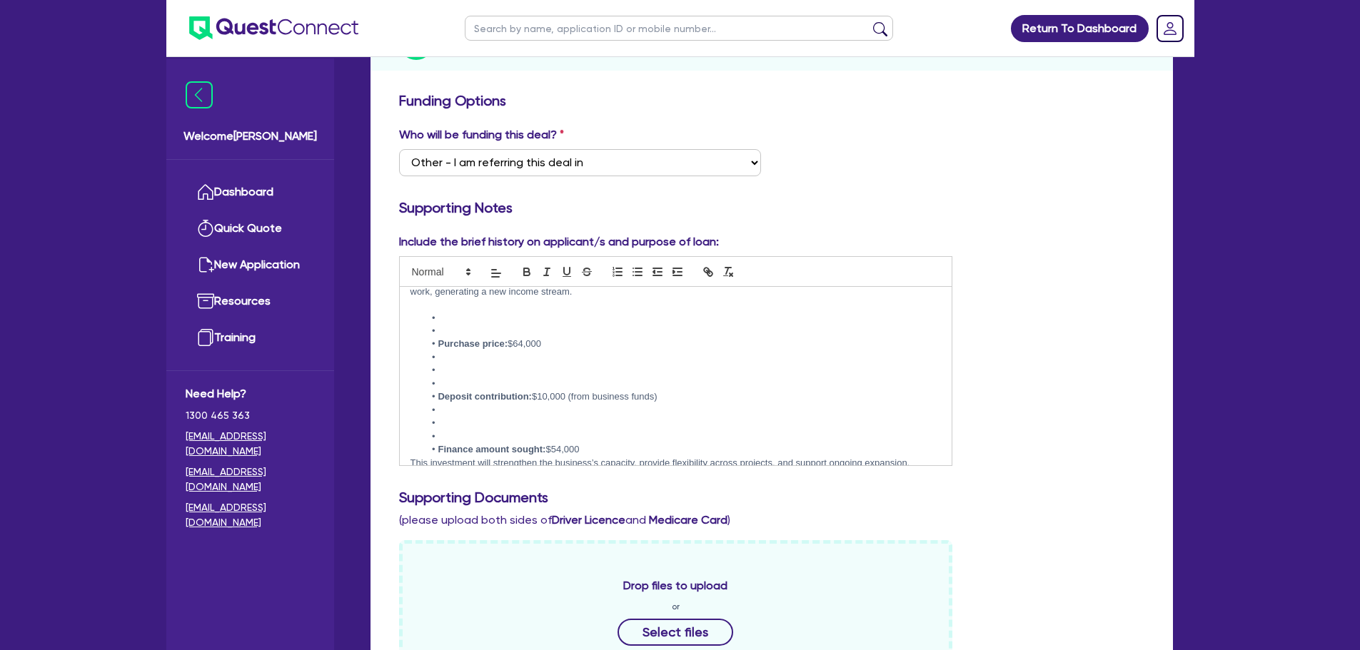
click at [448, 431] on li at bounding box center [682, 437] width 517 height 13
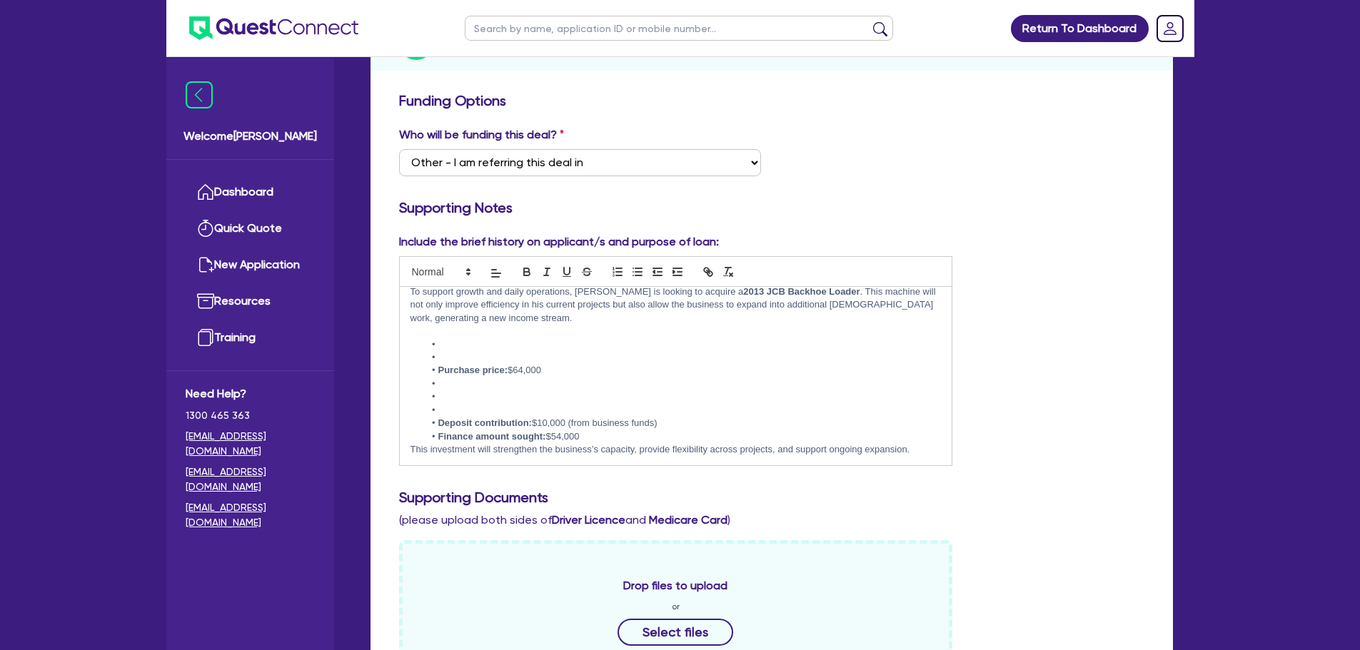
scroll to position [89, 0]
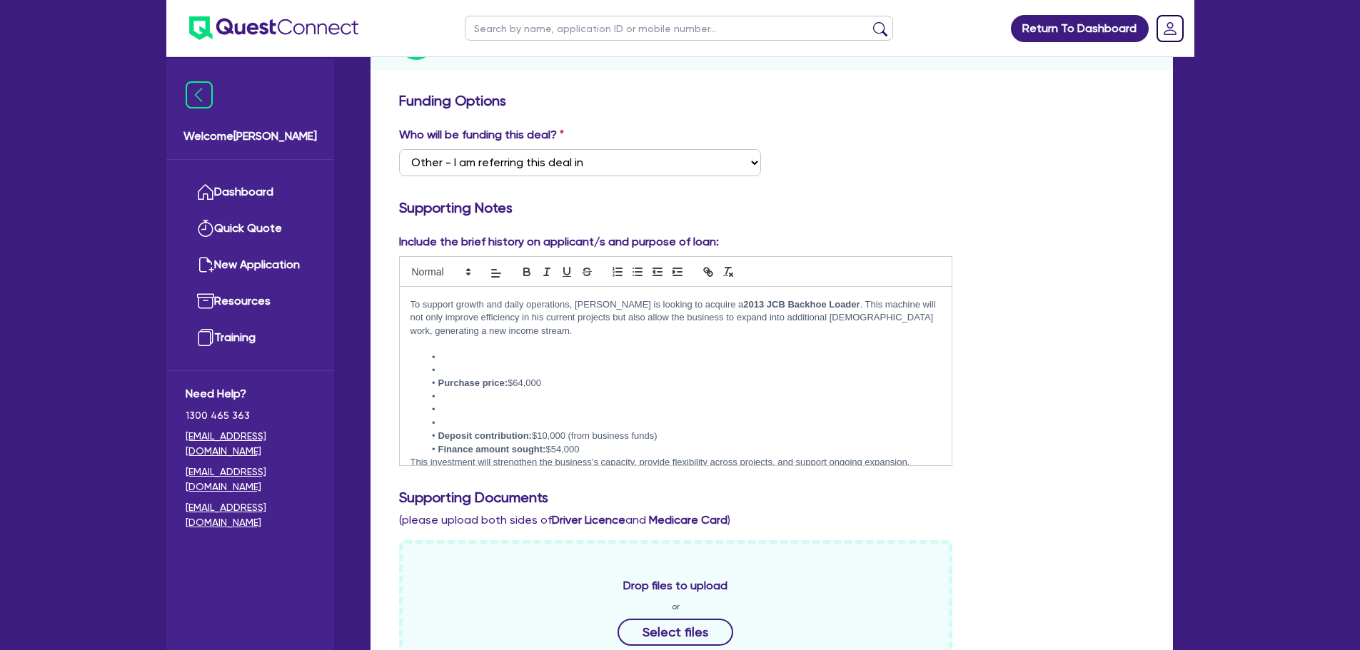
click at [443, 417] on li at bounding box center [682, 423] width 517 height 13
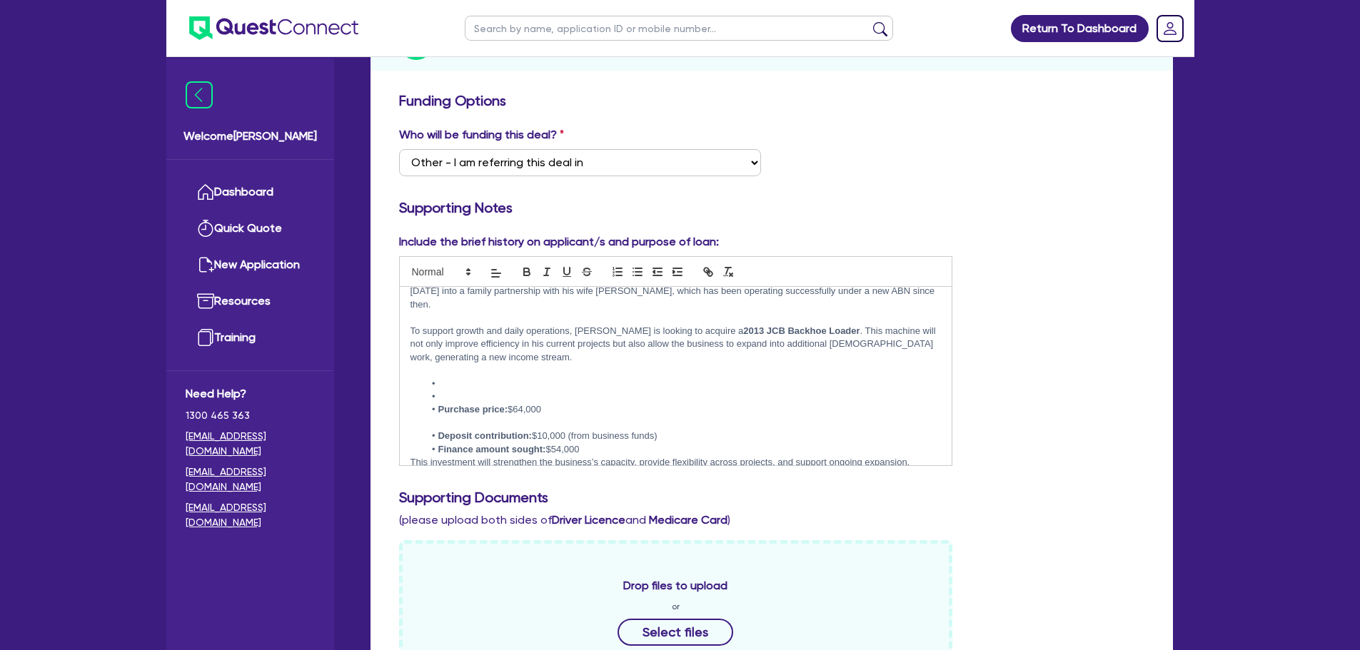
scroll to position [49, 0]
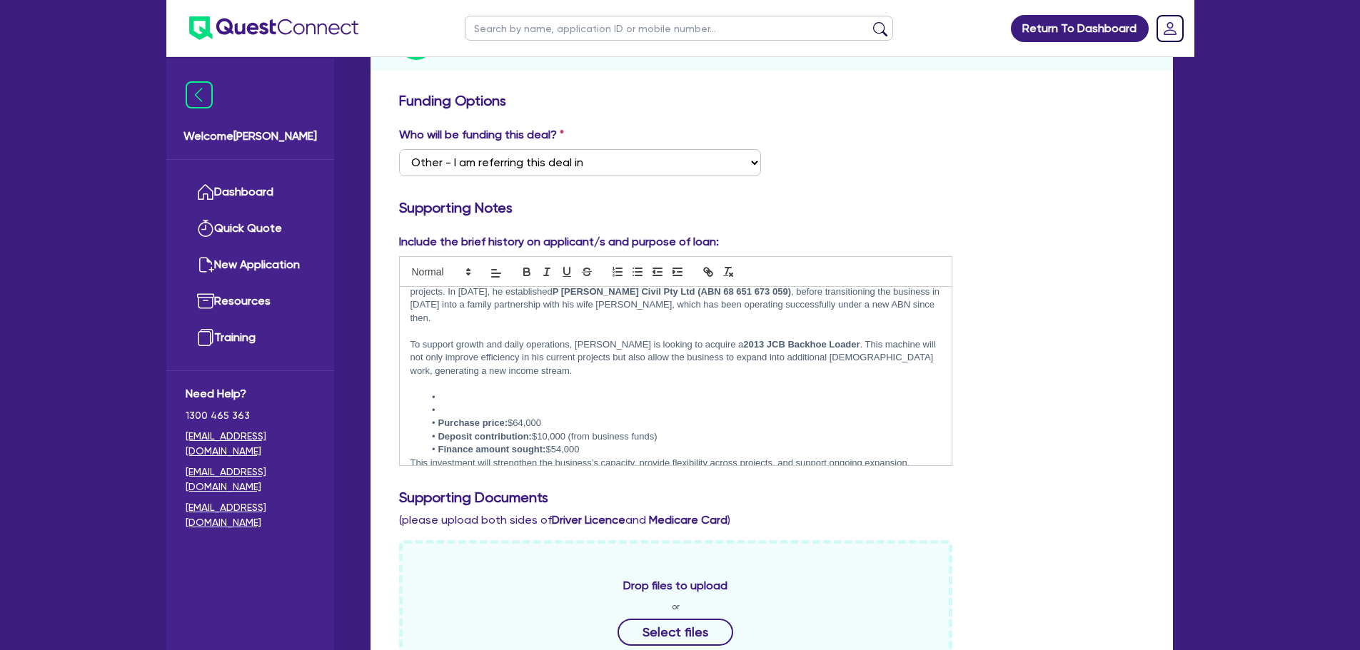
click at [446, 391] on li at bounding box center [682, 397] width 517 height 13
click at [446, 404] on li at bounding box center [682, 410] width 517 height 13
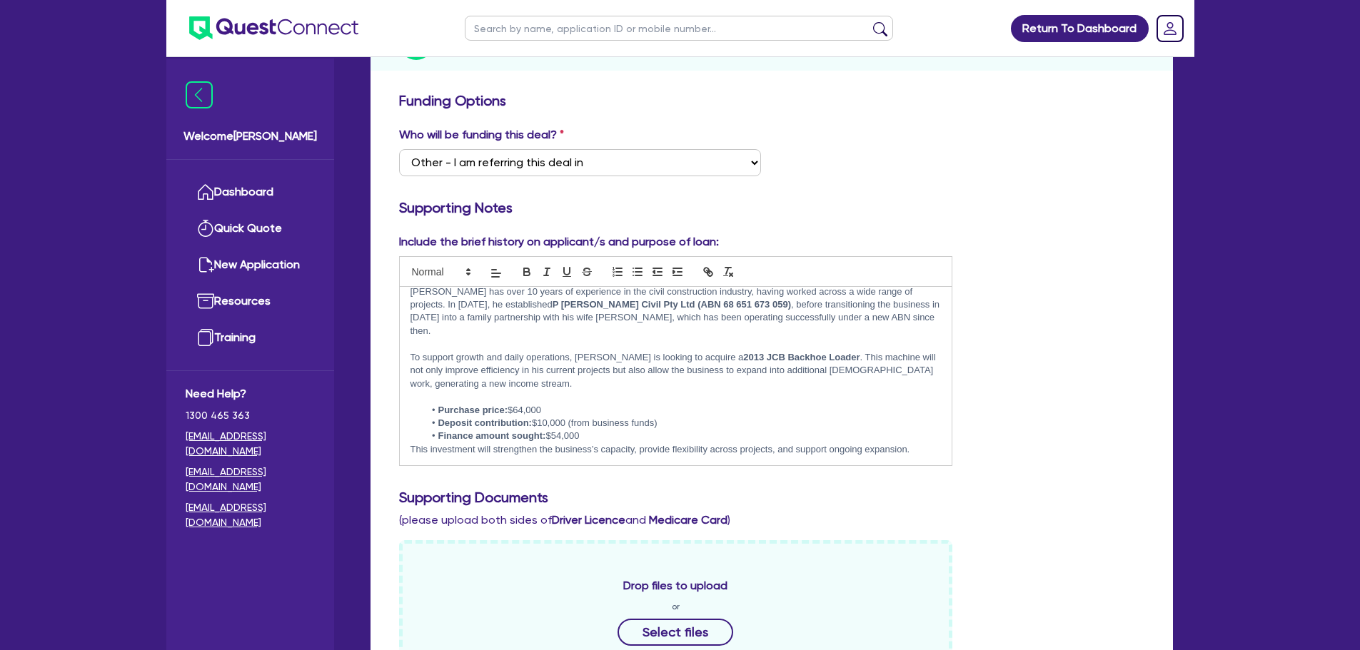
scroll to position [23, 0]
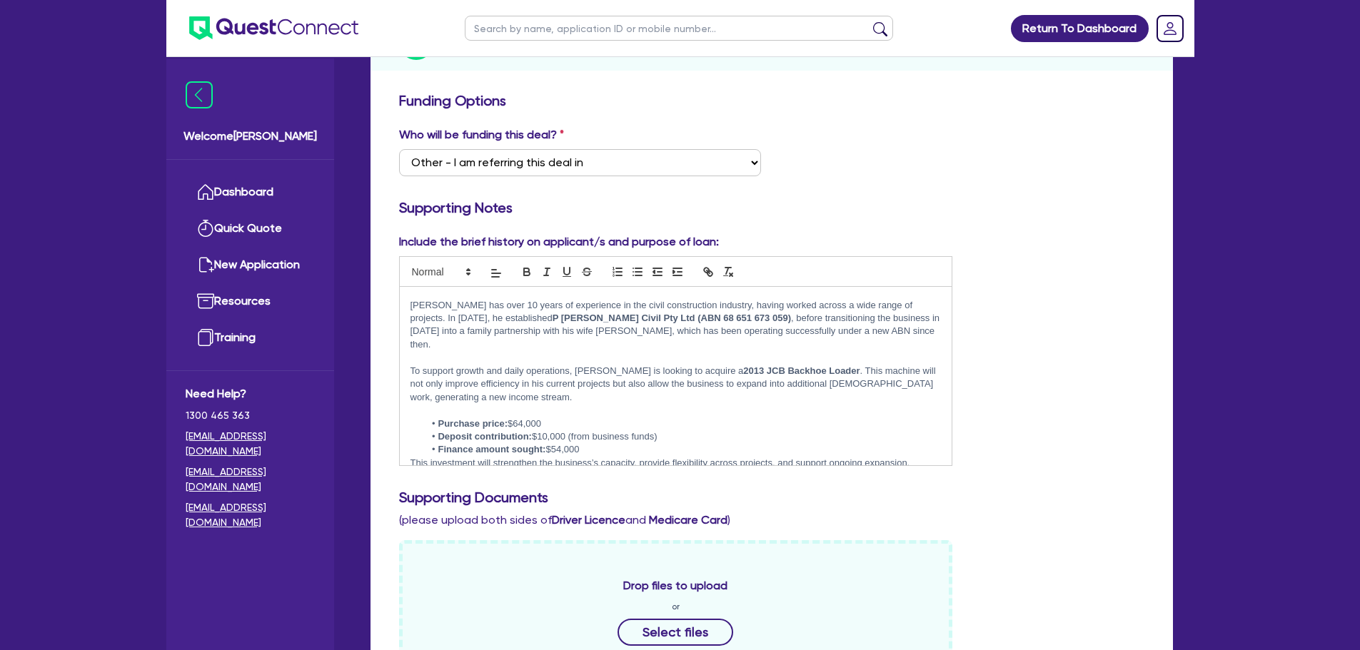
click at [519, 418] on li "Purchase price: $64,000" at bounding box center [682, 424] width 517 height 13
click at [504, 386] on p "To support growth and daily operations, [PERSON_NAME] is looking to acquire a 2…" at bounding box center [676, 384] width 531 height 39
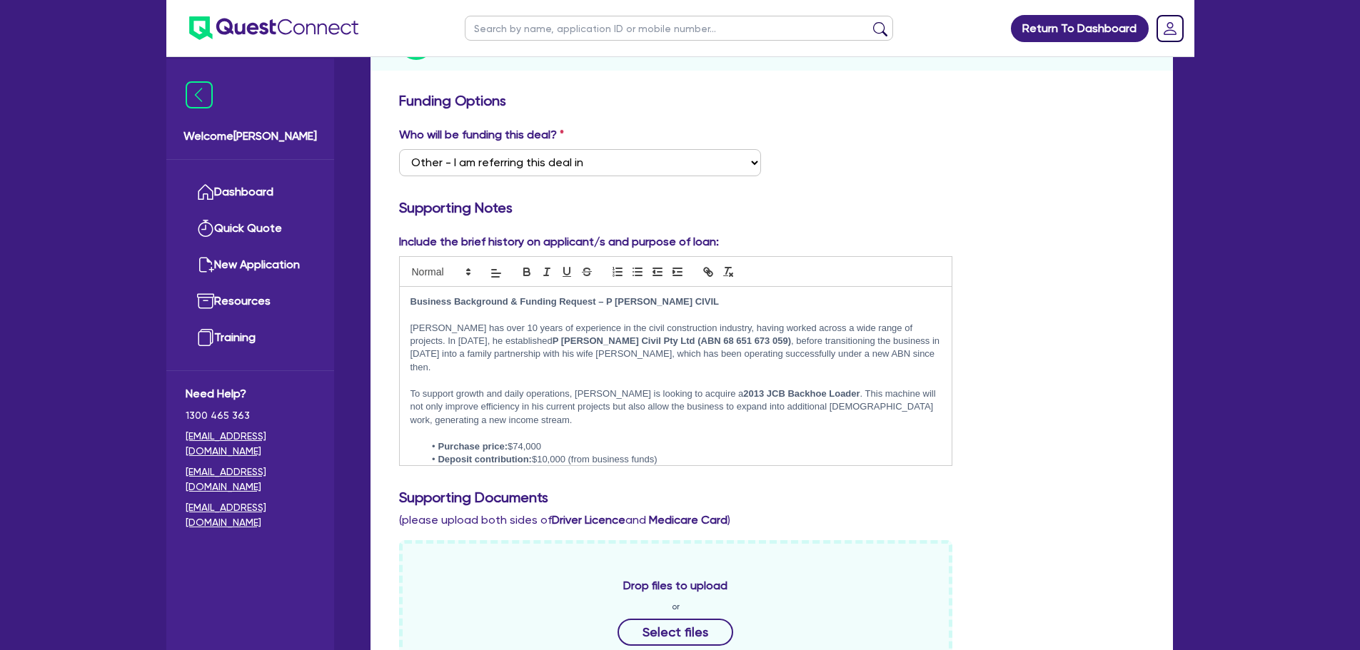
click at [679, 303] on p "Business Background & Funding Request – P [PERSON_NAME] CIVIL" at bounding box center [676, 302] width 531 height 13
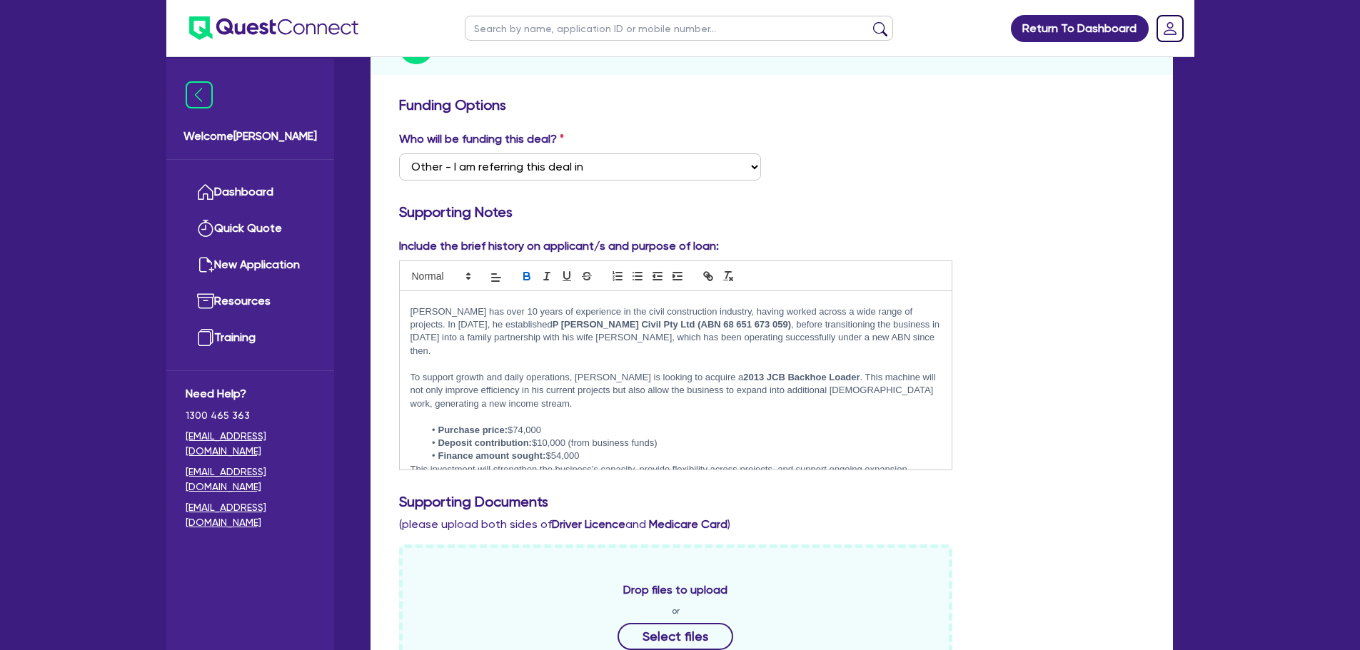
scroll to position [23, 0]
click at [601, 448] on li "Finance amount sought: $54,000" at bounding box center [682, 454] width 517 height 13
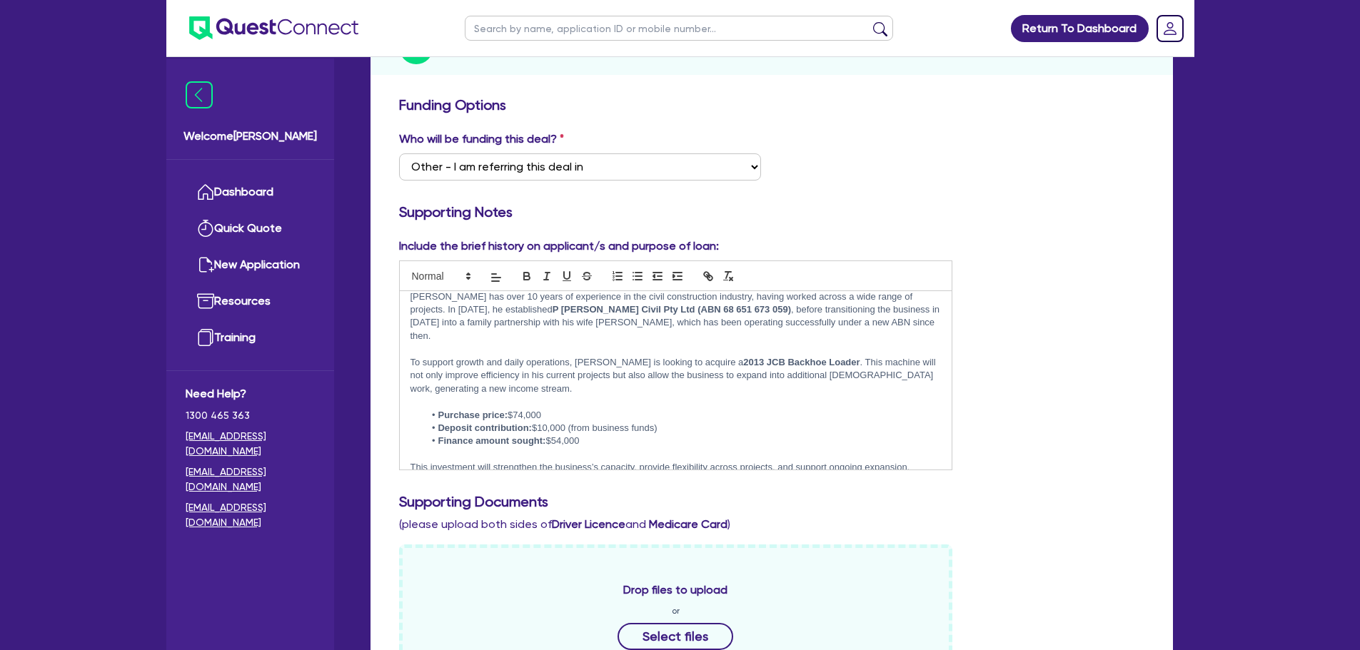
click at [559, 435] on li "Finance amount sought: $54,000" at bounding box center [682, 441] width 517 height 13
click at [575, 396] on p at bounding box center [676, 402] width 531 height 13
click at [610, 396] on p at bounding box center [676, 402] width 531 height 13
click at [545, 375] on p "To support growth and daily operations, [PERSON_NAME] is looking to acquire a 2…" at bounding box center [676, 375] width 531 height 39
click at [686, 422] on li "Deposit contribution: $10,000 (from business funds)" at bounding box center [682, 428] width 517 height 13
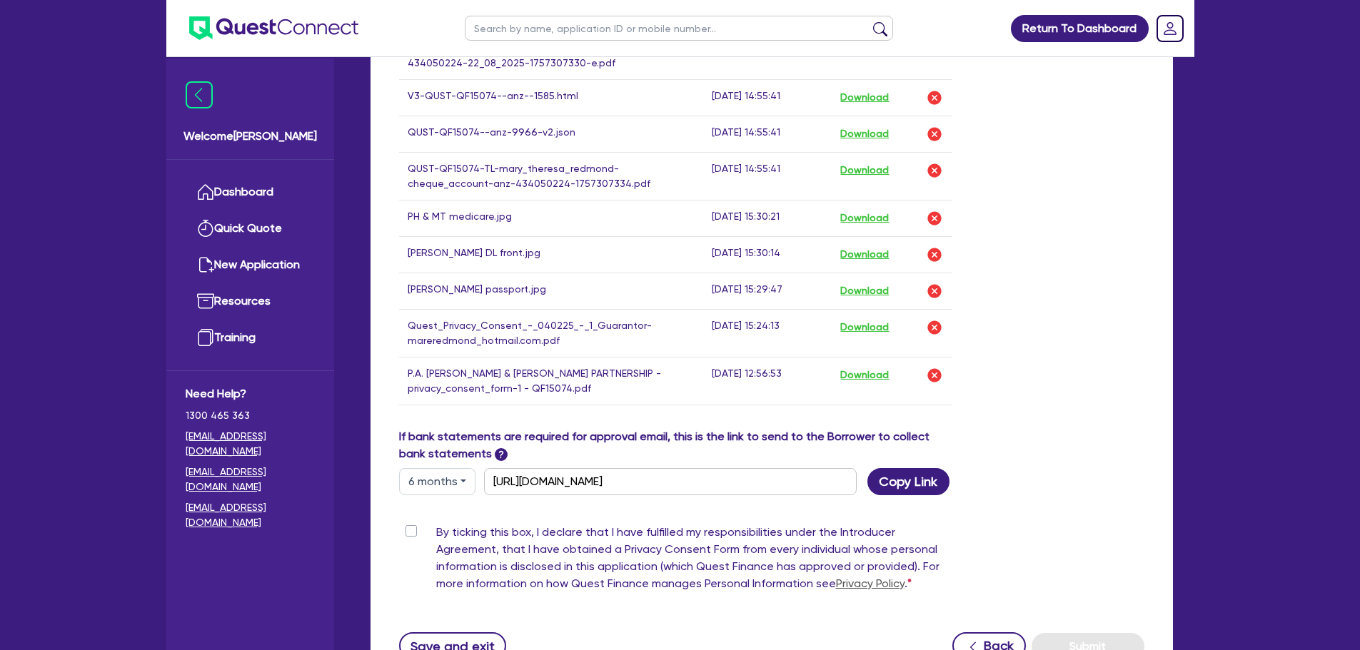
scroll to position [1216, 0]
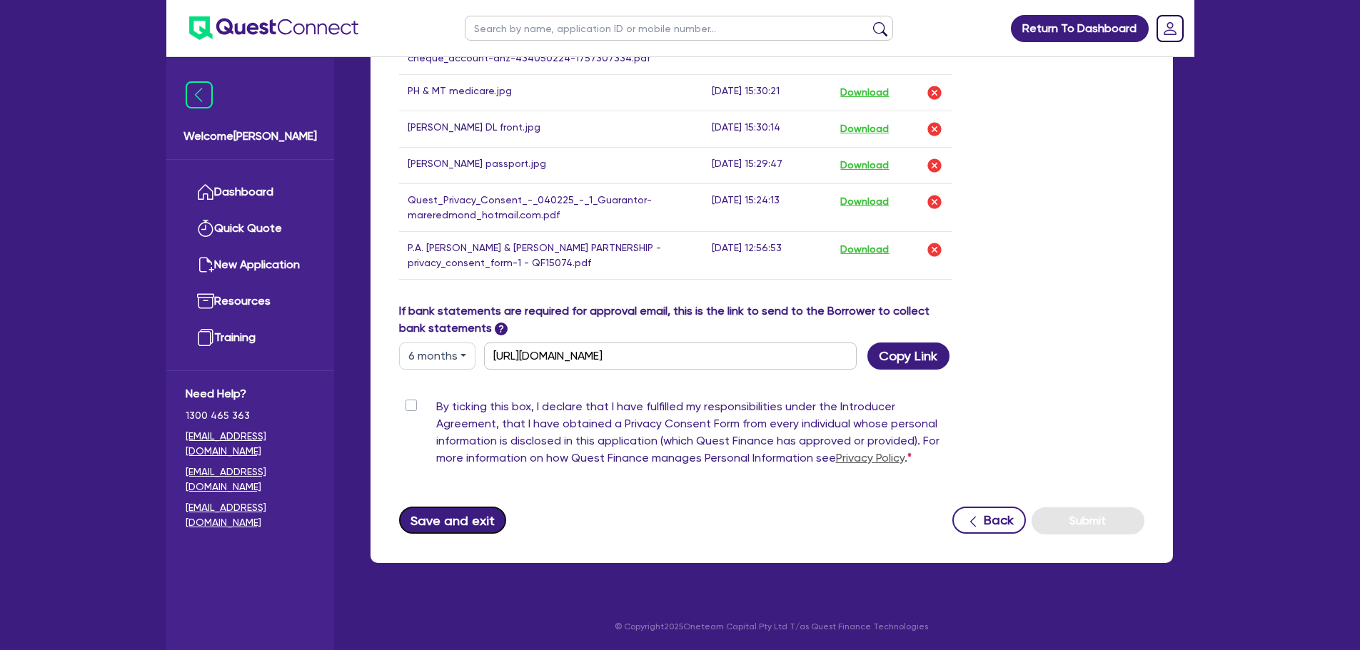
click at [458, 533] on button "Save and exit" at bounding box center [453, 520] width 108 height 27
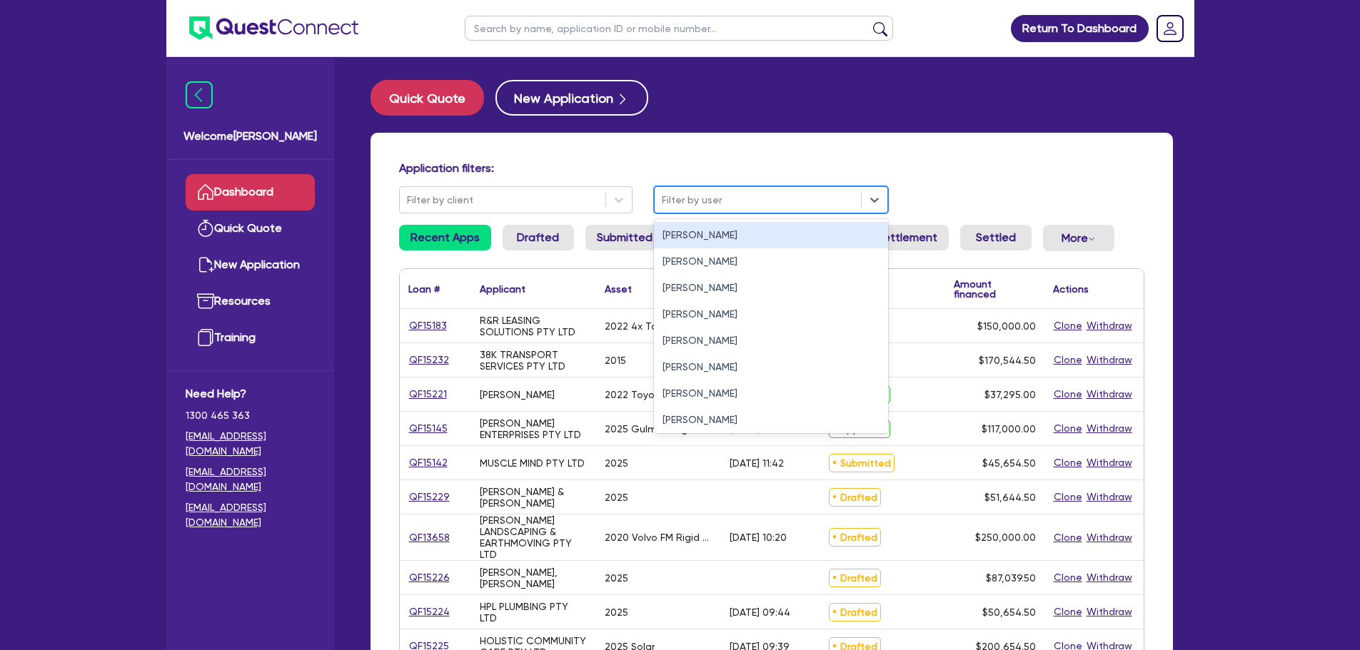
click at [705, 211] on div "Filter by user" at bounding box center [758, 200] width 206 height 24
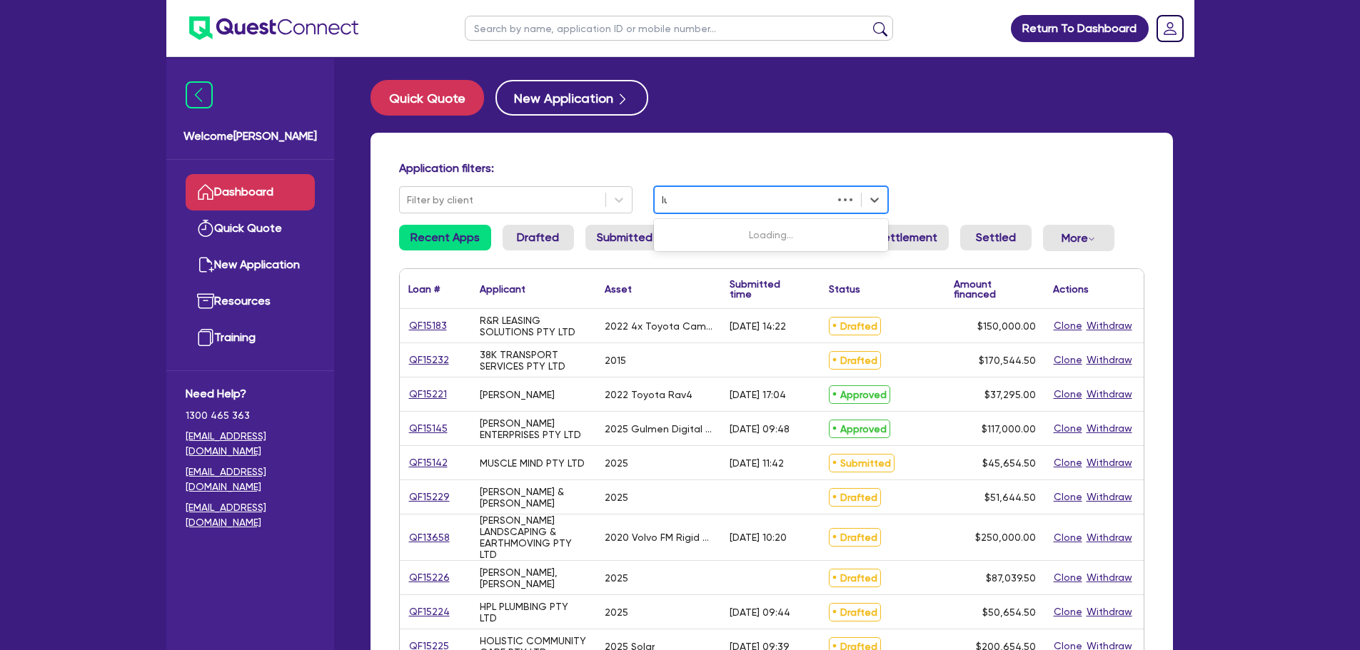
type input "luk"
click at [680, 241] on div "[PERSON_NAME]" at bounding box center [771, 235] width 234 height 26
click at [608, 198] on div at bounding box center [619, 200] width 26 height 26
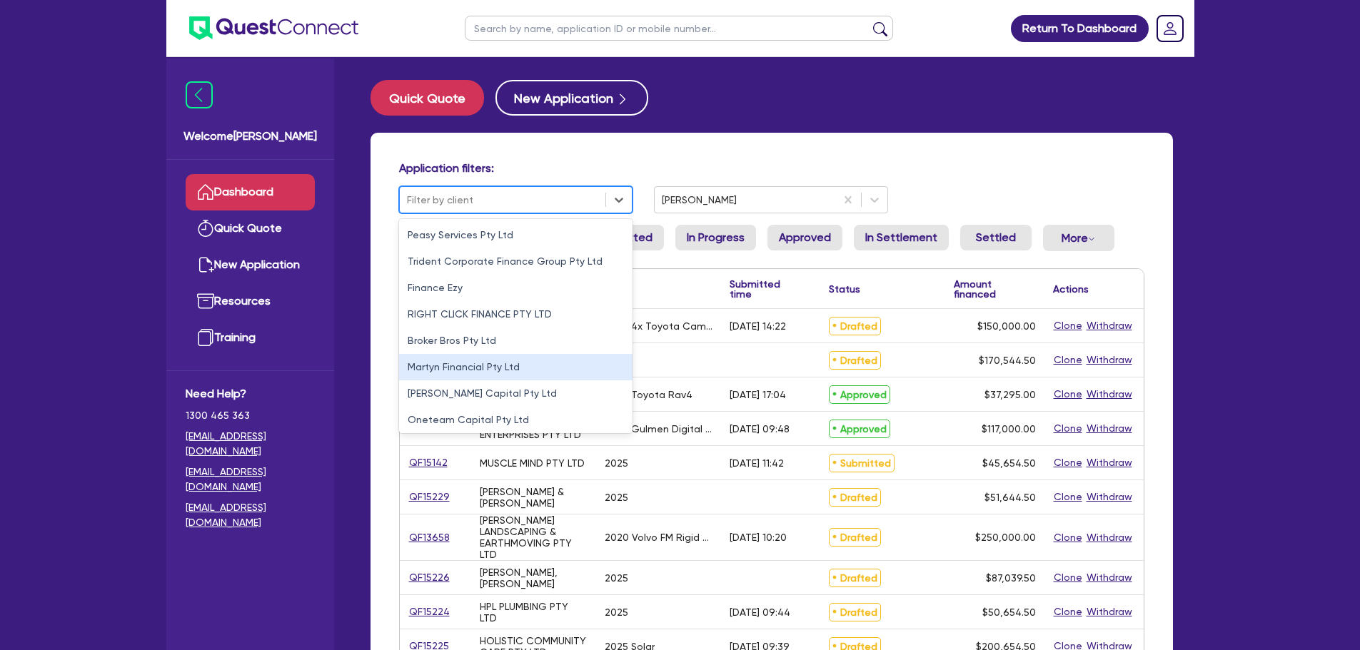
scroll to position [56, 0]
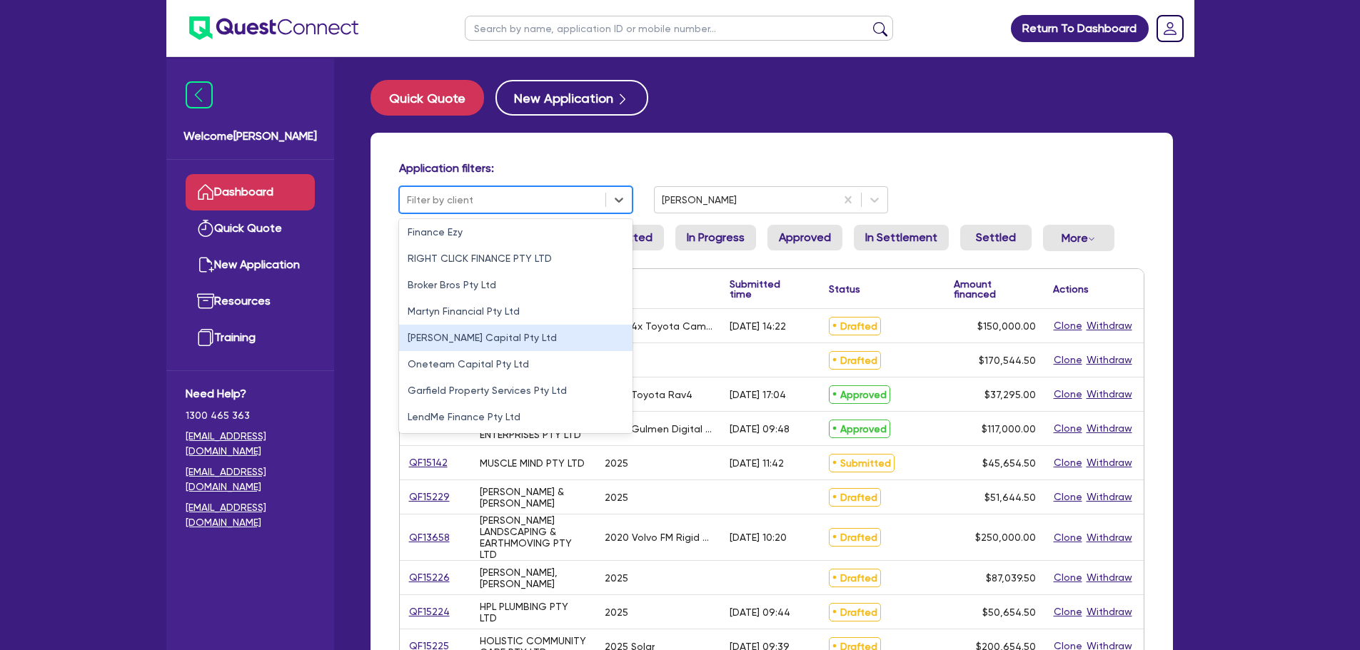
click at [478, 361] on div "Oneteam Capital Pty Ltd" at bounding box center [516, 364] width 234 height 26
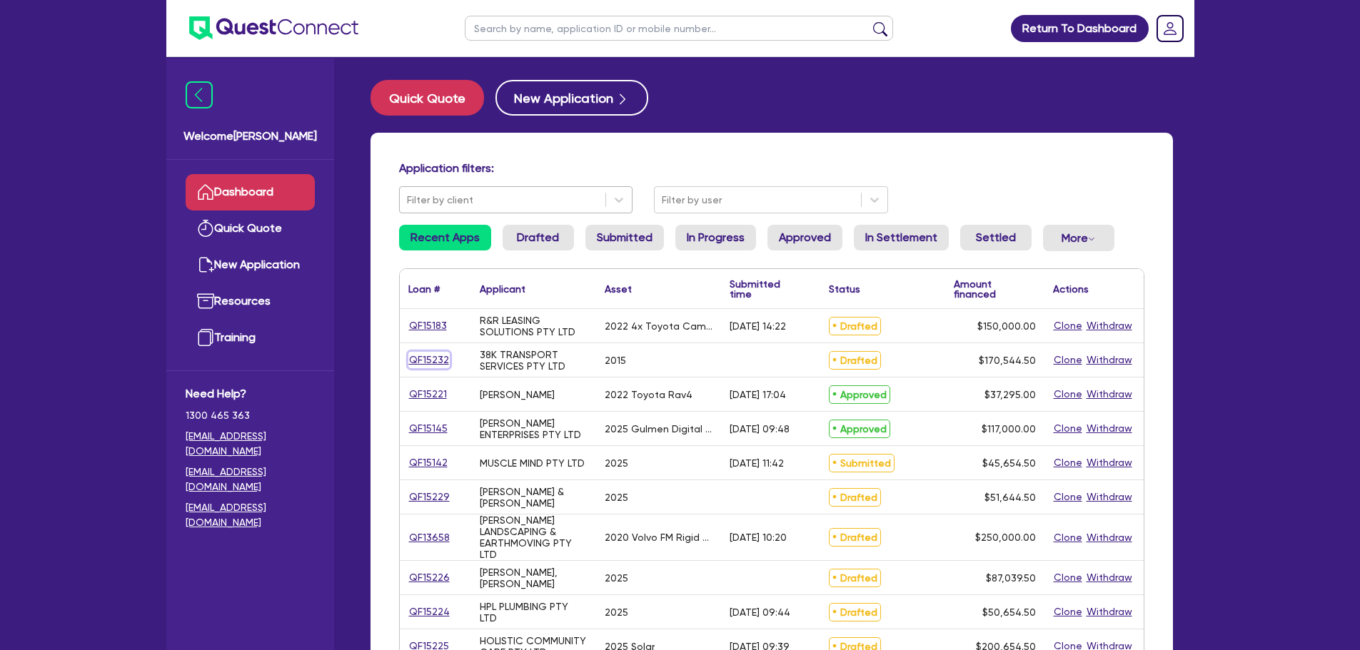
click at [444, 361] on link "QF15232" at bounding box center [428, 360] width 41 height 16
select select "PRIMARY_ASSETS"
select select "HEAVY_TRUCKS"
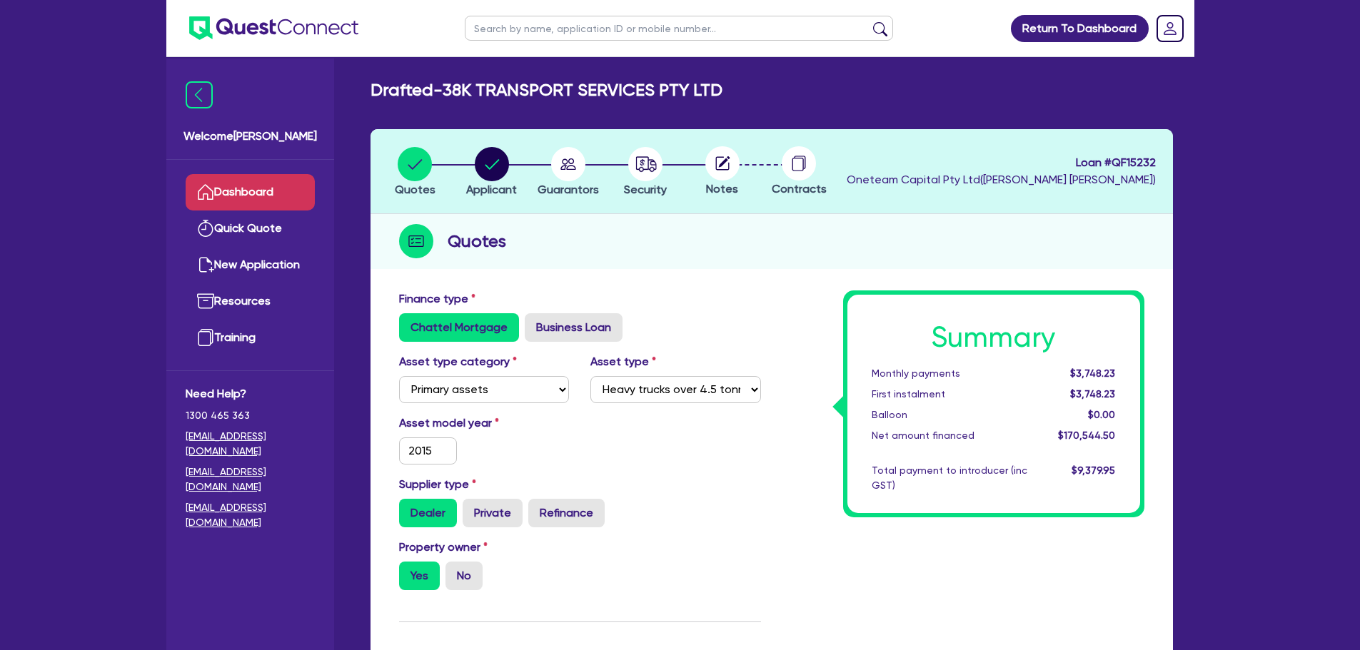
click at [286, 193] on link "Dashboard" at bounding box center [250, 192] width 129 height 36
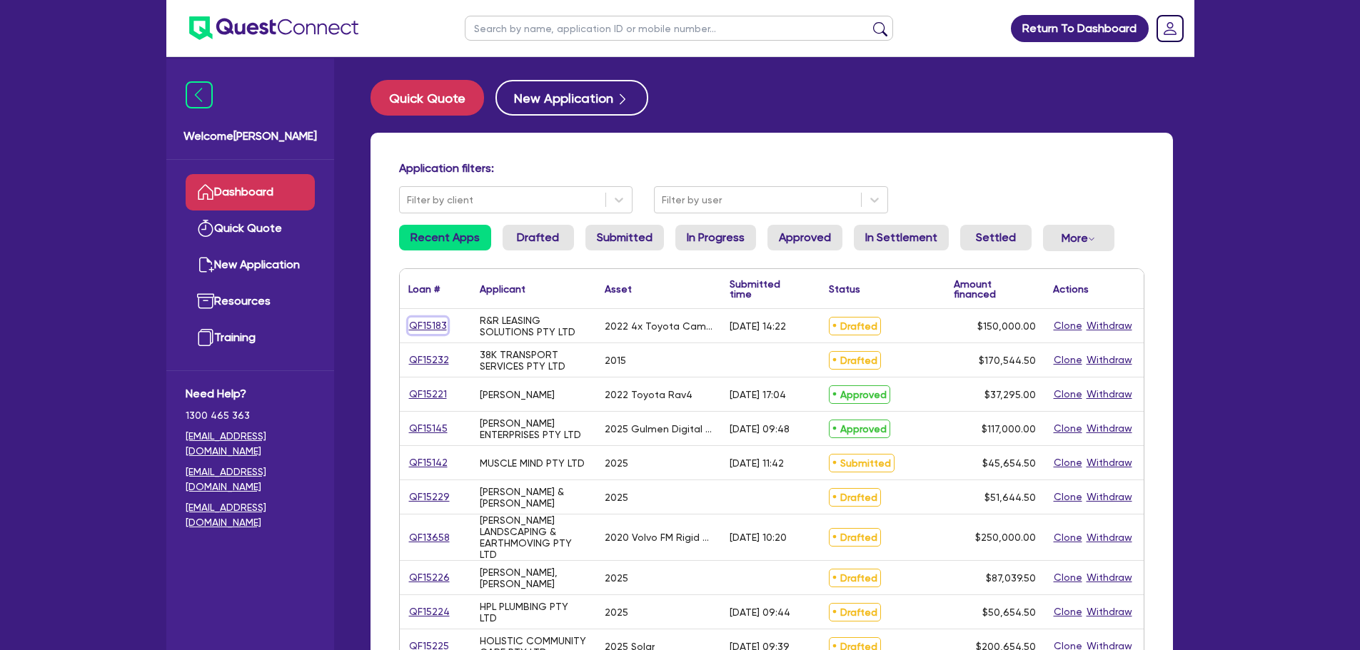
click at [440, 328] on link "QF15183" at bounding box center [427, 326] width 39 height 16
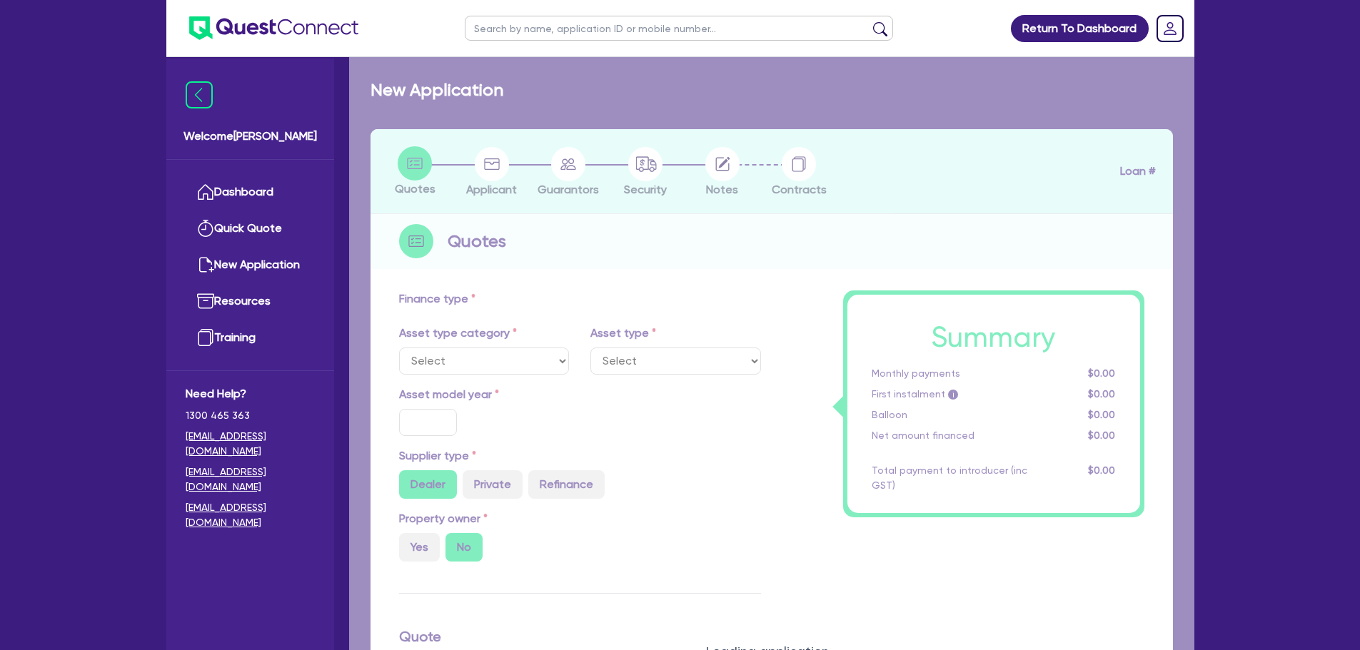
select select "CARS_AND_LIGHT_TRUCKS"
type input "2022"
radio input "true"
type input "150,000"
type input "4"
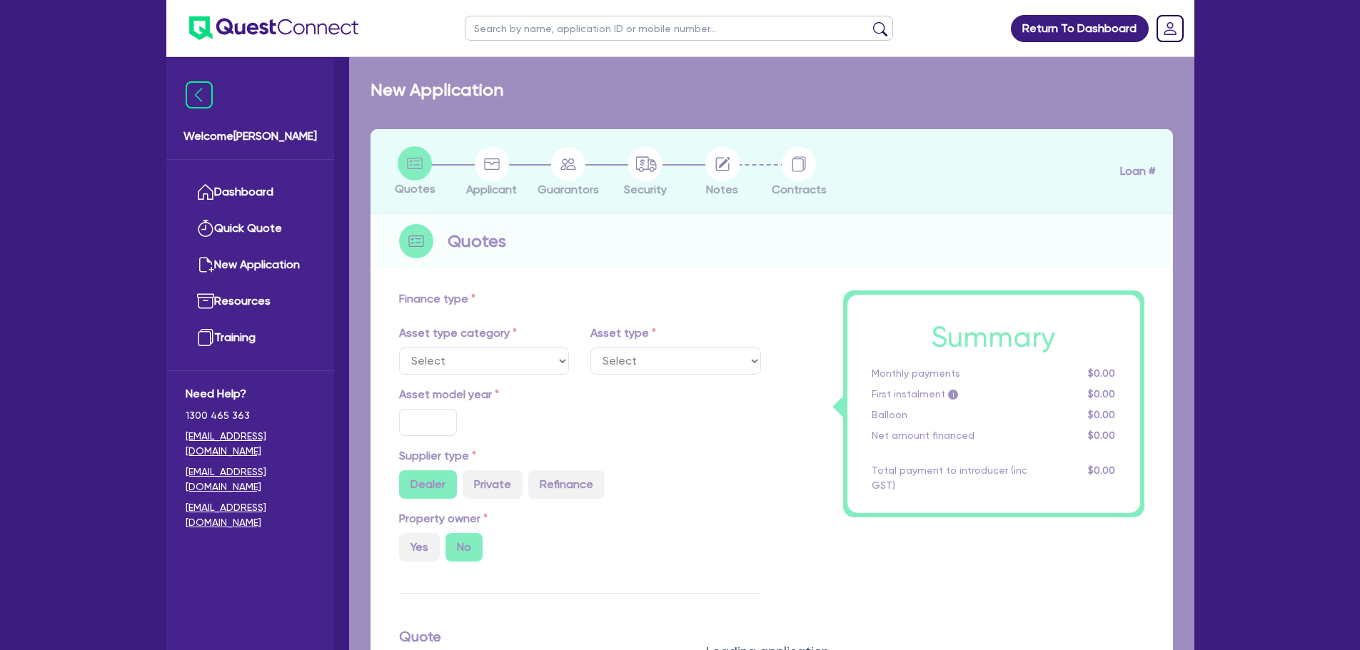
type input "6,000"
type input "7"
type input "900"
select select "PASSENGER_VEHICLES"
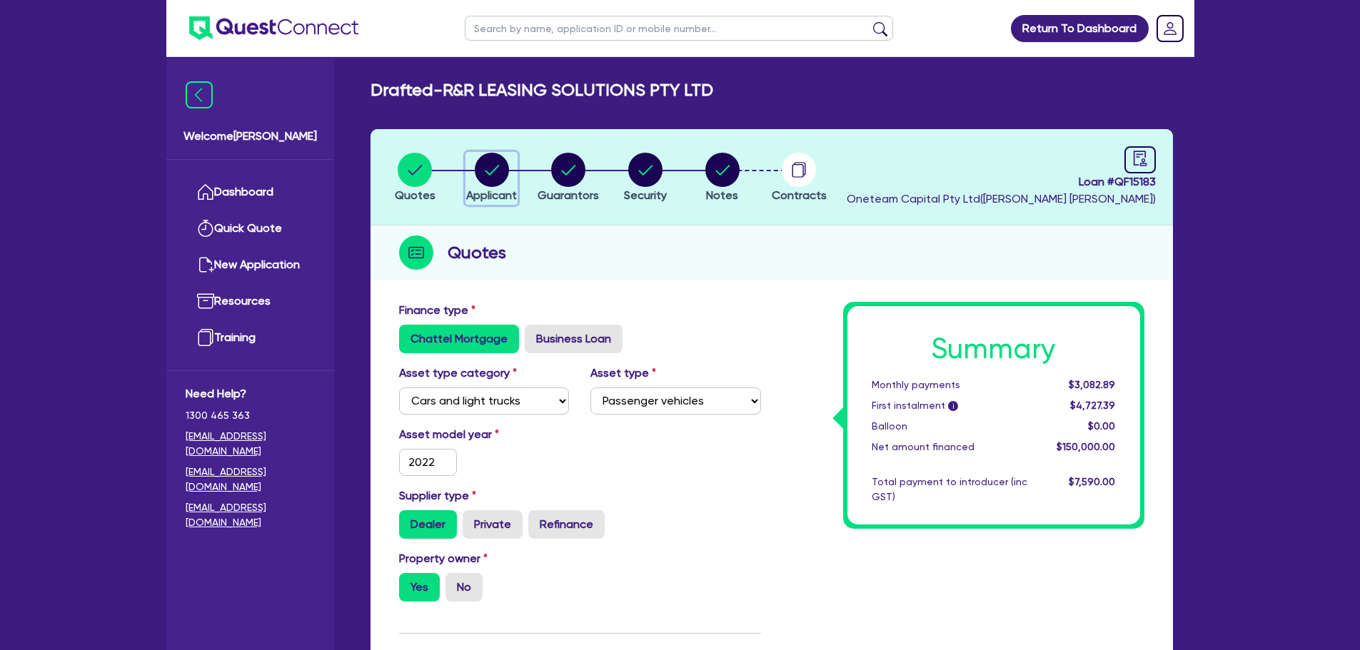
click at [493, 163] on circle "button" at bounding box center [492, 170] width 34 height 34
select select "COMPANY"
select select "PROFESSIONAL"
select select "MANAGEMENT"
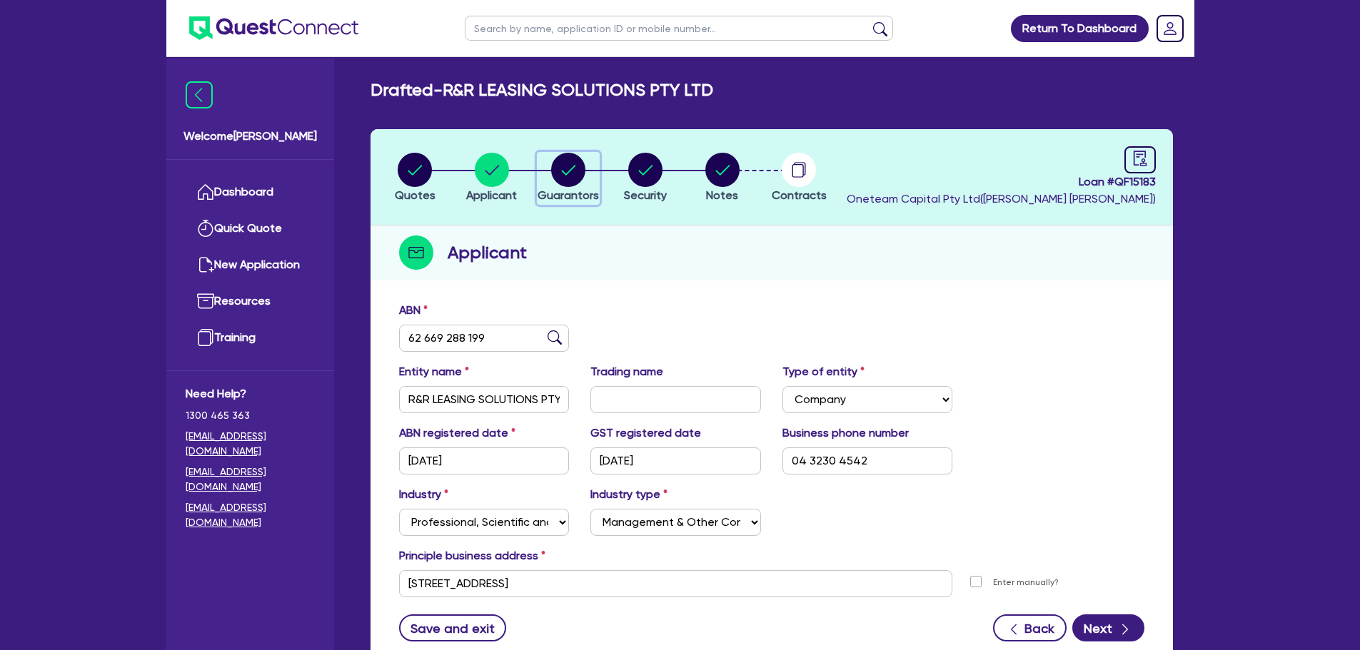
click at [558, 176] on circle "button" at bounding box center [568, 170] width 34 height 34
select select "MRS"
select select "[GEOGRAPHIC_DATA]"
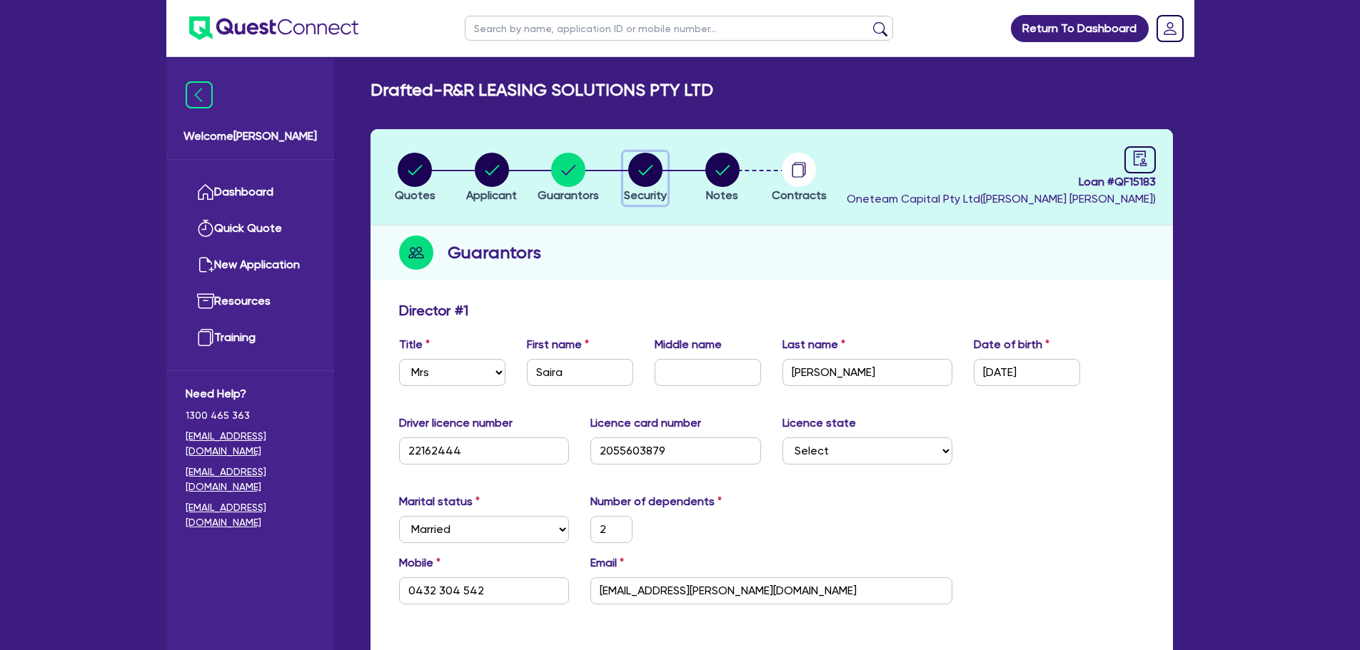
click at [643, 175] on icon "button" at bounding box center [646, 170] width 14 height 10
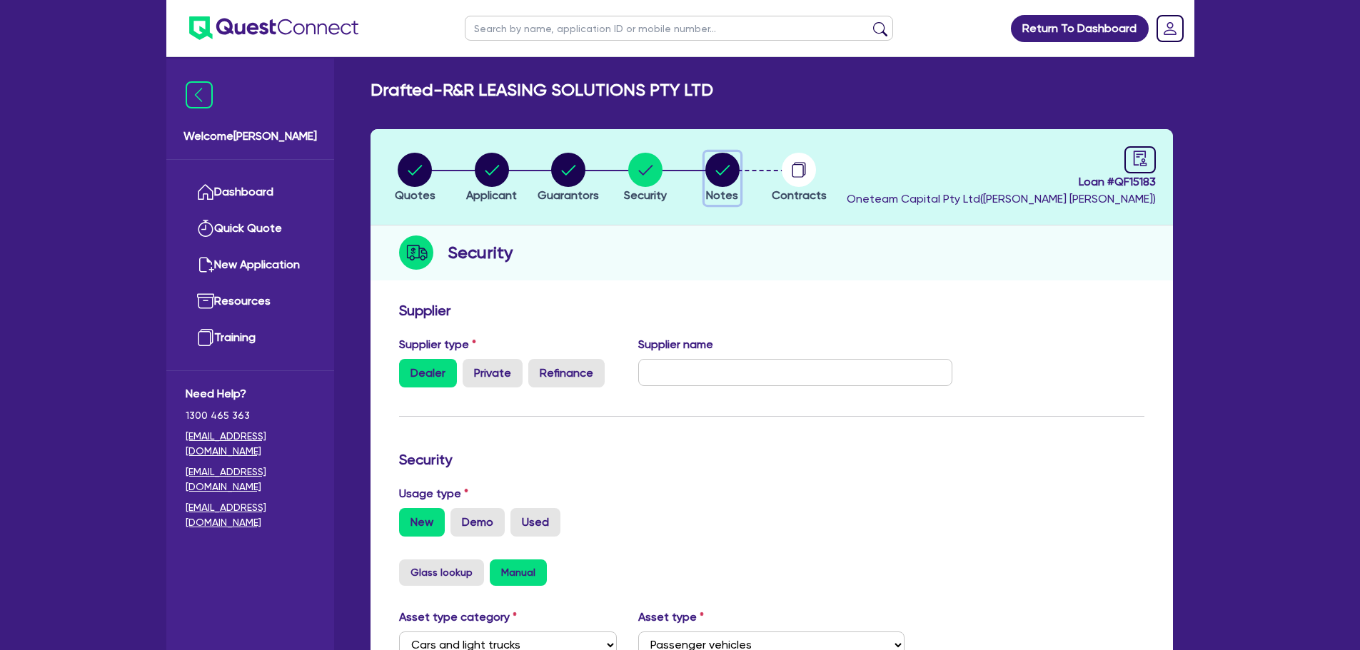
click at [720, 160] on circle "button" at bounding box center [722, 170] width 34 height 34
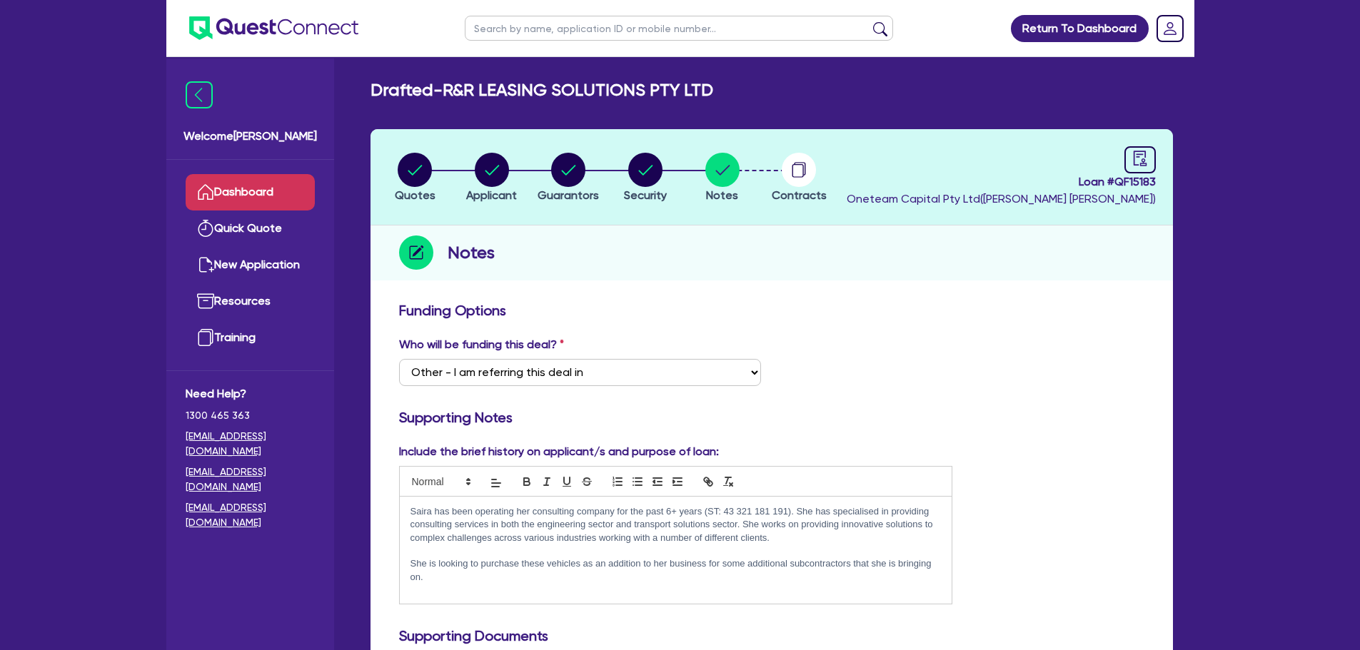
click at [237, 185] on link "Dashboard" at bounding box center [250, 192] width 129 height 36
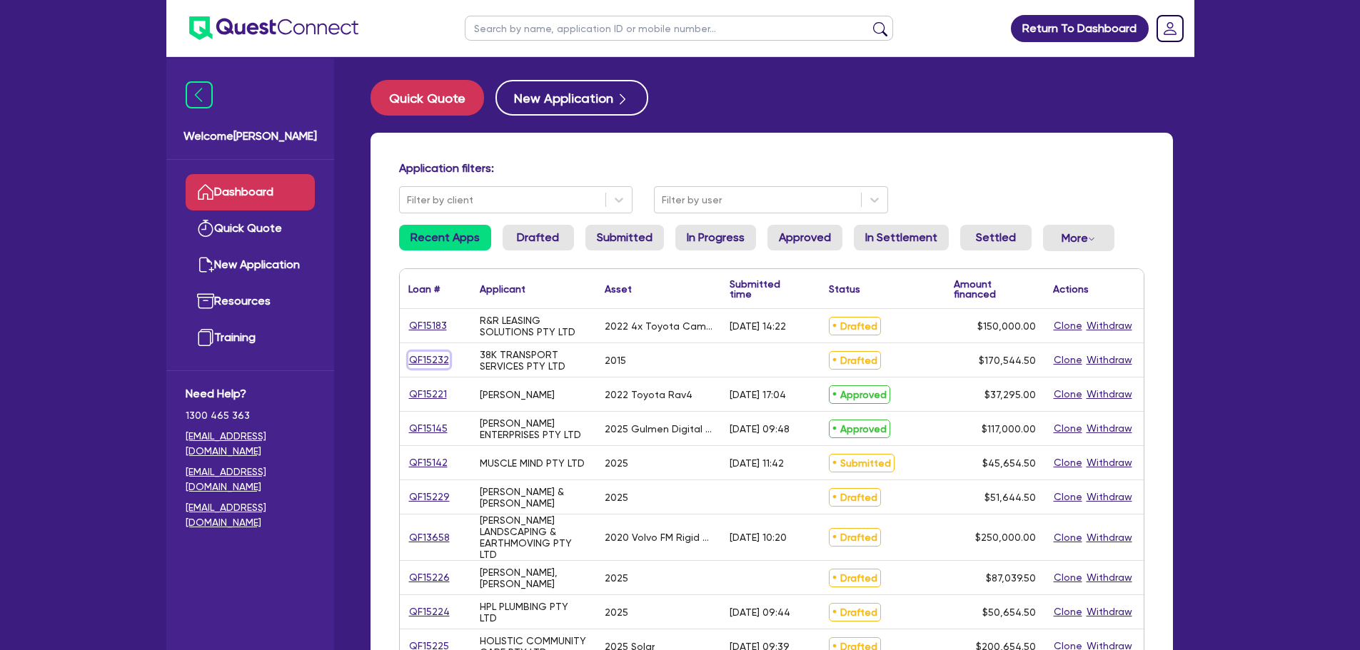
click at [438, 362] on link "QF15232" at bounding box center [428, 360] width 41 height 16
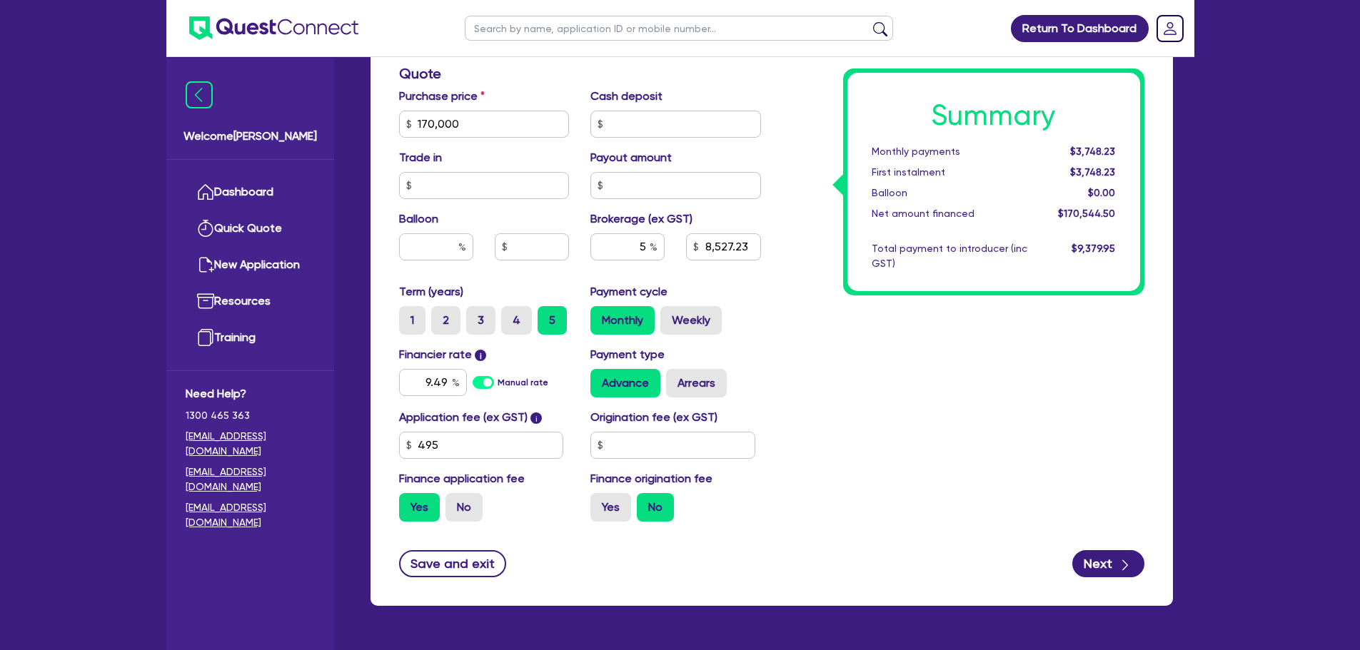
scroll to position [635, 0]
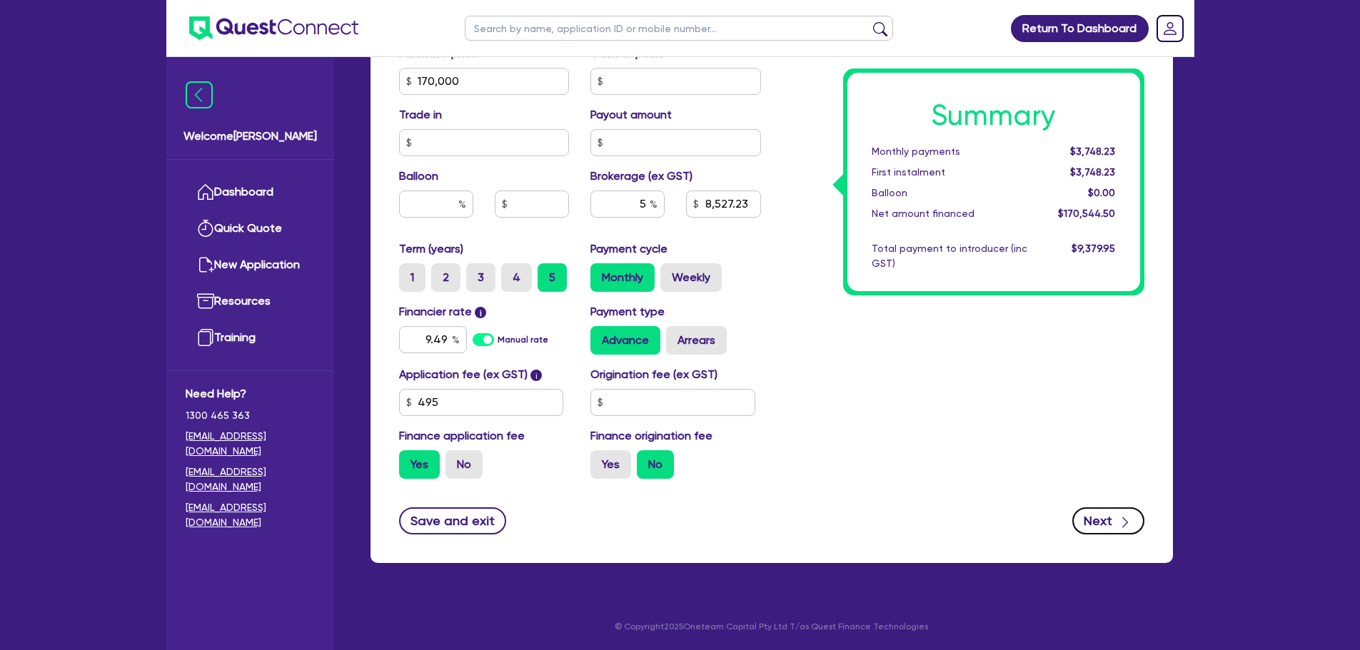
click at [1128, 524] on icon "button" at bounding box center [1125, 522] width 14 height 14
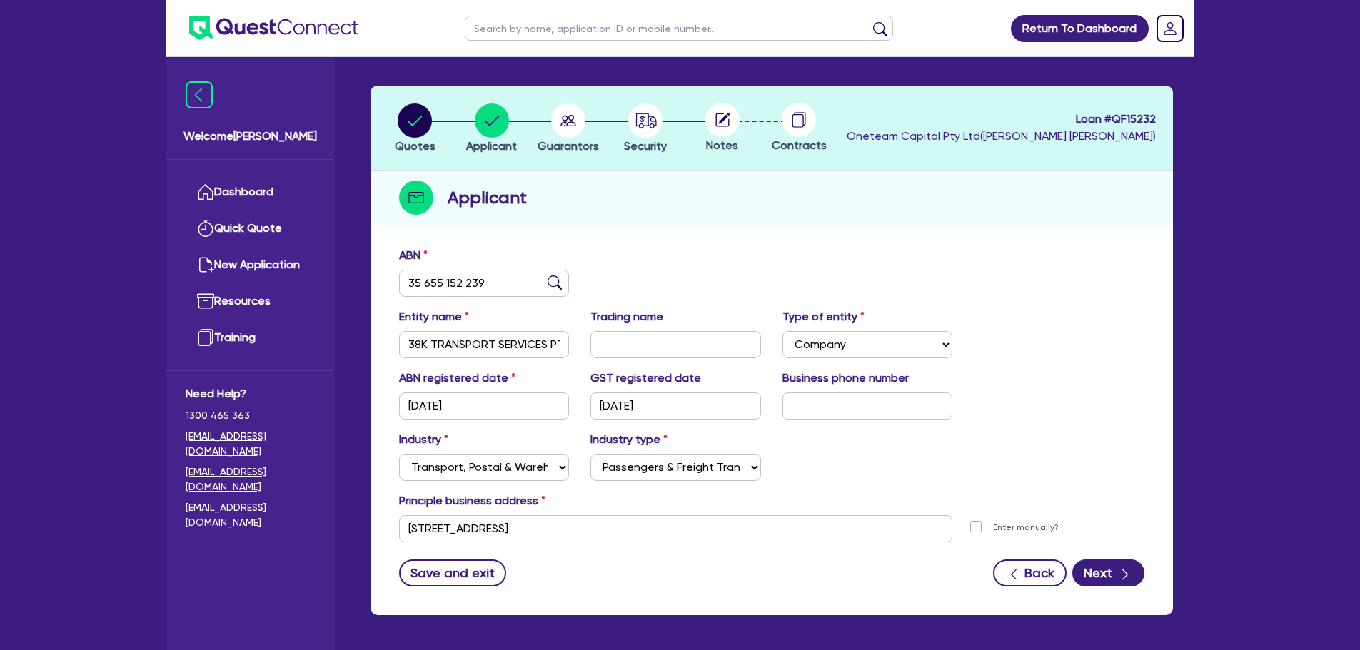
scroll to position [44, 0]
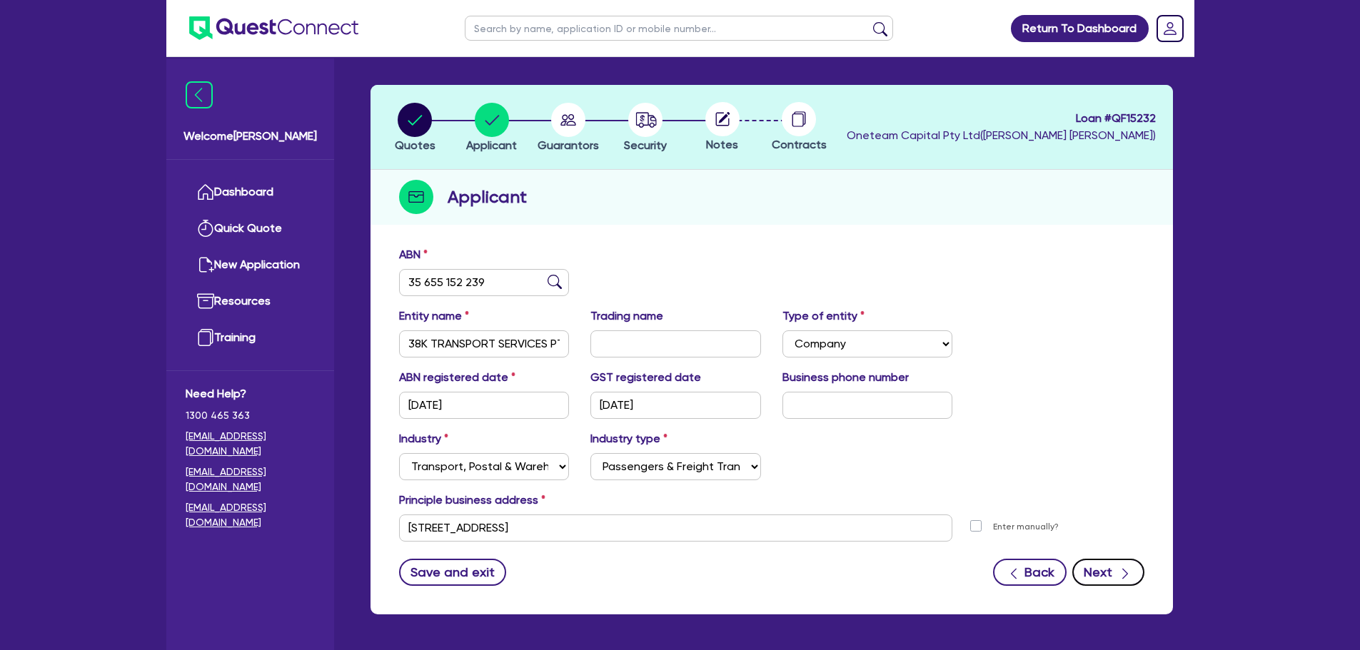
click at [1111, 578] on button "Next" at bounding box center [1108, 572] width 72 height 27
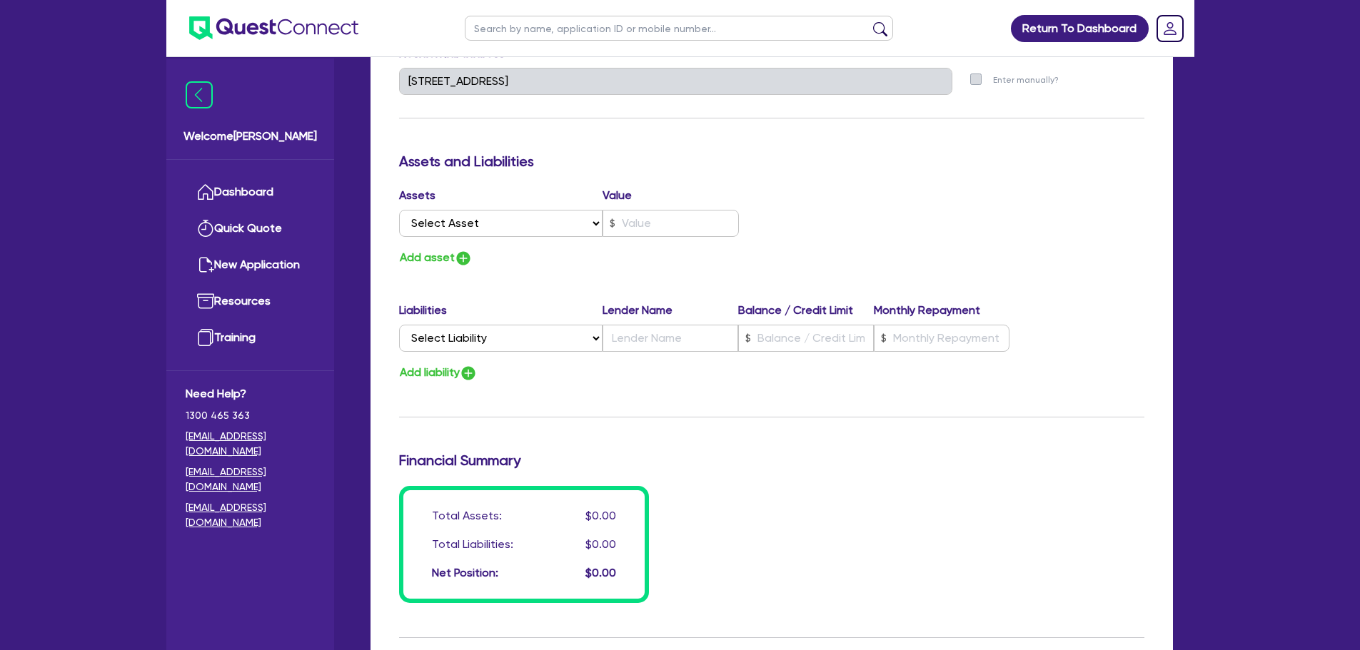
scroll to position [744, 0]
click at [479, 228] on select "Select Asset Cash Property Investment property Vehicle Truck Trailer Equipment …" at bounding box center [501, 222] width 204 height 27
click at [508, 238] on div "Assets Value Select Asset Cash Property Investment property Vehicle Truck Trail…" at bounding box center [579, 214] width 383 height 56
click at [505, 226] on select "Select Asset Cash Property Investment property Vehicle Truck Trailer Equipment …" at bounding box center [501, 222] width 204 height 27
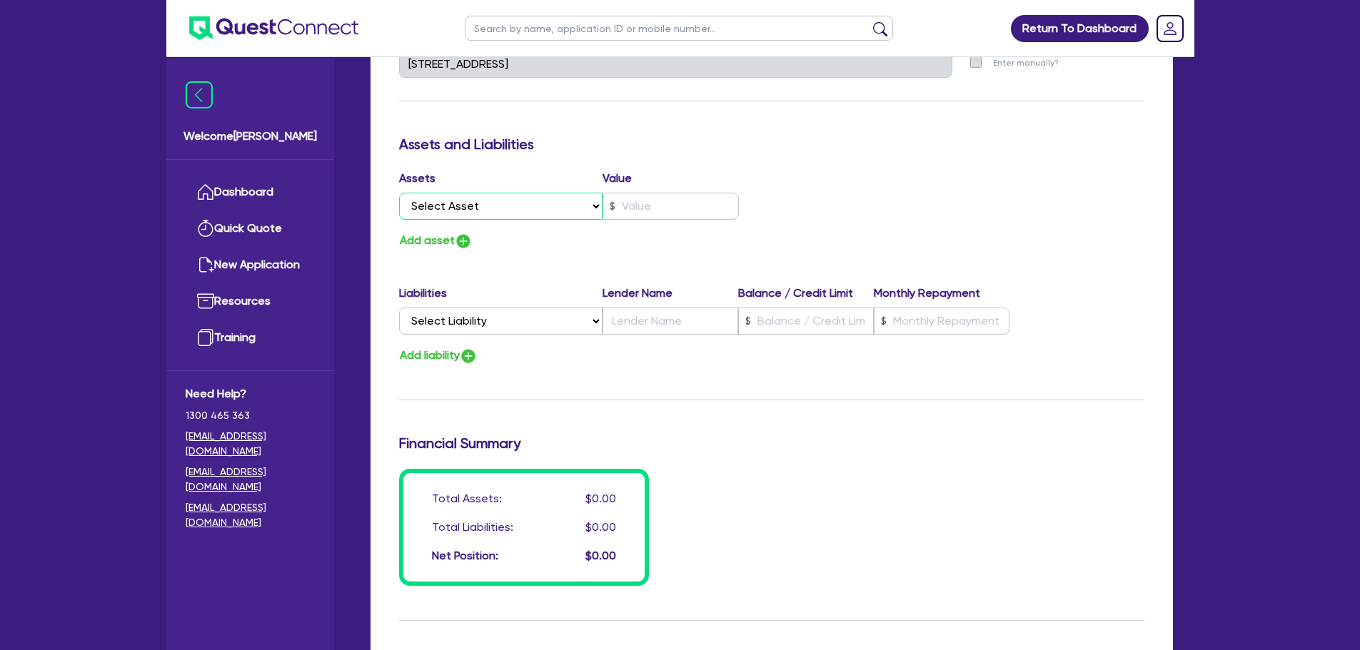
scroll to position [775, 0]
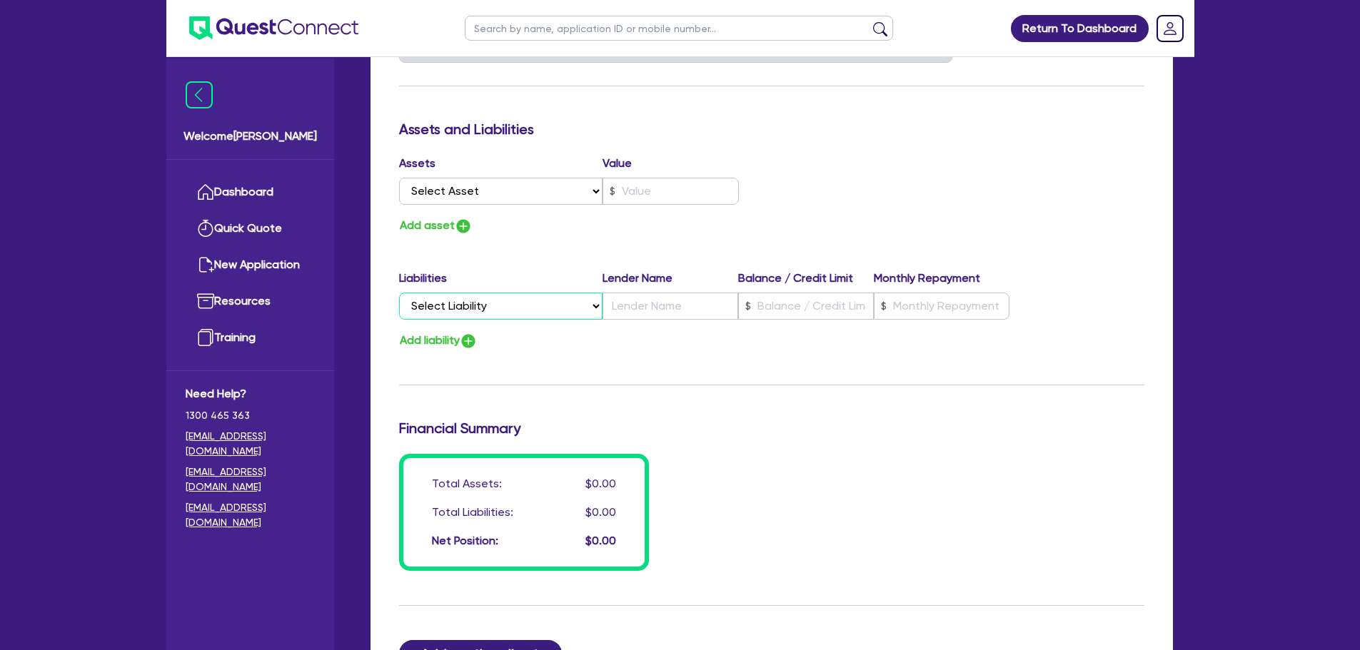
click at [496, 303] on select "Select Liability Credit card Mortgage Investment property loan Vehicle loan Tru…" at bounding box center [500, 306] width 203 height 27
click at [531, 315] on select "Select Liability Credit card Mortgage Investment property loan Vehicle loan Tru…" at bounding box center [500, 306] width 203 height 27
click at [508, 300] on select "Select Liability Credit card Mortgage Investment property loan Vehicle loan Tru…" at bounding box center [500, 306] width 203 height 27
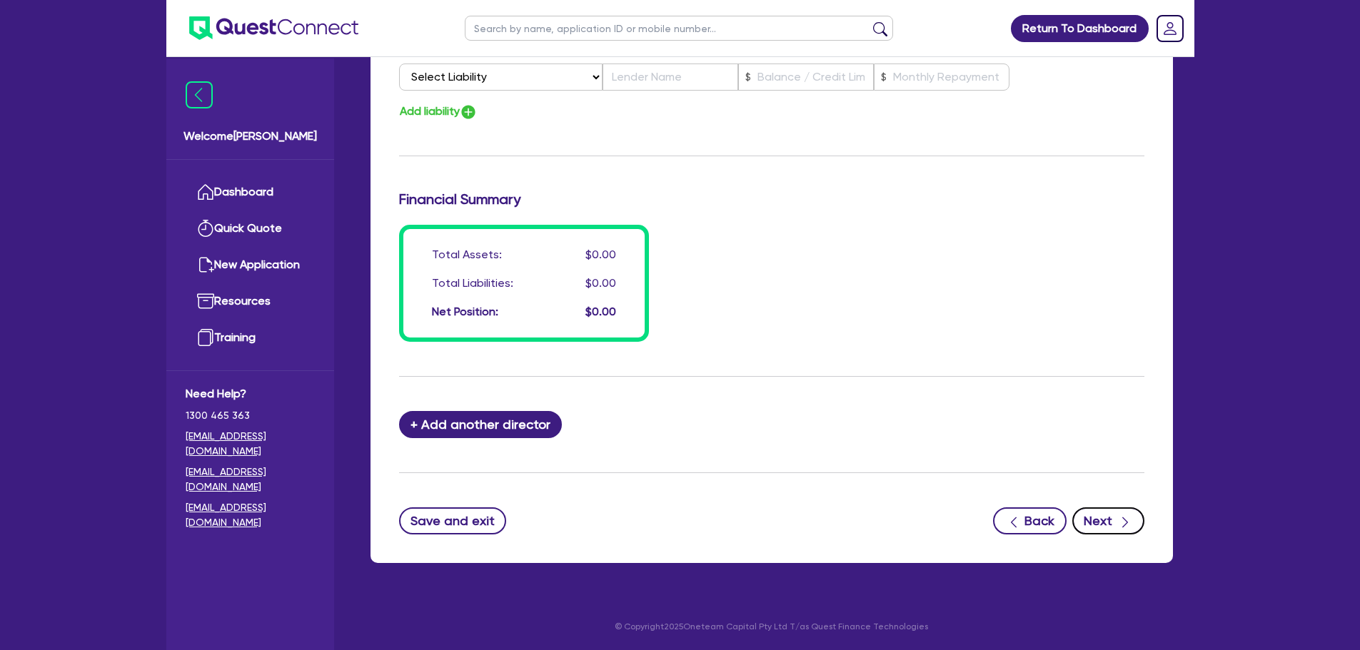
click at [1095, 515] on button "Next" at bounding box center [1108, 521] width 72 height 27
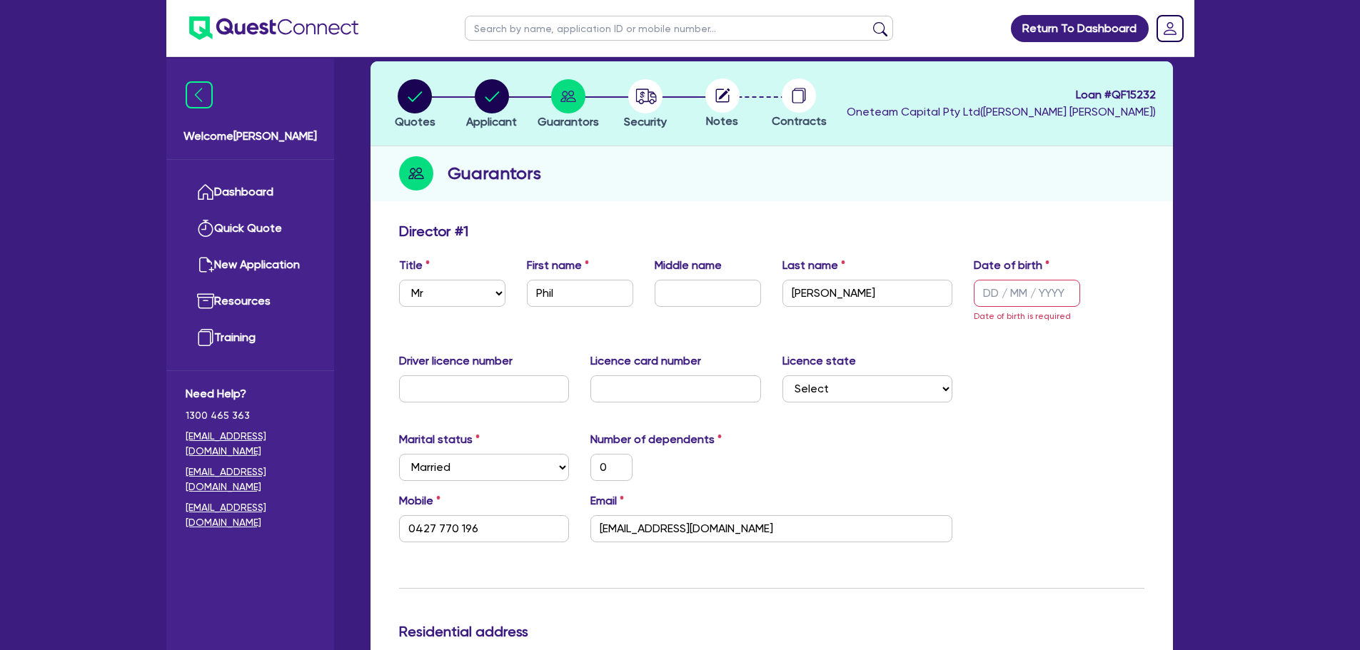
scroll to position [0, 0]
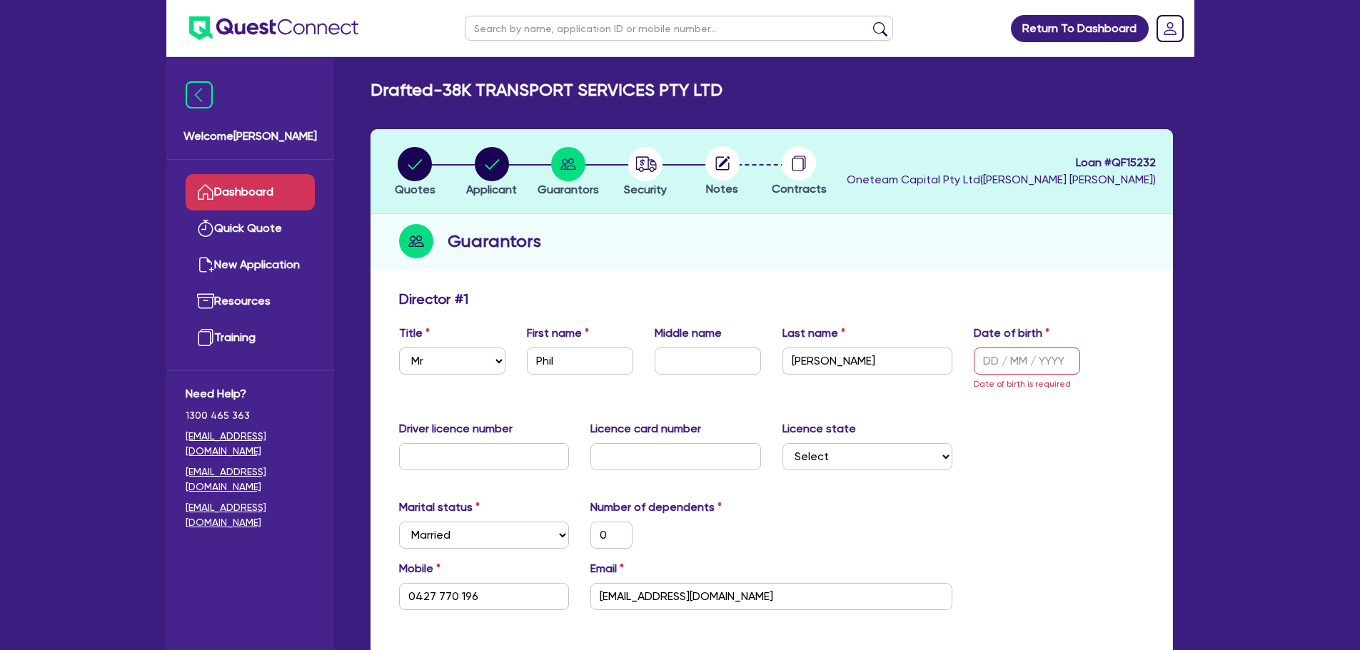
click at [288, 198] on link "Dashboard" at bounding box center [250, 192] width 129 height 36
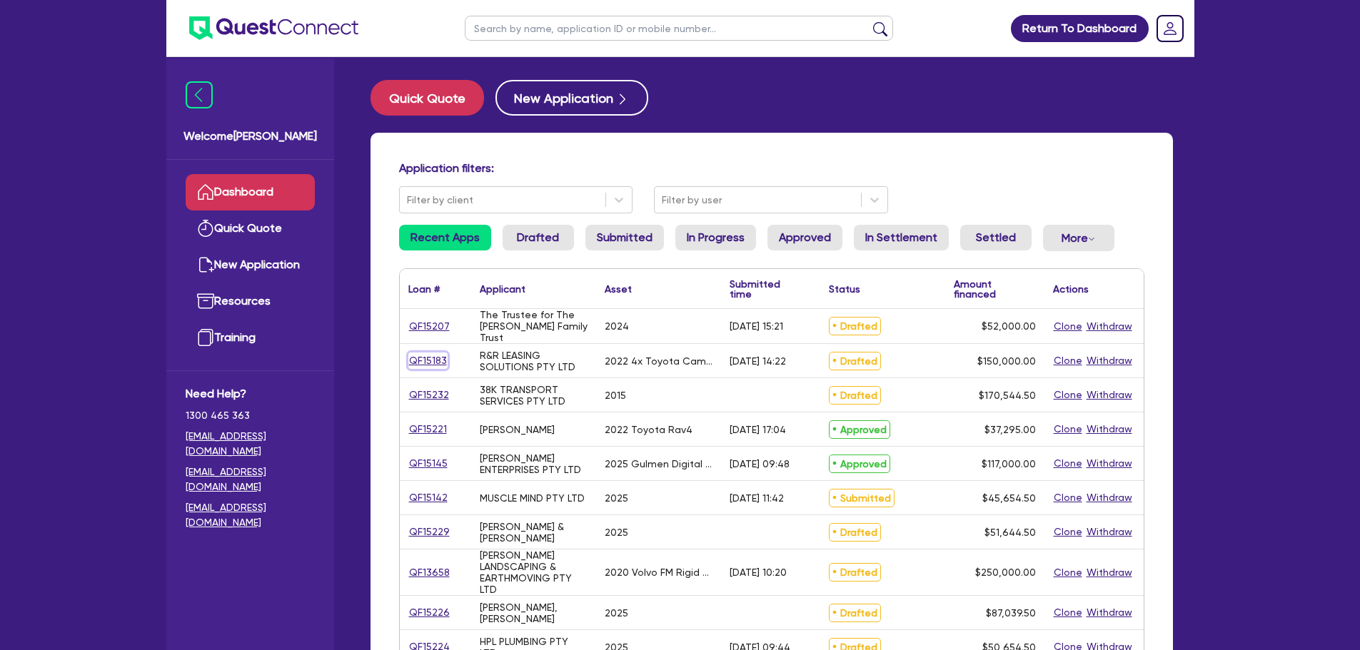
click at [421, 359] on link "QF15183" at bounding box center [427, 361] width 39 height 16
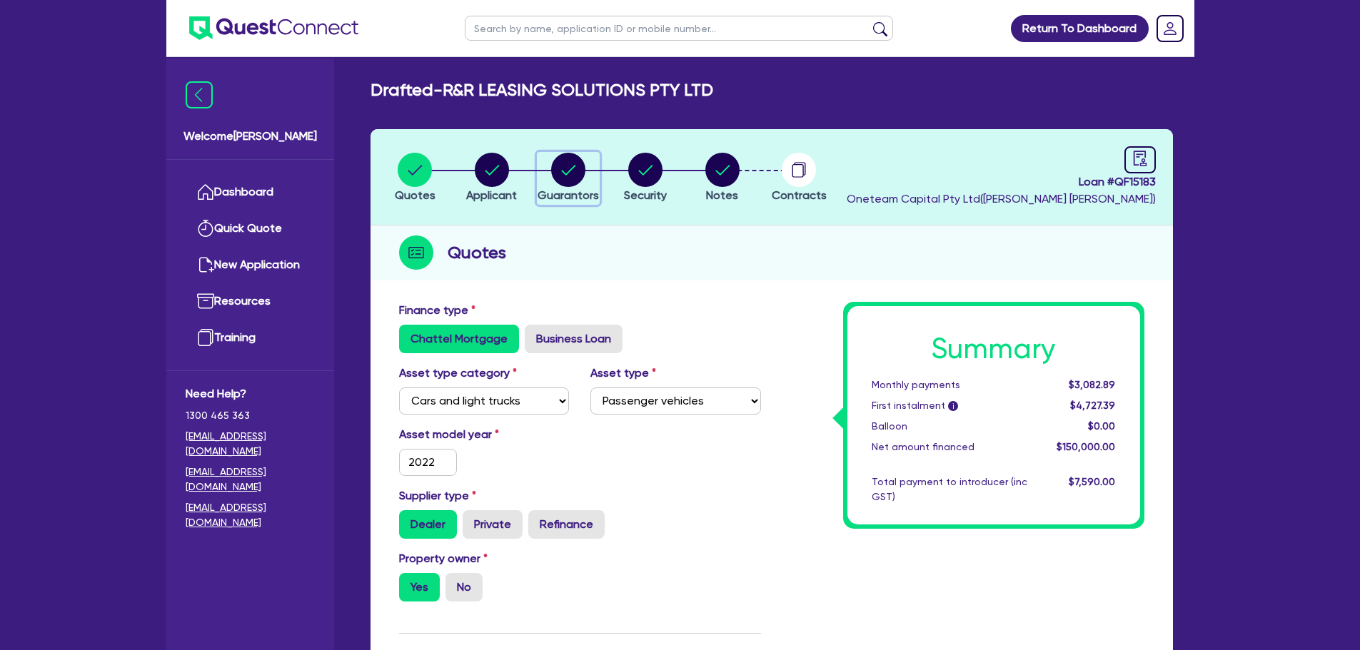
click at [558, 180] on circle "button" at bounding box center [568, 170] width 34 height 34
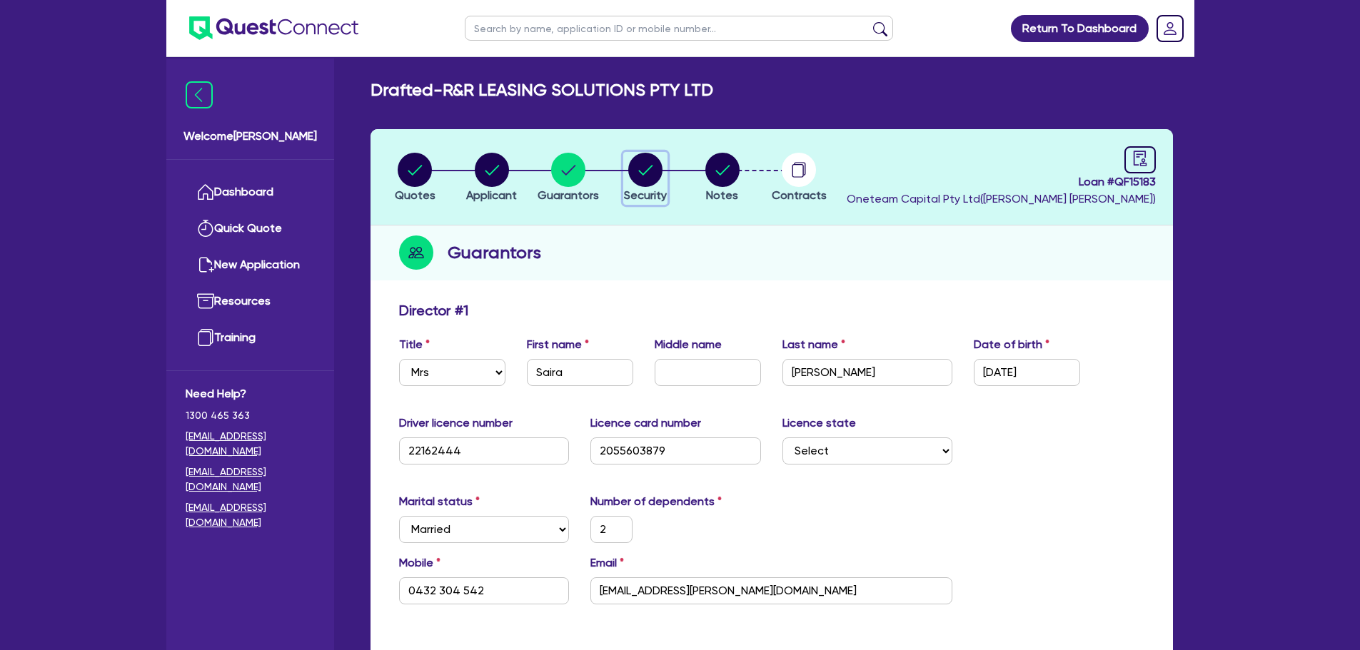
click at [638, 177] on circle "button" at bounding box center [645, 170] width 34 height 34
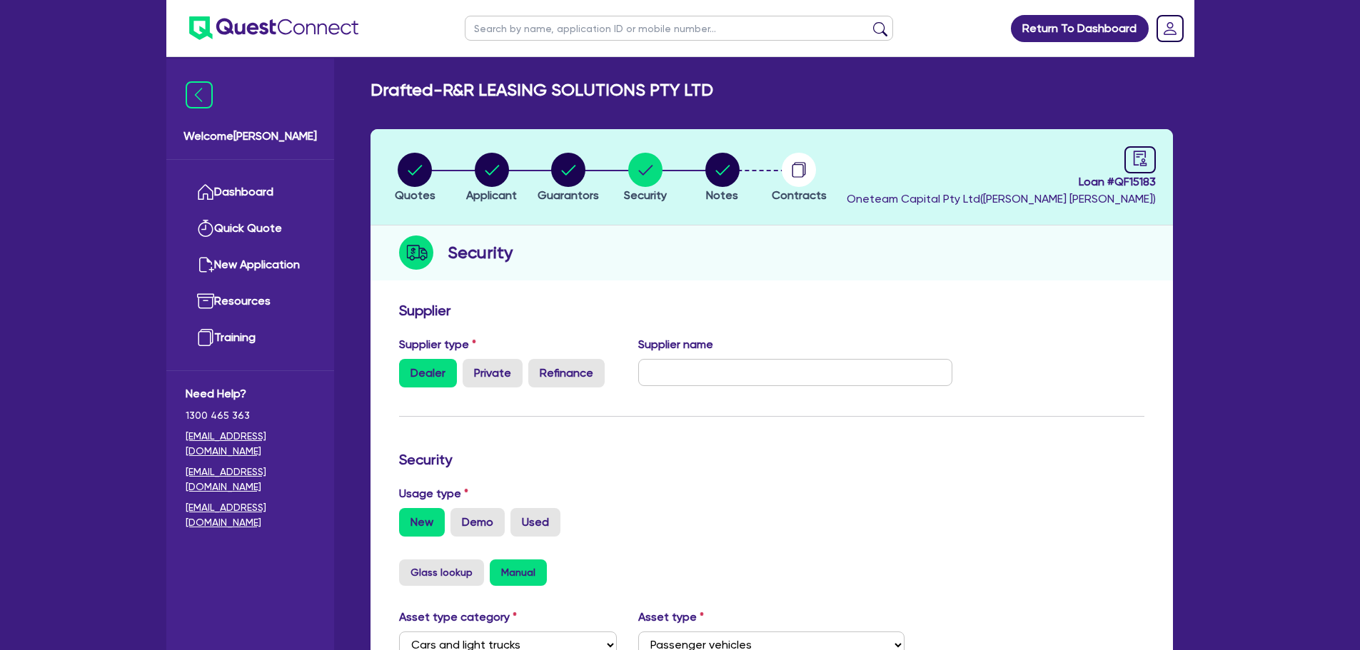
click at [745, 156] on li "Notes" at bounding box center [722, 177] width 77 height 50
click at [740, 161] on button "Notes" at bounding box center [723, 178] width 36 height 53
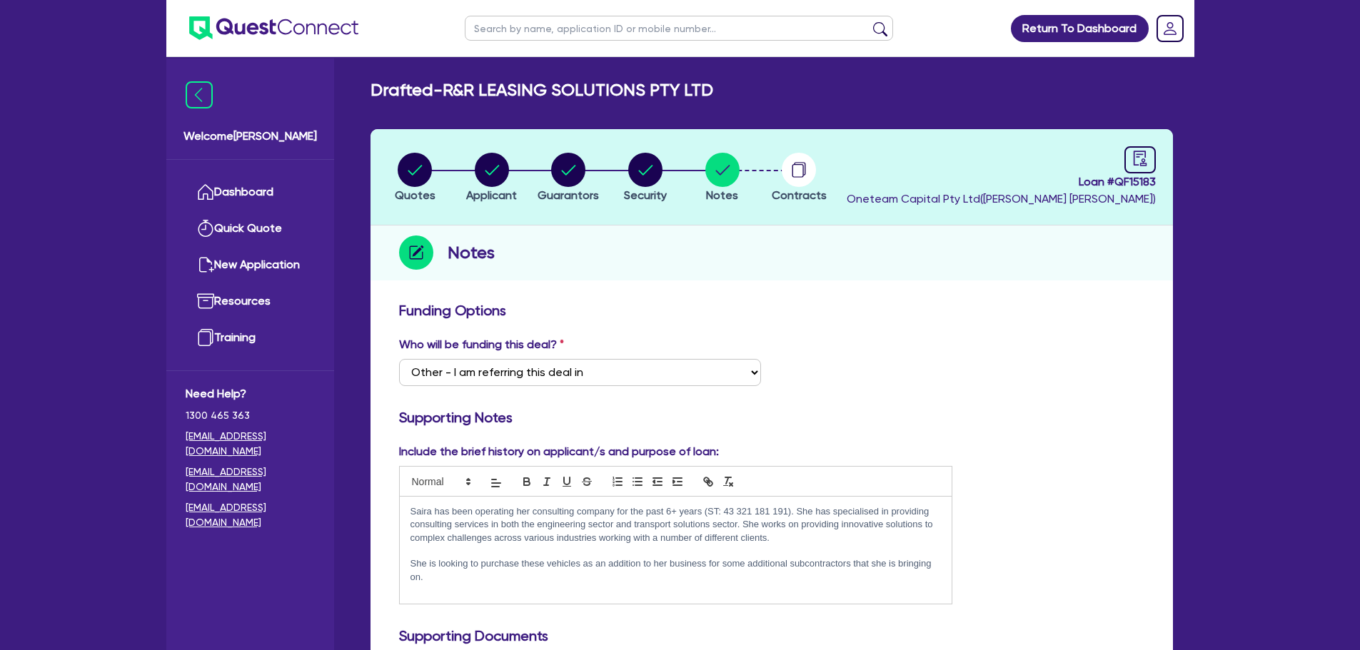
click at [493, 36] on input "text" at bounding box center [679, 28] width 428 height 25
click button "submit" at bounding box center [880, 31] width 23 height 20
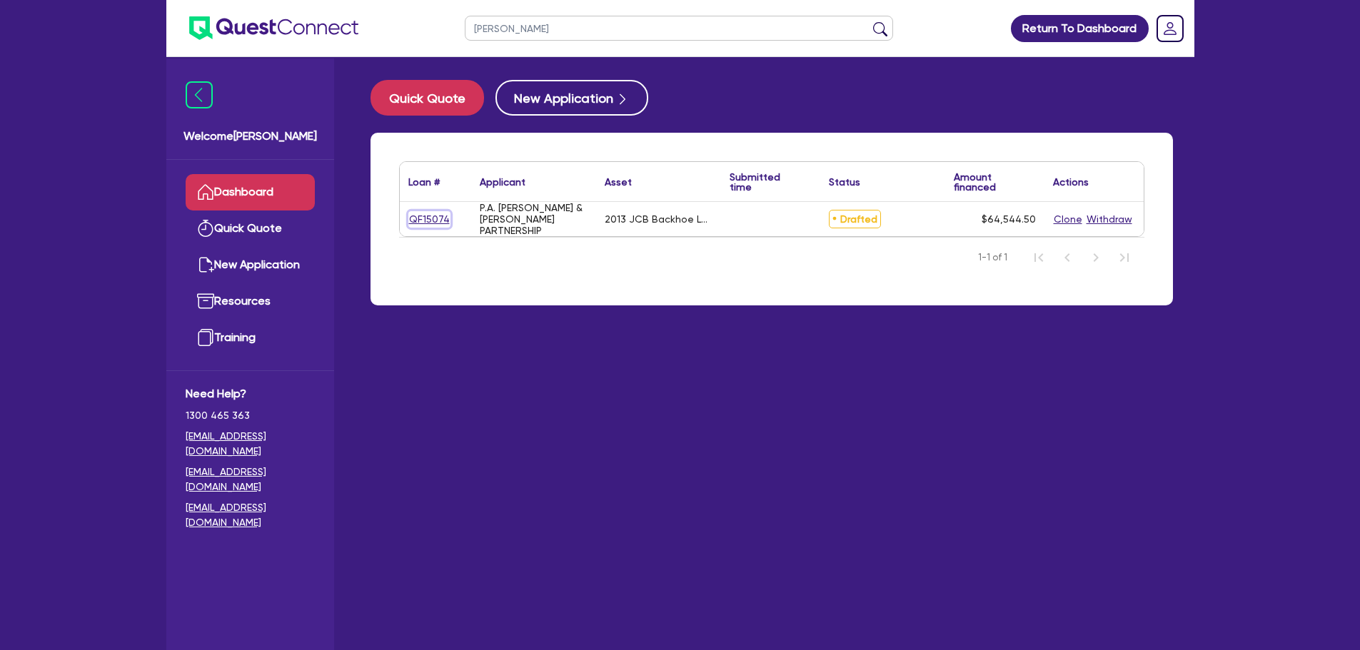
click at [431, 217] on link "QF15074" at bounding box center [429, 219] width 42 height 16
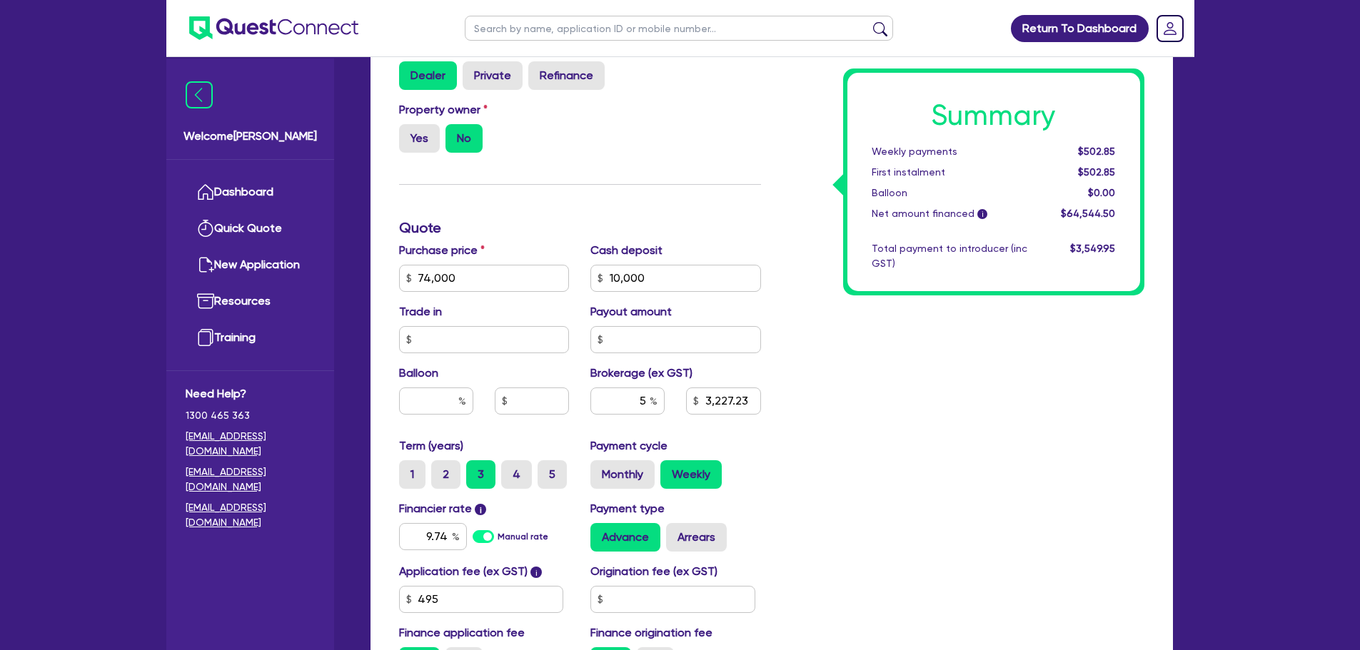
scroll to position [450, 0]
click at [646, 598] on input "text" at bounding box center [672, 598] width 165 height 27
click at [872, 558] on div "Summary Weekly payments $502.85 First instalment $502.85 Balloon $0.00 Net amou…" at bounding box center [963, 269] width 383 height 835
click at [678, 590] on input "900" at bounding box center [672, 598] width 165 height 27
click at [900, 525] on div "Summary Weekly payments $510.56 First instalment $510.56 Balloon $0.00 Net amou…" at bounding box center [963, 269] width 383 height 835
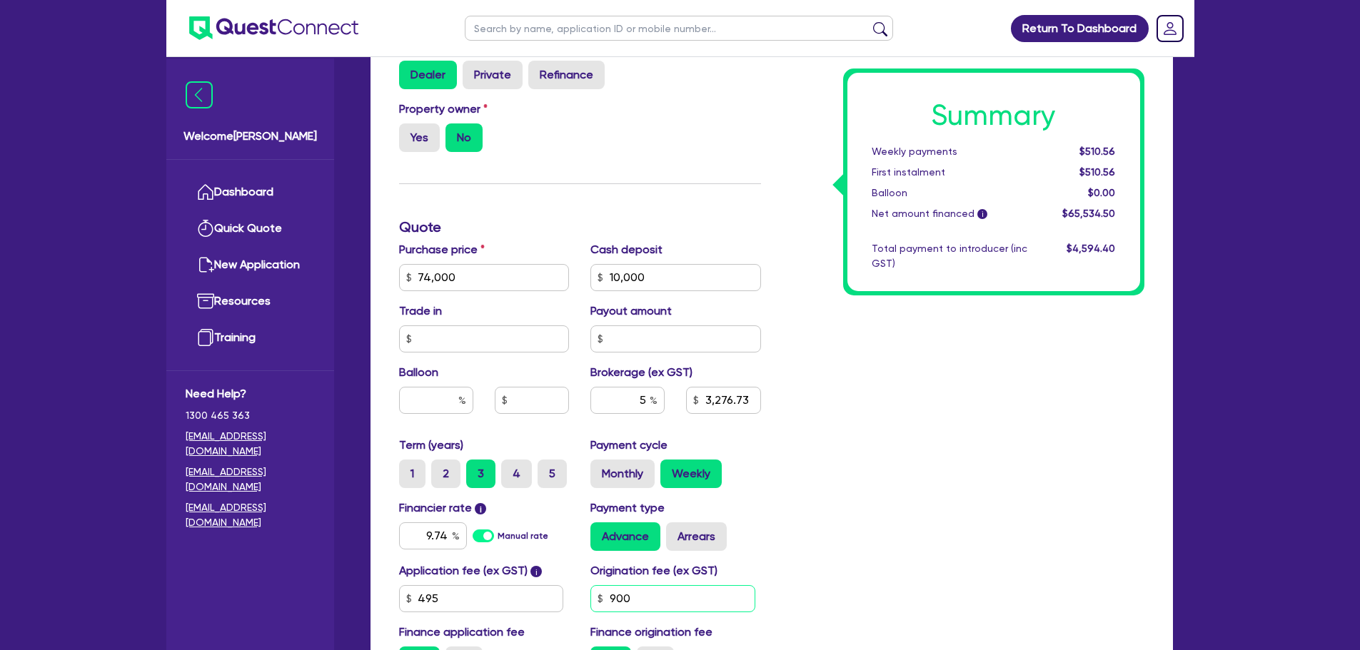
click at [670, 607] on input "900" at bounding box center [672, 598] width 165 height 27
click at [912, 484] on div "Summary Weekly payments $510.56 First instalment $510.56 Balloon $0.00 Net amou…" at bounding box center [963, 269] width 383 height 835
click at [633, 476] on label "Monthly" at bounding box center [622, 474] width 64 height 29
click at [600, 469] on input "Monthly" at bounding box center [594, 464] width 9 height 9
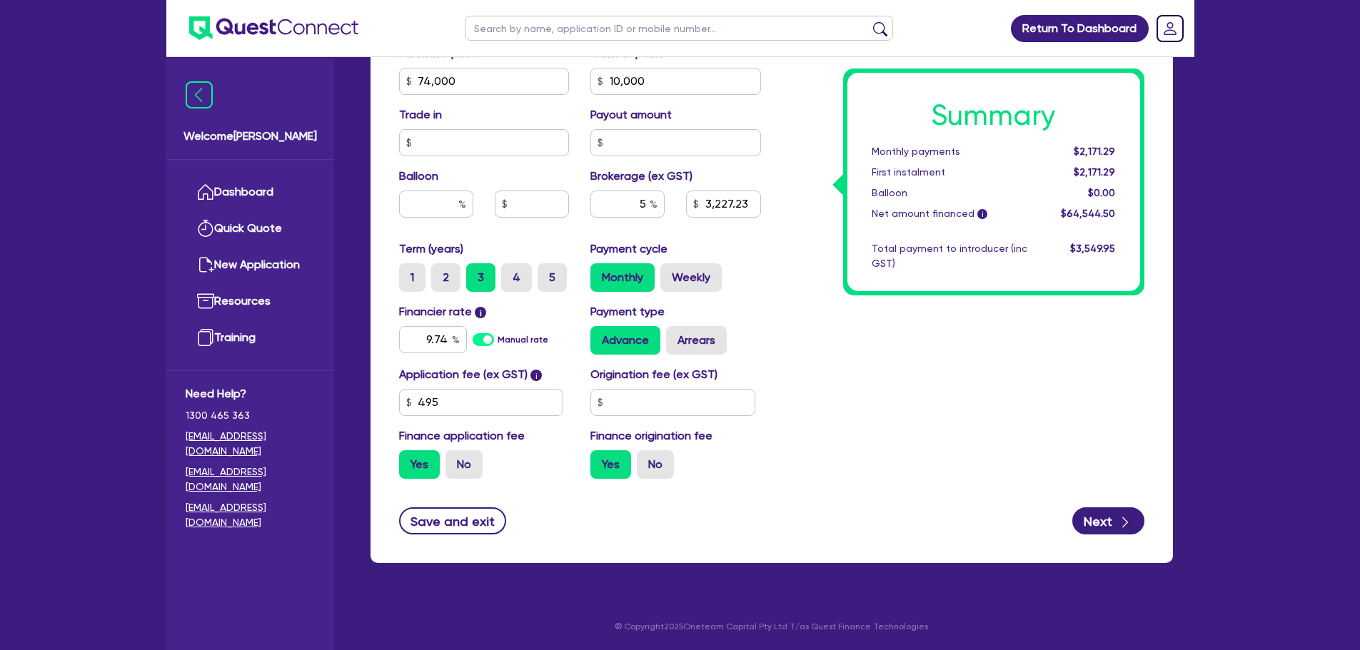
scroll to position [0, 0]
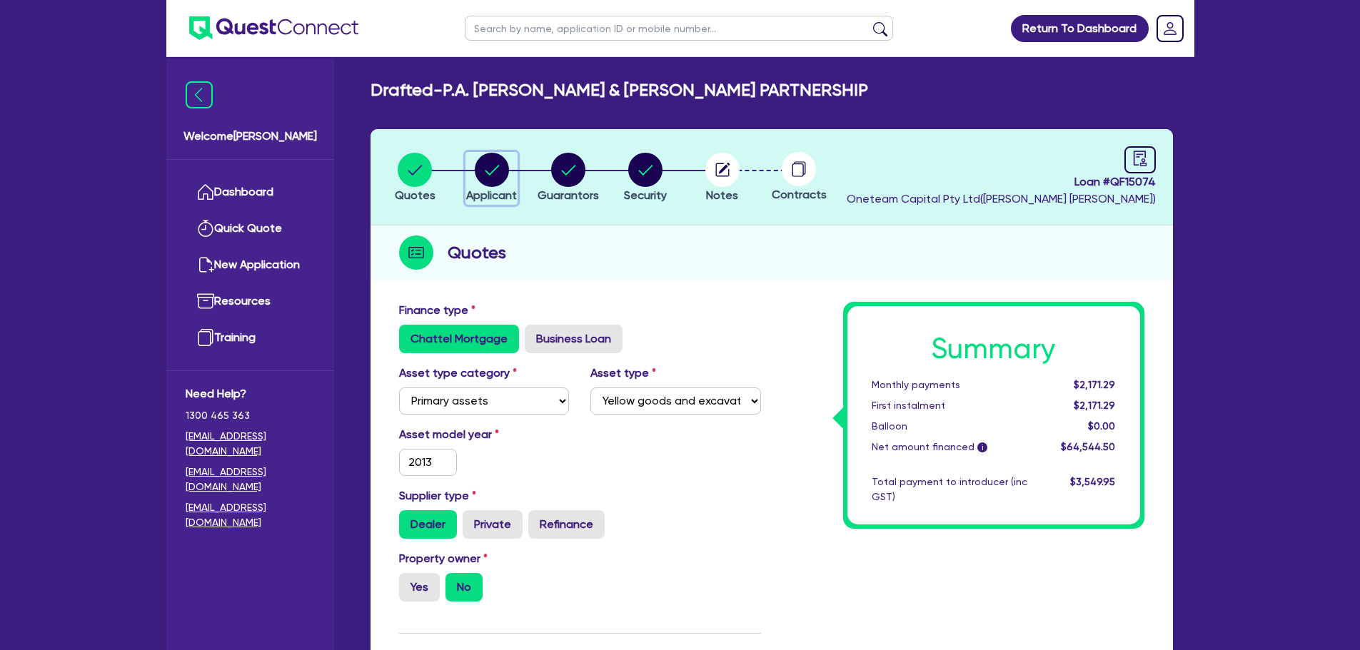
click at [488, 158] on circle "button" at bounding box center [492, 170] width 34 height 34
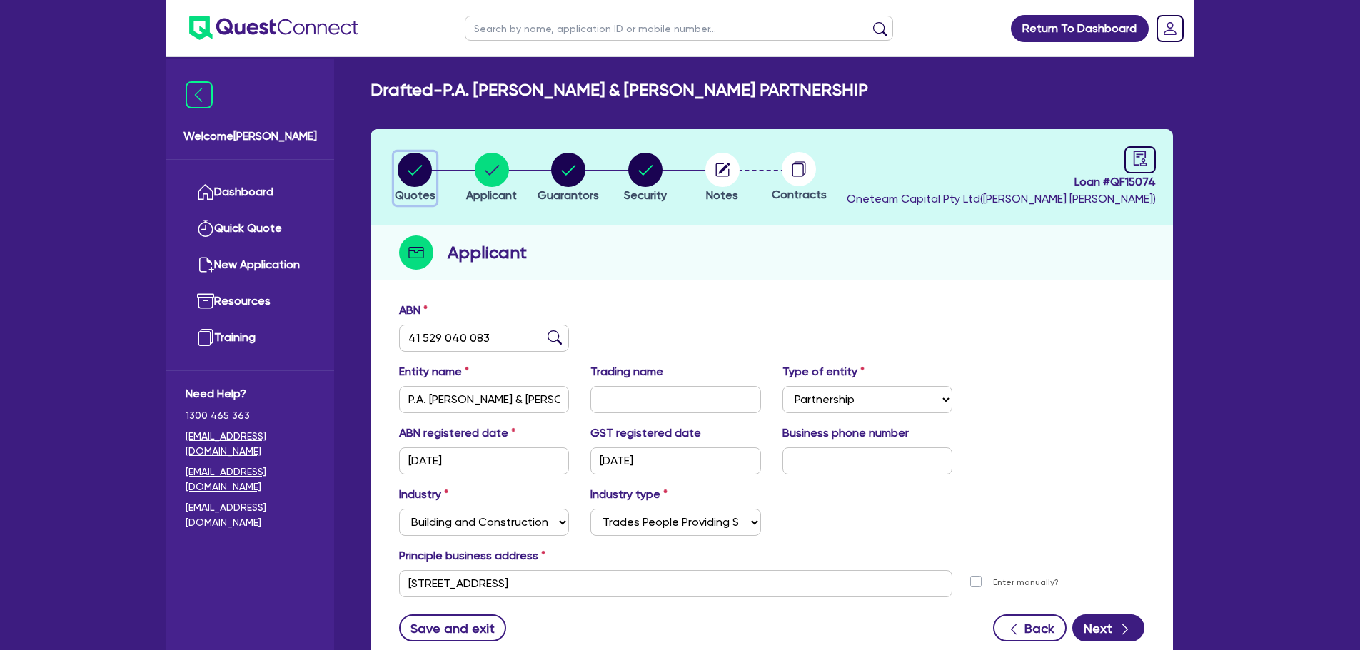
click at [419, 171] on circle "button" at bounding box center [415, 170] width 34 height 34
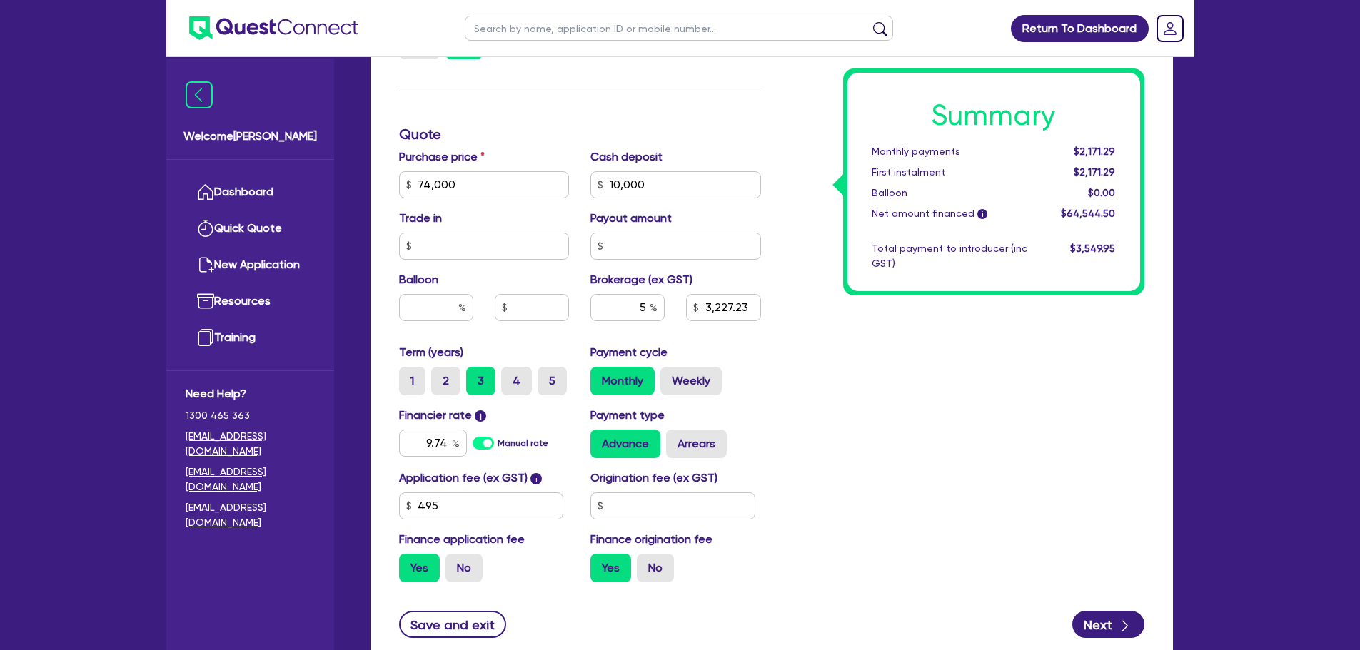
scroll to position [574, 0]
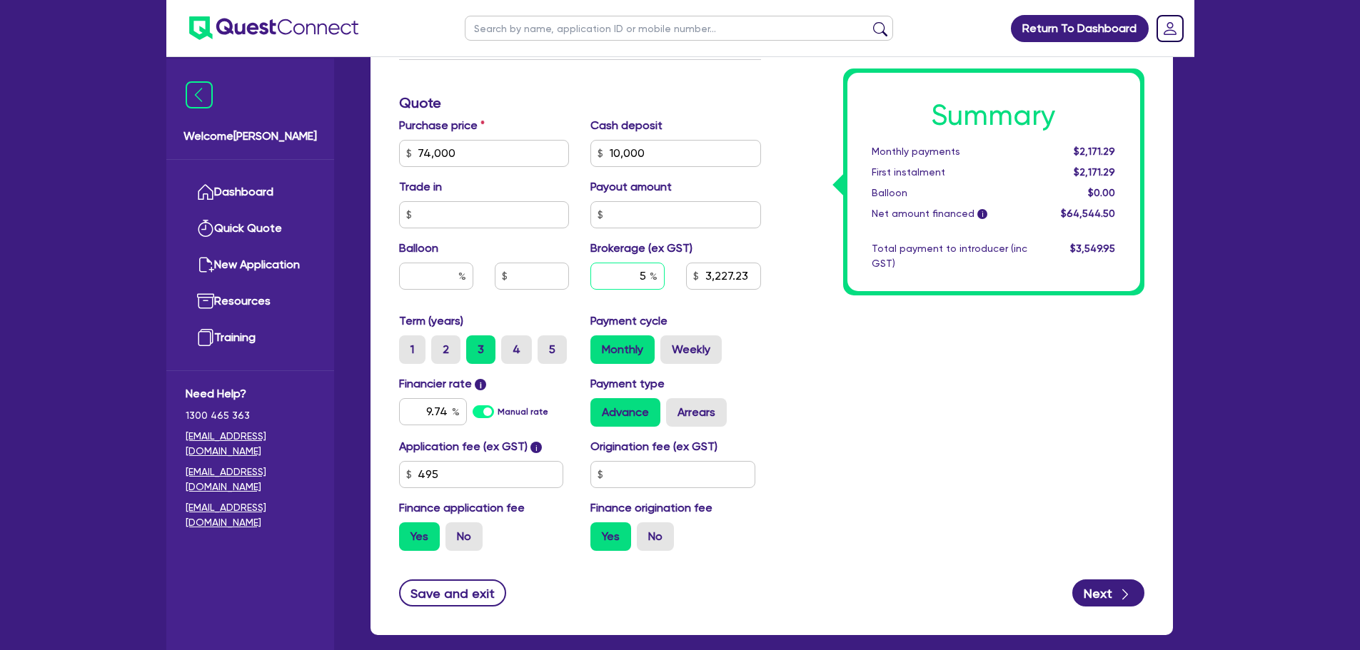
click at [648, 284] on input "5" at bounding box center [627, 276] width 74 height 27
click at [873, 385] on div "Summary Monthly payments Calculating... First instalment Calculating... Balloon…" at bounding box center [963, 145] width 383 height 835
click at [650, 269] on div "4" at bounding box center [627, 276] width 74 height 27
click at [895, 424] on div "Summary Monthly payments Calculating... First instalment Calculating... Balloon…" at bounding box center [963, 145] width 383 height 835
click at [685, 467] on input "text" at bounding box center [672, 474] width 165 height 27
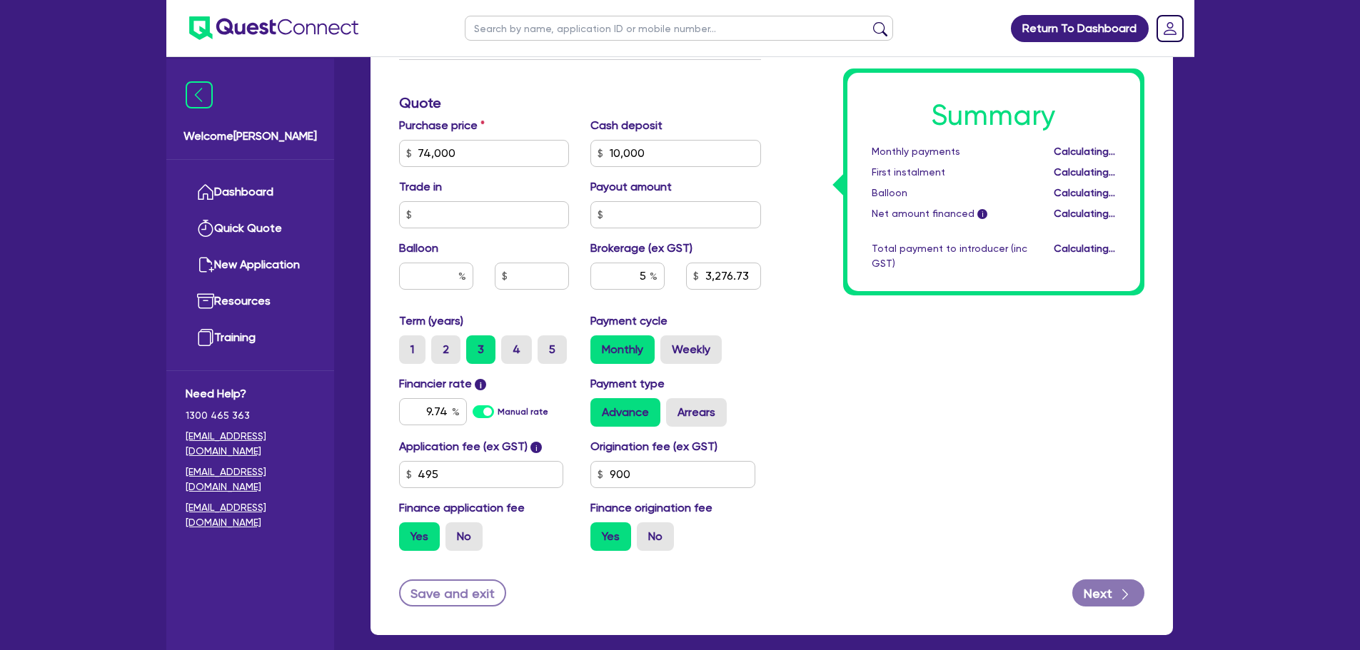
click at [868, 446] on div "Summary Monthly payments Calculating... First instalment Calculating... Balloon…" at bounding box center [963, 145] width 383 height 835
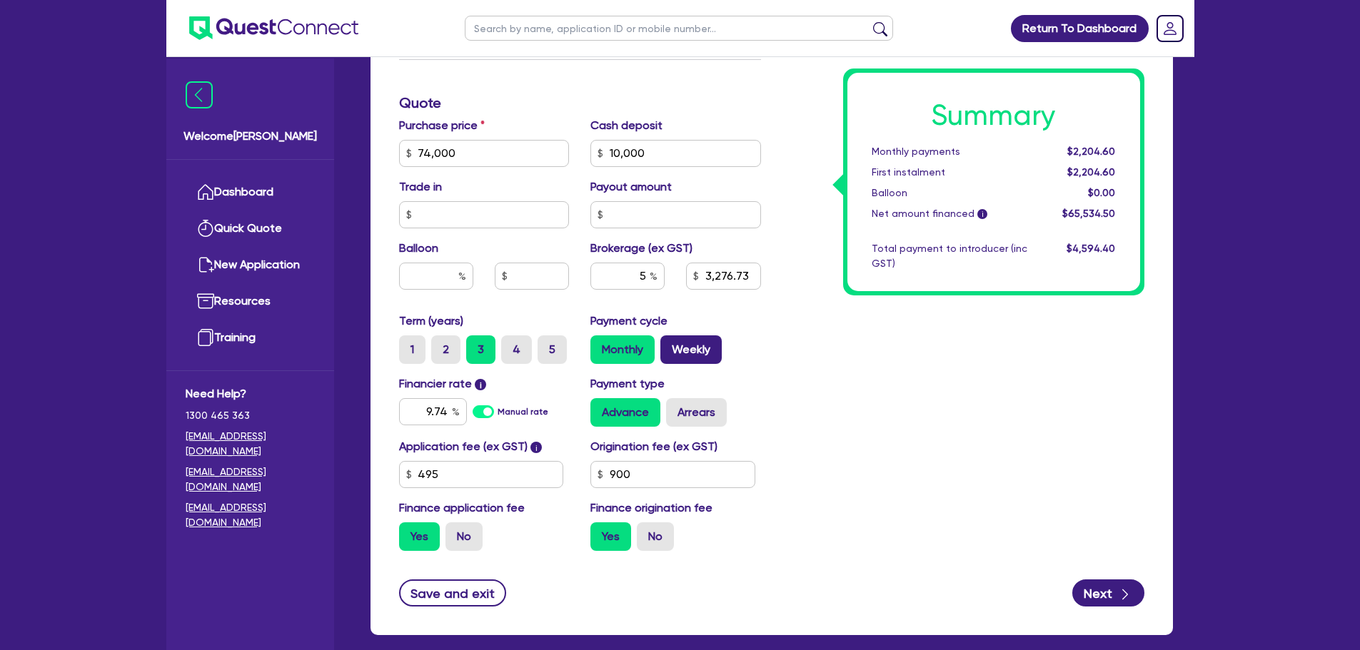
click at [682, 336] on label "Weekly" at bounding box center [690, 350] width 61 height 29
click at [670, 336] on input "Weekly" at bounding box center [664, 340] width 9 height 9
click at [908, 403] on div "Summary Weekly payments $510.56 First instalment $510.56 Balloon $0.00 Net amou…" at bounding box center [963, 145] width 383 height 835
click at [758, 365] on div "Term (years) 1 2 3 4 5 Payment cycle Monthly Weekly" at bounding box center [579, 344] width 383 height 63
click at [763, 366] on div "Term (years) 1 2 3 4 5 Payment cycle Monthly Weekly" at bounding box center [579, 344] width 383 height 63
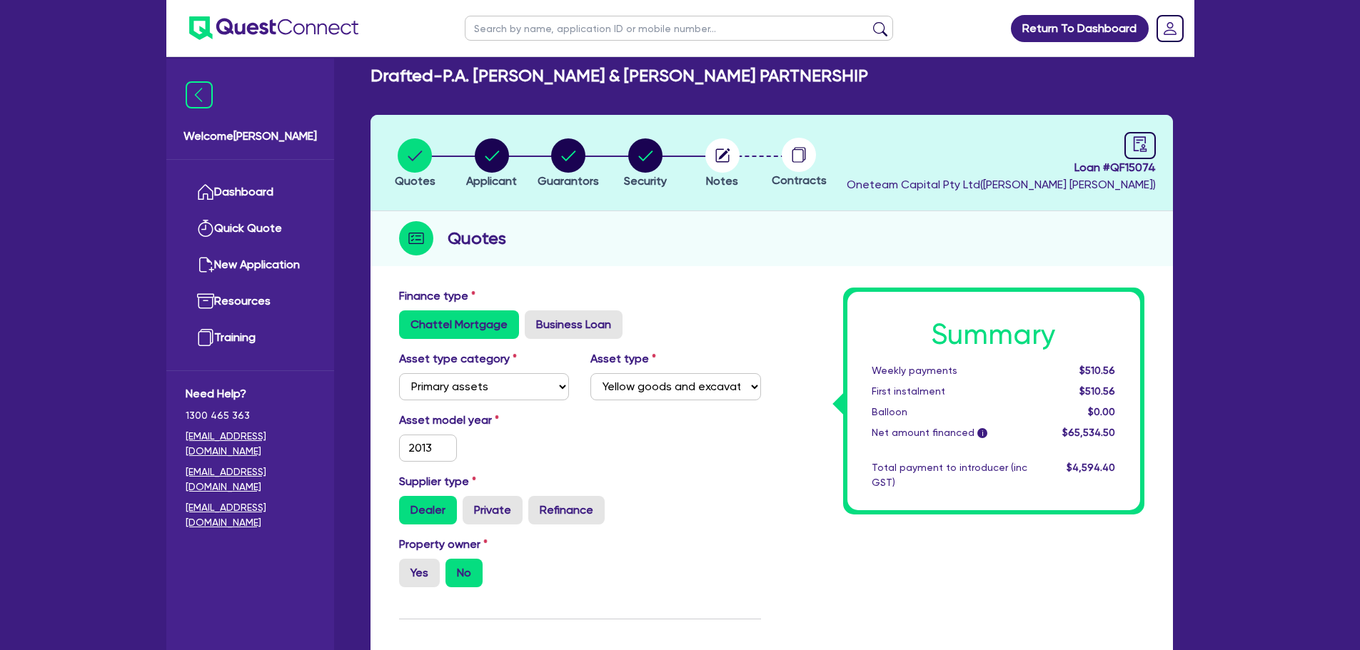
scroll to position [0, 0]
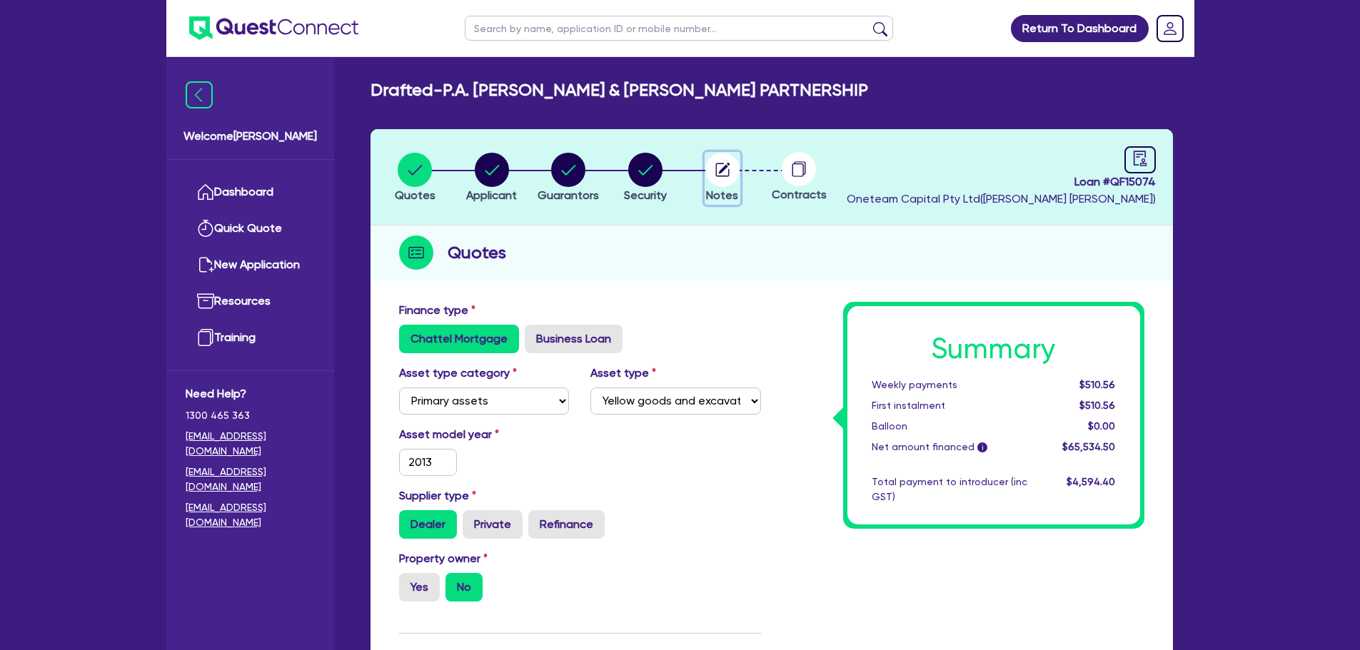
click at [720, 179] on circle "button" at bounding box center [722, 170] width 34 height 34
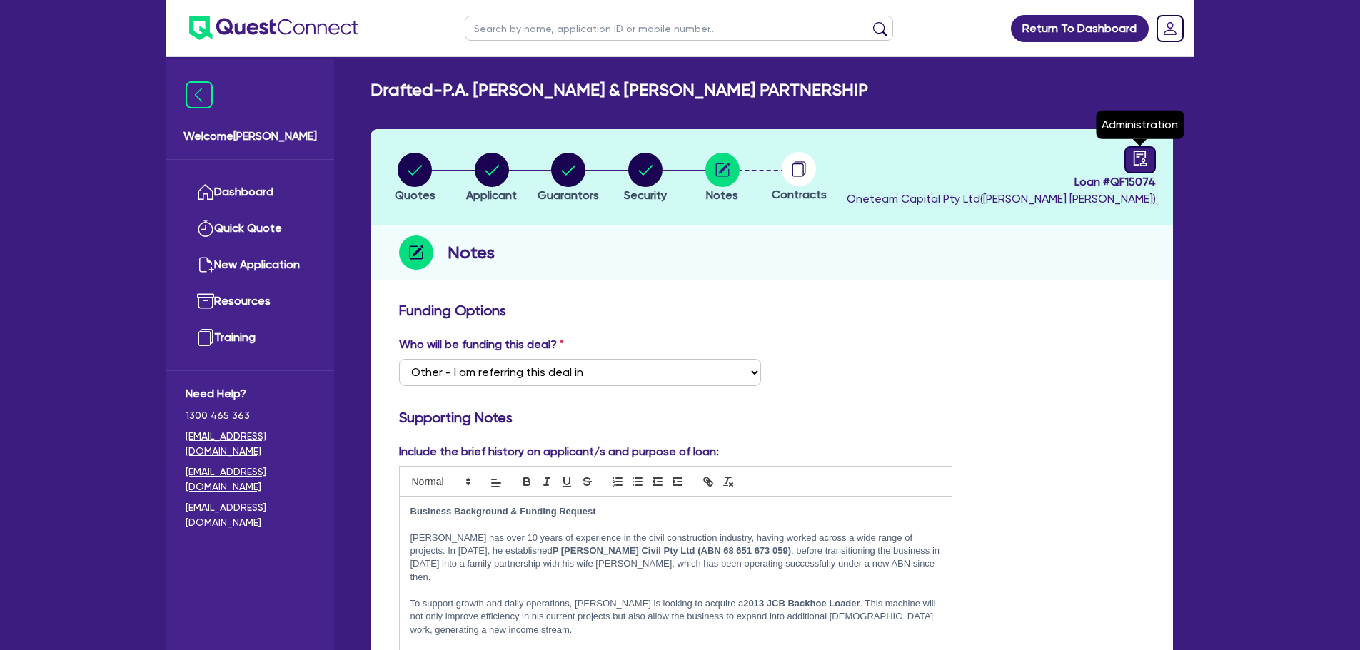
click at [1131, 156] on link at bounding box center [1140, 159] width 31 height 27
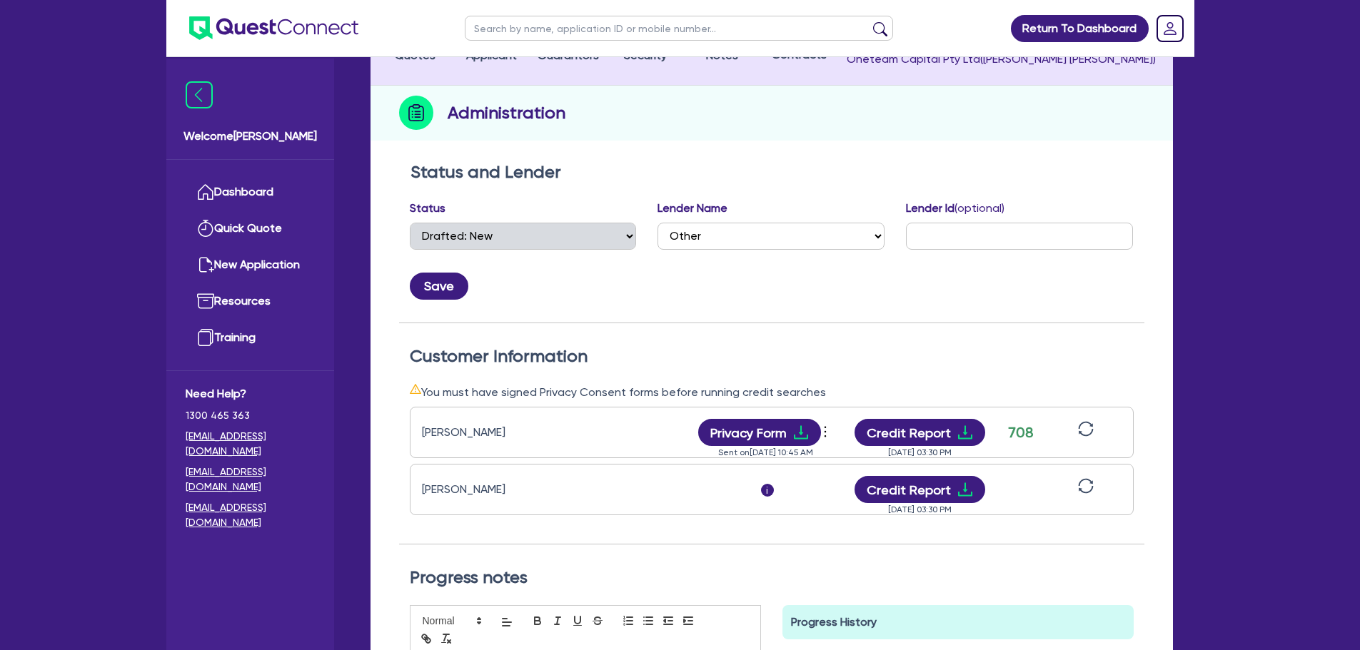
scroll to position [154, 0]
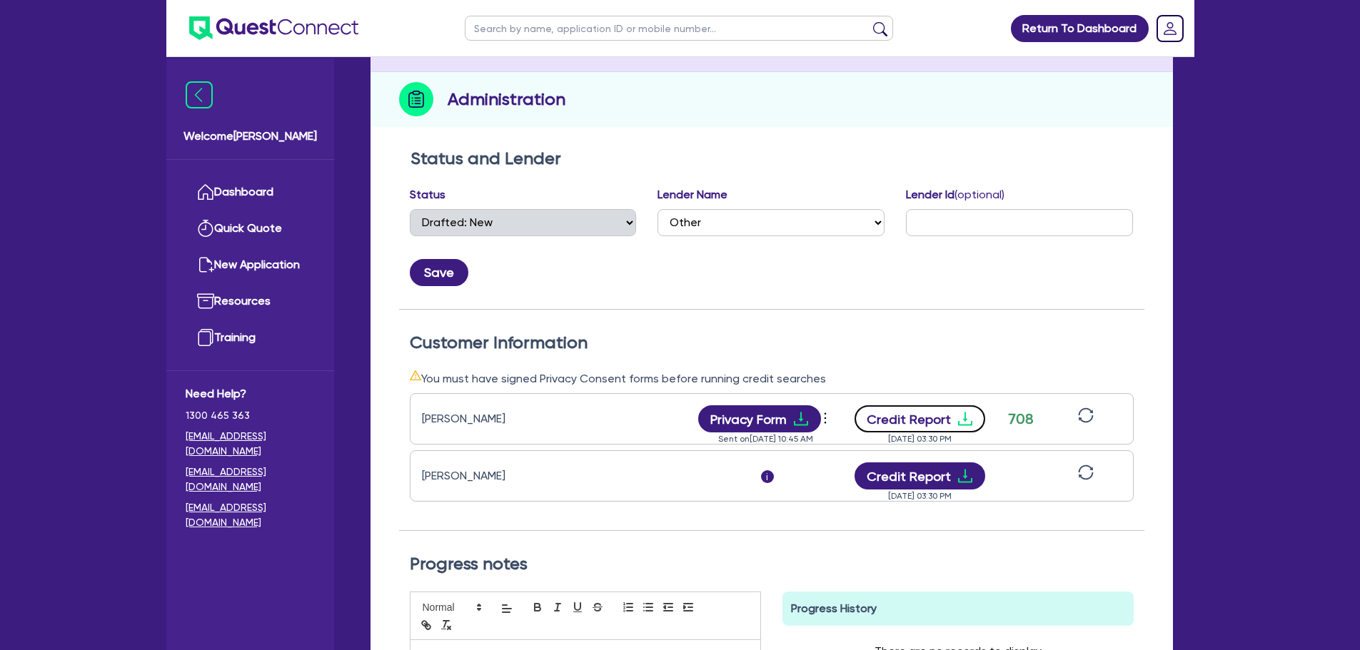
click at [935, 423] on button "Credit Report" at bounding box center [920, 419] width 131 height 27
click at [867, 461] on div "[PERSON_NAME] i Credit Report [DATE] 03:30 PM" at bounding box center [772, 476] width 724 height 51
click at [875, 473] on button "Credit Report" at bounding box center [920, 476] width 131 height 27
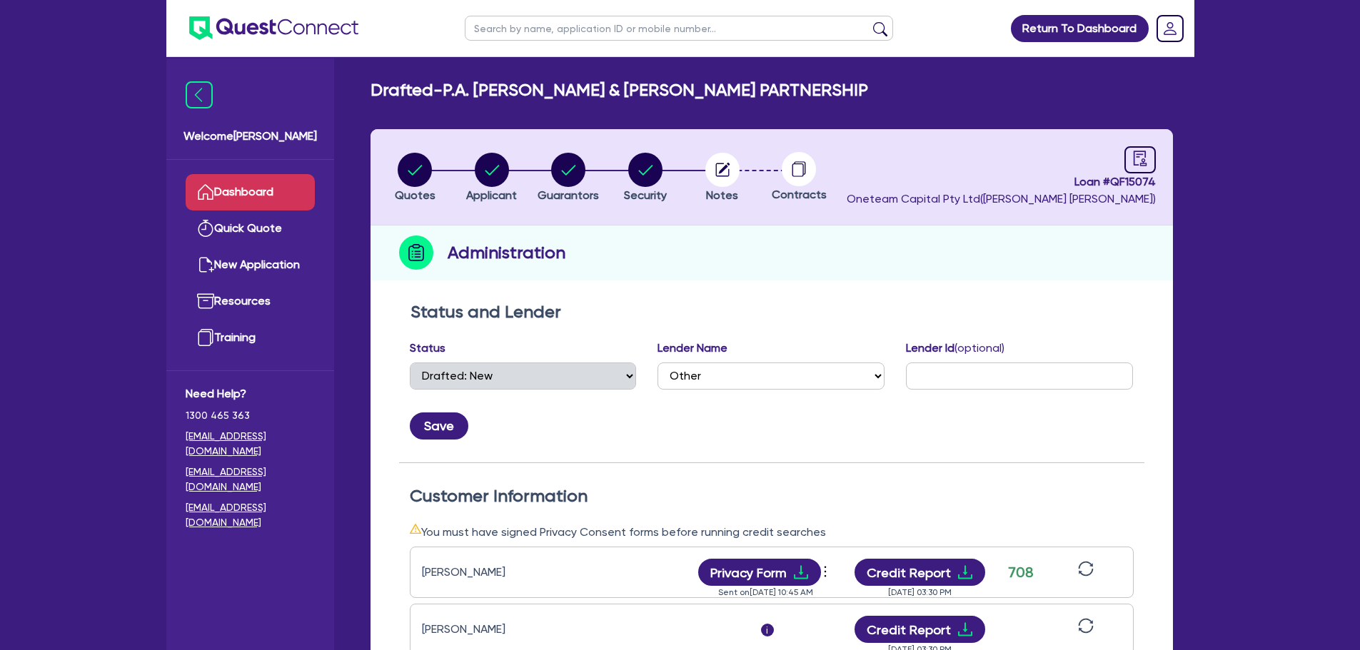
click at [245, 180] on link "Dashboard" at bounding box center [250, 192] width 129 height 36
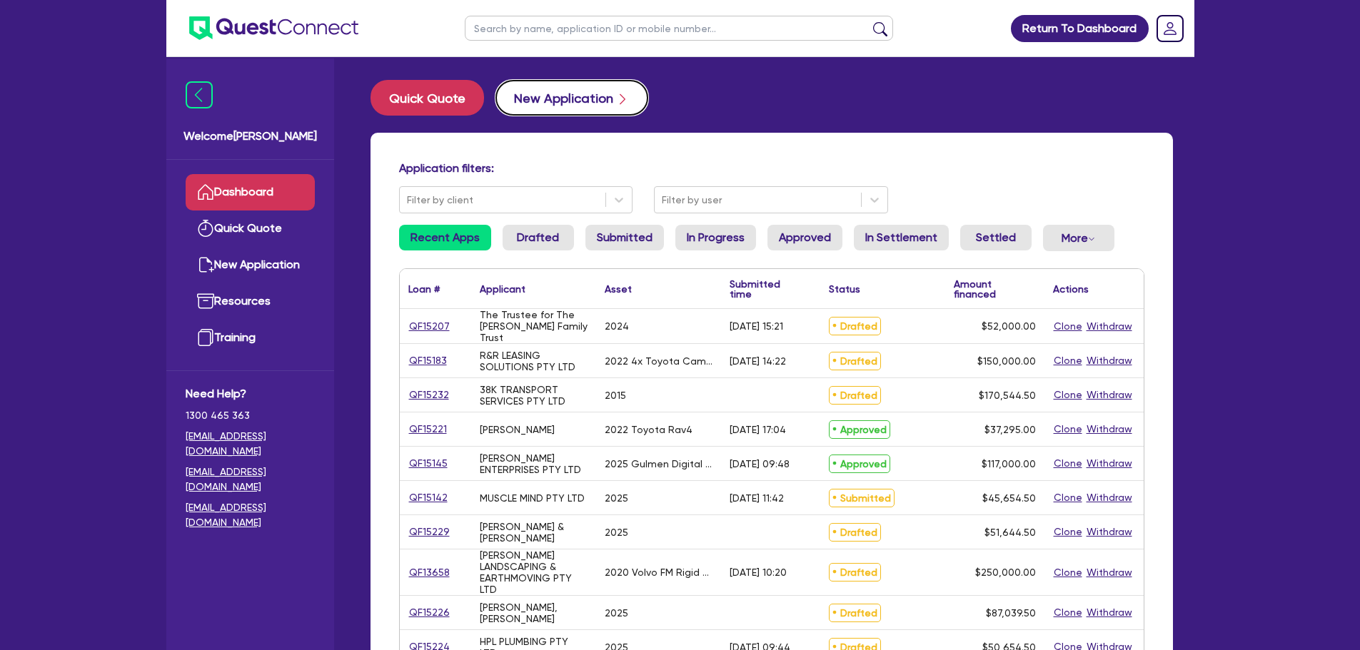
click at [551, 98] on button "New Application" at bounding box center [572, 98] width 153 height 36
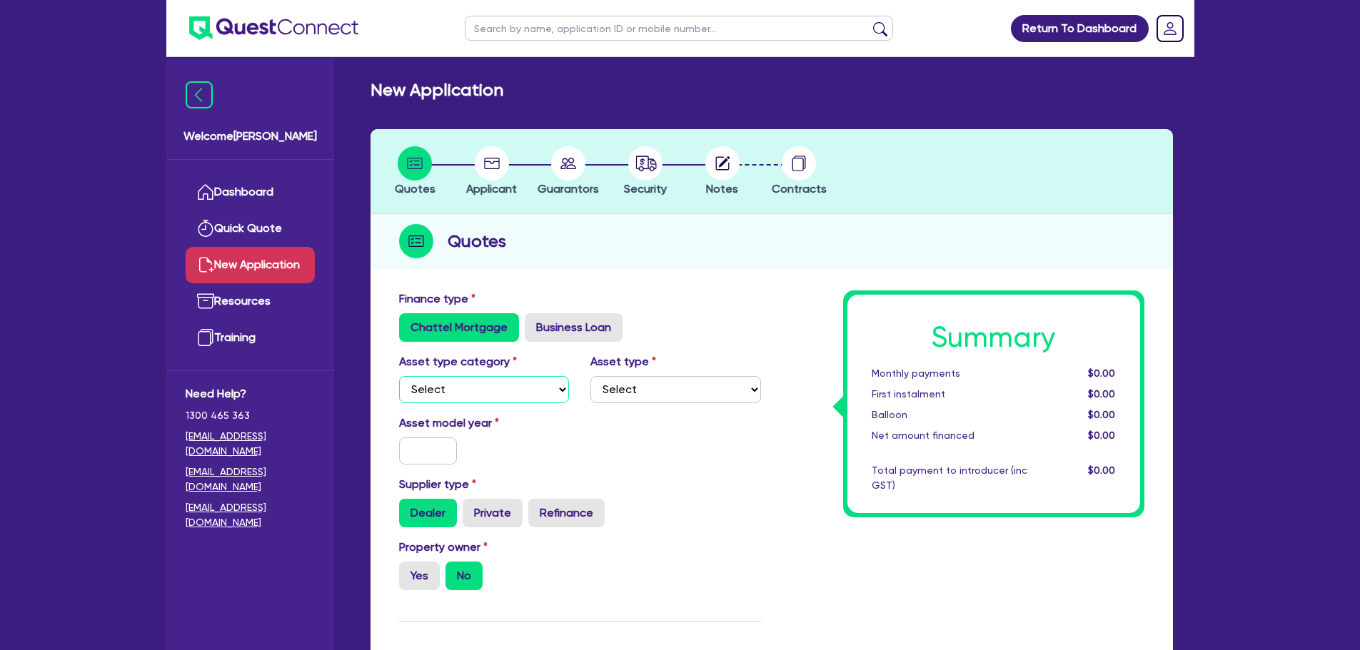
click at [475, 392] on select "Select Cars and light trucks Primary assets Secondary assets Tertiary assets" at bounding box center [484, 389] width 171 height 27
click at [399, 376] on select "Select Cars and light trucks Primary assets Secondary assets Tertiary assets" at bounding box center [484, 389] width 171 height 27
click at [643, 377] on select "Select Passenger vehicles Vans and utes Light trucks up to 4.5 tonne" at bounding box center [675, 389] width 171 height 27
click at [590, 376] on select "Select Passenger vehicles Vans and utes Light trucks up to 4.5 tonne" at bounding box center [675, 389] width 171 height 27
click at [445, 449] on input "text" at bounding box center [428, 451] width 59 height 27
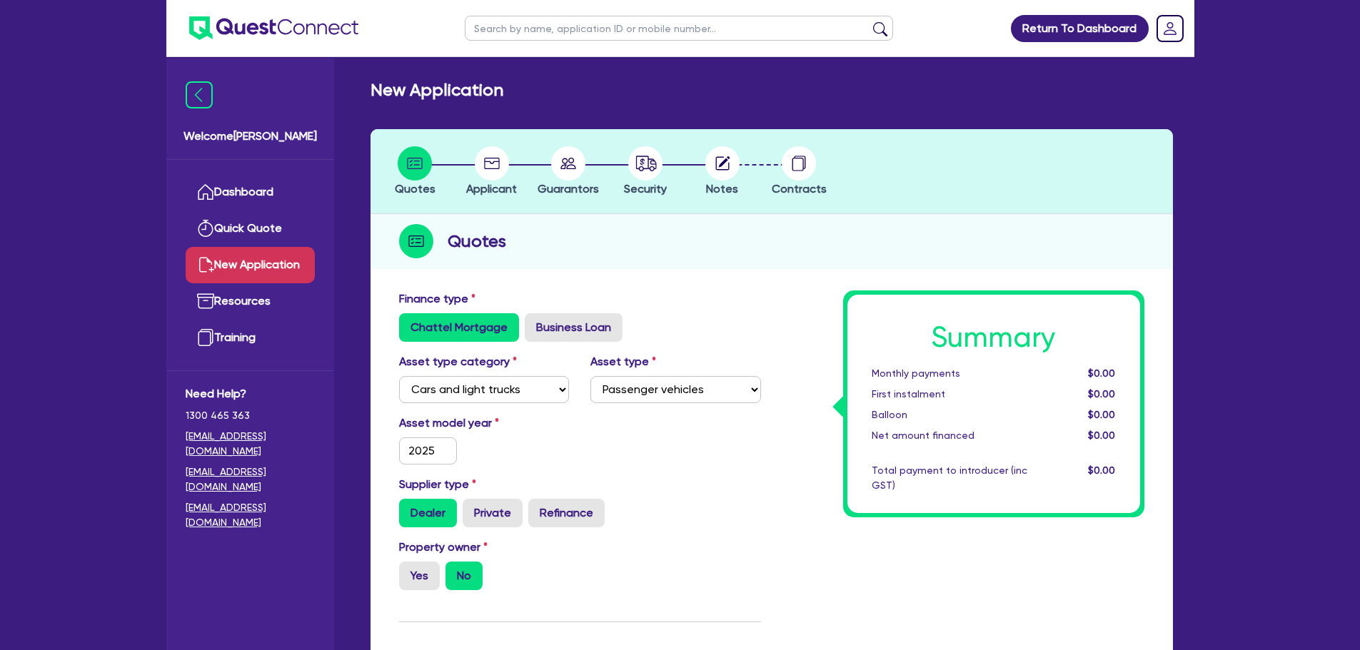
click at [513, 469] on div "Asset model year [DATE]" at bounding box center [579, 445] width 383 height 61
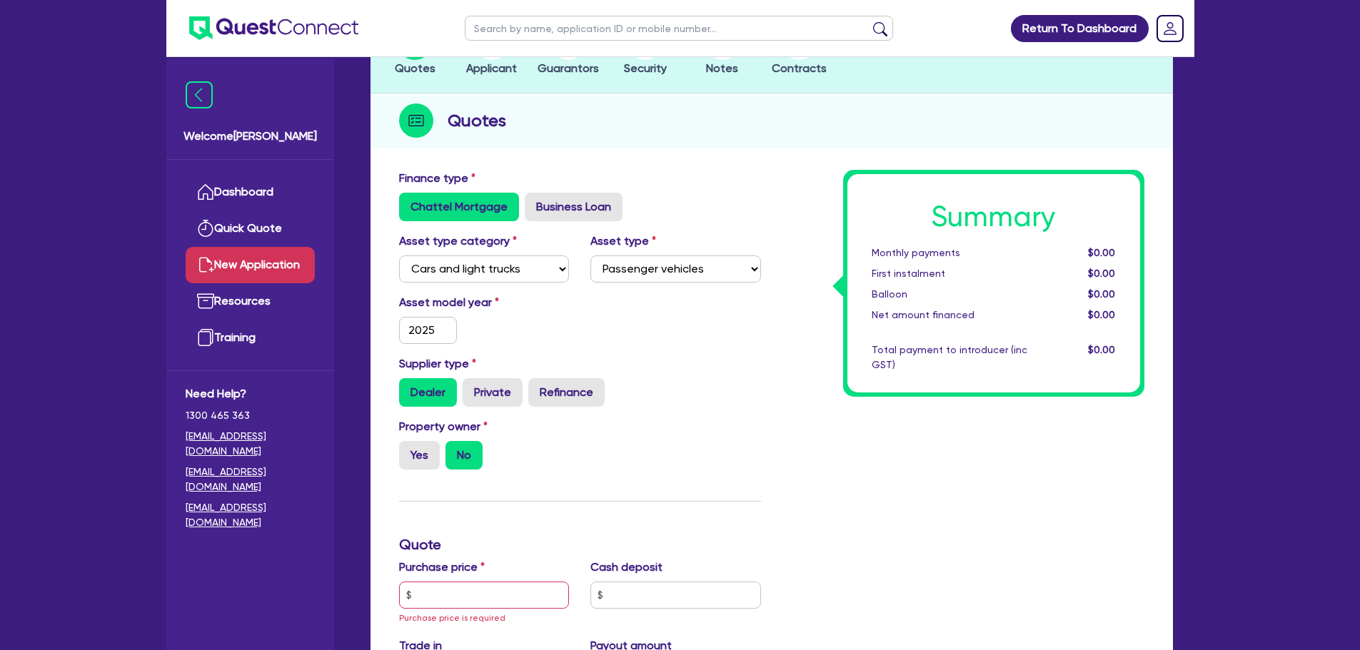
scroll to position [123, 0]
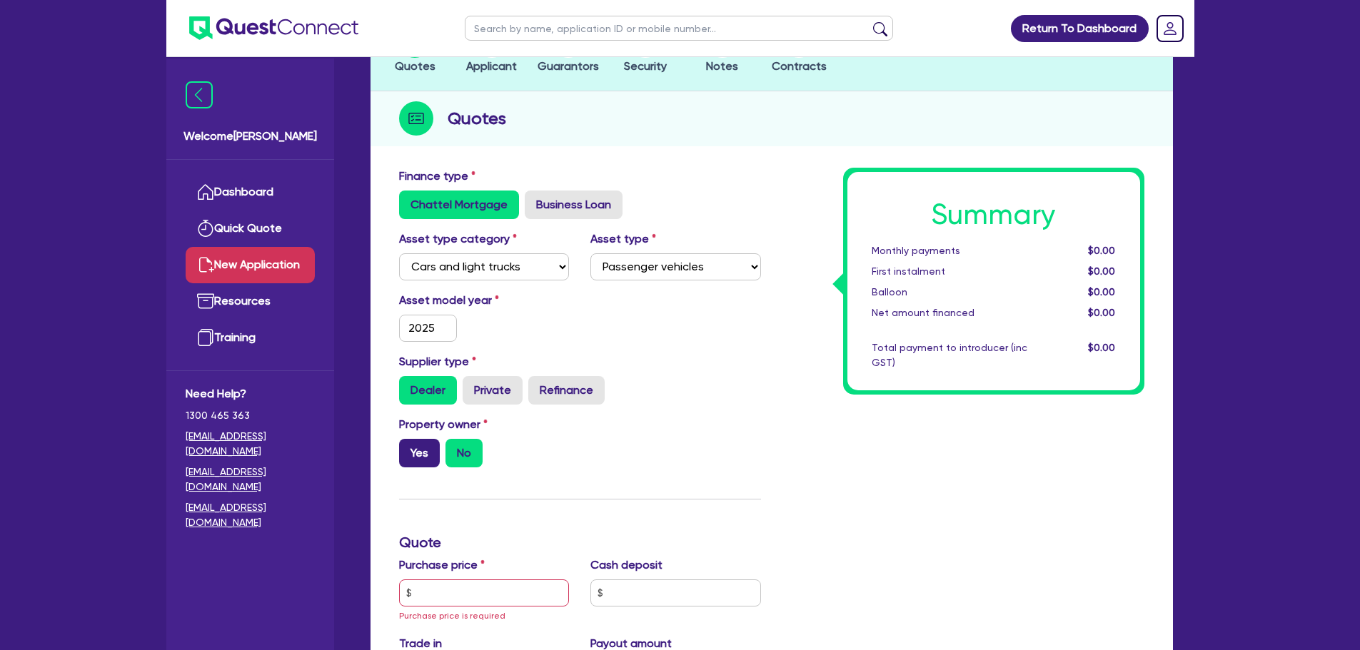
click at [431, 450] on label "Yes" at bounding box center [419, 453] width 41 height 29
click at [408, 448] on input "Yes" at bounding box center [403, 443] width 9 height 9
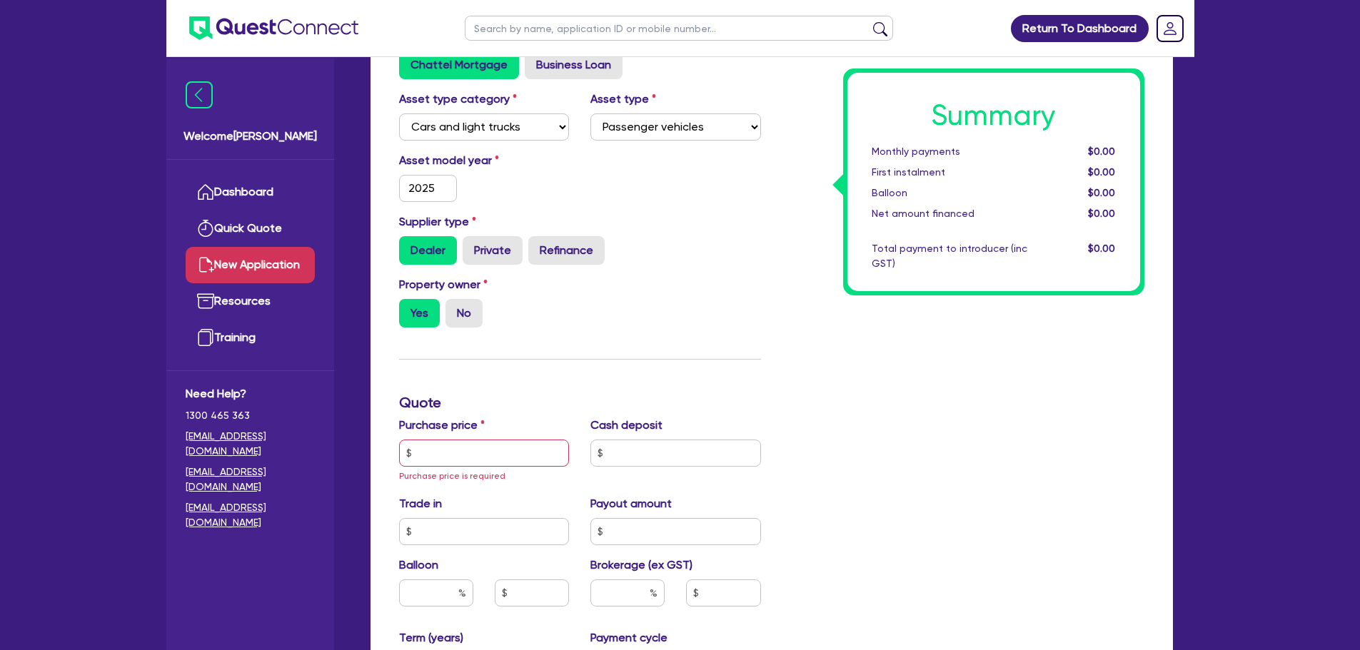
scroll to position [263, 0]
click at [446, 448] on input "text" at bounding box center [484, 452] width 171 height 27
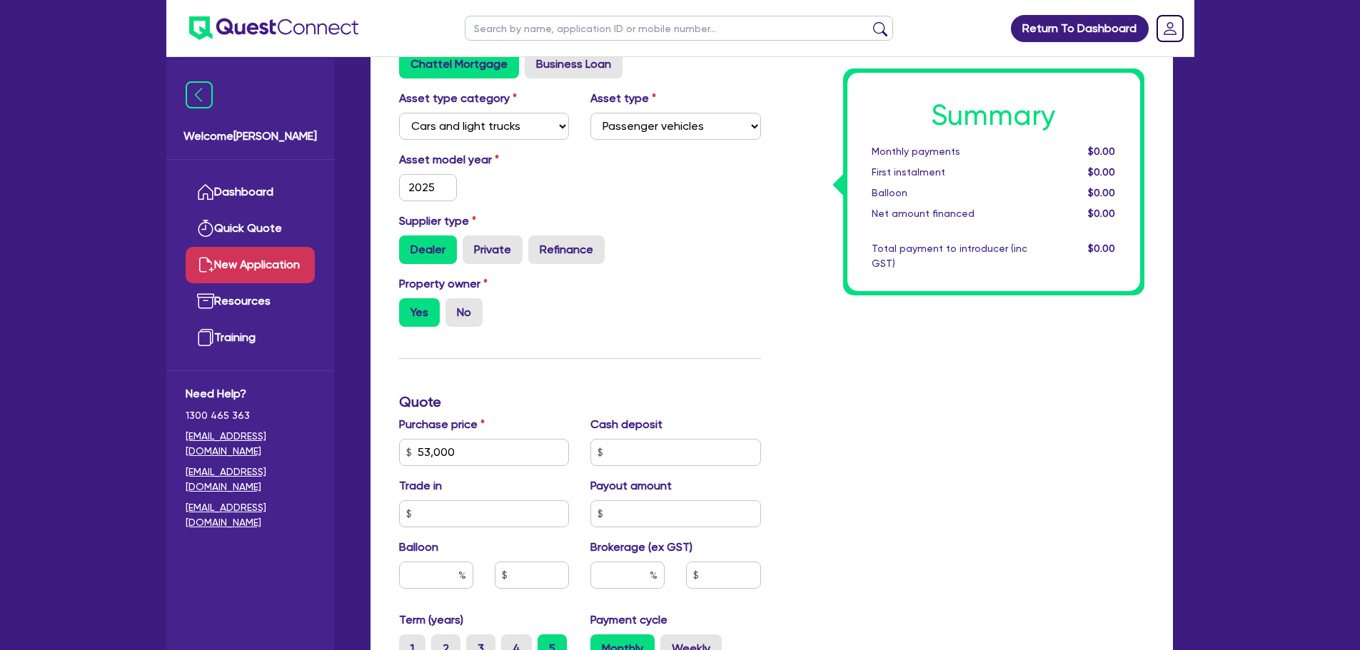
click at [750, 437] on div "Cash deposit" at bounding box center [676, 441] width 192 height 50
click at [683, 456] on input "text" at bounding box center [675, 452] width 171 height 27
click at [683, 456] on input "280" at bounding box center [675, 452] width 171 height 27
click at [824, 458] on div "Summary Monthly payments $0.00 First instalment $0.00 Balloon $0.00 Net amount …" at bounding box center [963, 452] width 383 height 850
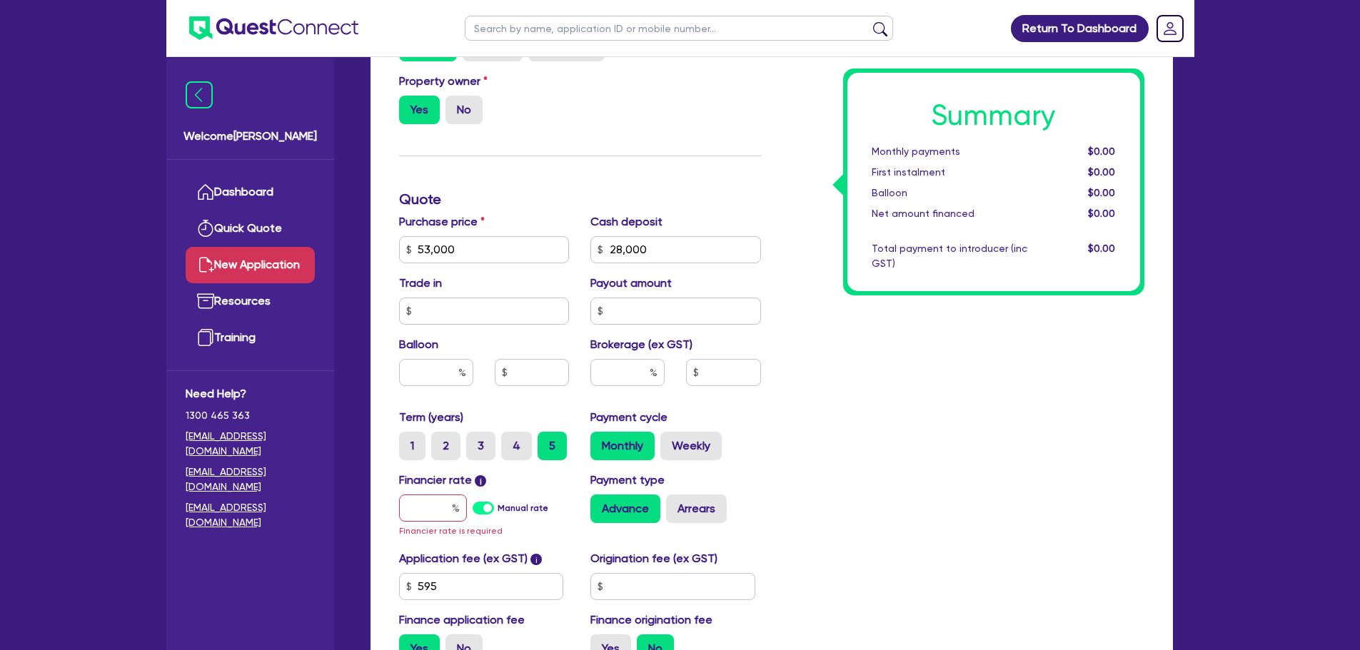
scroll to position [468, 0]
click at [423, 492] on div "Financier rate i Manual rate Financier rate is required" at bounding box center [484, 504] width 192 height 67
click at [424, 496] on input "text" at bounding box center [433, 506] width 68 height 27
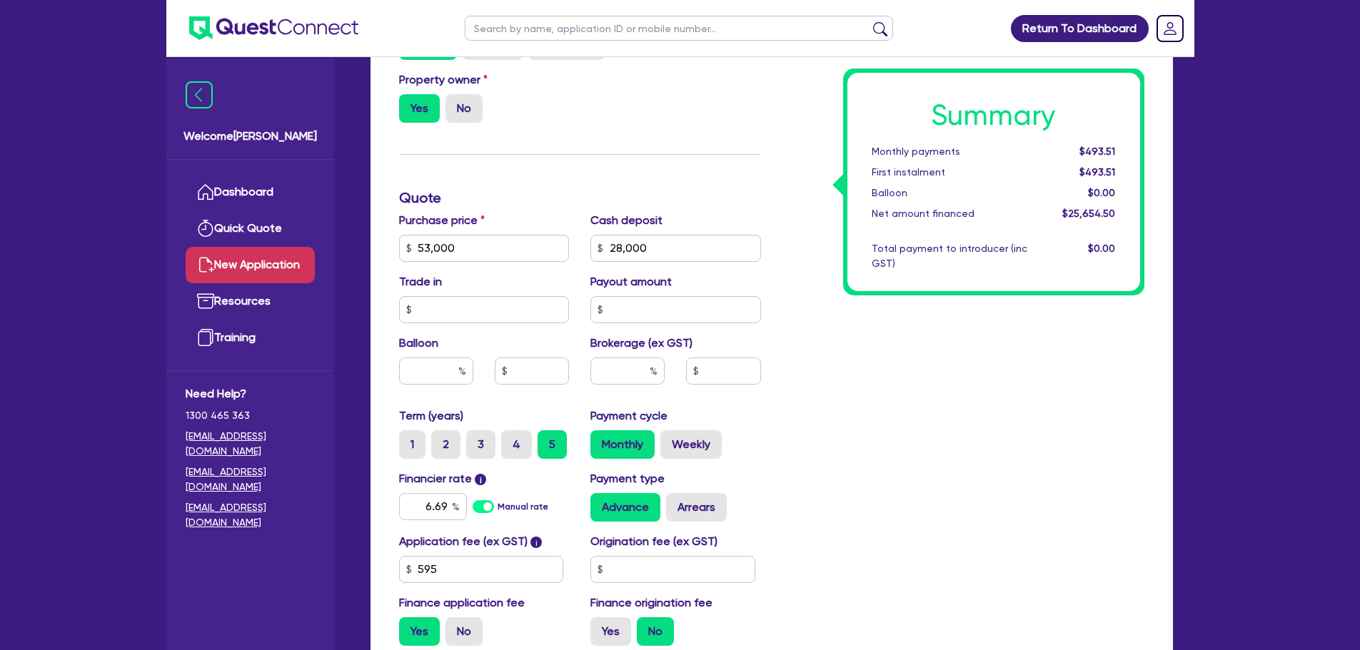
click at [858, 406] on div "Summary Monthly payments $493.51 First instalment $493.51 Balloon $0.00 Net amo…" at bounding box center [963, 240] width 383 height 835
click at [615, 374] on input "text" at bounding box center [627, 371] width 74 height 27
click at [813, 451] on div "Summary Monthly payments Calculating... First instalment Calculating... Balloon…" at bounding box center [963, 240] width 383 height 835
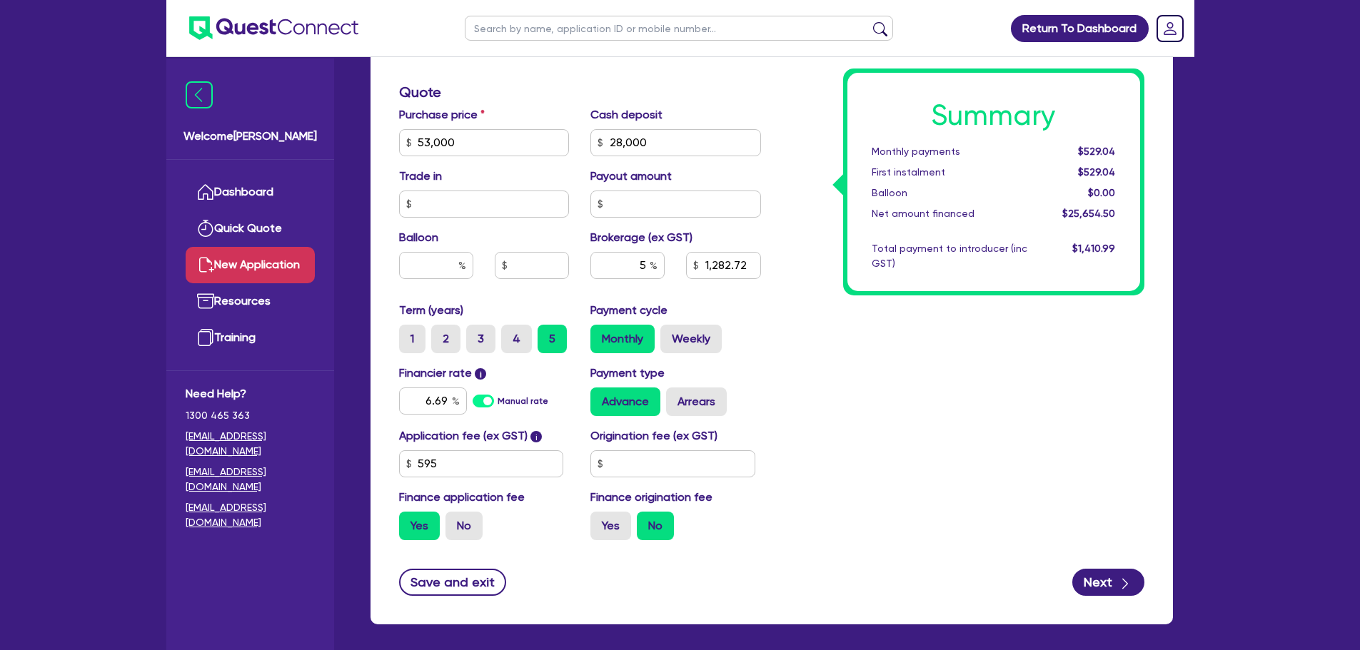
scroll to position [574, 0]
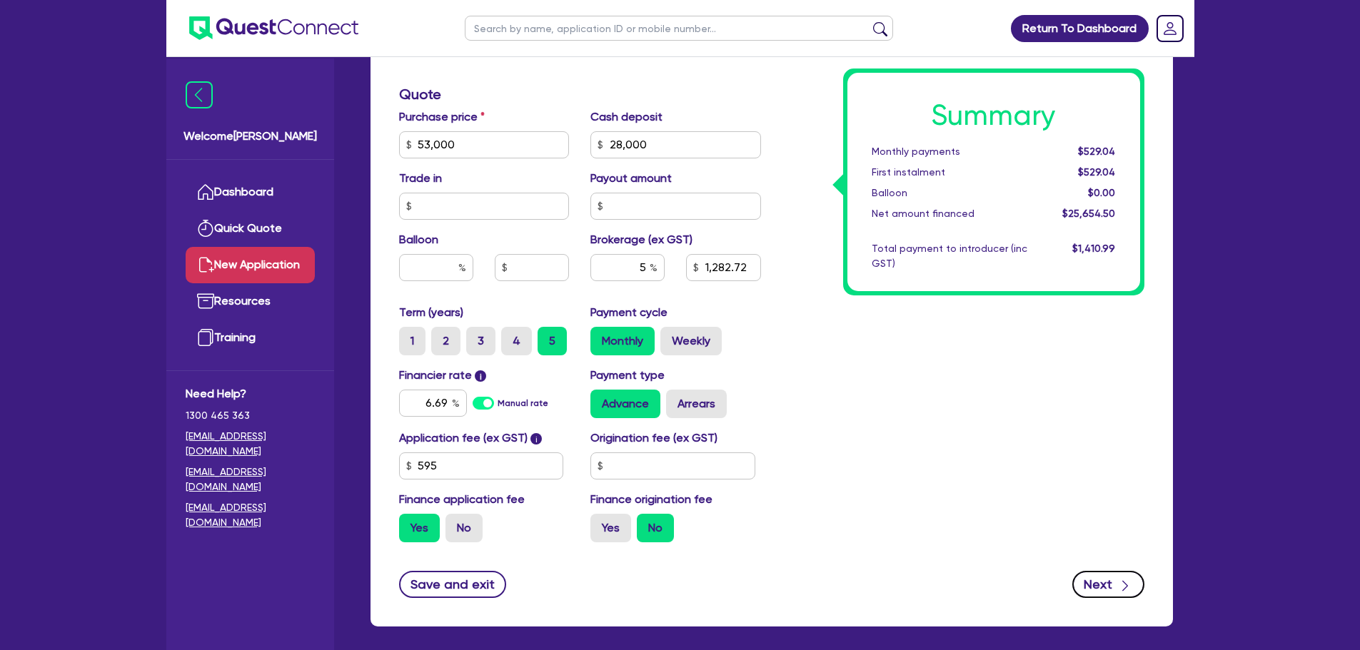
click at [1113, 593] on button "Next" at bounding box center [1108, 584] width 72 height 27
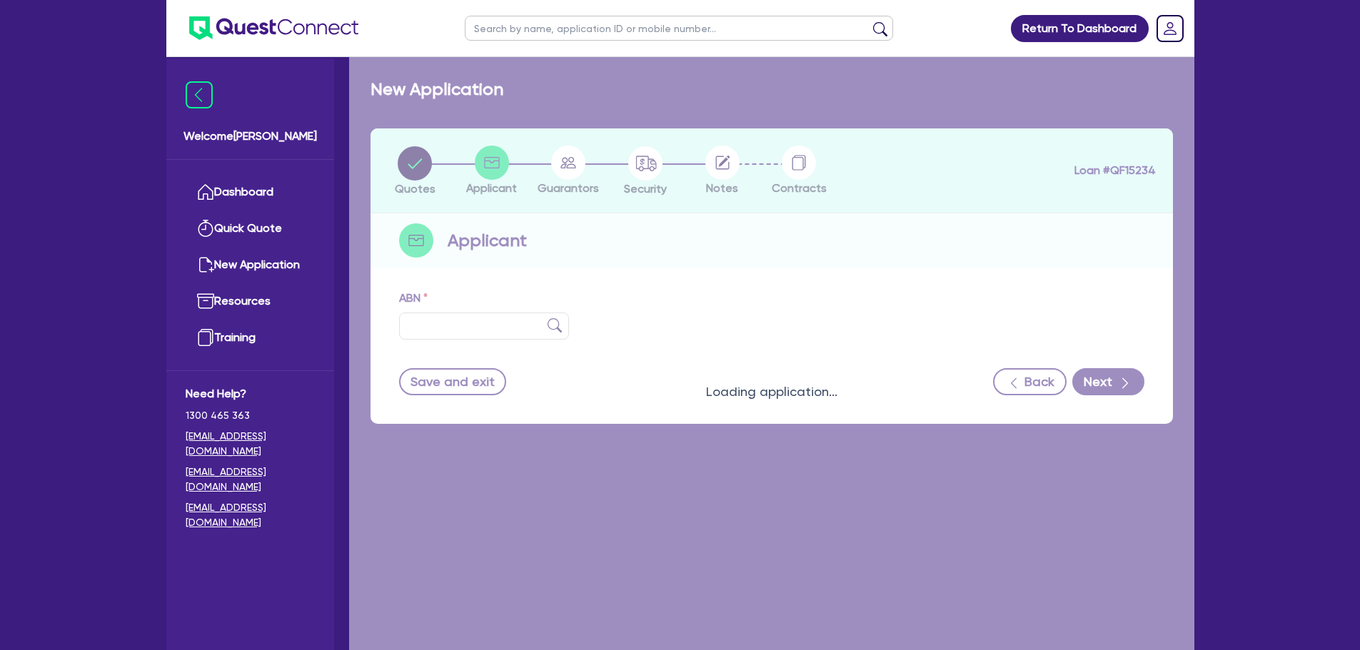
scroll to position [1, 0]
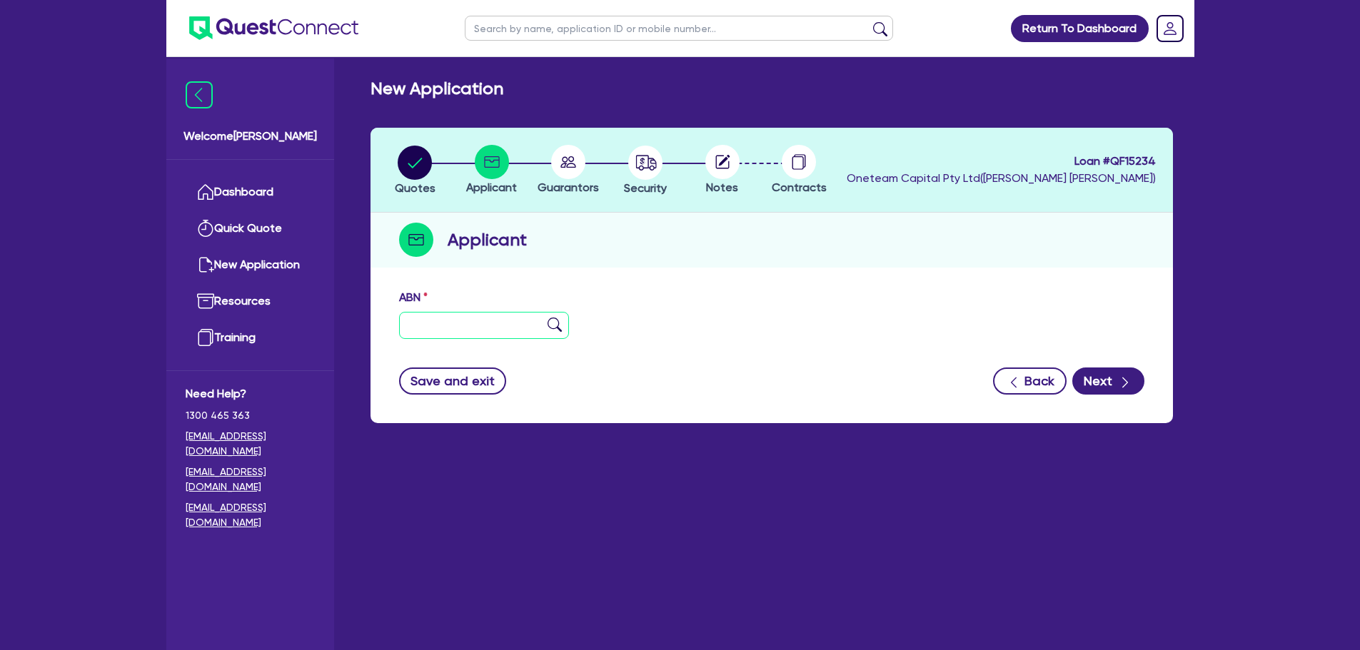
click at [441, 326] on input "text" at bounding box center [484, 325] width 171 height 27
paste input "96 531 605 972"
click at [547, 328] on input "96 531 605 972" at bounding box center [484, 325] width 171 height 27
click at [558, 323] on img at bounding box center [555, 325] width 14 height 14
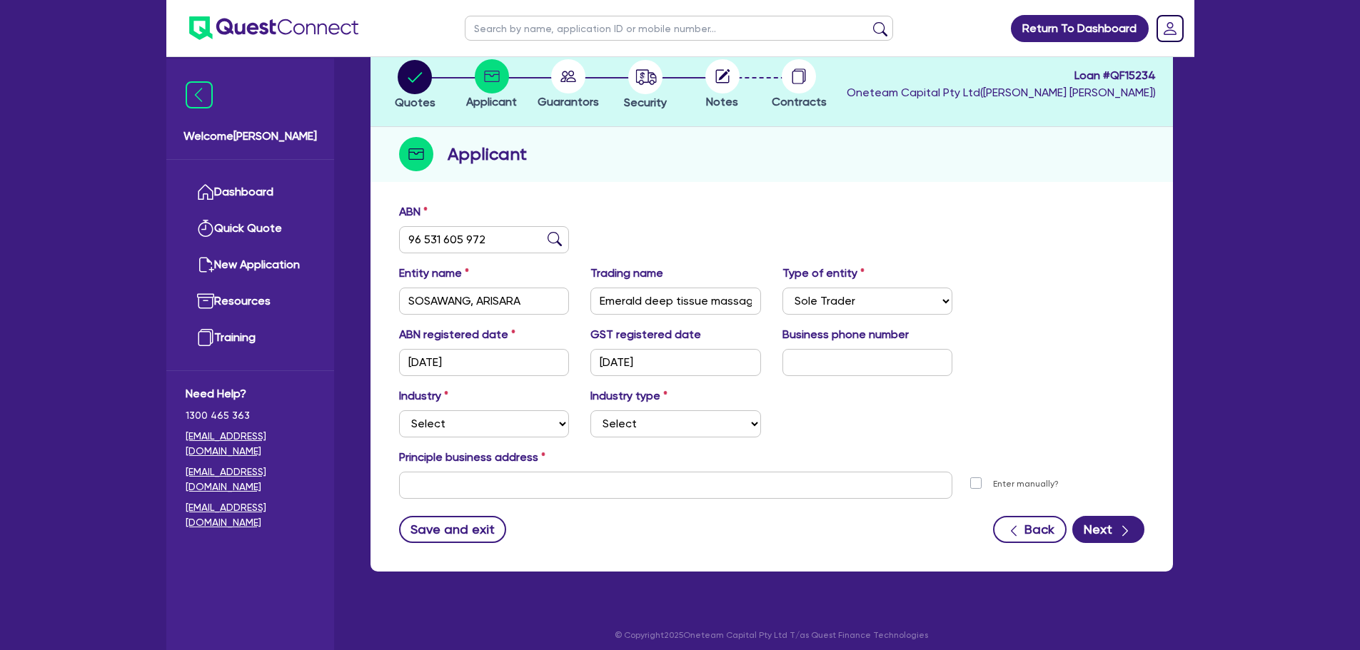
scroll to position [96, 0]
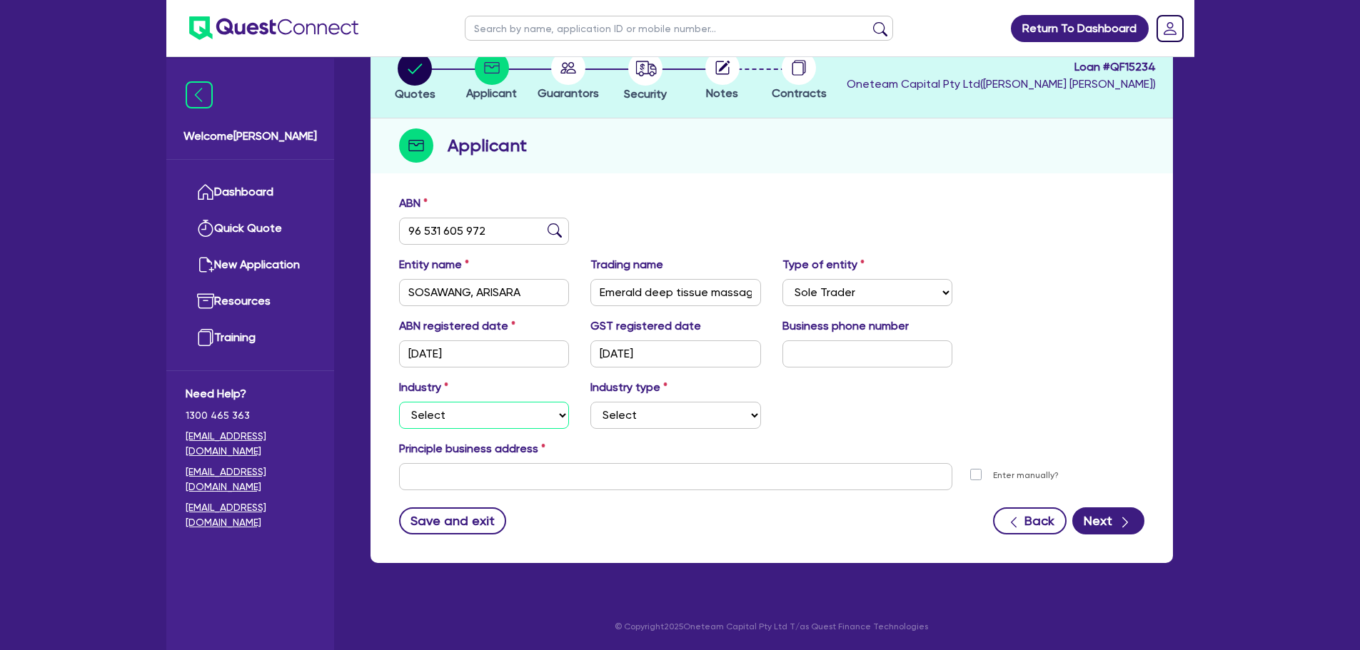
click at [518, 414] on select "Select Accomodation & Food Services Administrative & Support Services Agricultu…" at bounding box center [484, 415] width 171 height 27
click at [399, 402] on select "Select Accomodation & Food Services Administrative & Support Services Agricultu…" at bounding box center [484, 415] width 171 height 27
click at [605, 404] on select "Select [MEDICAL_DATA], [MEDICAL_DATA] Services Cosmetics Supplies Day Spas, Hea…" at bounding box center [675, 415] width 171 height 27
click at [590, 402] on select "Select [MEDICAL_DATA], [MEDICAL_DATA] Services Cosmetics Supplies Day Spas, Hea…" at bounding box center [675, 415] width 171 height 27
click at [458, 468] on input "text" at bounding box center [676, 476] width 554 height 27
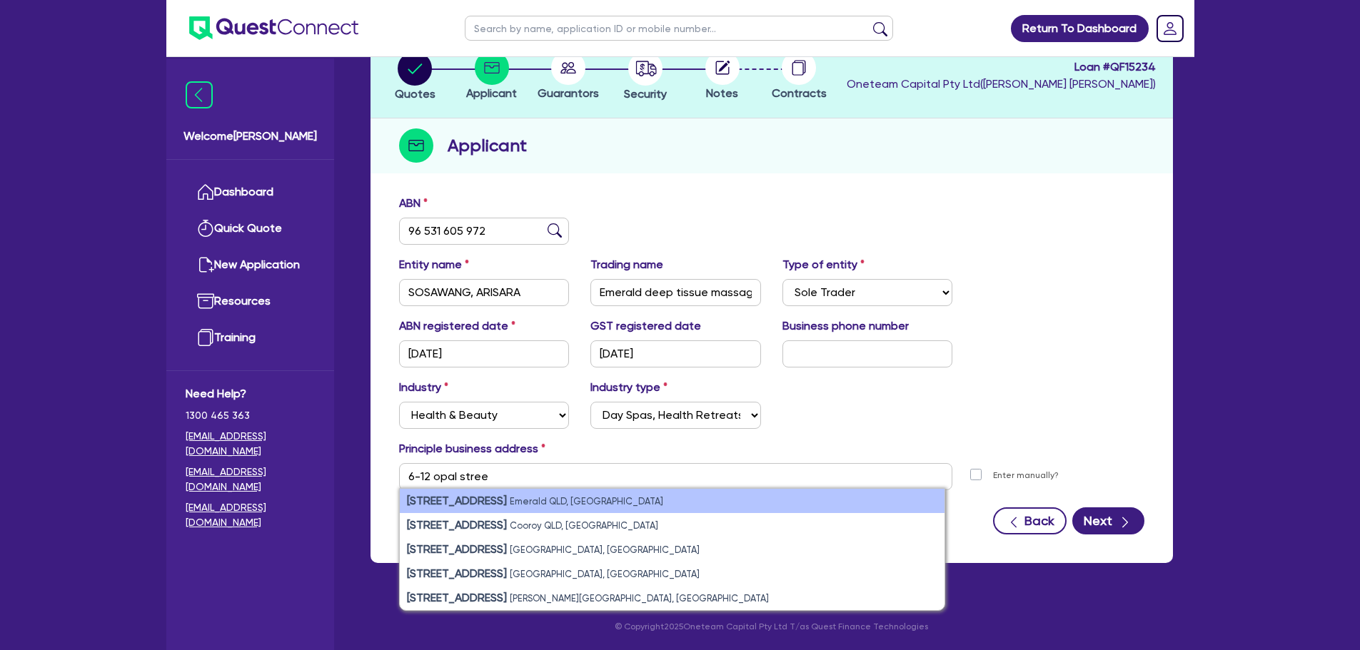
click at [503, 507] on li "[STREET_ADDRESS]" at bounding box center [672, 501] width 545 height 24
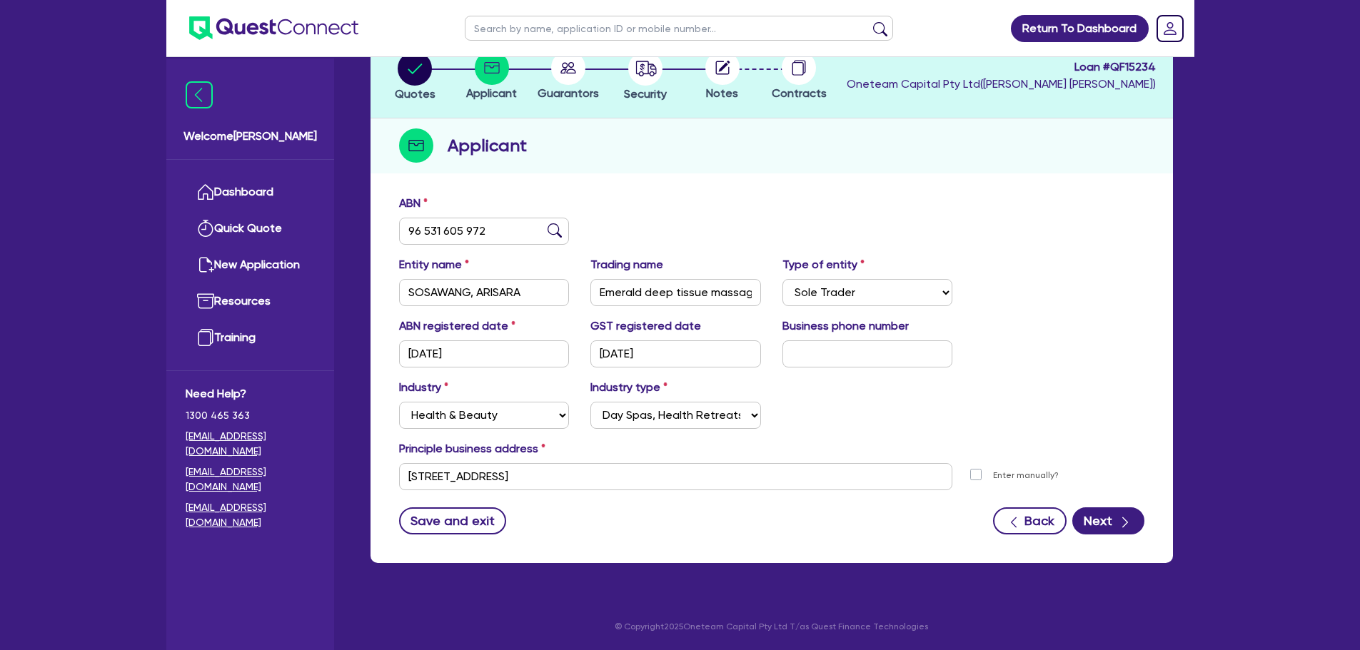
click at [599, 508] on div "Save and exit Back Next" at bounding box center [771, 521] width 767 height 27
click at [1114, 496] on form "ABN 96 531 605 972 Entity name SOSAWANG, ARISARA Trading name Emerald deep tiss…" at bounding box center [771, 365] width 745 height 340
click at [1102, 536] on div "ABN 96 531 605 972 Entity name SOSAWANG, ARISARA Trading name Emerald deep tiss…" at bounding box center [772, 376] width 803 height 376
click at [1101, 530] on button "Next" at bounding box center [1108, 521] width 72 height 27
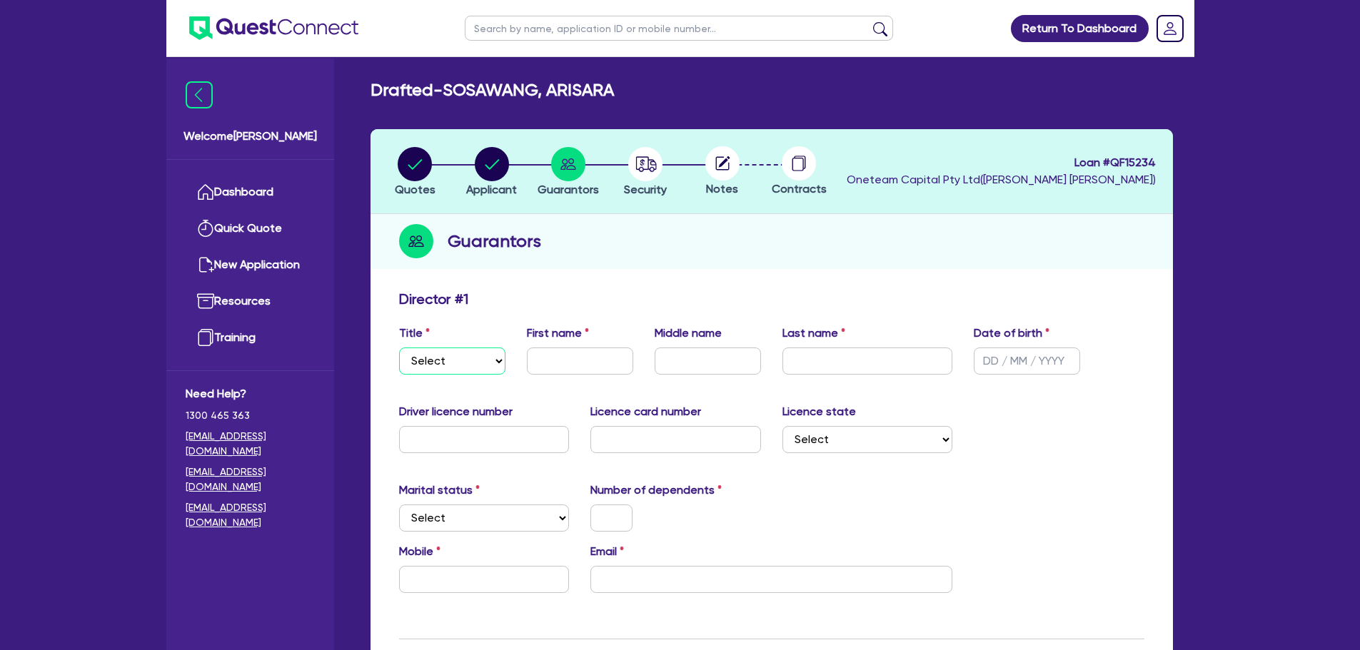
click at [480, 369] on select "Select Mr Mrs Ms Miss Dr" at bounding box center [452, 361] width 106 height 27
click at [399, 348] on select "Select Mr Mrs Ms Miss Dr" at bounding box center [452, 361] width 106 height 27
click at [436, 366] on select "Select Mr Mrs Ms Miss Dr" at bounding box center [452, 361] width 106 height 27
click at [399, 348] on select "Select Mr Mrs Ms Miss Dr" at bounding box center [452, 361] width 106 height 27
click at [537, 344] on div "First name" at bounding box center [580, 350] width 128 height 50
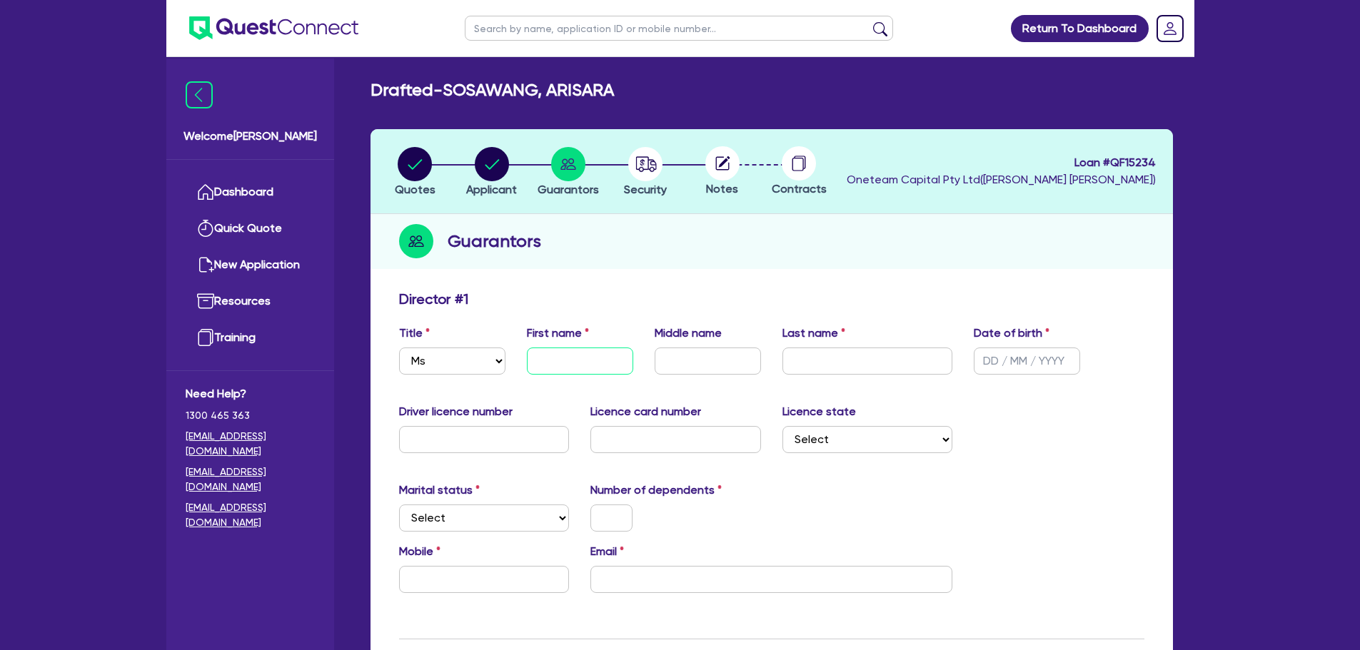
click at [538, 354] on input "text" at bounding box center [580, 361] width 106 height 27
click at [815, 358] on input "text" at bounding box center [868, 361] width 171 height 27
paste input "Sosawang"
click at [986, 366] on input "text" at bounding box center [1027, 361] width 106 height 27
click at [749, 492] on div "Number of dependents" at bounding box center [676, 507] width 192 height 50
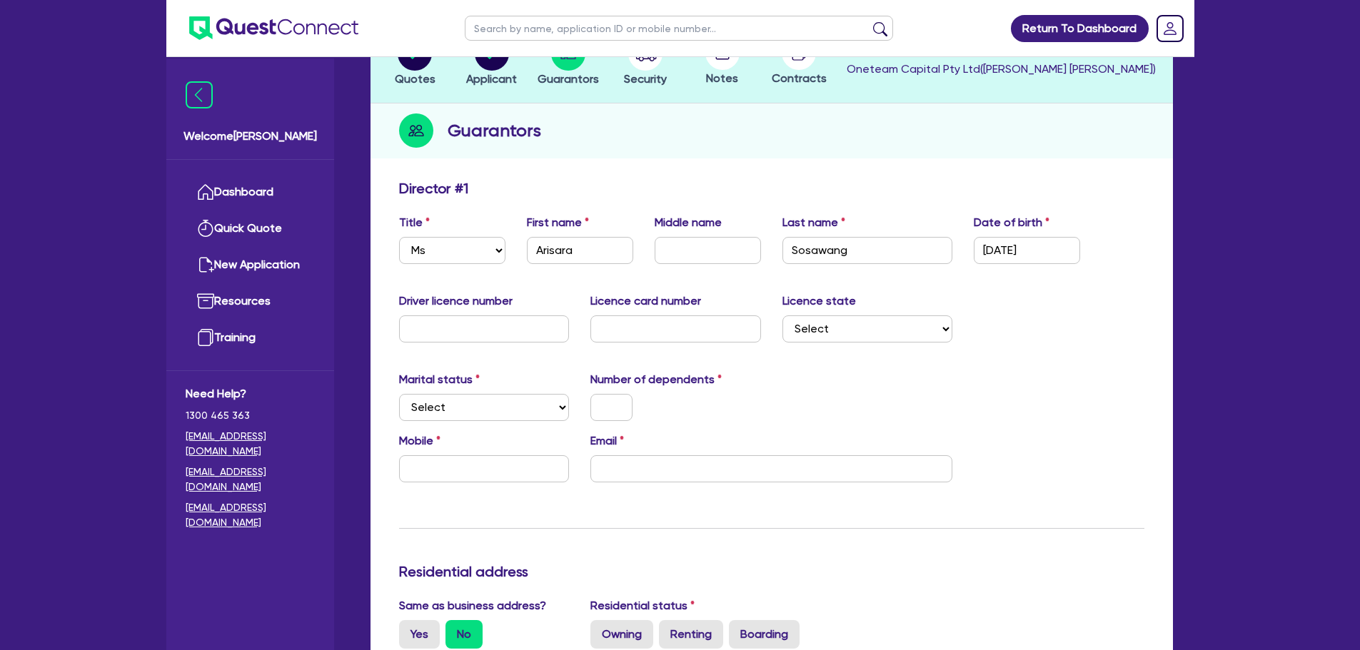
scroll to position [121, 0]
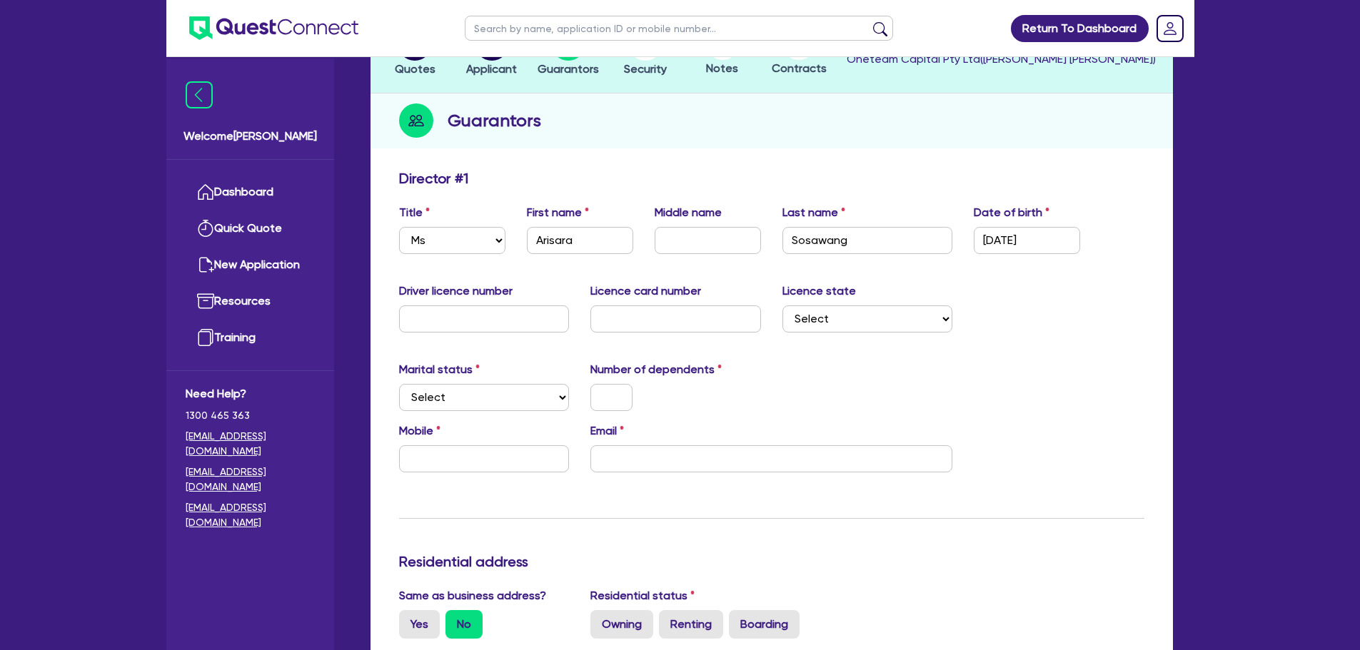
click at [483, 379] on div "Marital status Select [DEMOGRAPHIC_DATA] Married De Facto / Partner" at bounding box center [484, 386] width 192 height 50
click at [471, 402] on select "Select Single Married De Facto / Partner" at bounding box center [484, 397] width 171 height 27
click at [399, 384] on select "Select Single Married De Facto / Partner" at bounding box center [484, 397] width 171 height 27
click at [604, 395] on input "text" at bounding box center [611, 397] width 42 height 27
click at [604, 395] on input "0" at bounding box center [611, 397] width 42 height 27
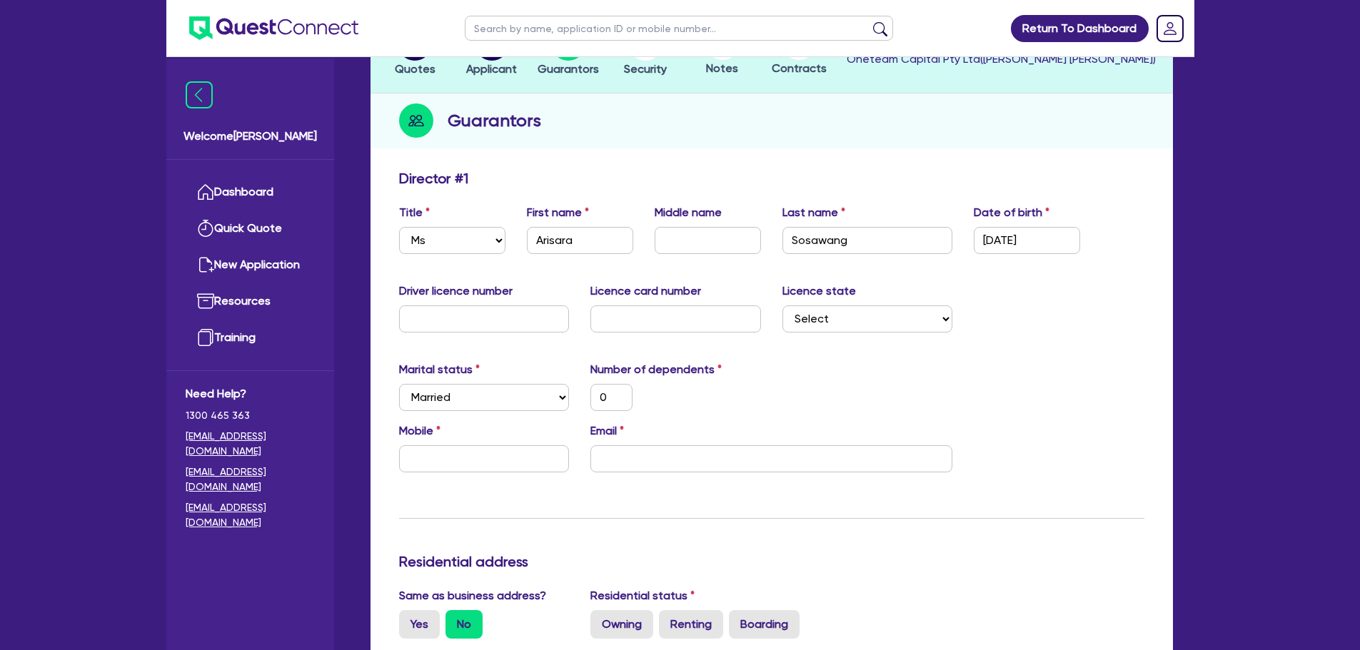
click at [658, 399] on div "0" at bounding box center [676, 397] width 192 height 27
click at [629, 447] on input "email" at bounding box center [771, 459] width 362 height 27
paste input "[EMAIL_ADDRESS][DOMAIN_NAME]"
click at [494, 469] on input "text" at bounding box center [484, 459] width 171 height 27
click at [433, 456] on input "text" at bounding box center [484, 459] width 171 height 27
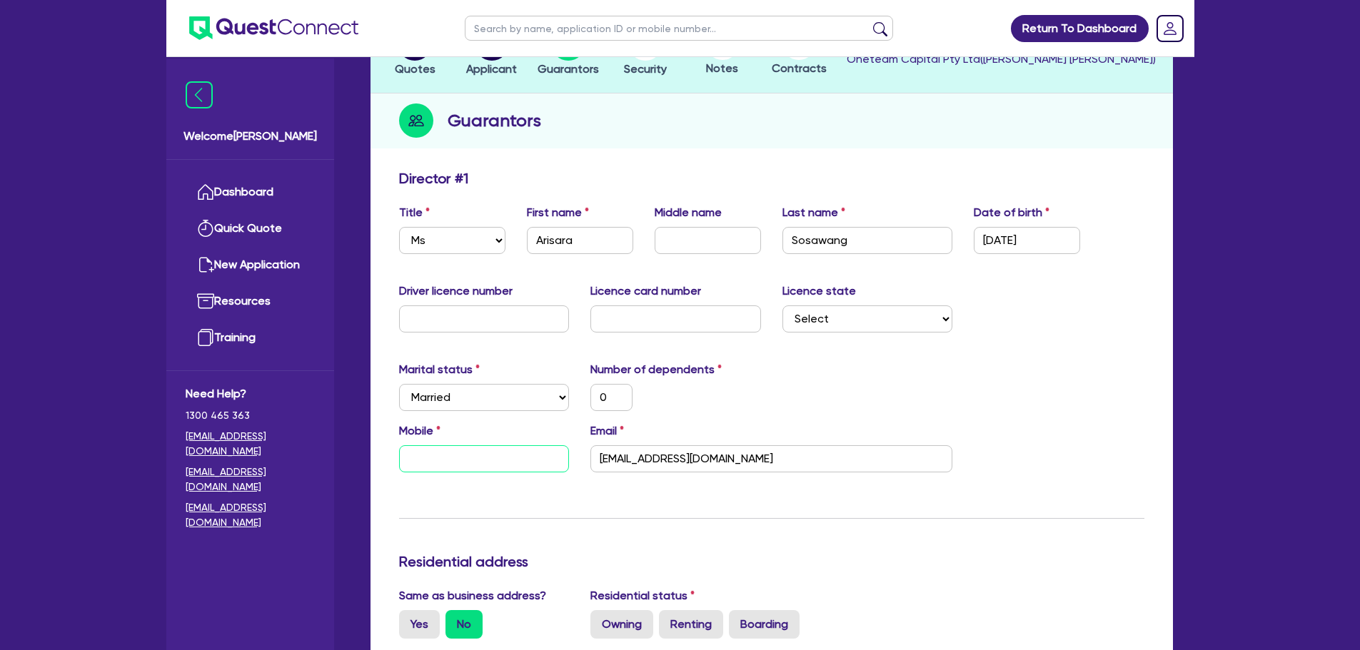
paste input "4192 735 33"
click at [408, 462] on input "4192 735 33" at bounding box center [484, 459] width 171 height 27
click at [408, 462] on input "0419 273 533" at bounding box center [484, 459] width 171 height 27
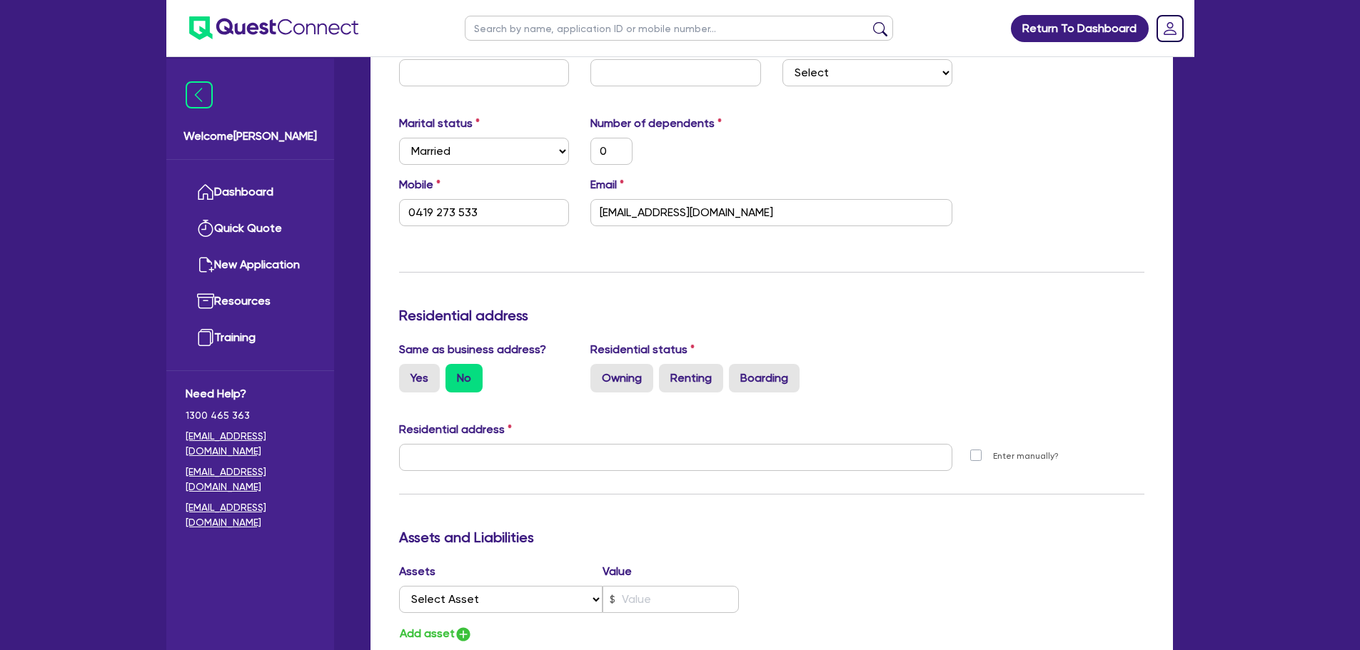
scroll to position [416, 0]
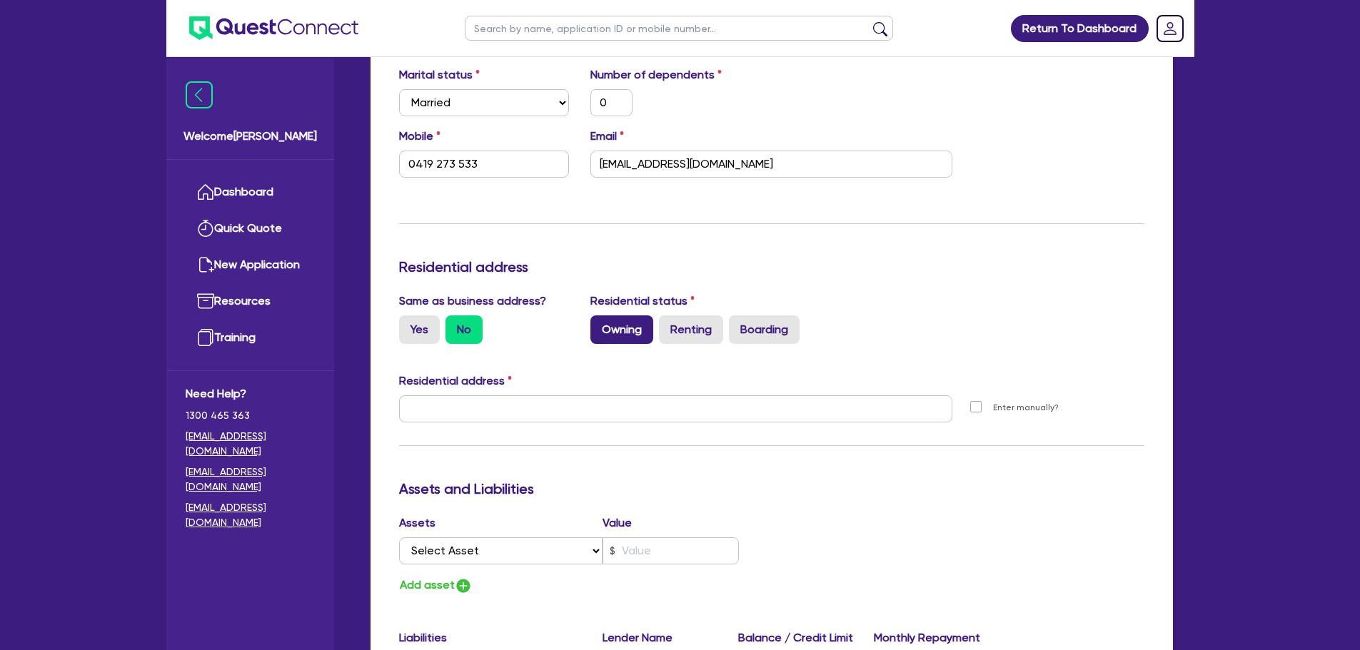
click at [638, 334] on label "Owning" at bounding box center [621, 330] width 63 height 29
click at [600, 325] on input "Owning" at bounding box center [594, 320] width 9 height 9
click at [444, 415] on input "text" at bounding box center [676, 409] width 554 height 27
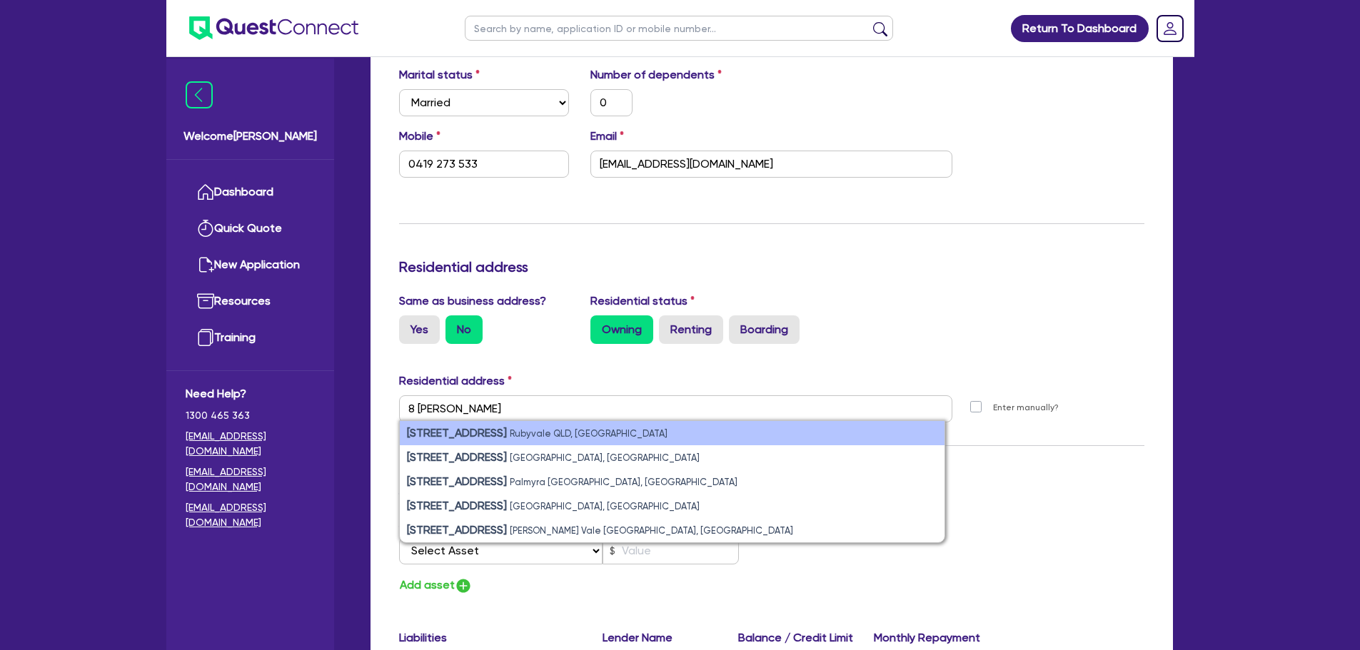
click at [510, 436] on small "Rubyvale QLD, [GEOGRAPHIC_DATA]" at bounding box center [589, 433] width 158 height 11
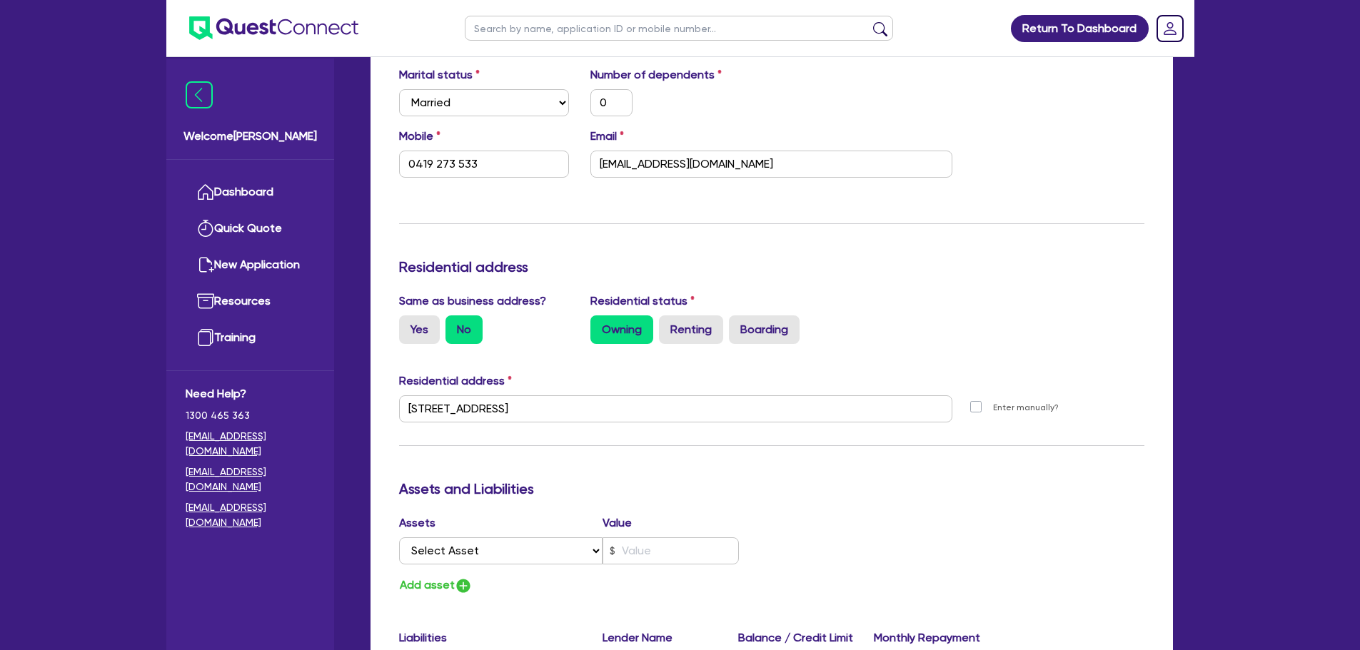
click at [635, 377] on div "Residential address" at bounding box center [771, 384] width 767 height 23
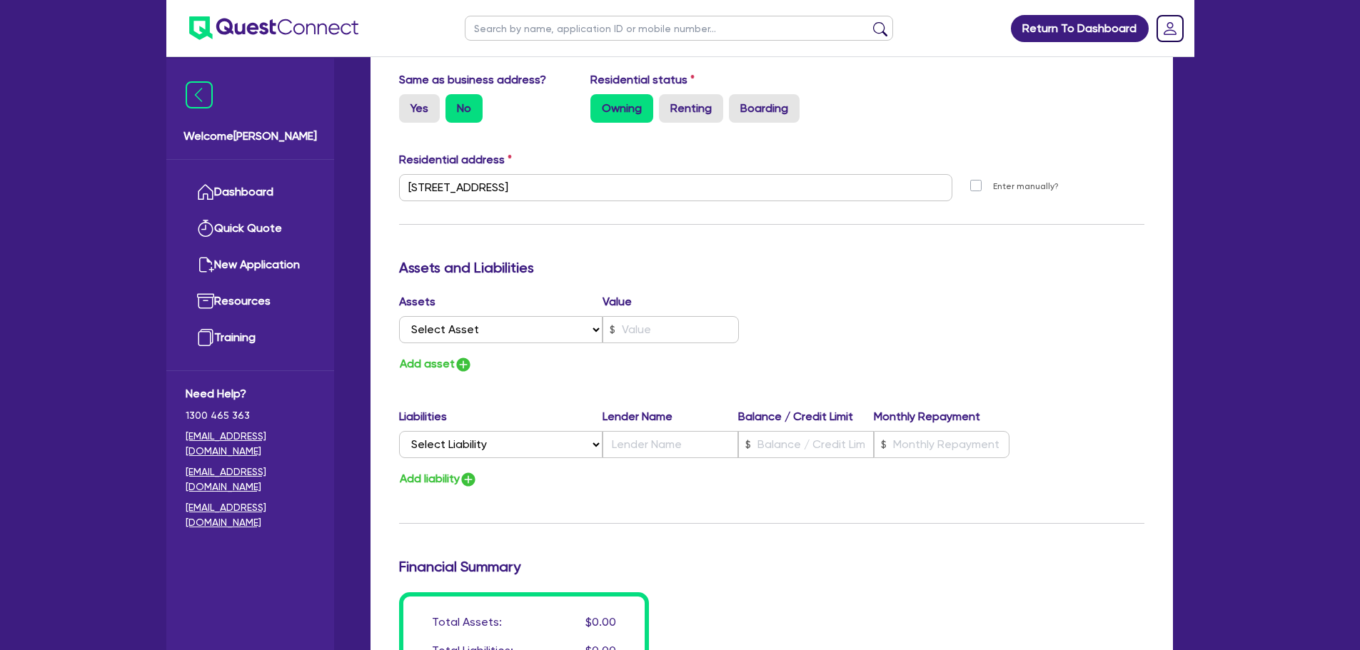
scroll to position [638, 0]
click at [473, 321] on select "Select Asset Cash Property Investment property Vehicle Truck Trailer Equipment …" at bounding box center [501, 329] width 204 height 27
click at [399, 316] on select "Select Asset Cash Property Investment property Vehicle Truck Trailer Equipment …" at bounding box center [501, 329] width 204 height 27
click at [652, 325] on input "text" at bounding box center [671, 329] width 136 height 27
click at [605, 381] on div "Update residential status for Director #1 Boarding is only acceptable when the …" at bounding box center [771, 181] width 745 height 1056
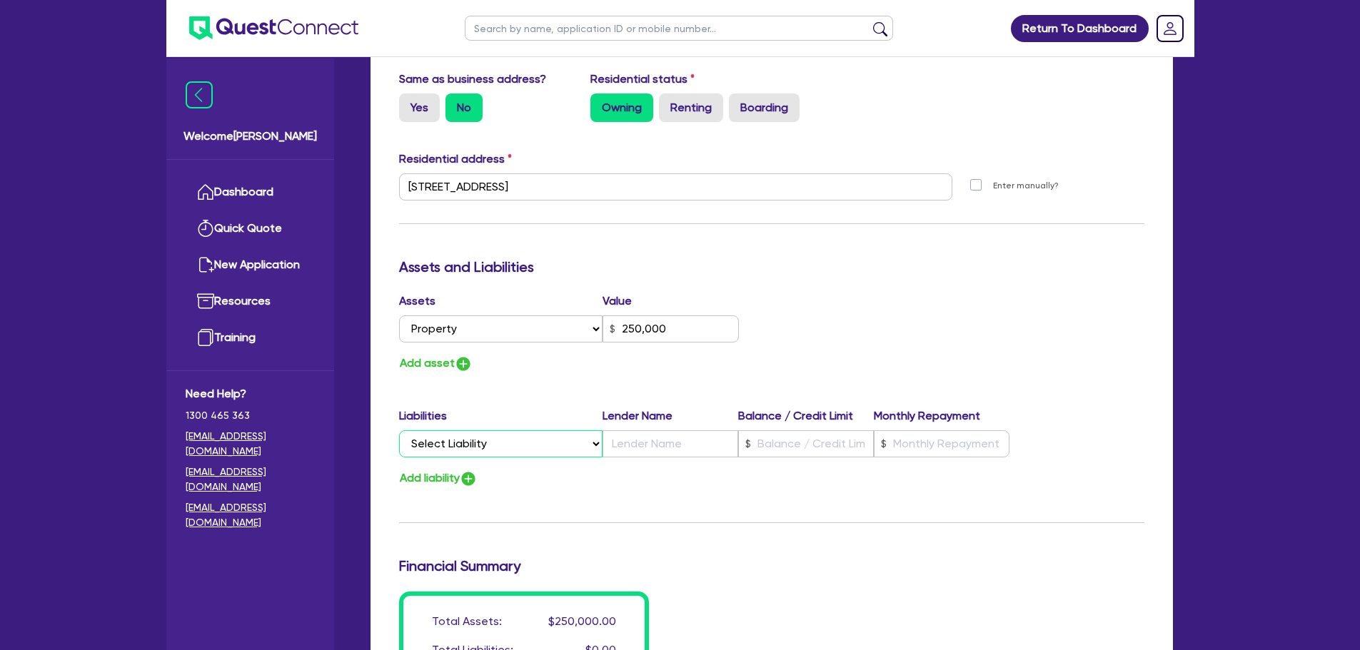
click at [465, 443] on select "Select Liability Credit card Mortgage Investment property loan Vehicle loan Tru…" at bounding box center [500, 444] width 203 height 27
click at [638, 386] on div "Update residential status for Director #1 Boarding is only acceptable when the …" at bounding box center [771, 181] width 745 height 1056
click at [448, 371] on button "Add asset" at bounding box center [436, 363] width 74 height 19
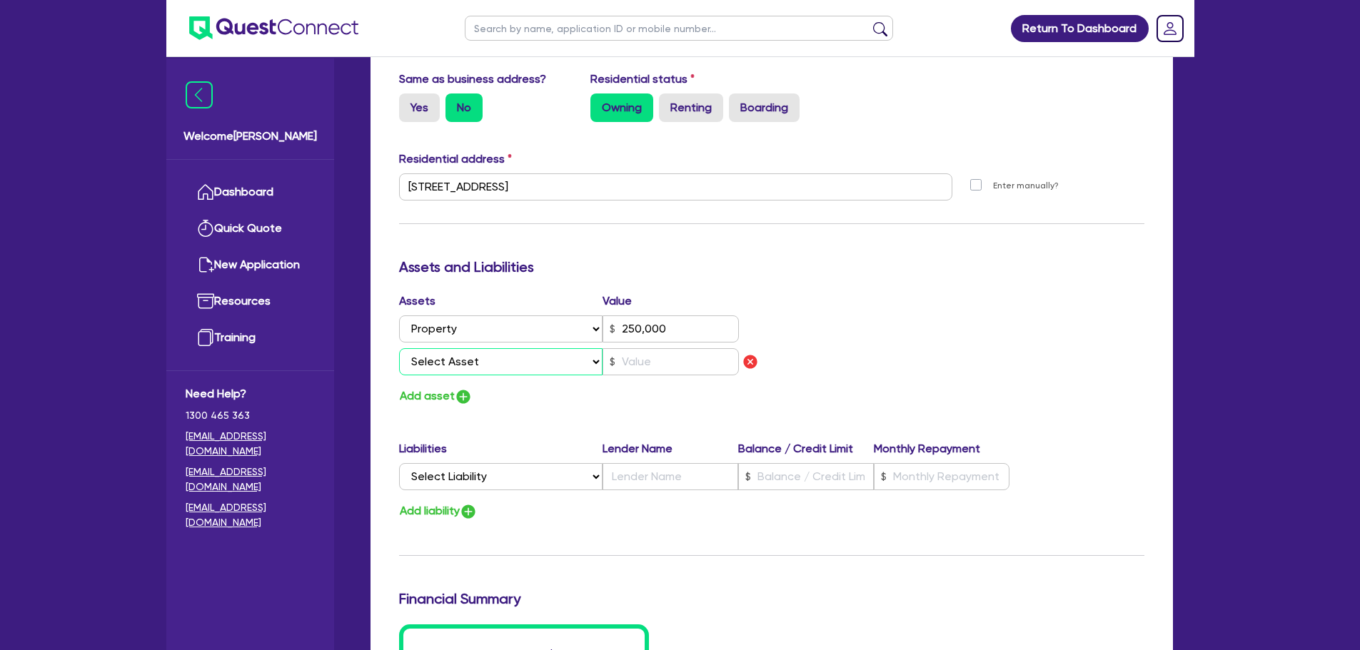
click at [466, 366] on select "Select Asset Cash Property Investment property Vehicle Truck Trailer Equipment …" at bounding box center [501, 361] width 204 height 27
click at [399, 348] on select "Select Asset Cash Property Investment property Vehicle Truck Trailer Equipment …" at bounding box center [501, 361] width 204 height 27
click at [649, 358] on input "text" at bounding box center [671, 361] width 136 height 27
click at [832, 381] on div "Assets Value Select Asset Cash Property Investment property Vehicle Truck Trail…" at bounding box center [771, 350] width 767 height 114
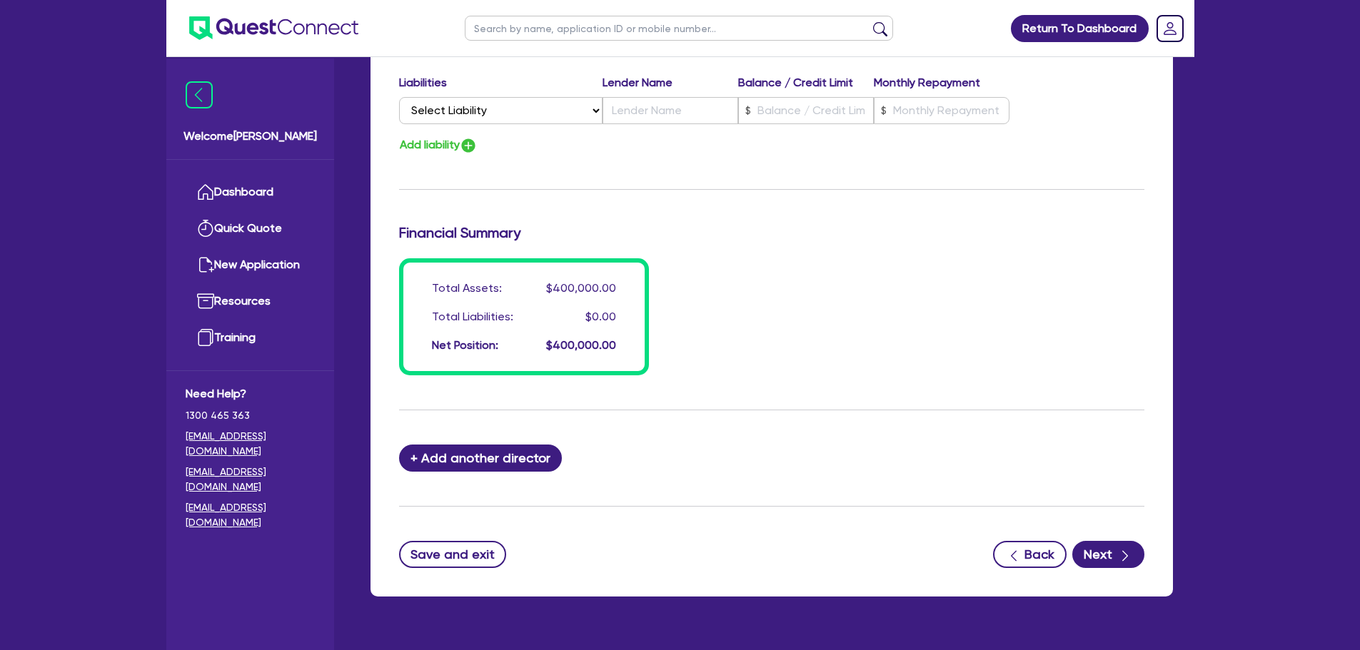
scroll to position [1011, 0]
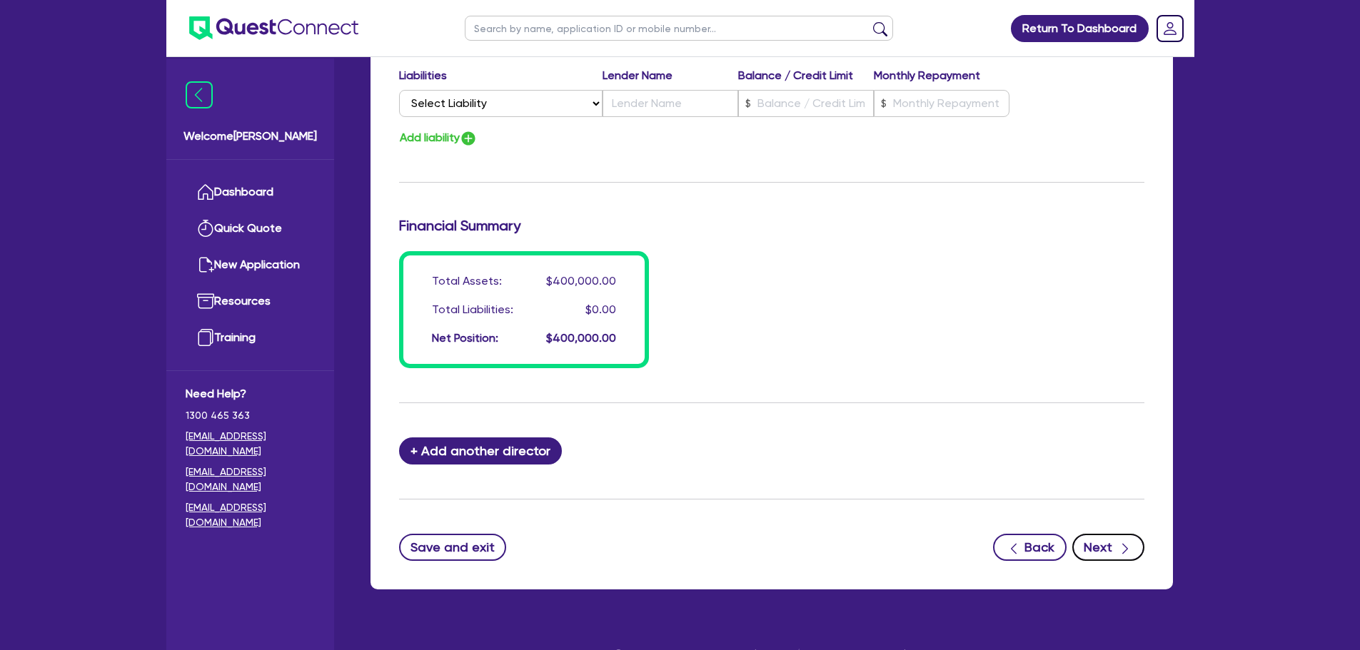
click at [1106, 551] on button "Next" at bounding box center [1108, 547] width 72 height 27
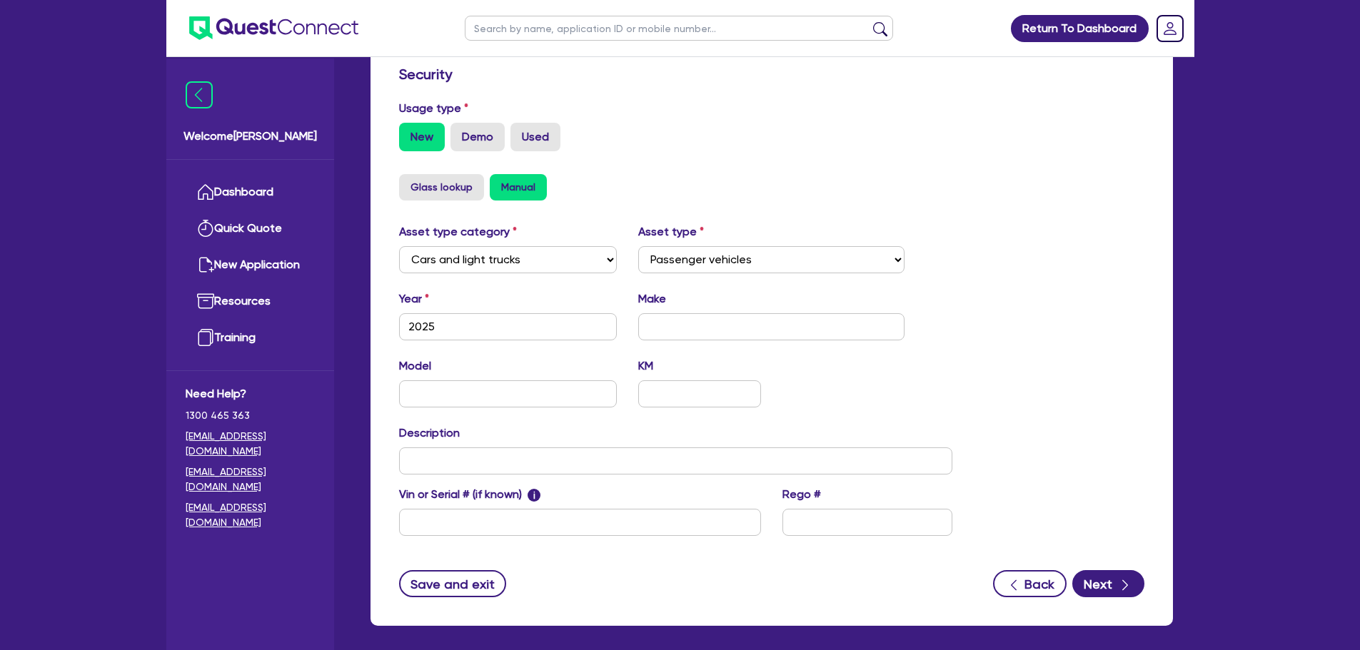
scroll to position [401, 0]
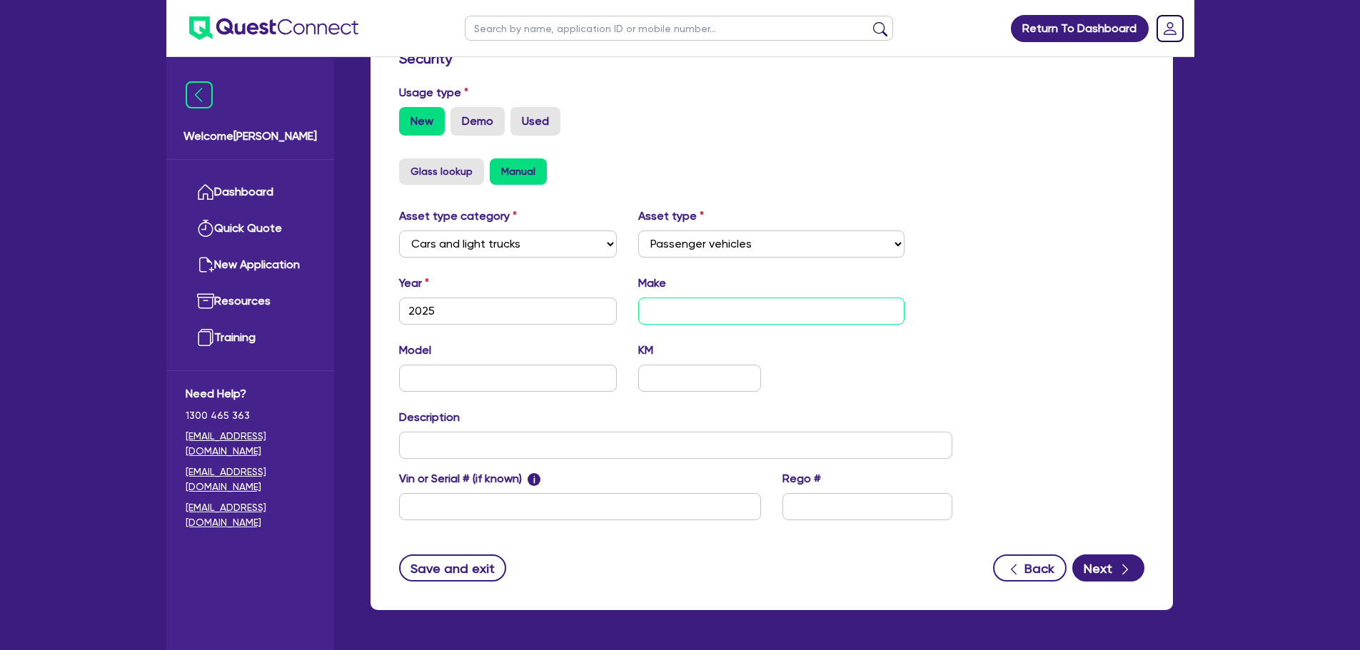
click at [660, 313] on input "text" at bounding box center [771, 311] width 266 height 27
click at [791, 410] on div "Description" at bounding box center [675, 434] width 575 height 50
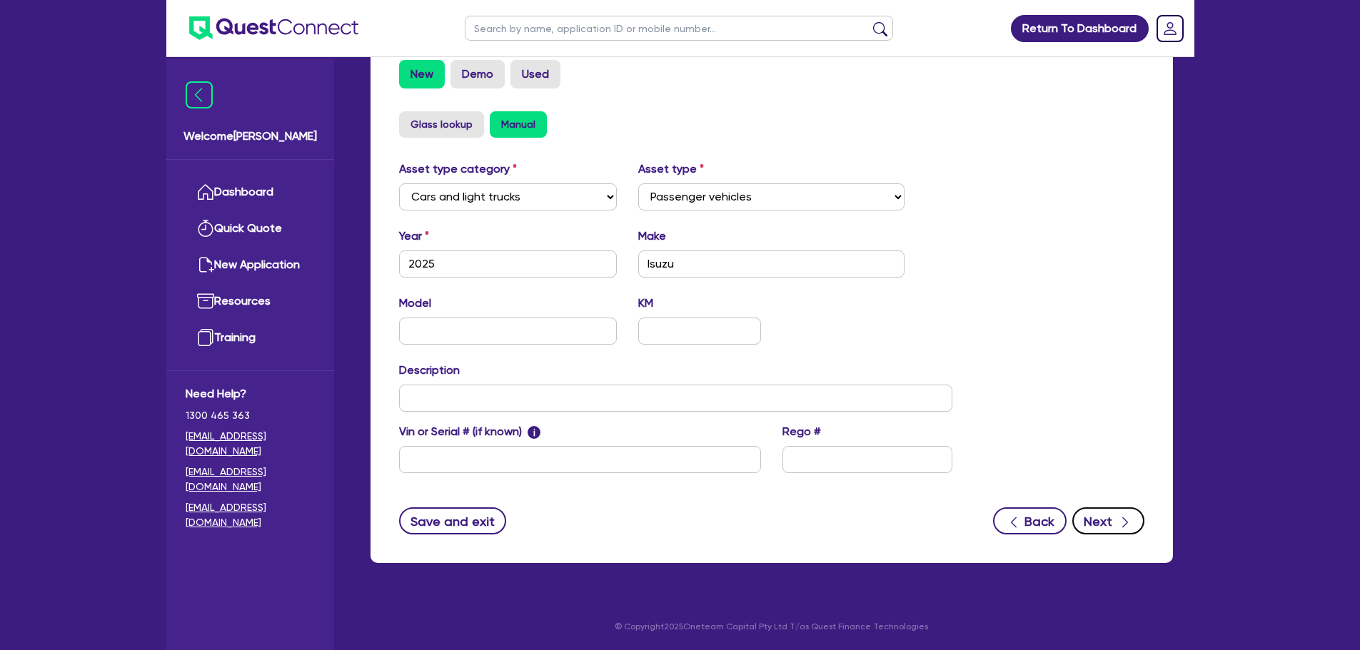
click at [1129, 513] on div "button" at bounding box center [1125, 522] width 14 height 18
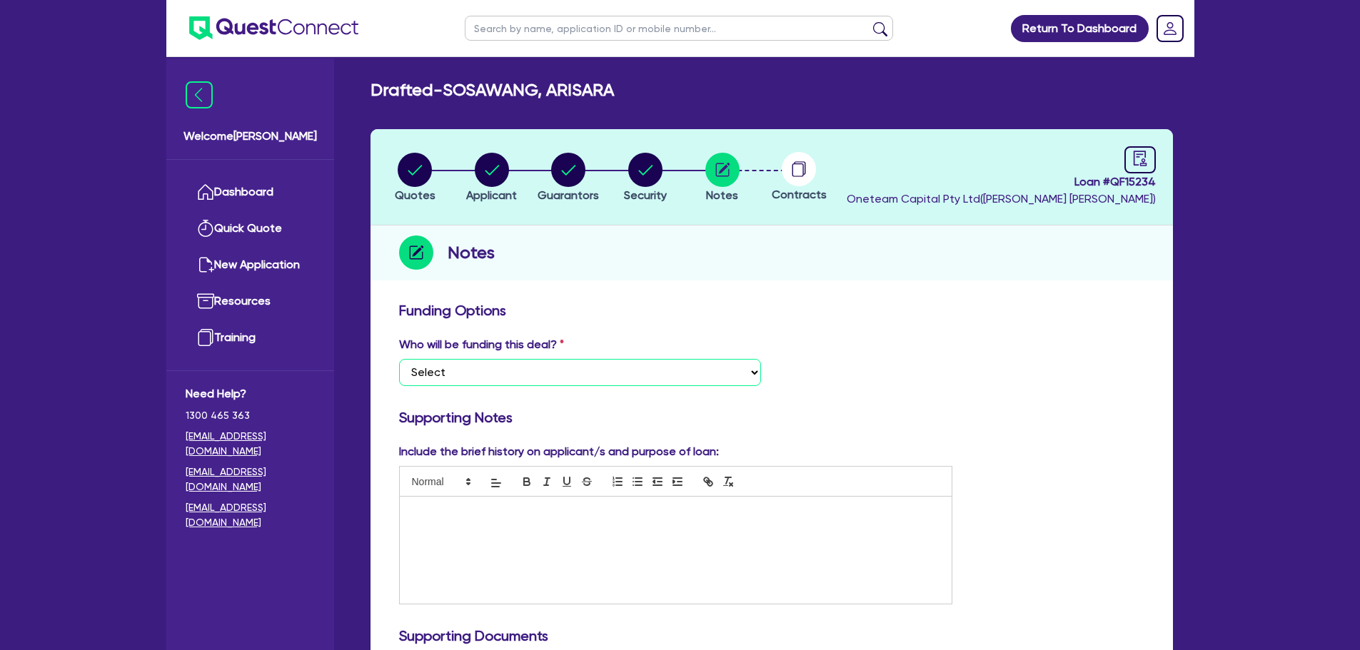
click at [576, 376] on select "Select I want Quest to fund 100% I will fund 100% I will co-fund with Quest Oth…" at bounding box center [580, 372] width 362 height 27
click at [399, 359] on select "Select I want Quest to fund 100% I will fund 100% I will co-fund with Quest Oth…" at bounding box center [580, 372] width 362 height 27
click at [1137, 159] on icon "audit" at bounding box center [1140, 159] width 16 height 16
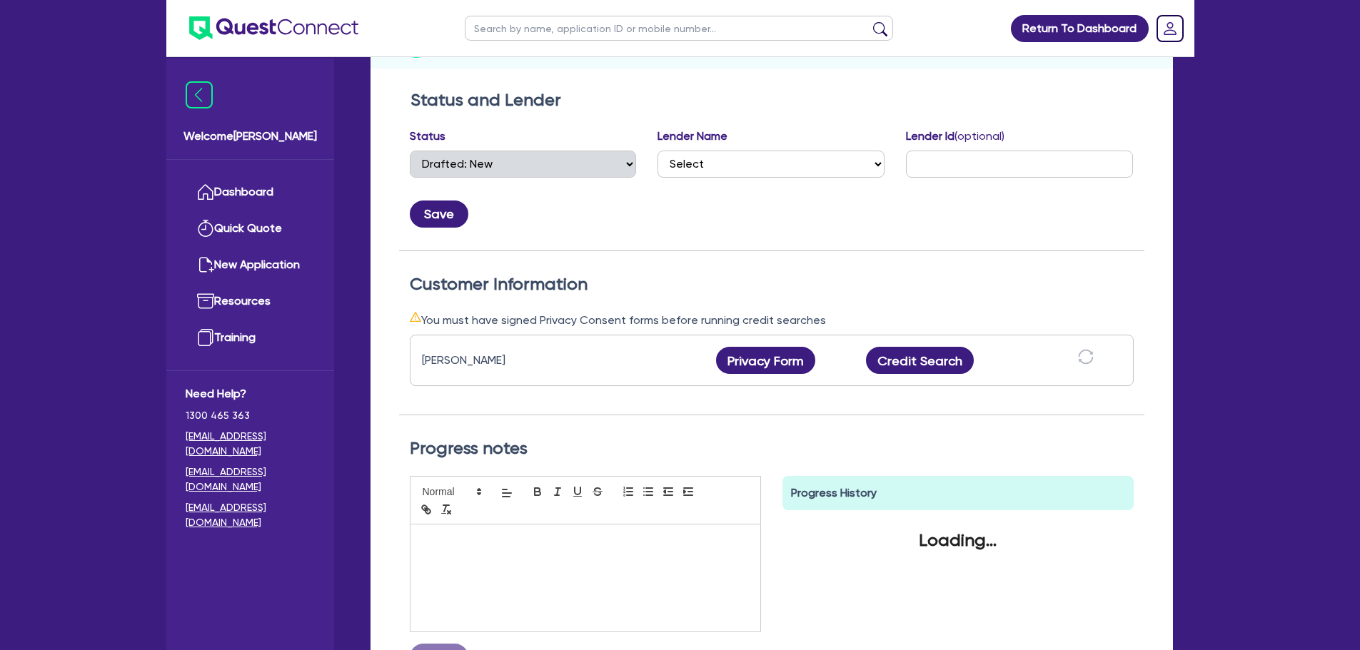
scroll to position [257, 0]
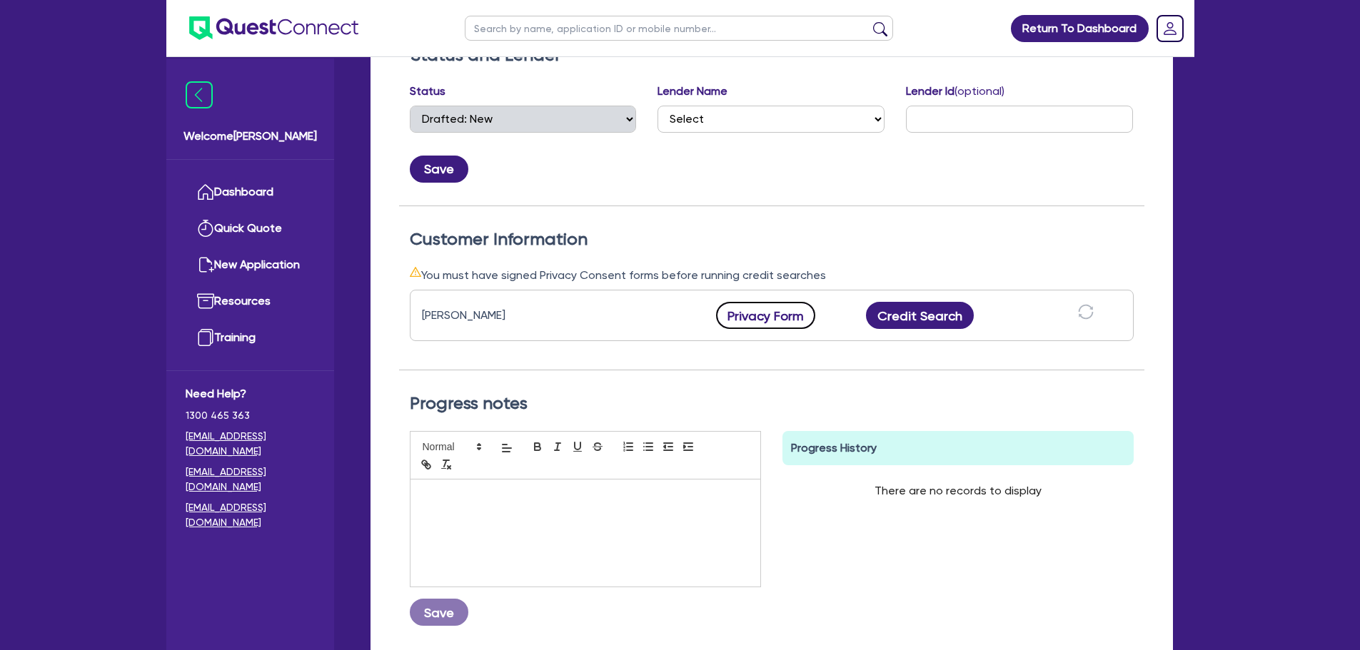
click at [755, 326] on button "Privacy Form" at bounding box center [766, 315] width 100 height 27
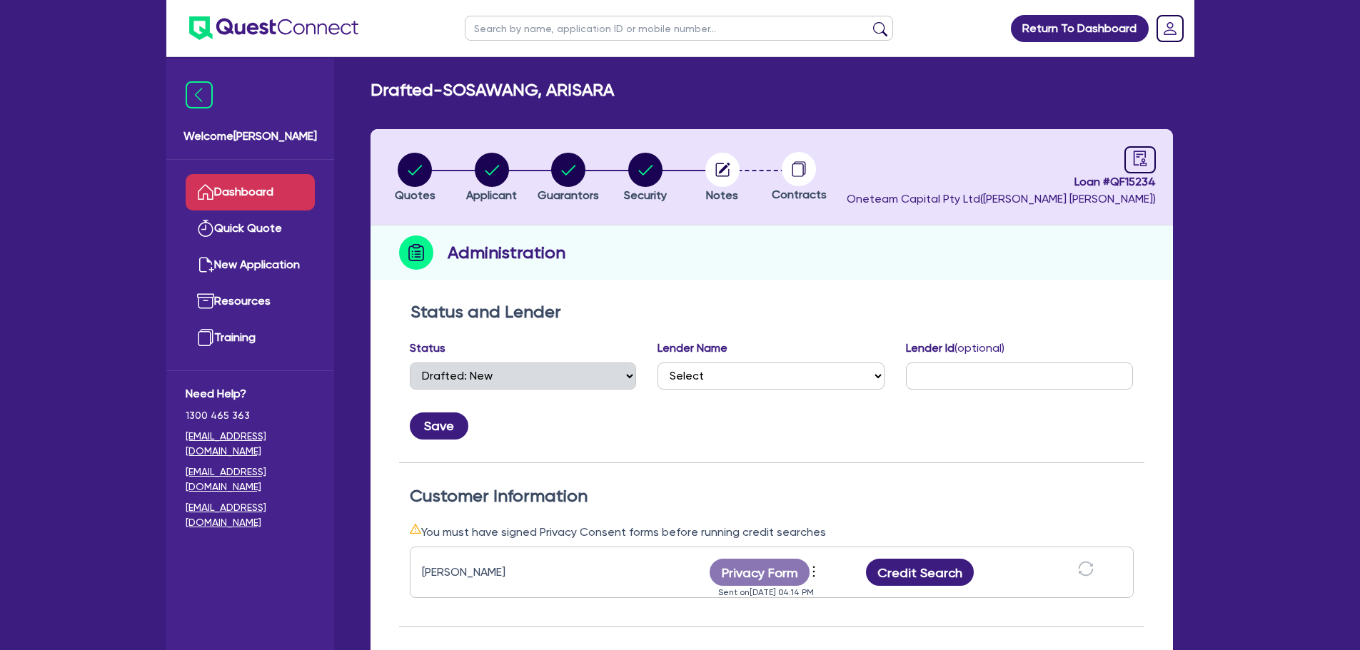
click at [274, 201] on link "Dashboard" at bounding box center [250, 192] width 129 height 36
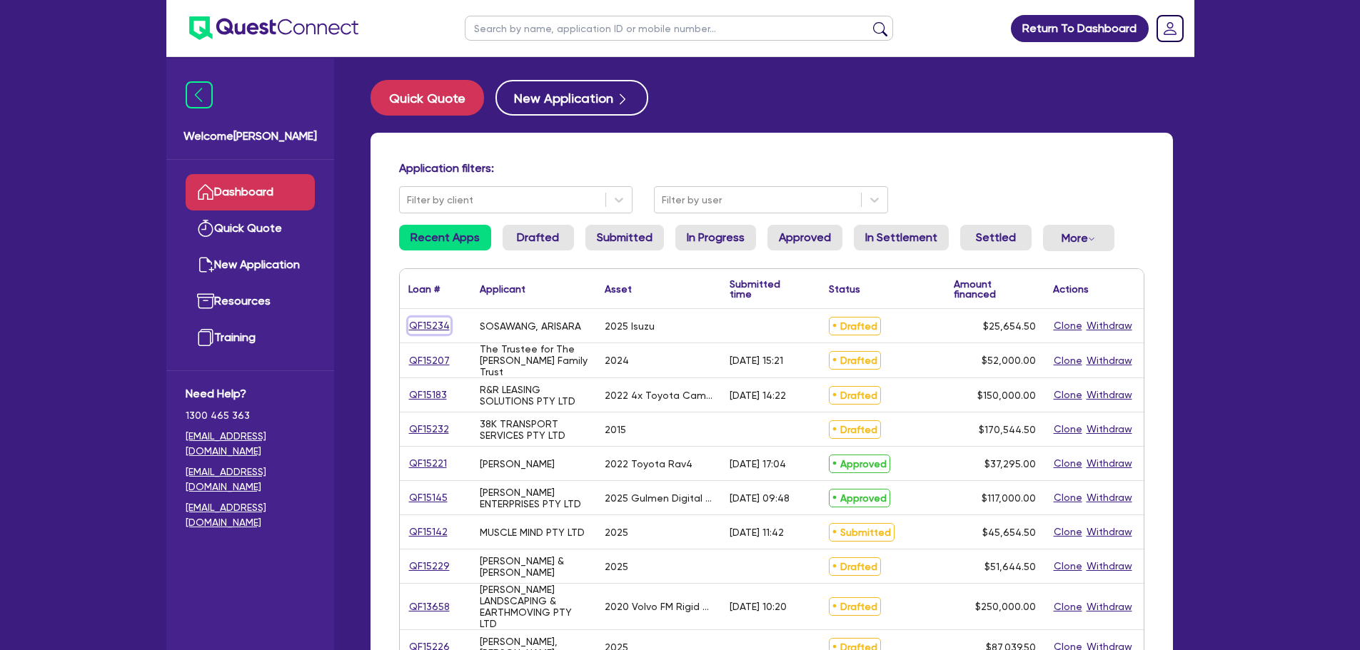
click at [435, 327] on link "QF15234" at bounding box center [429, 326] width 42 height 16
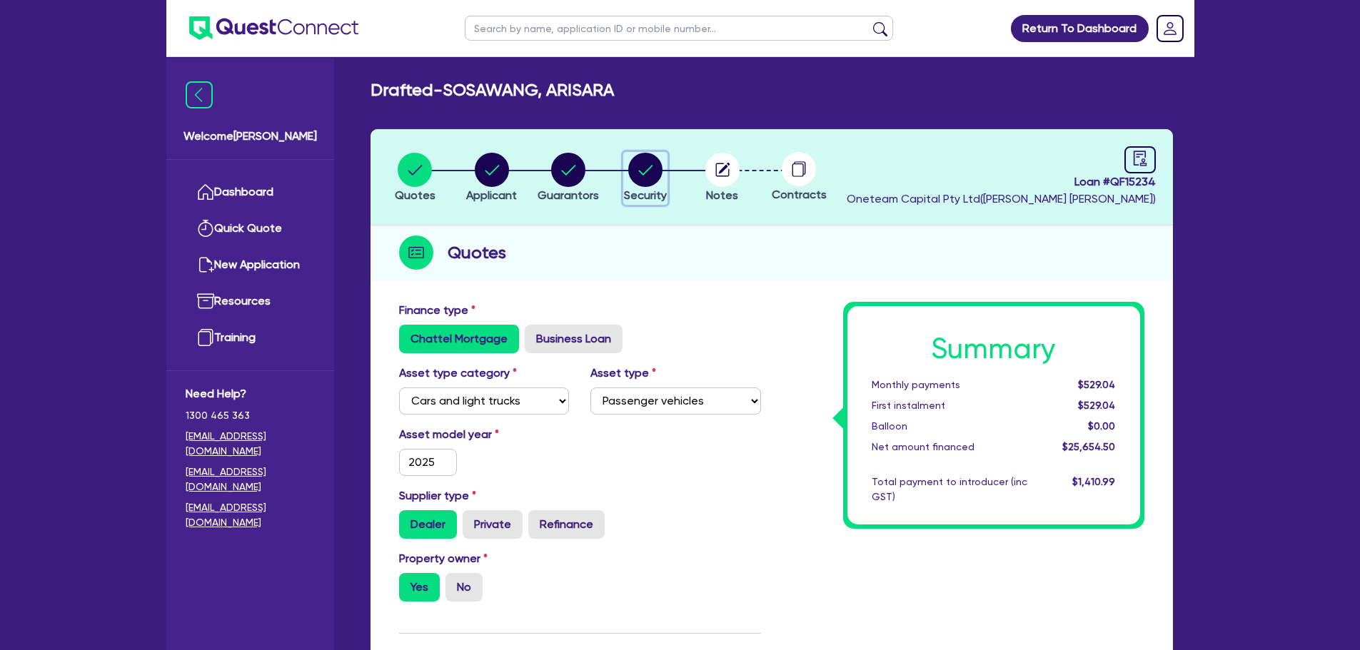
click at [652, 173] on circle "button" at bounding box center [645, 170] width 34 height 34
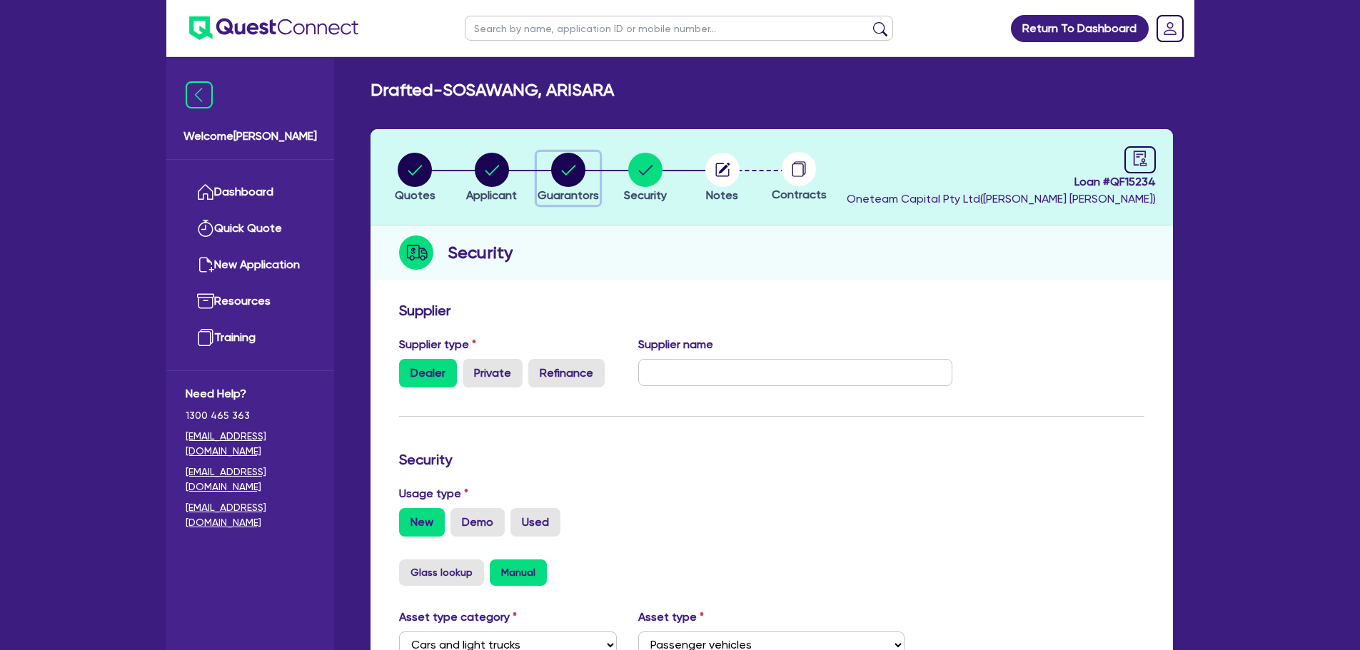
click at [563, 165] on circle "button" at bounding box center [568, 170] width 34 height 34
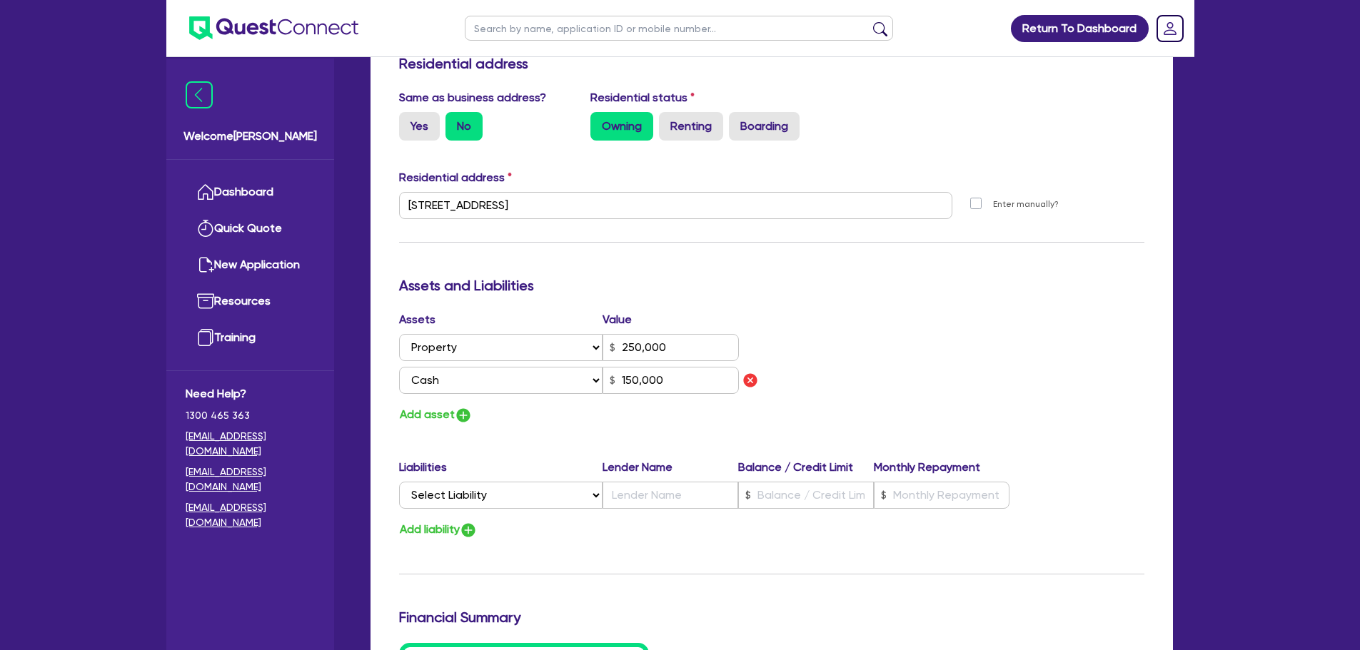
scroll to position [630, 0]
click at [457, 422] on img "button" at bounding box center [463, 416] width 17 height 17
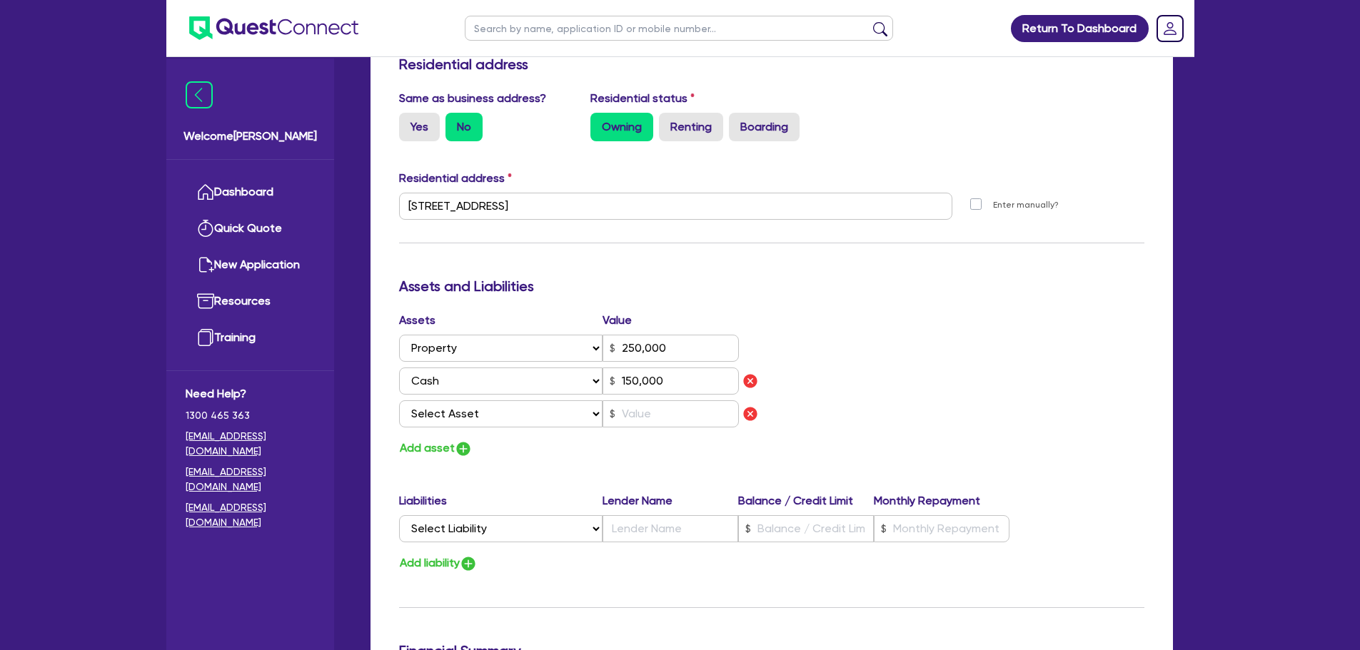
click at [474, 429] on div "Assets Value Select Asset Cash Property Investment property Vehicle Truck Trail…" at bounding box center [579, 372] width 383 height 121
click at [474, 422] on select "Select Asset Cash Property Investment property Vehicle Truck Trailer Equipment …" at bounding box center [501, 414] width 204 height 27
click at [399, 401] on select "Select Asset Cash Property Investment property Vehicle Truck Trailer Equipment …" at bounding box center [501, 414] width 204 height 27
click at [623, 412] on input "text" at bounding box center [671, 414] width 136 height 27
click at [535, 460] on div "Update residential status for Director #1 Boarding is only acceptable when the …" at bounding box center [771, 233] width 745 height 1122
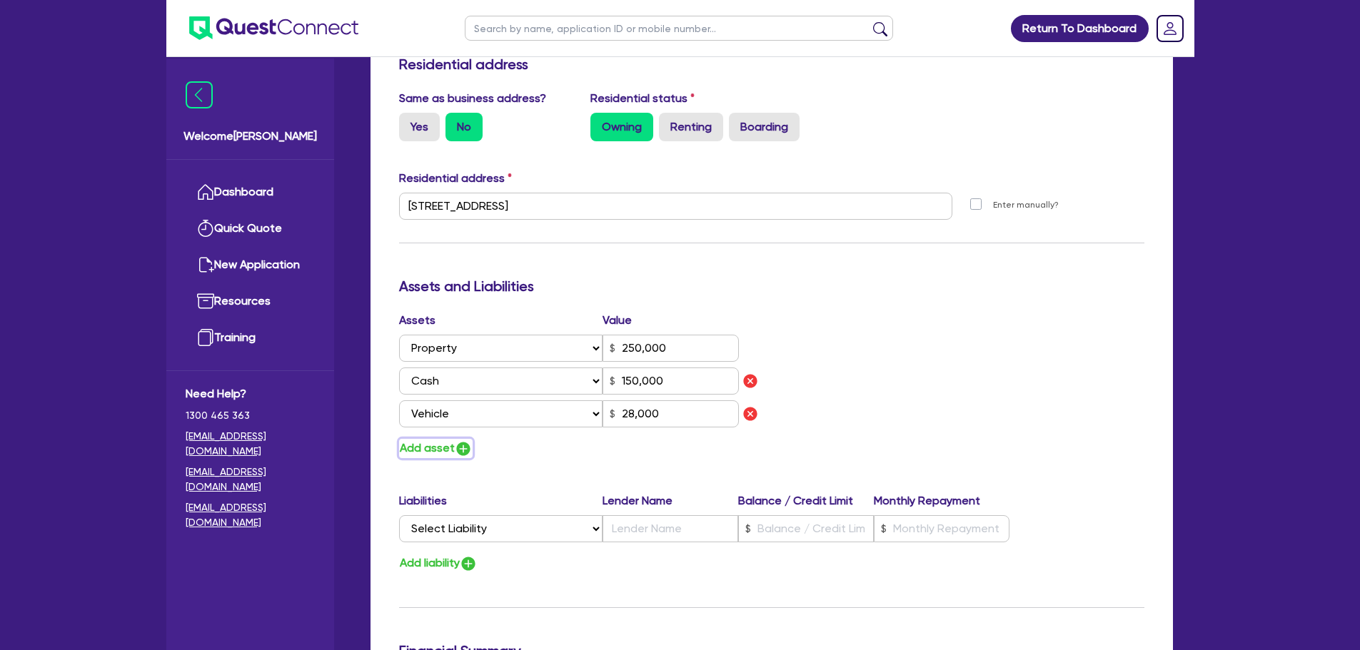
click at [473, 456] on button "Add asset" at bounding box center [436, 448] width 74 height 19
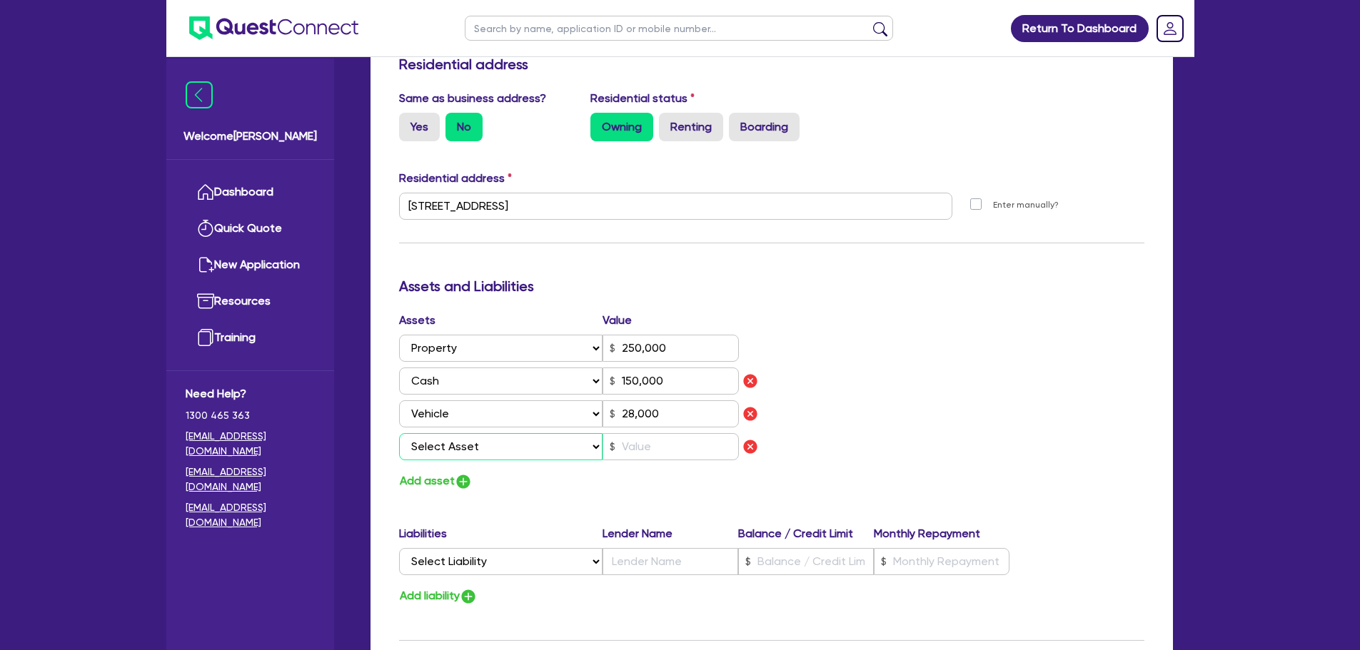
click at [486, 456] on select "Select Asset Cash Property Investment property Vehicle Truck Trailer Equipment …" at bounding box center [501, 446] width 204 height 27
click at [858, 407] on div "Assets Value Select Asset Cash Property Investment property Vehicle Truck Trail…" at bounding box center [771, 401] width 767 height 179
click at [753, 449] on img "button" at bounding box center [750, 446] width 17 height 17
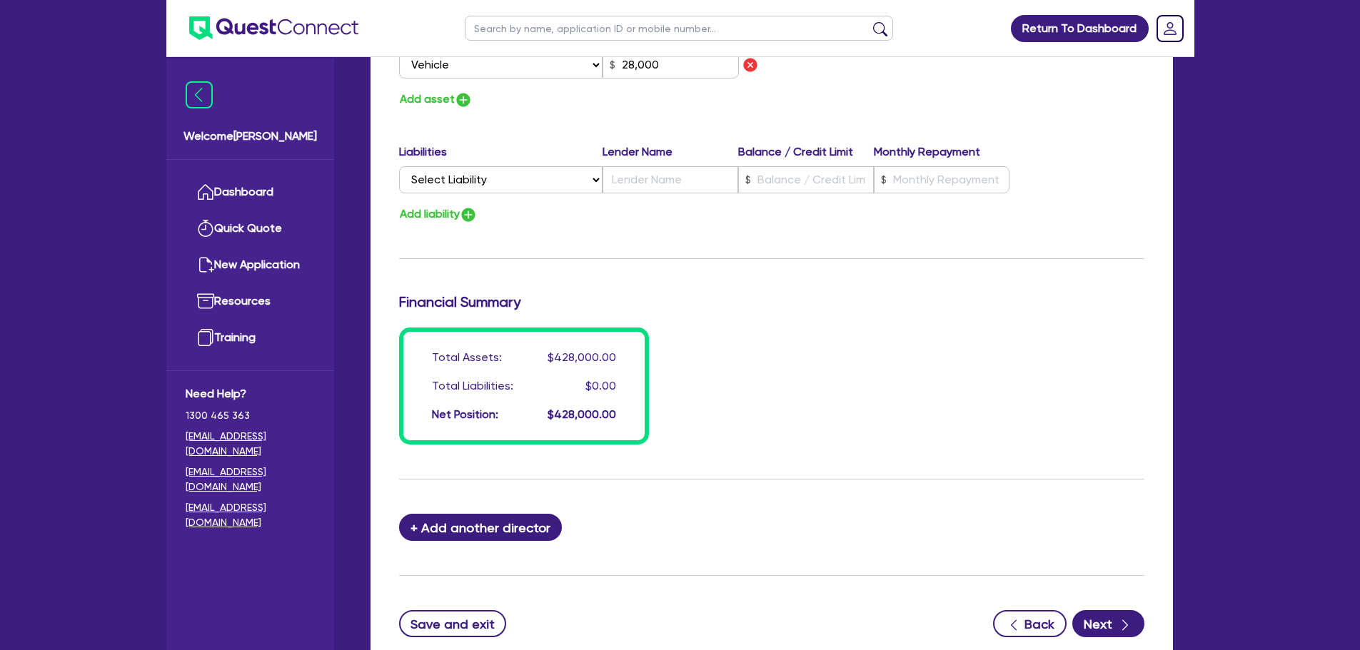
scroll to position [1082, 0]
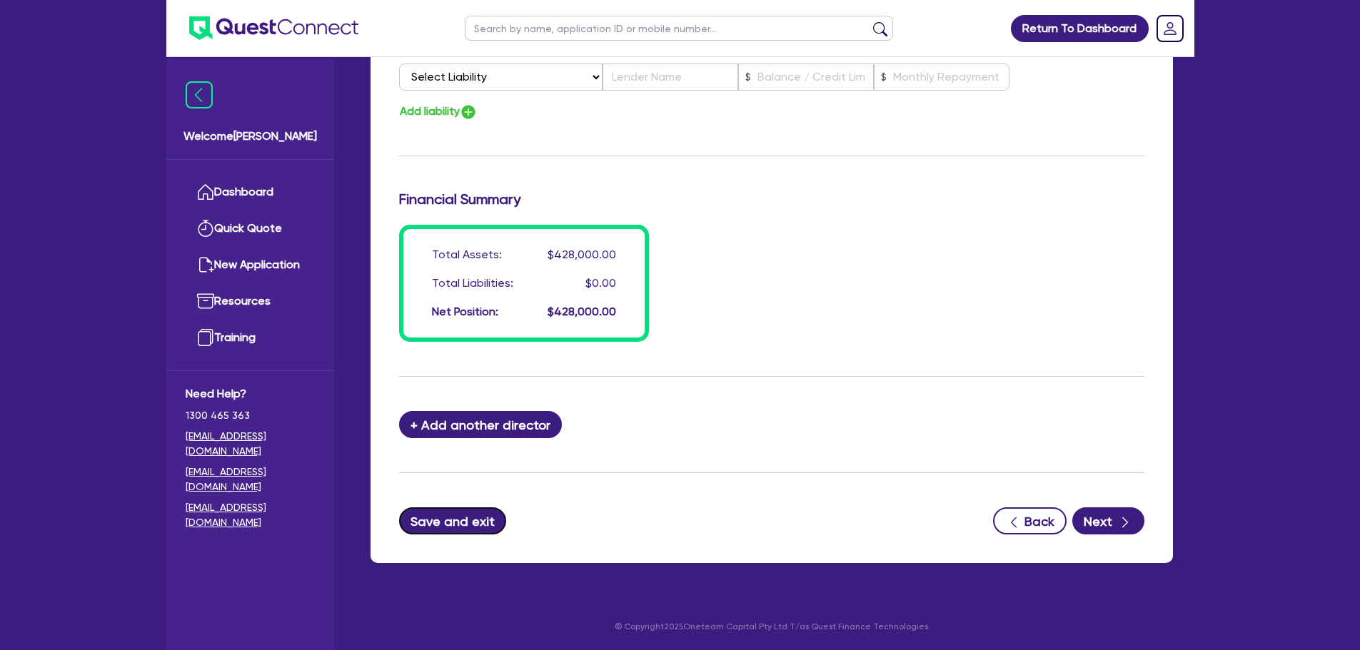
click at [446, 530] on button "Save and exit" at bounding box center [453, 521] width 108 height 27
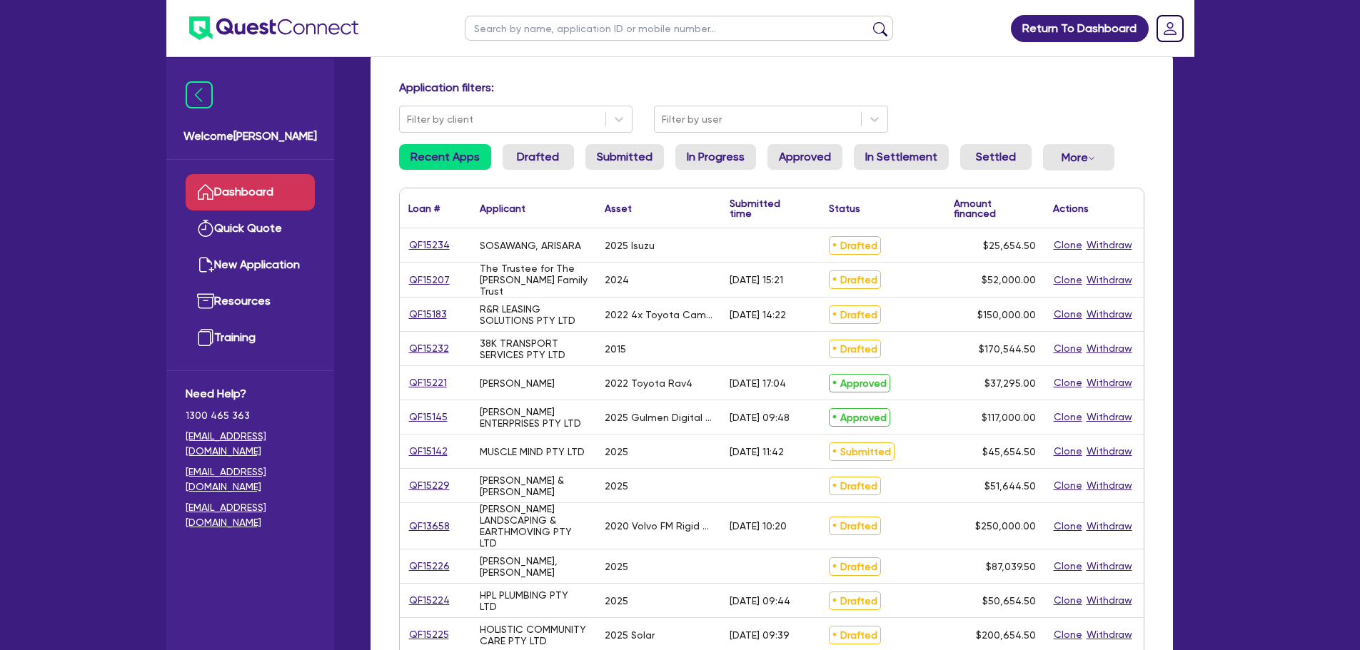
scroll to position [82, 0]
click at [418, 244] on link "QF15234" at bounding box center [429, 244] width 42 height 16
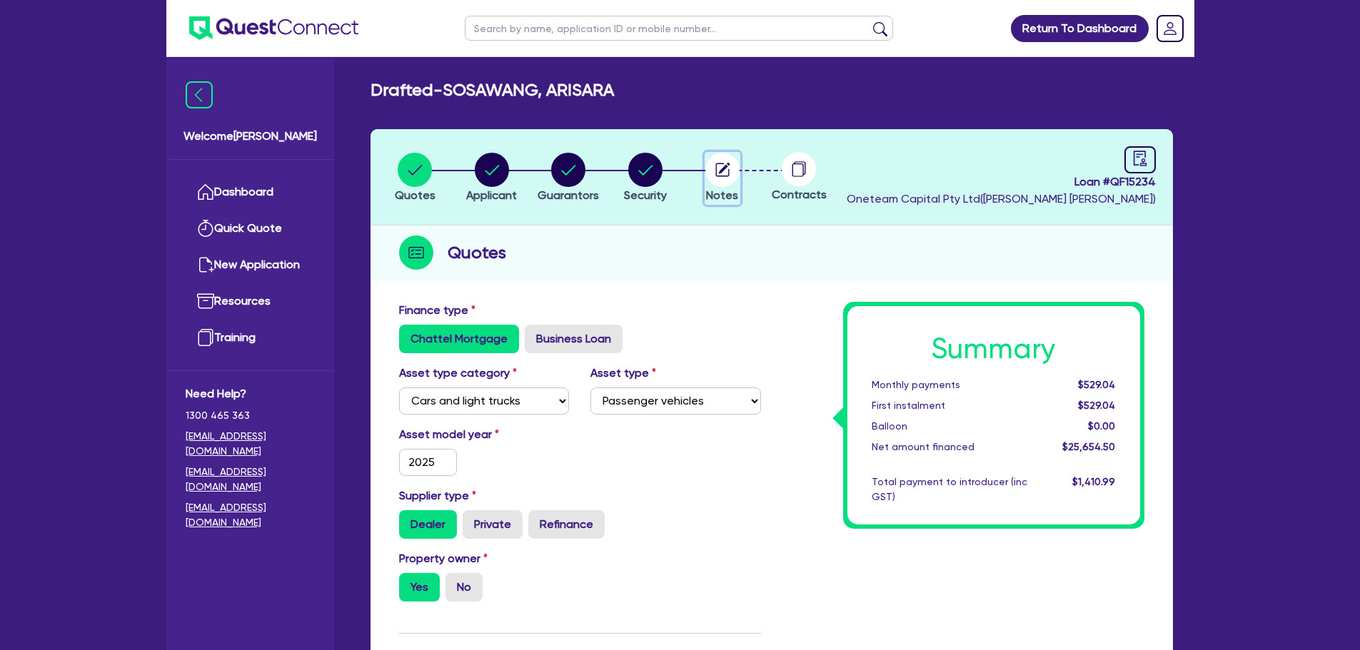
click at [715, 178] on circle "button" at bounding box center [722, 170] width 34 height 34
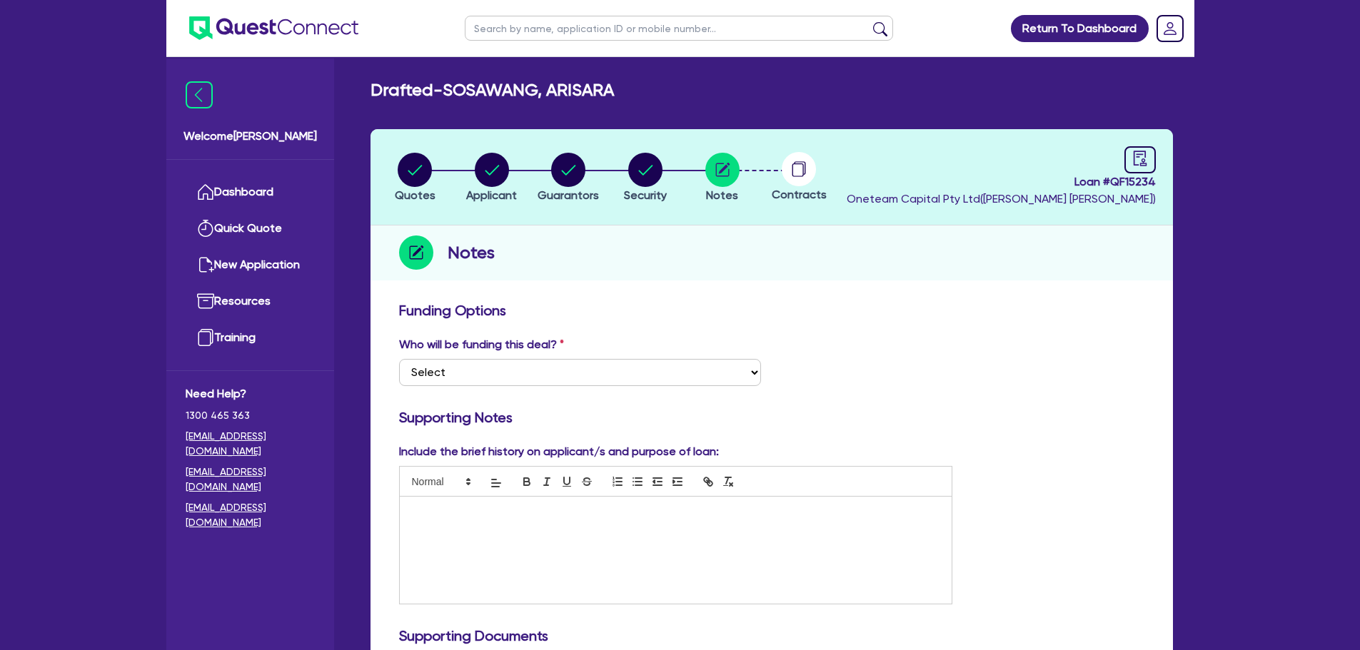
click at [441, 508] on p at bounding box center [676, 511] width 531 height 13
click at [471, 381] on select "Select I want Quest to fund 100% I will fund 100% I will co-fund with Quest Oth…" at bounding box center [580, 372] width 362 height 27
click at [399, 359] on select "Select I want Quest to fund 100% I will fund 100% I will co-fund with Quest Oth…" at bounding box center [580, 372] width 362 height 27
click at [453, 538] on div at bounding box center [676, 550] width 553 height 107
click at [486, 365] on select "Select I want Quest to fund 100% I will fund 100% I will co-fund with Quest Oth…" at bounding box center [580, 372] width 362 height 27
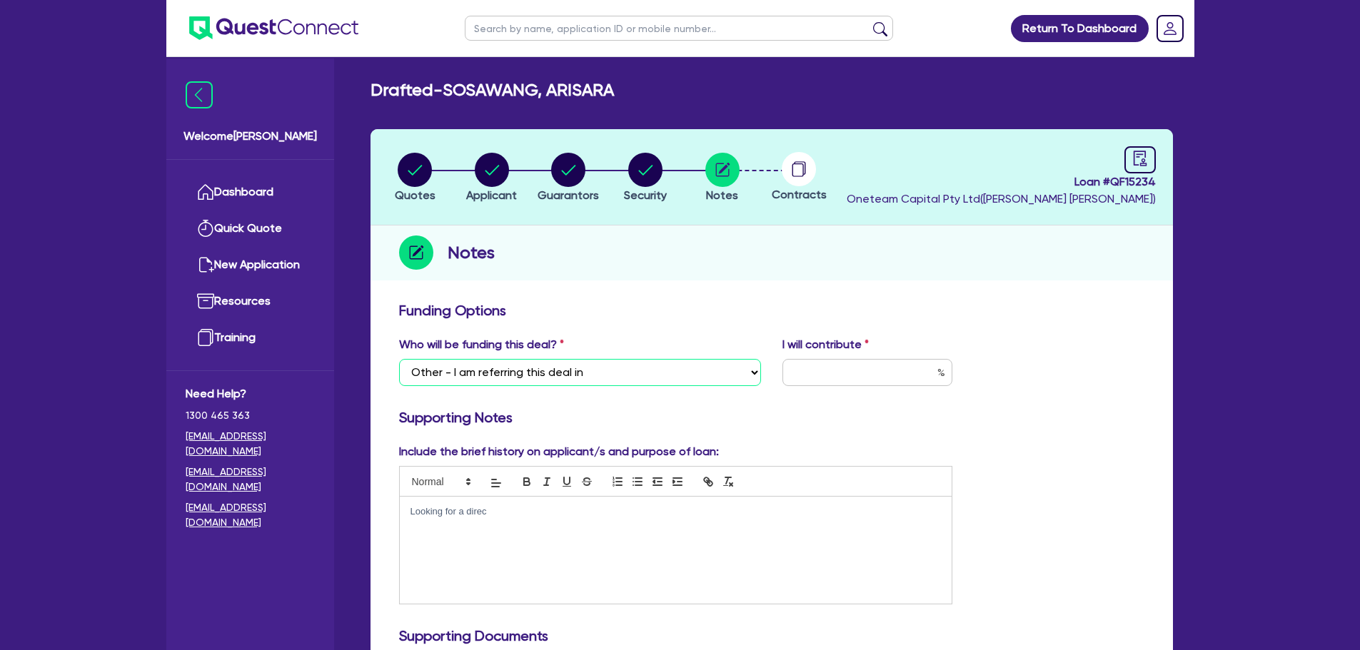
click at [399, 359] on select "Select I want Quest to fund 100% I will fund 100% I will co-fund with Quest Oth…" at bounding box center [580, 372] width 362 height 27
click at [503, 521] on div "Looking for a direc" at bounding box center [676, 550] width 553 height 107
click at [647, 505] on p "Looking for a director vehicle to support with" at bounding box center [676, 511] width 531 height 13
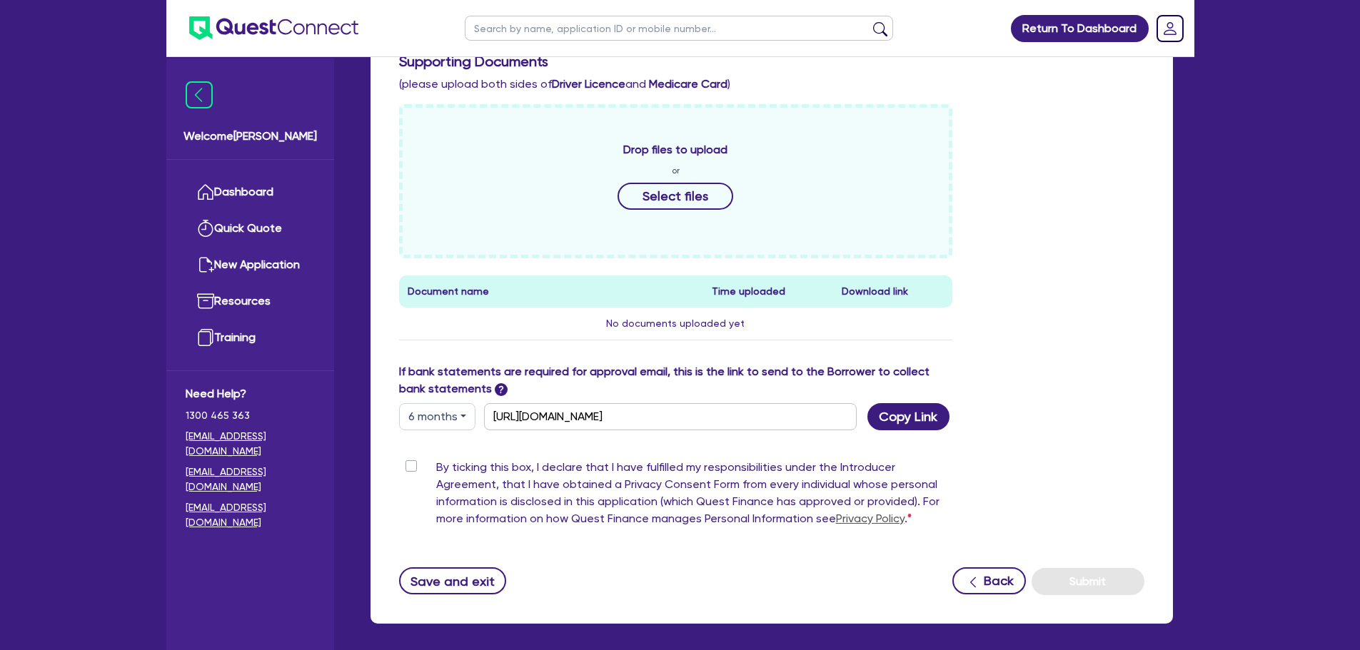
scroll to position [635, 0]
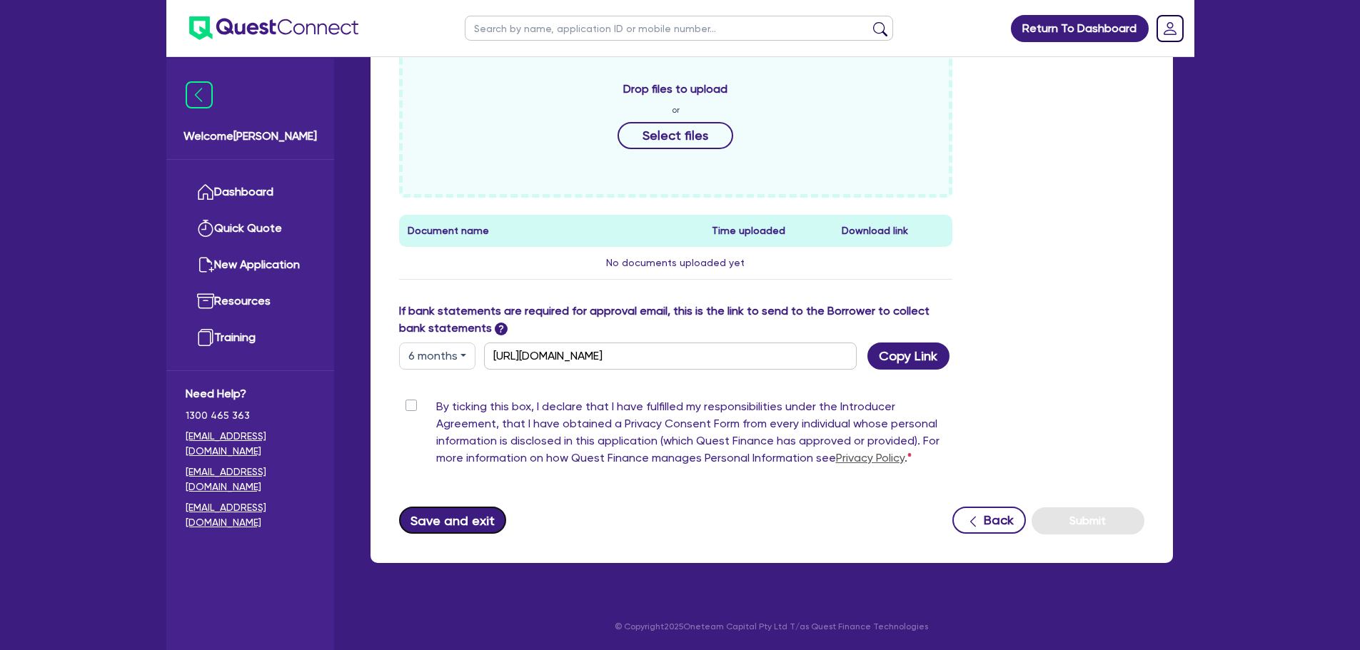
click at [439, 513] on button "Save and exit" at bounding box center [453, 520] width 108 height 27
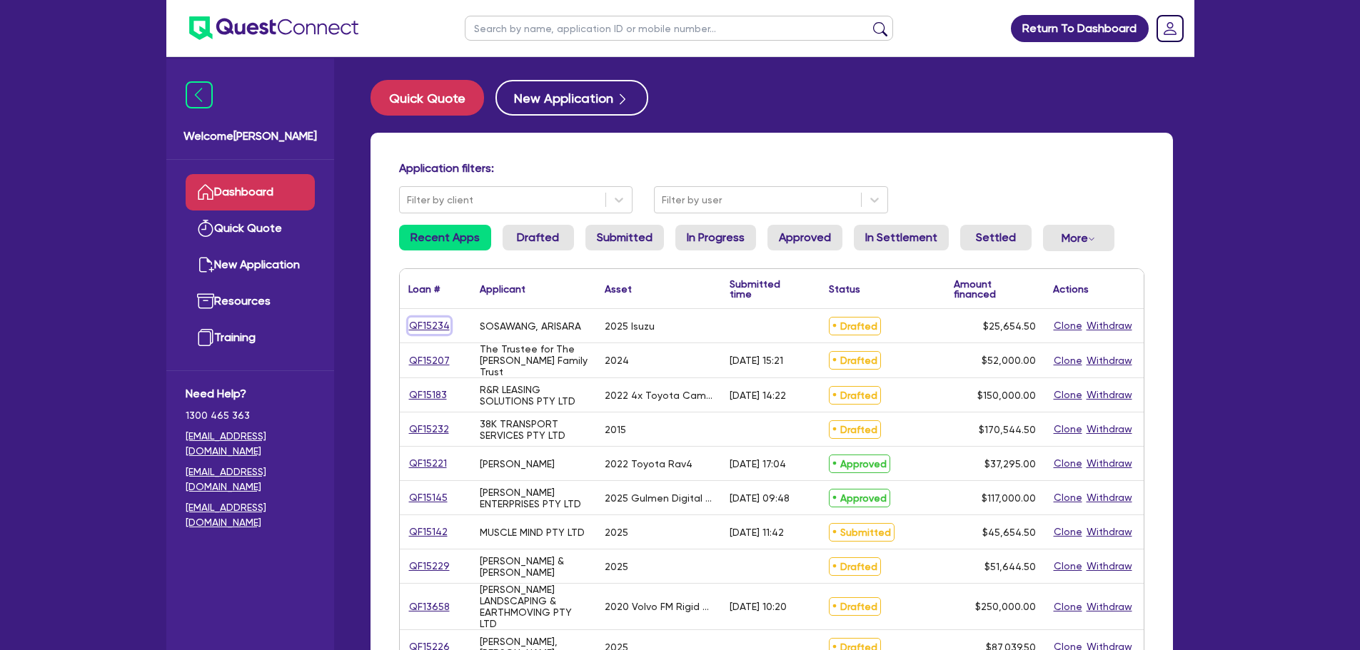
click at [436, 323] on link "QF15234" at bounding box center [429, 326] width 42 height 16
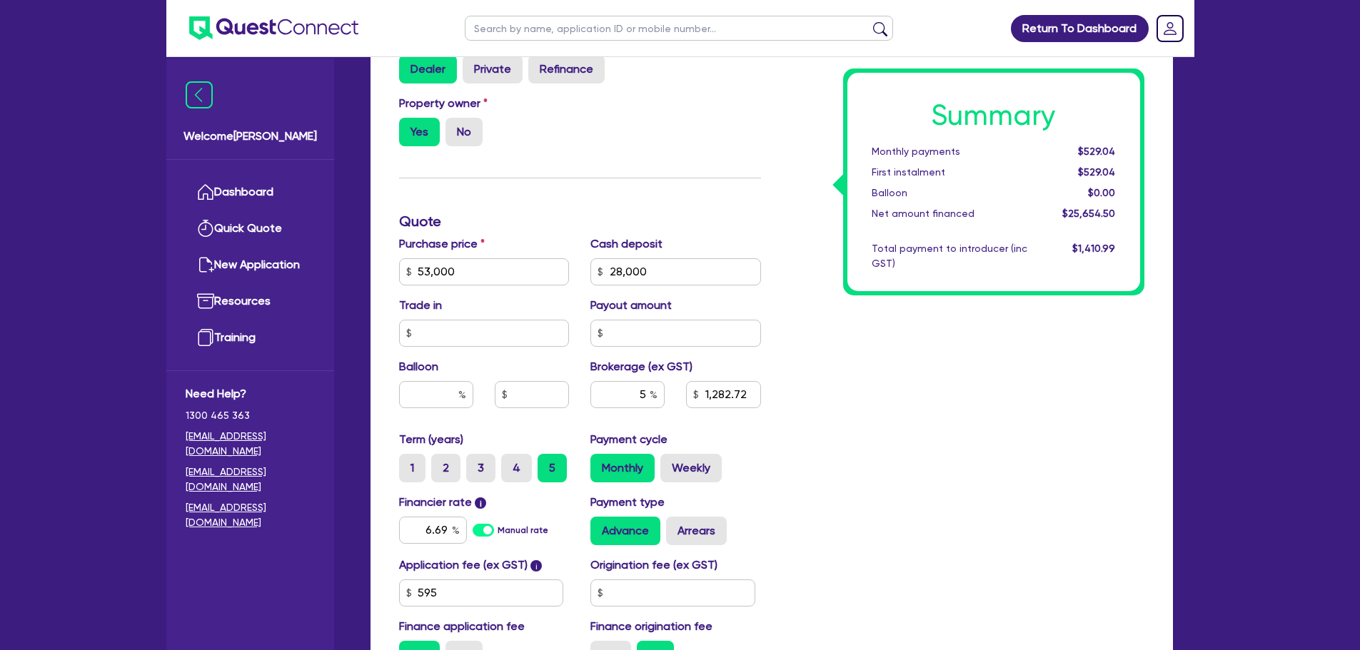
scroll to position [456, 0]
click at [654, 277] on input "28,000" at bounding box center [675, 271] width 171 height 27
click at [783, 420] on div "Summary Monthly payments $529.04 First instalment $529.04 Balloon $0.00 Net amo…" at bounding box center [963, 263] width 383 height 835
click at [454, 328] on input "text" at bounding box center [484, 332] width 171 height 27
click at [945, 460] on div "Summary Monthly payments $1,106.43 First instalment $1,106.43 Balloon $0.00 Net…" at bounding box center [963, 263] width 383 height 835
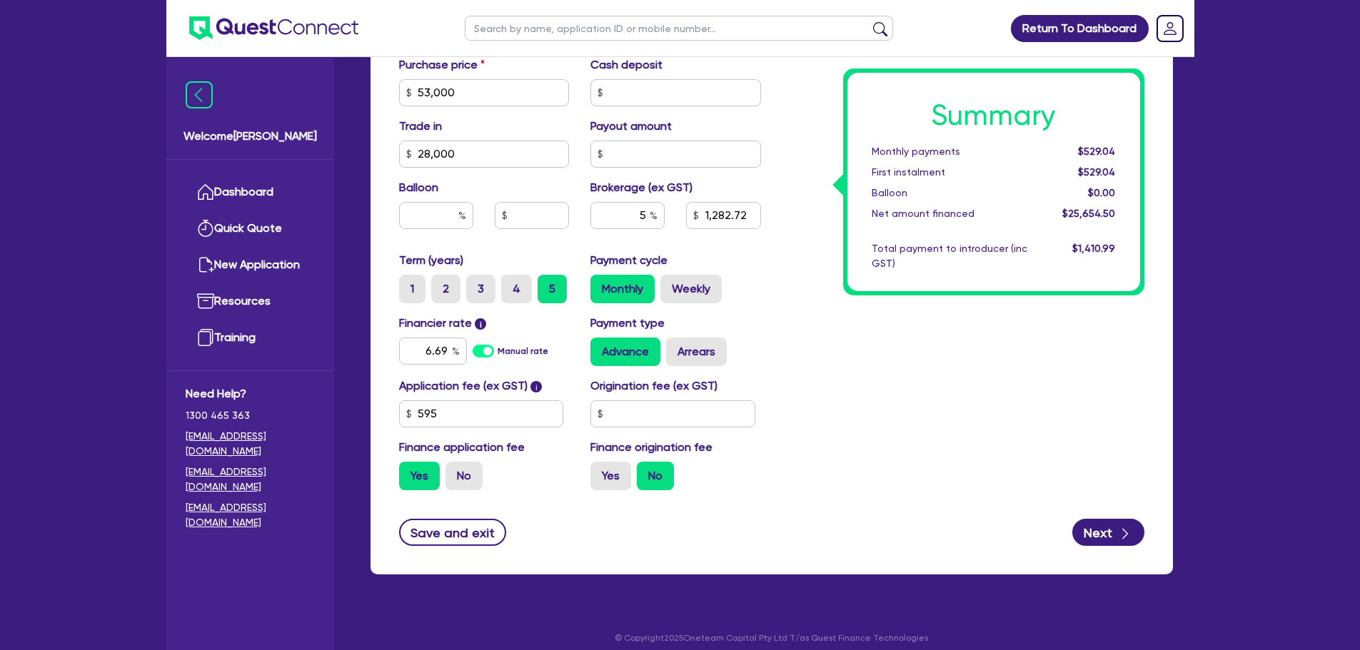
scroll to position [646, 0]
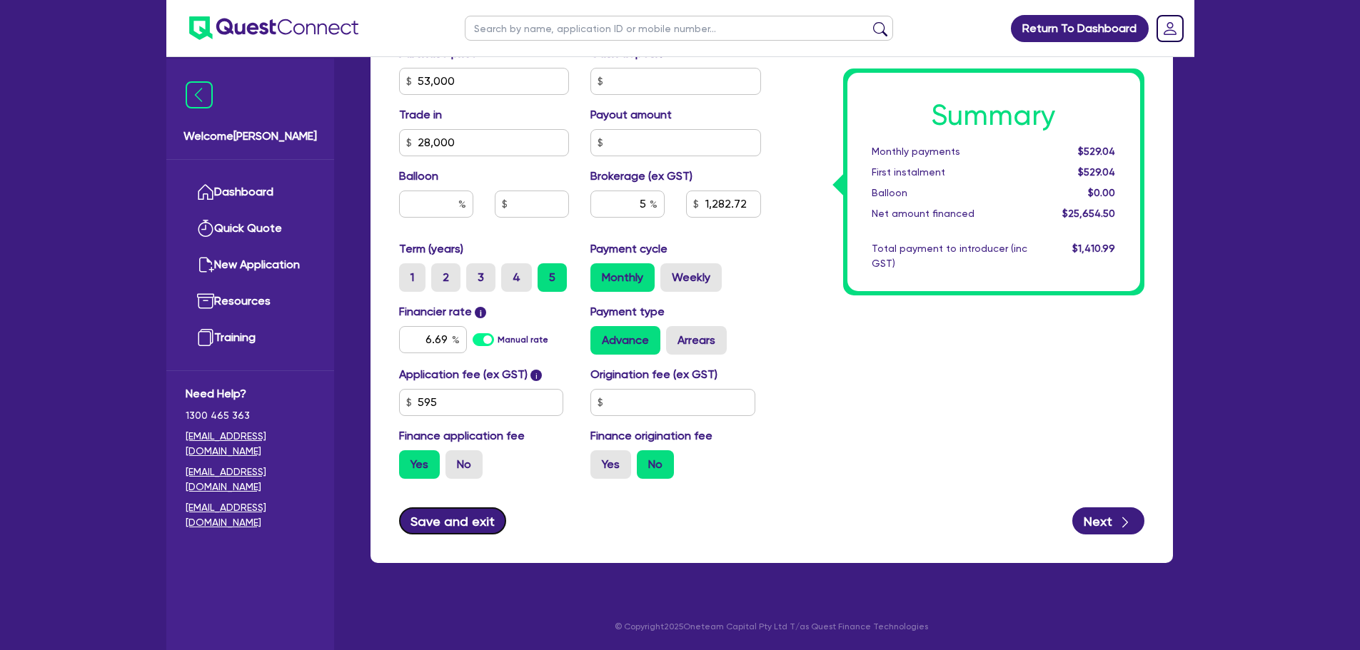
click at [462, 527] on button "Save and exit" at bounding box center [453, 521] width 108 height 27
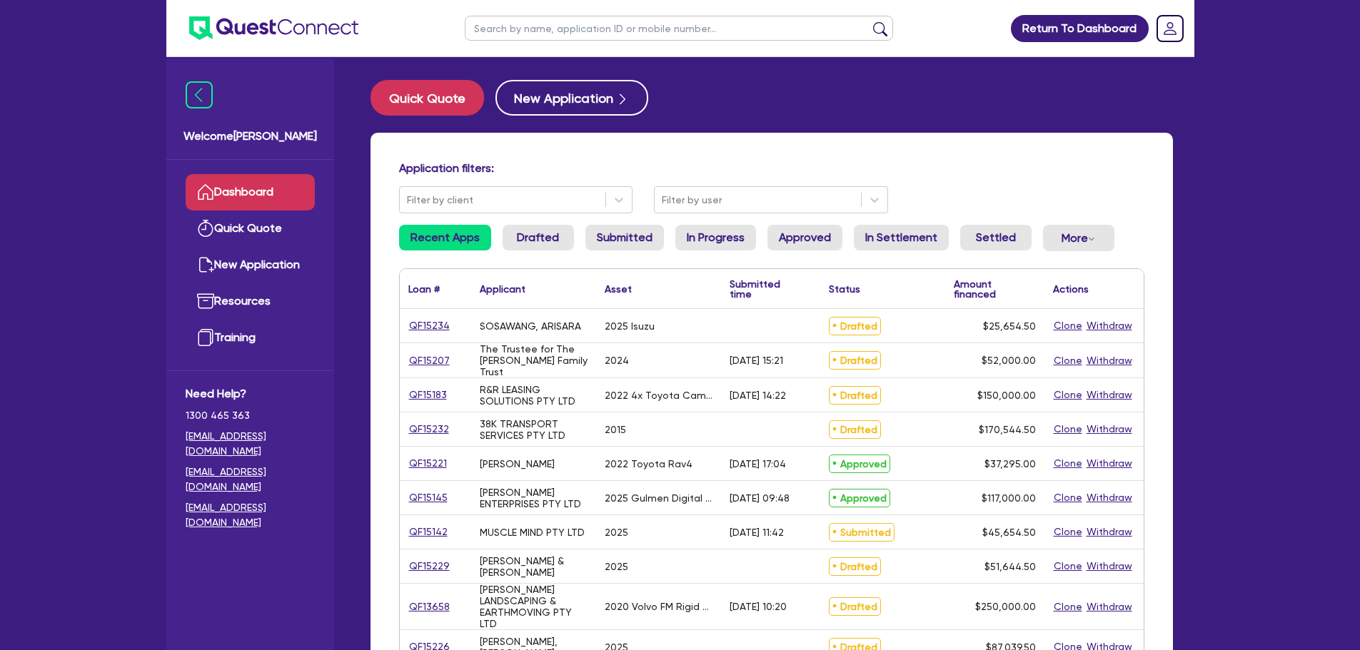
click at [541, 38] on input "text" at bounding box center [679, 28] width 428 height 25
click at [869, 21] on button "submit" at bounding box center [880, 31] width 23 height 20
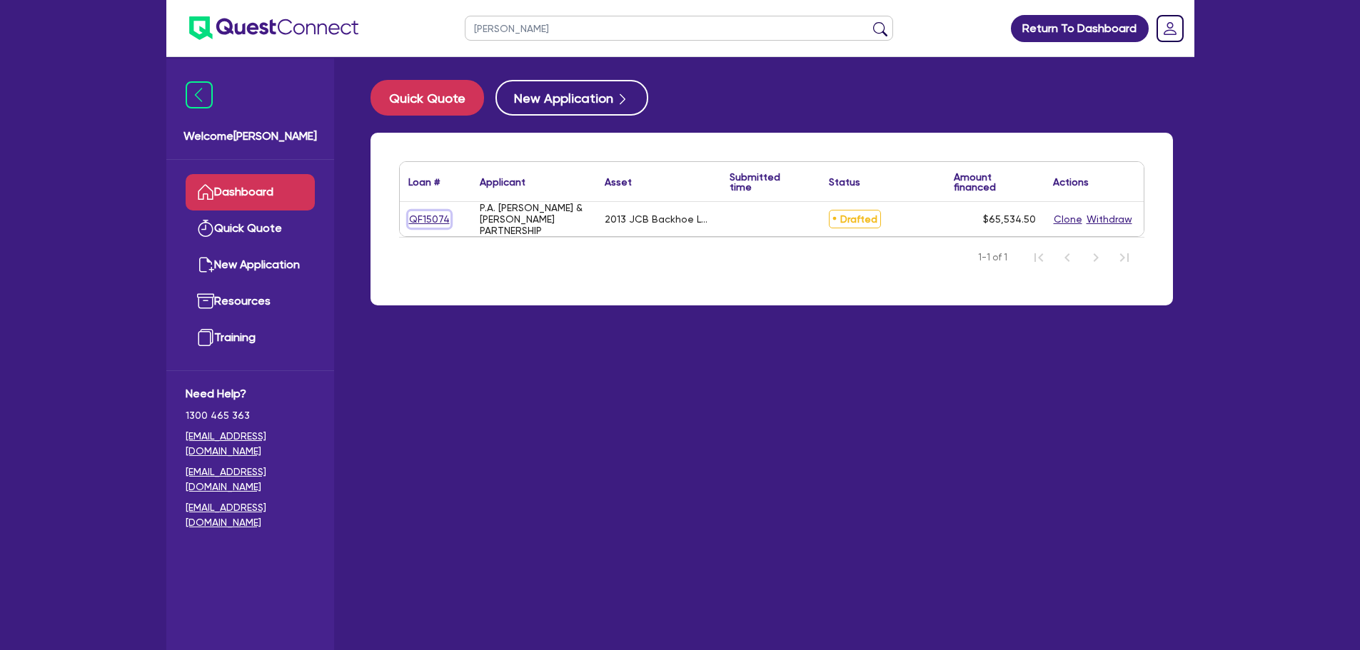
click at [421, 227] on link "QF15074" at bounding box center [429, 219] width 42 height 16
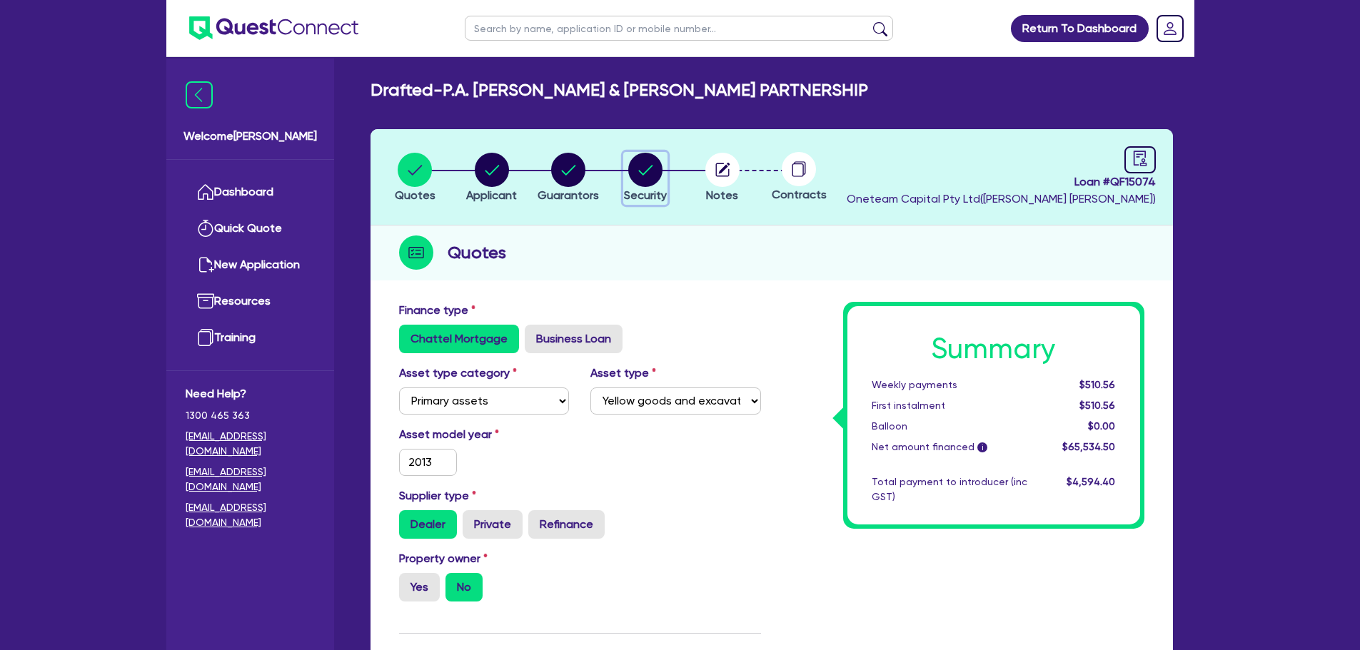
click at [656, 169] on circle "button" at bounding box center [645, 170] width 34 height 34
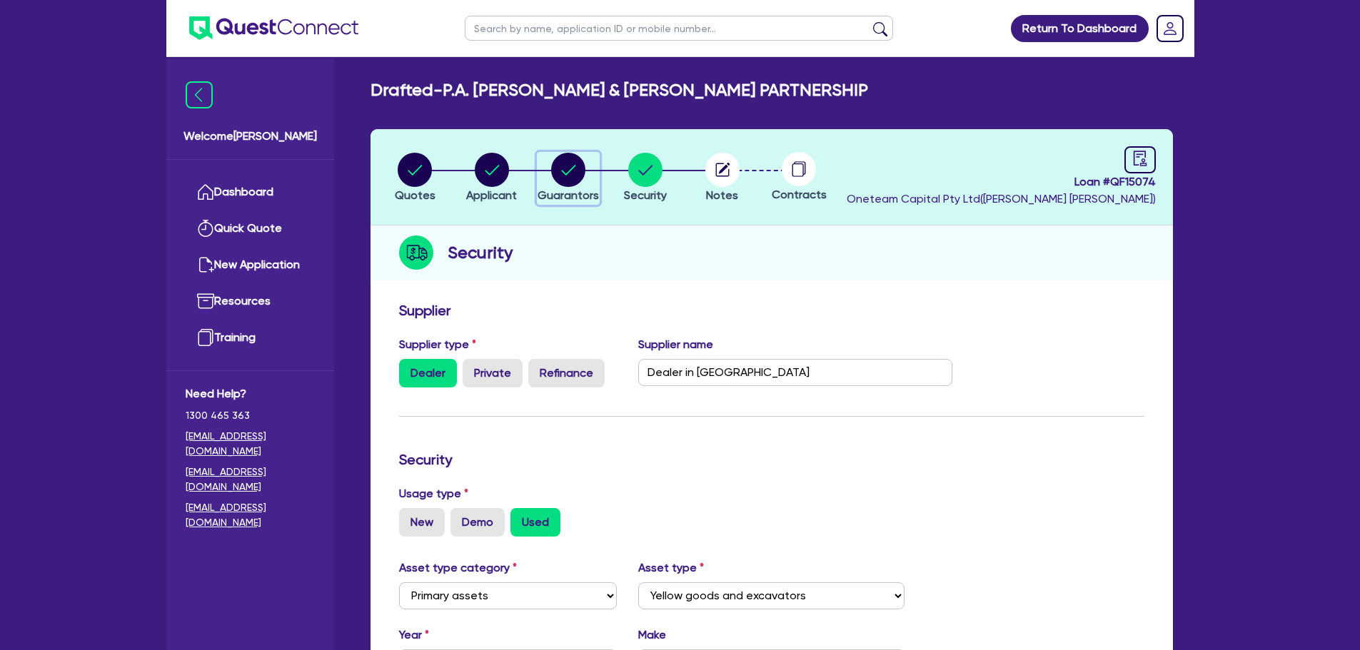
click at [575, 176] on circle "button" at bounding box center [568, 170] width 34 height 34
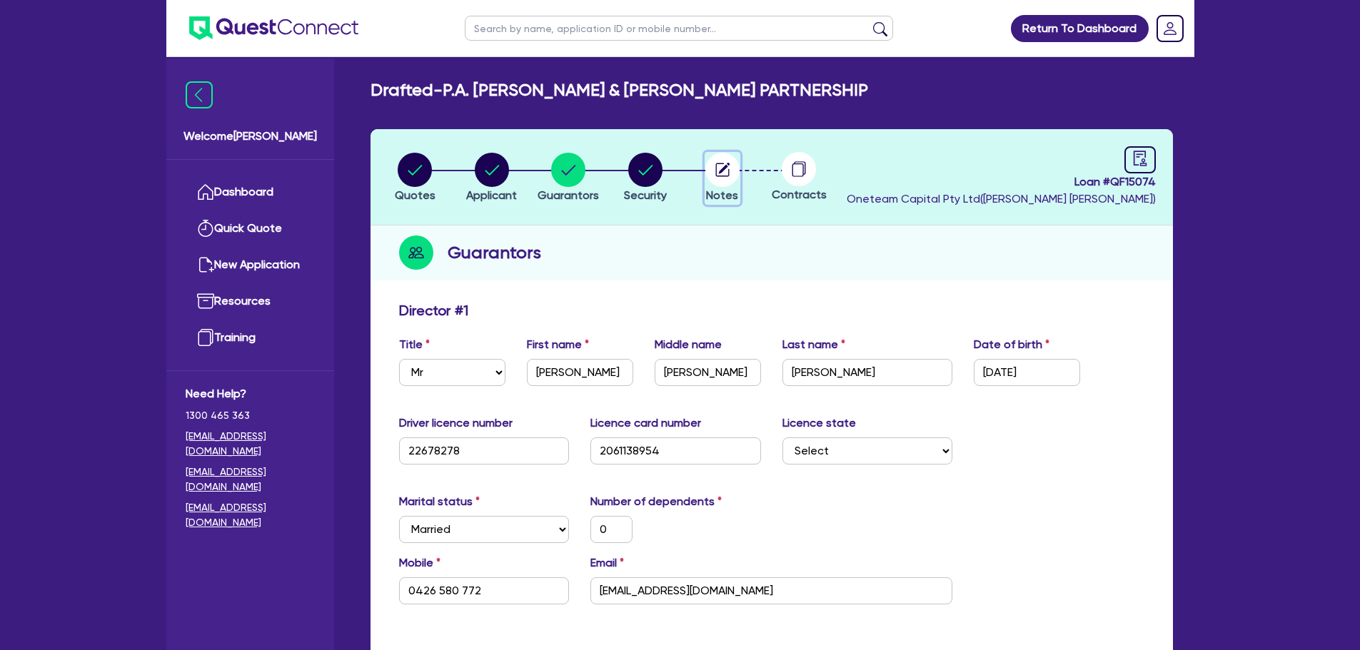
click at [724, 176] on icon "button" at bounding box center [722, 170] width 14 height 14
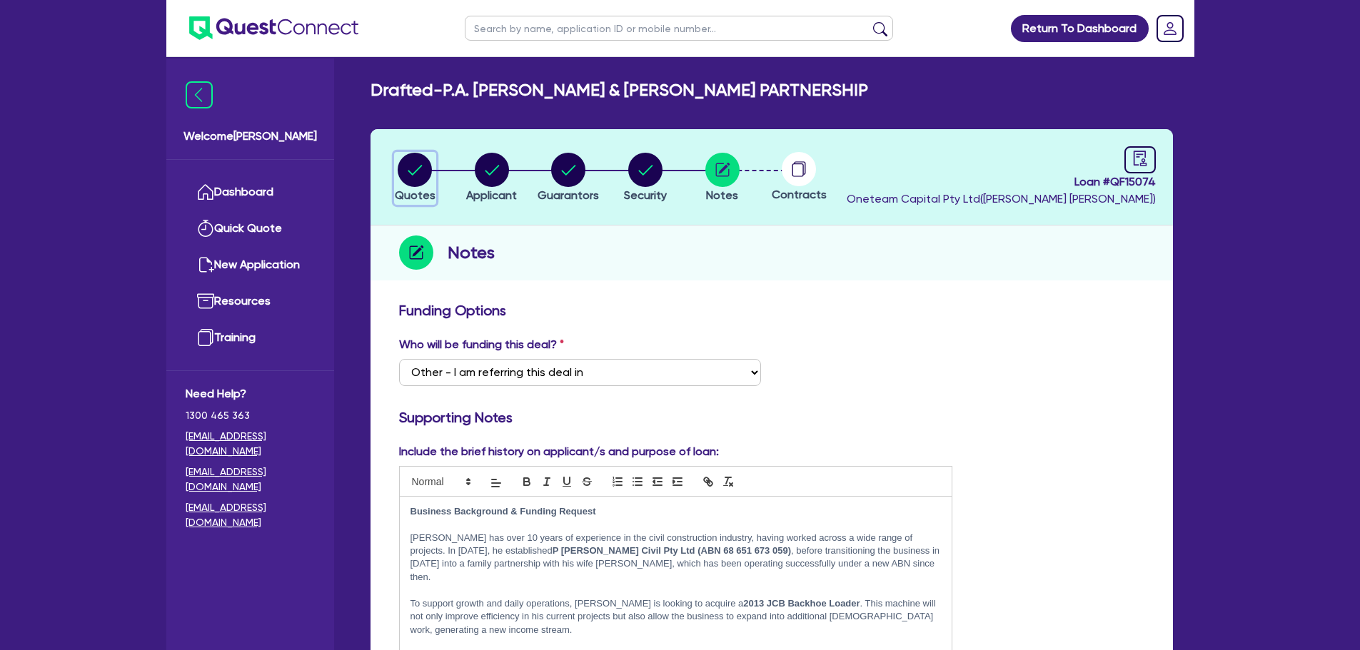
click at [405, 171] on circle "button" at bounding box center [415, 170] width 34 height 34
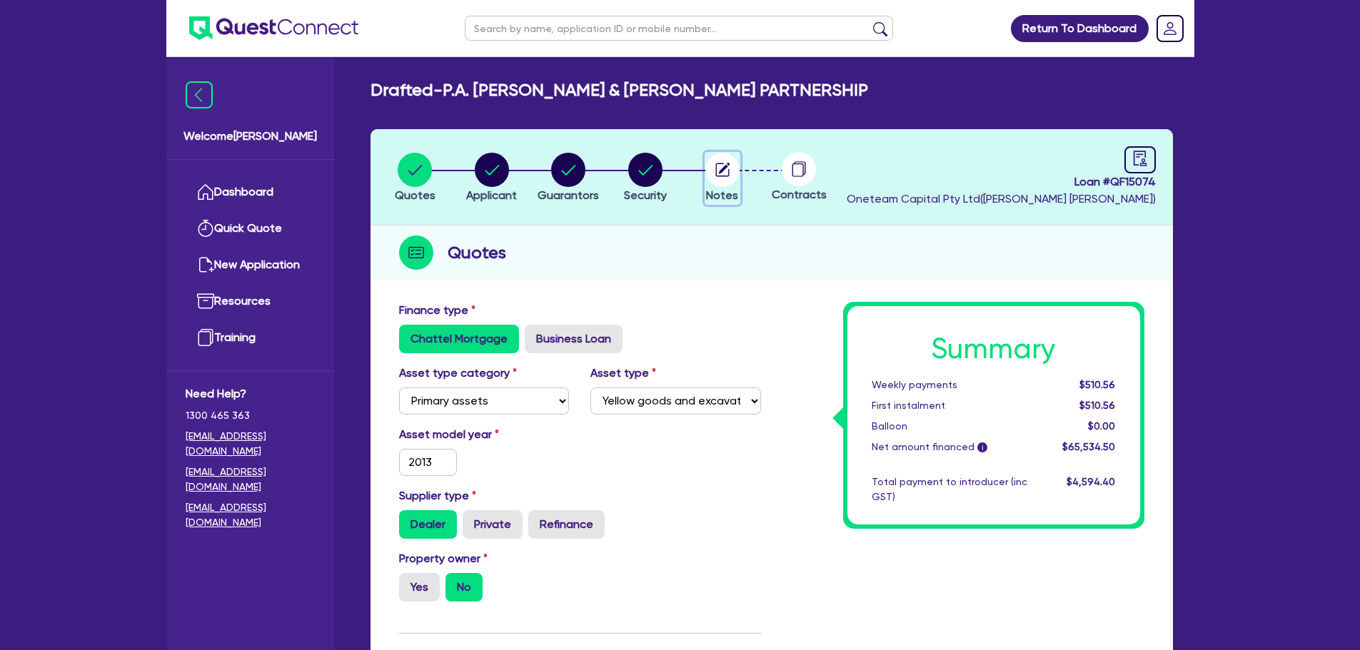
click at [705, 173] on icon "button" at bounding box center [722, 170] width 34 height 34
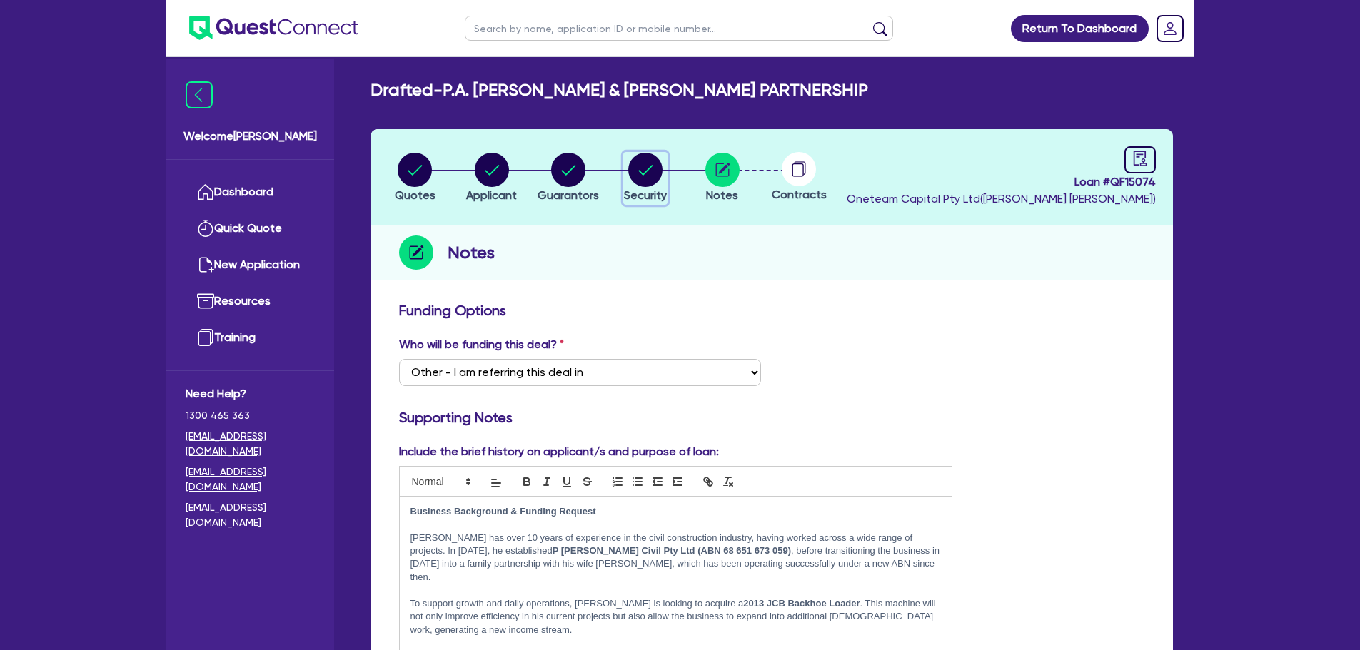
click at [635, 176] on circle "button" at bounding box center [645, 170] width 34 height 34
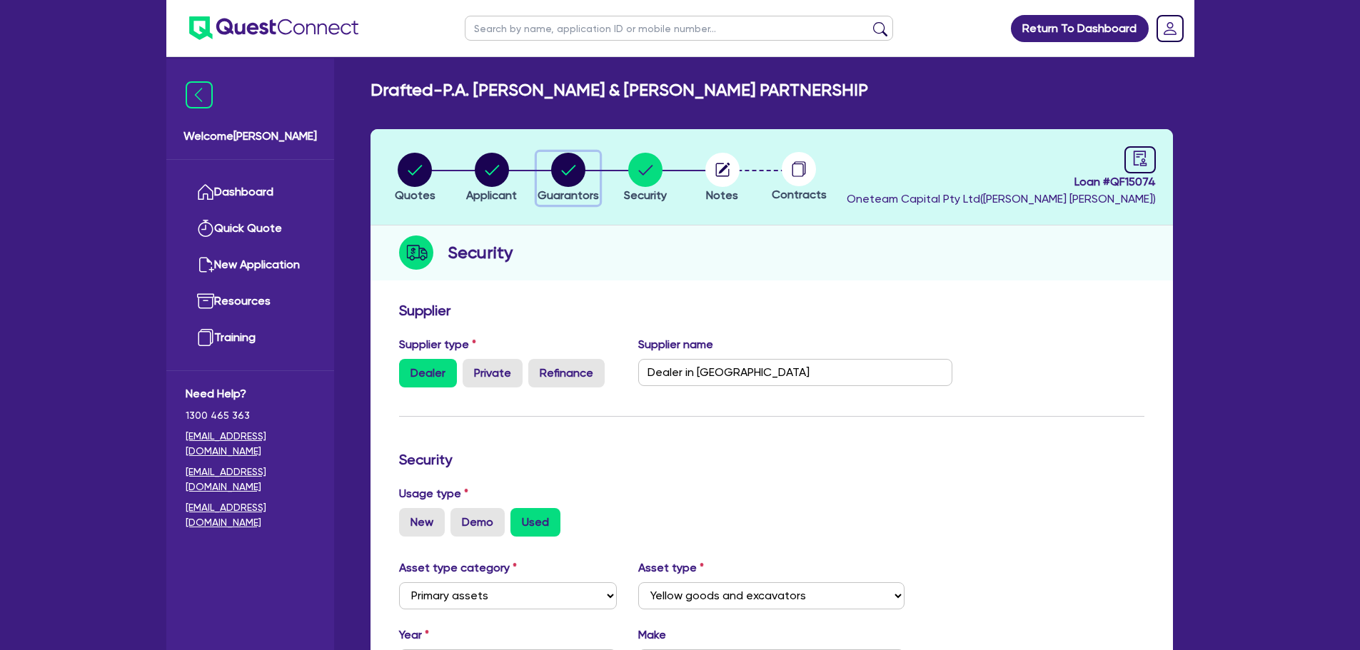
click at [565, 171] on circle "button" at bounding box center [568, 170] width 34 height 34
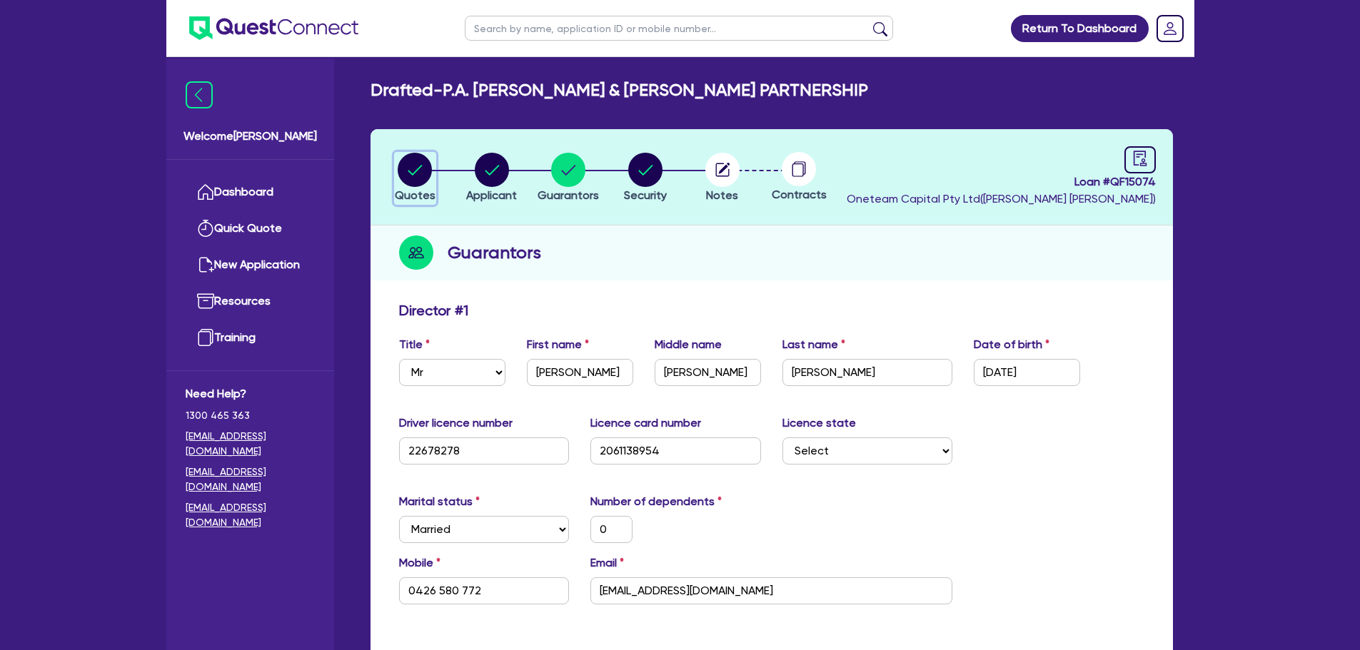
click at [404, 161] on circle "button" at bounding box center [415, 170] width 34 height 34
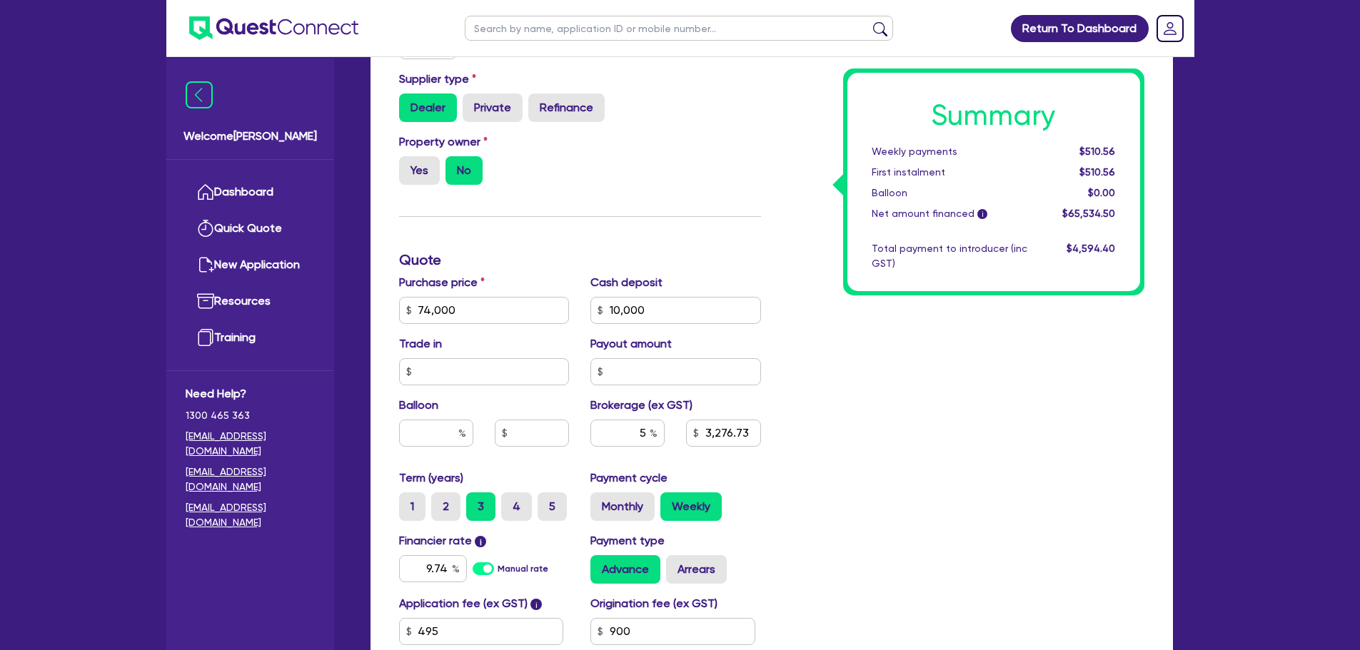
scroll to position [425, 0]
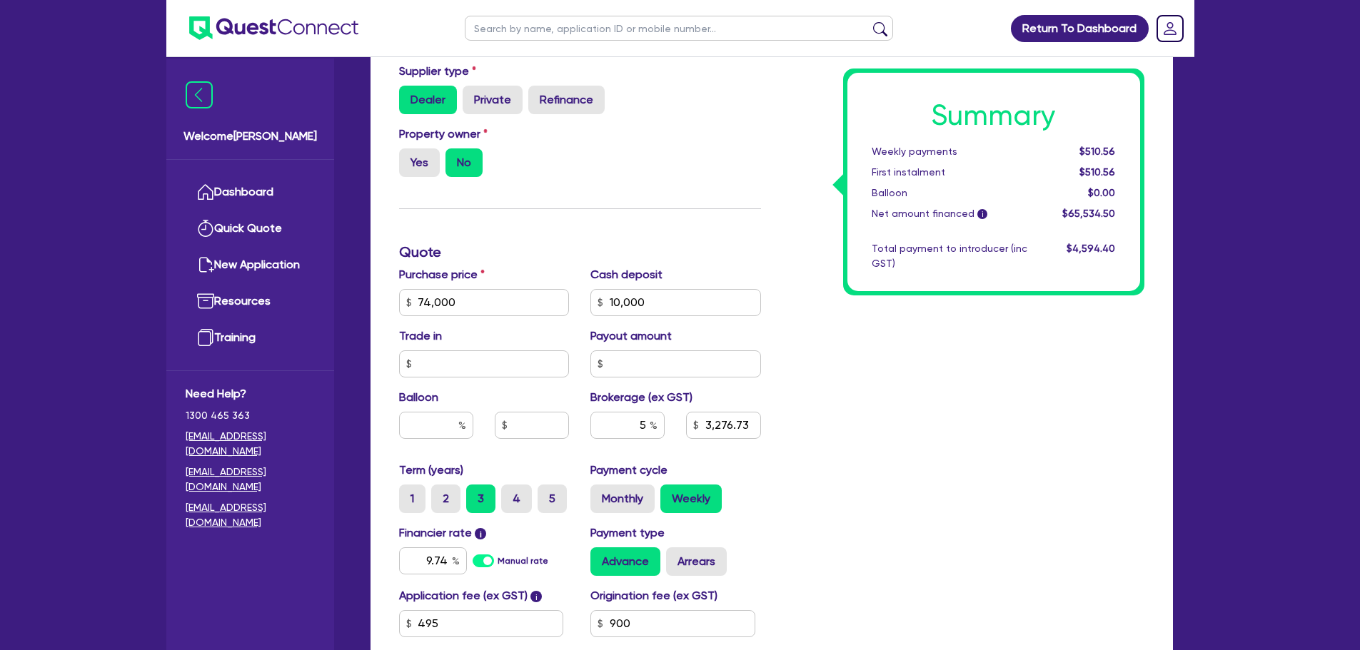
click at [851, 401] on div "Summary Weekly payments $510.56 First instalment $510.56 Balloon $0.00 Net amou…" at bounding box center [963, 294] width 383 height 835
click at [879, 390] on div "Summary Weekly payments $510.56 First instalment $510.56 Balloon $0.00 Net amou…" at bounding box center [963, 294] width 383 height 835
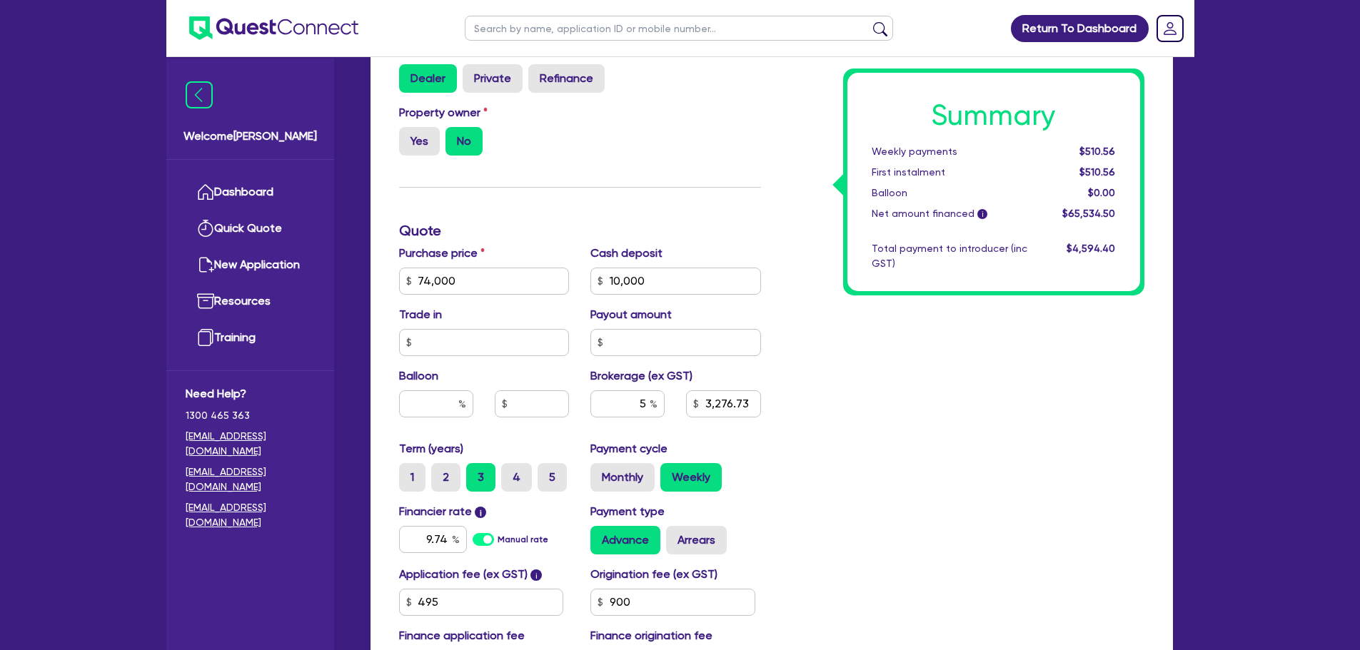
scroll to position [446, 0]
click at [680, 283] on input "10,000" at bounding box center [675, 281] width 171 height 27
click at [869, 430] on div "Summary Weekly payments $510.56 First instalment $510.56 Balloon $0.00 Net amou…" at bounding box center [963, 273] width 383 height 835
click at [450, 543] on input "9.74" at bounding box center [433, 540] width 68 height 27
click at [632, 293] on input "text" at bounding box center [675, 281] width 171 height 27
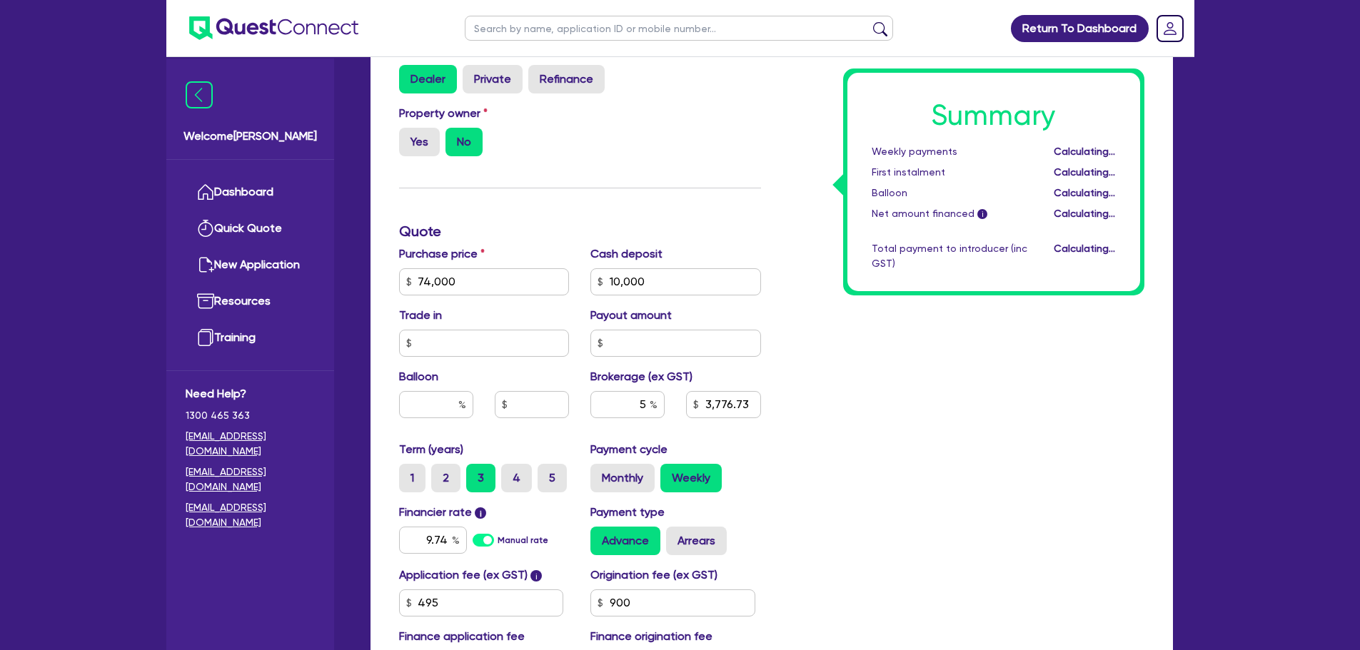
click at [942, 353] on div "Summary Weekly payments Calculating... First instalment Calculating... Balloon …" at bounding box center [963, 273] width 383 height 835
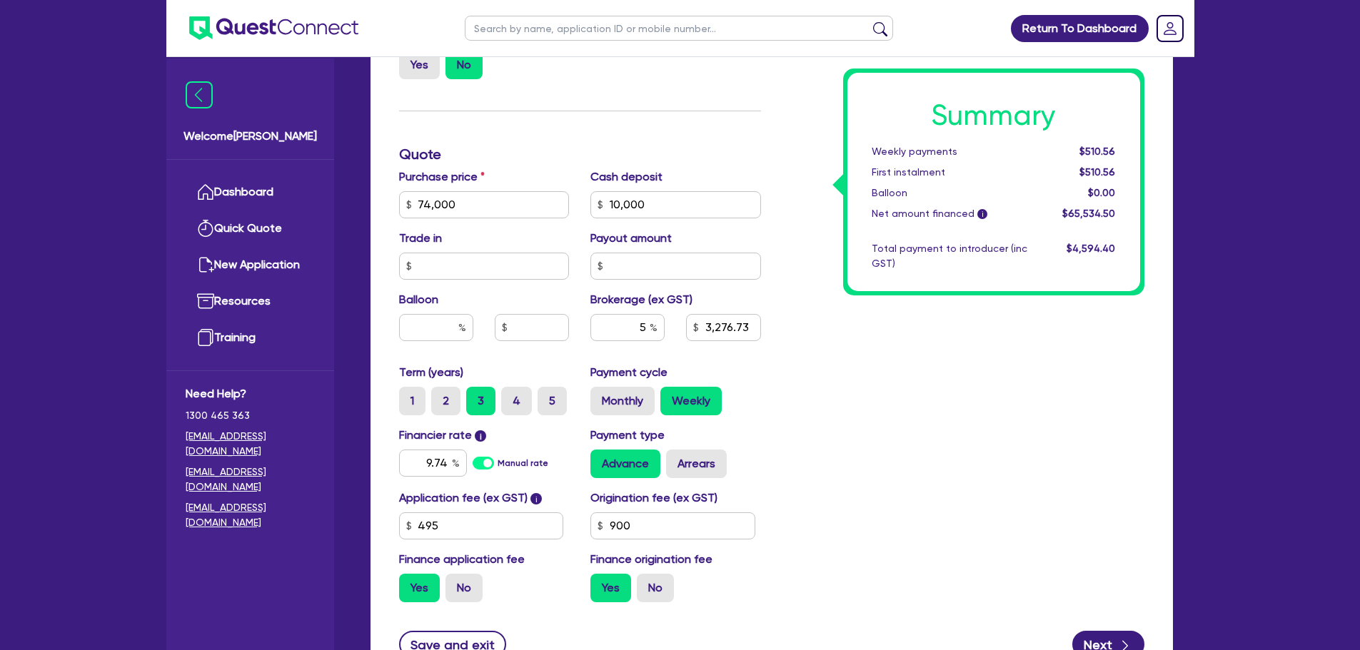
scroll to position [525, 0]
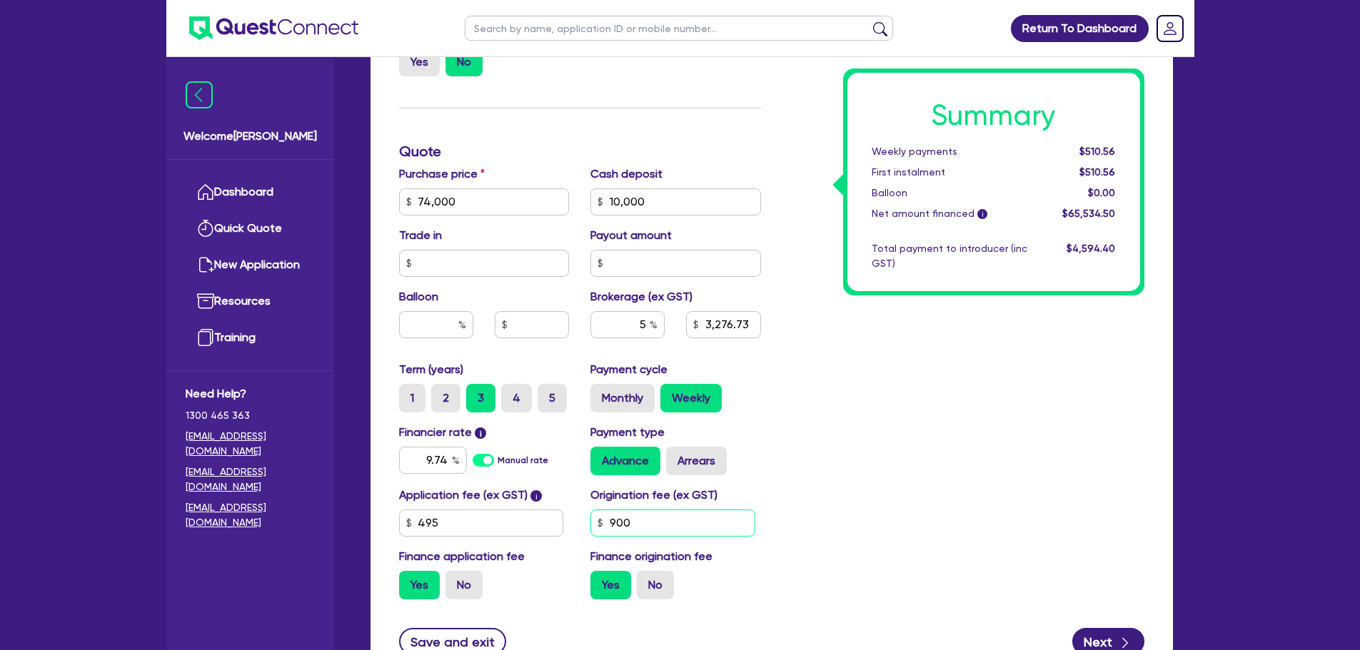
click at [666, 525] on input "900" at bounding box center [672, 523] width 165 height 27
click at [815, 493] on div "Summary Weekly payments $510.56 First instalment $510.56 Balloon $0.00 Net amou…" at bounding box center [963, 194] width 383 height 835
click at [790, 401] on div "Summary Weekly payments $510.56 First instalment $510.56 Balloon $0.00 Net amou…" at bounding box center [963, 194] width 383 height 835
click at [842, 406] on div "Summary Weekly payments $510.56 First instalment $510.56 Balloon $0.00 Net amou…" at bounding box center [963, 194] width 383 height 835
click at [815, 365] on div "Summary Weekly payments $510.56 First instalment $510.56 Balloon $0.00 Net amou…" at bounding box center [963, 194] width 383 height 835
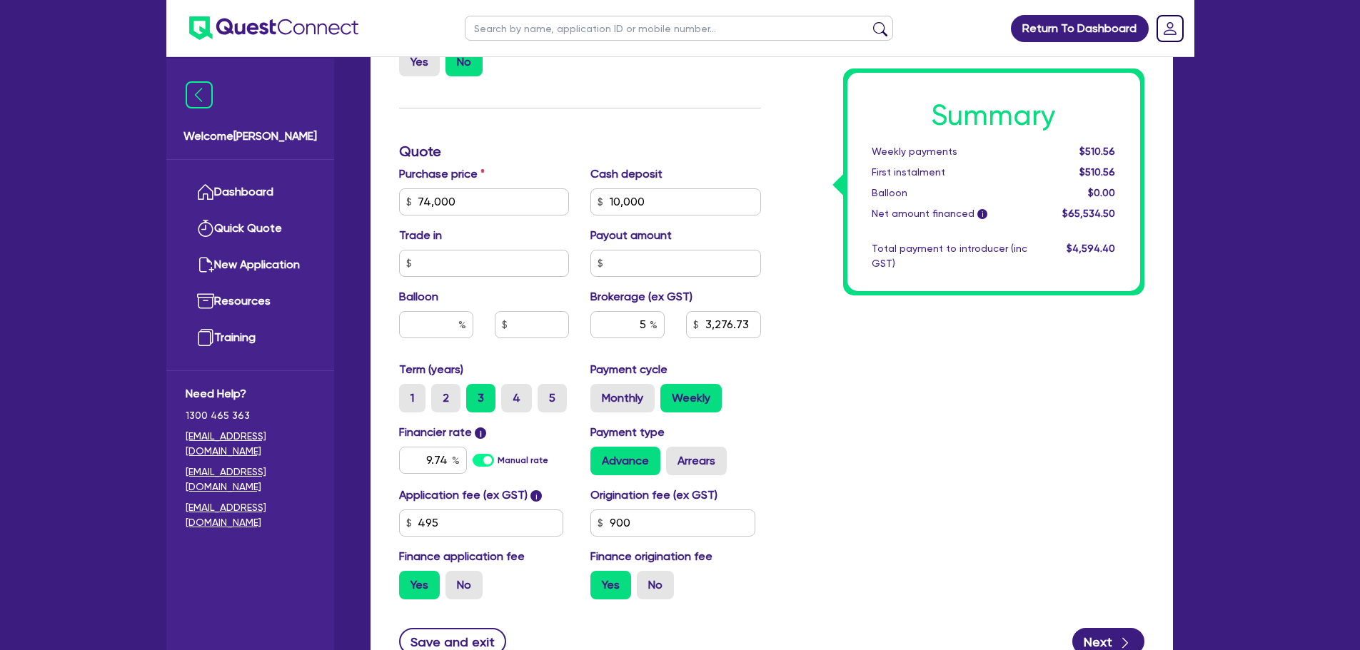
click at [866, 405] on div "Summary Weekly payments $510.56 First instalment $510.56 Balloon $0.00 Net amou…" at bounding box center [963, 194] width 383 height 835
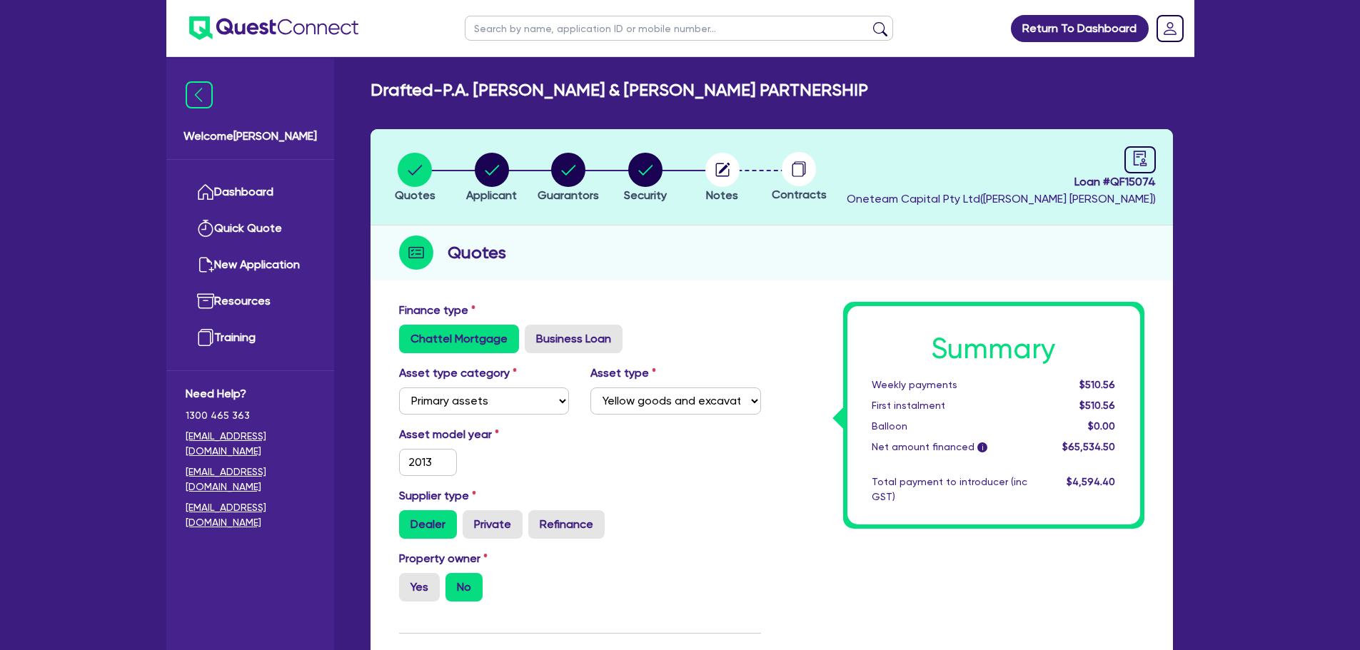
click at [565, 36] on input "text" at bounding box center [679, 28] width 428 height 25
click button "submit" at bounding box center [880, 31] width 23 height 20
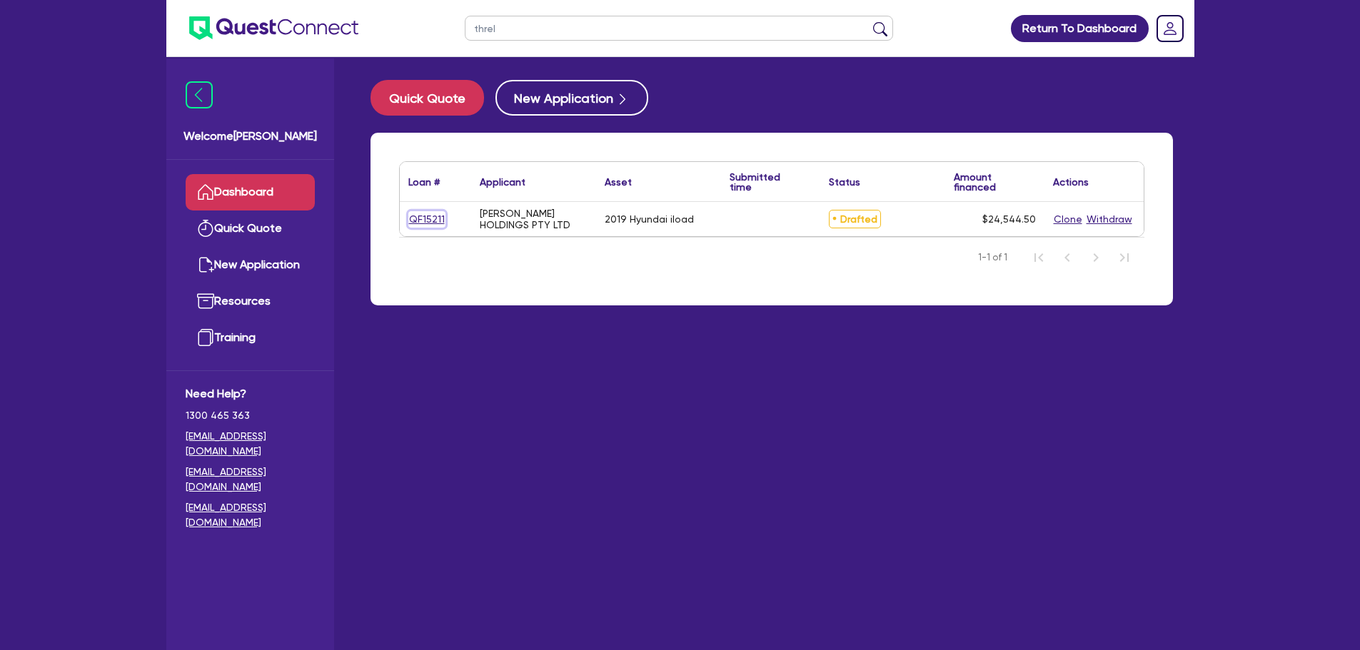
click at [436, 212] on link "QF15211" at bounding box center [426, 219] width 37 height 16
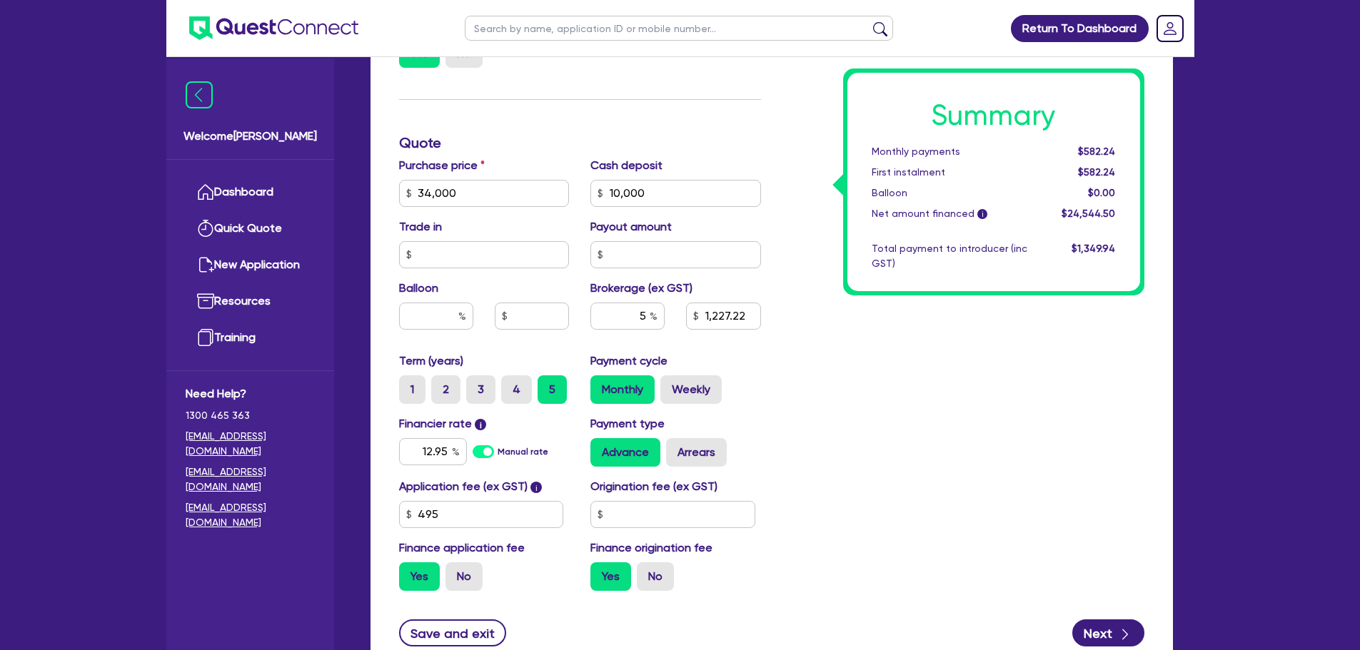
scroll to position [535, 0]
click at [645, 305] on input "5" at bounding box center [627, 314] width 74 height 27
click at [760, 376] on div "Monthly Weekly" at bounding box center [675, 388] width 171 height 29
click at [642, 518] on input "text" at bounding box center [672, 513] width 165 height 27
click at [898, 486] on div "Summary Monthly payments $576.17 First instalment $576.17 Balloon $0.00 Net amo…" at bounding box center [963, 184] width 383 height 835
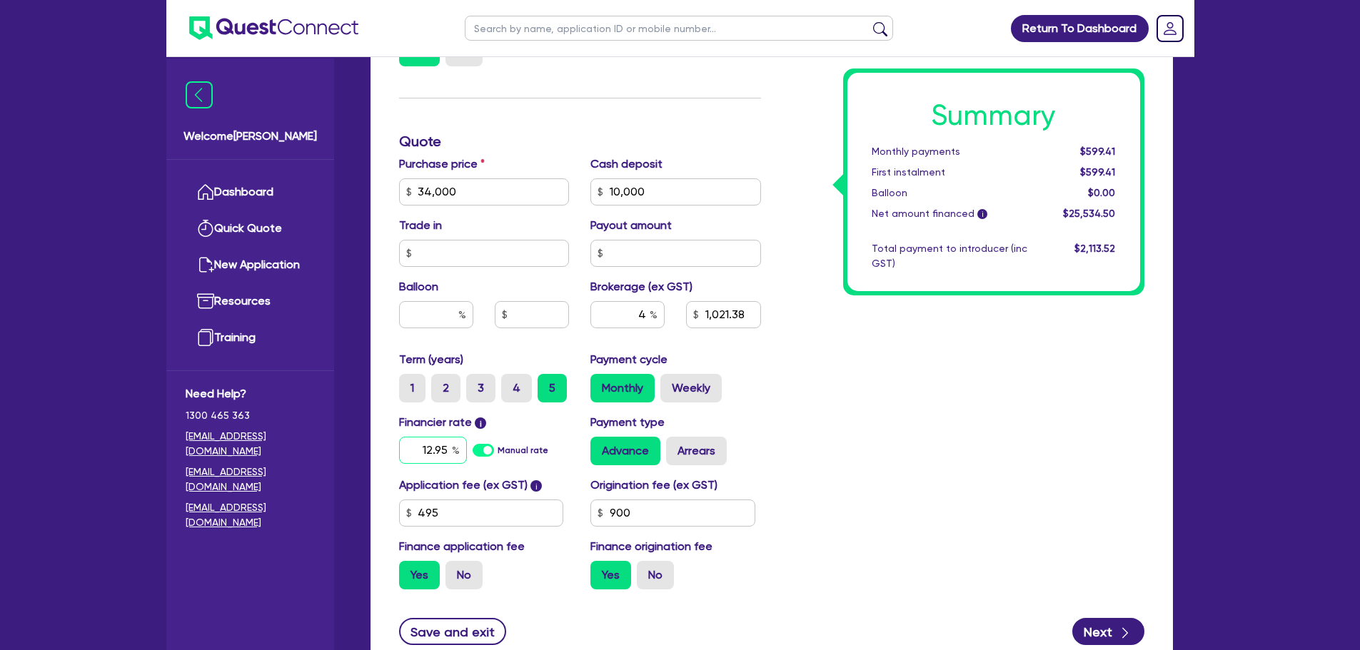
click at [446, 447] on input "12.95" at bounding box center [433, 450] width 68 height 27
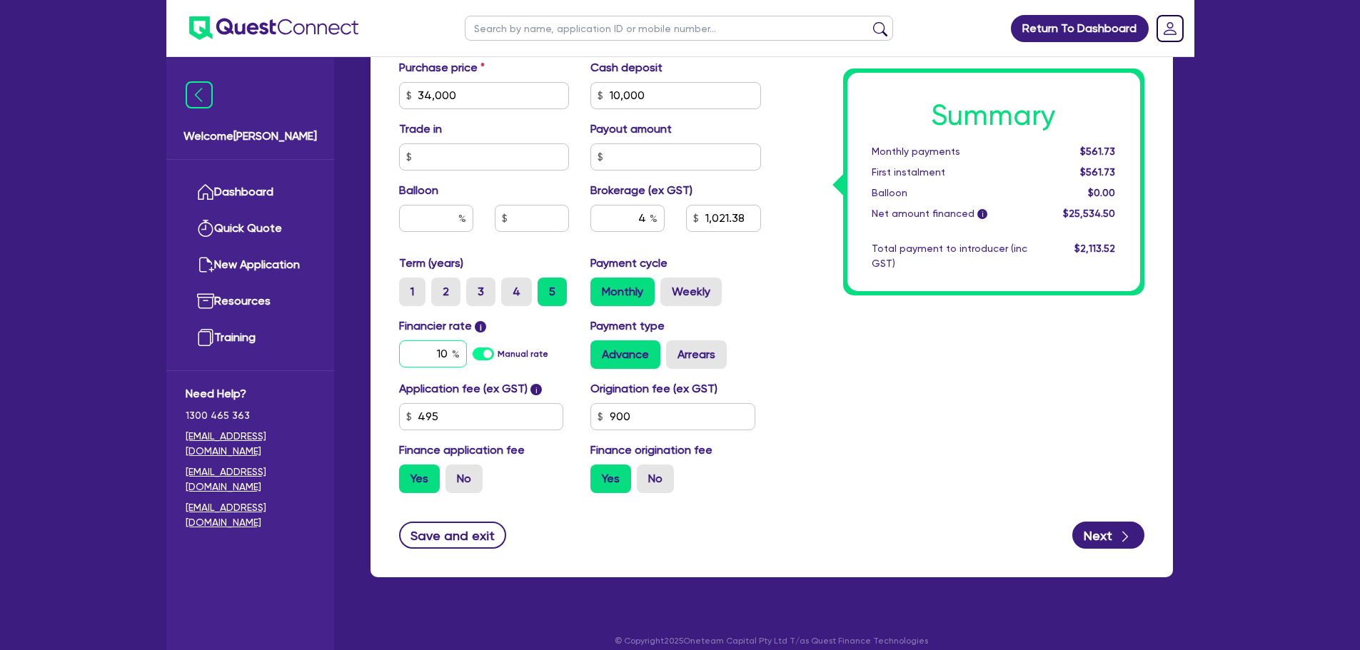
scroll to position [633, 0]
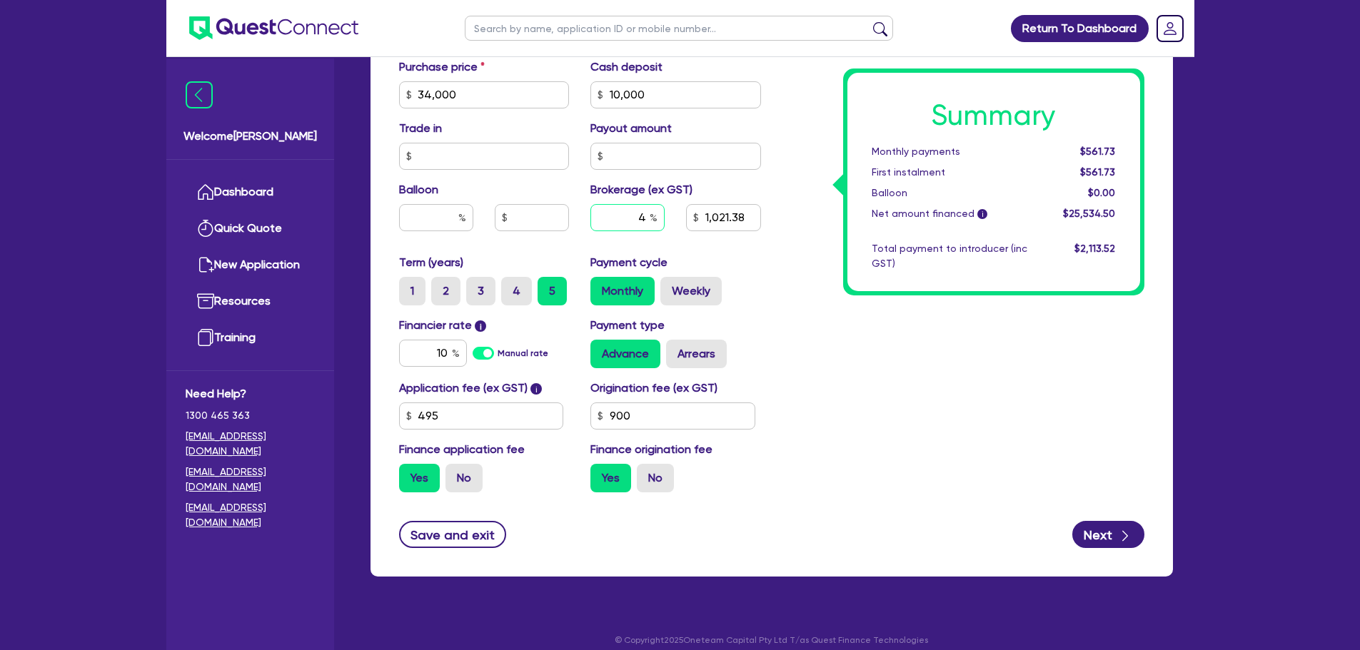
click at [640, 217] on input "4" at bounding box center [627, 217] width 74 height 27
click at [646, 218] on input "4" at bounding box center [627, 217] width 74 height 27
click at [715, 267] on div "Payment cycle Monthly Weekly" at bounding box center [676, 279] width 192 height 51
click at [485, 301] on label "3" at bounding box center [480, 291] width 29 height 29
click at [476, 286] on input "3" at bounding box center [470, 281] width 9 height 9
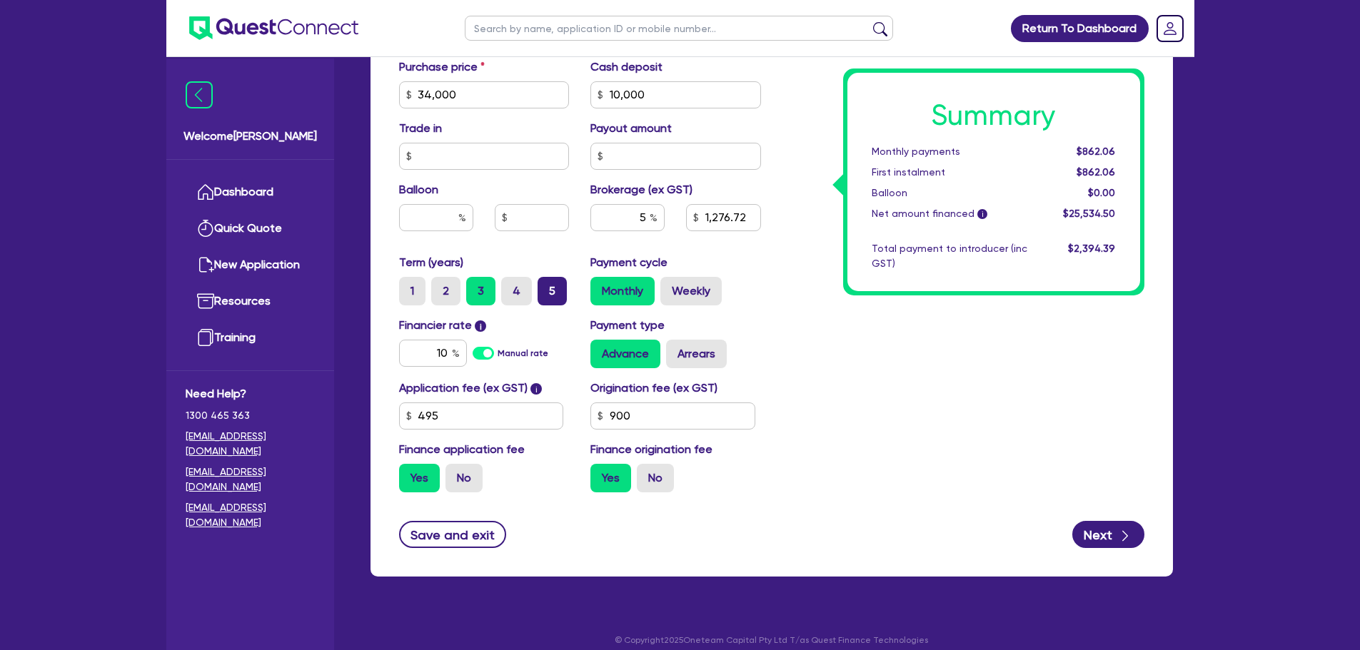
click at [547, 300] on label "5" at bounding box center [552, 291] width 29 height 29
click at [547, 286] on input "5" at bounding box center [542, 281] width 9 height 9
click at [444, 353] on input "10" at bounding box center [433, 353] width 68 height 27
click at [449, 353] on input "10" at bounding box center [433, 353] width 68 height 27
click at [897, 354] on div "Summary Monthly payments $567.65 First instalment $567.65 Balloon $0.00 Net amo…" at bounding box center [963, 86] width 383 height 835
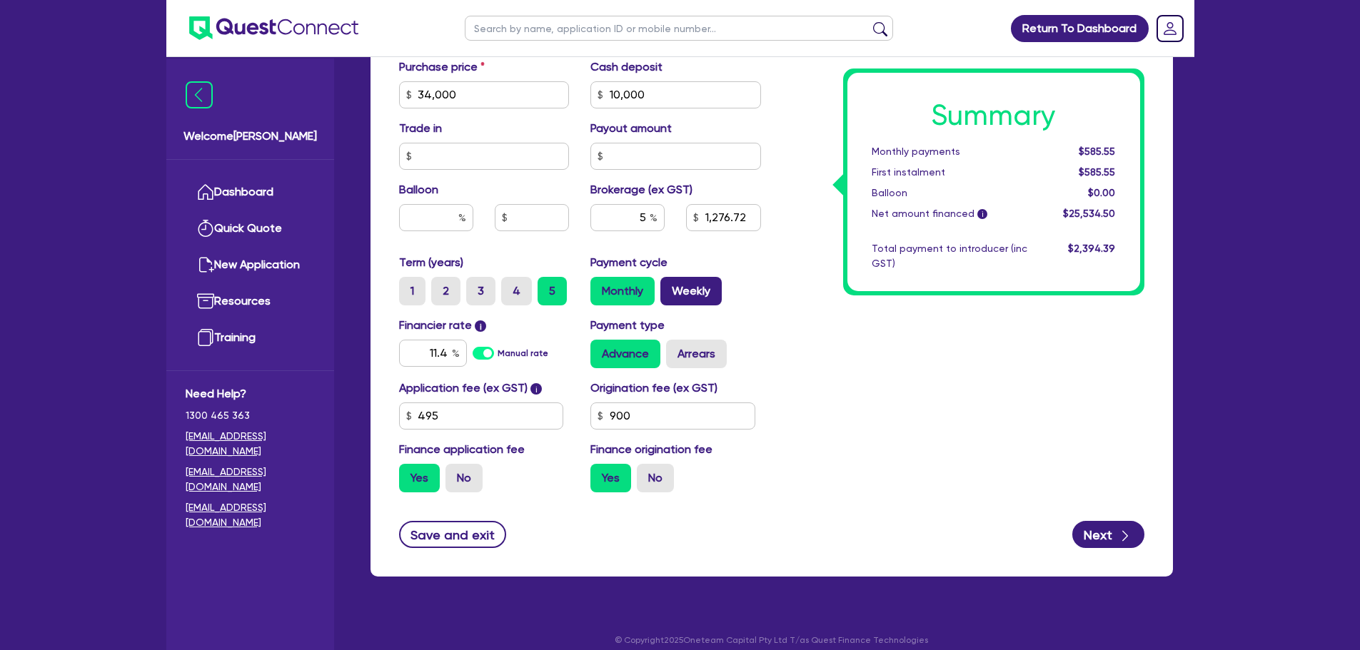
click at [664, 301] on label "Weekly" at bounding box center [690, 291] width 61 height 29
click at [664, 286] on input "Weekly" at bounding box center [664, 281] width 9 height 9
click at [613, 301] on label "Monthly" at bounding box center [622, 291] width 64 height 29
click at [600, 286] on input "Monthly" at bounding box center [594, 281] width 9 height 9
click at [790, 398] on div "Summary Monthly payments $585.55 First instalment $585.55 Balloon $0.00 Net amo…" at bounding box center [963, 86] width 383 height 835
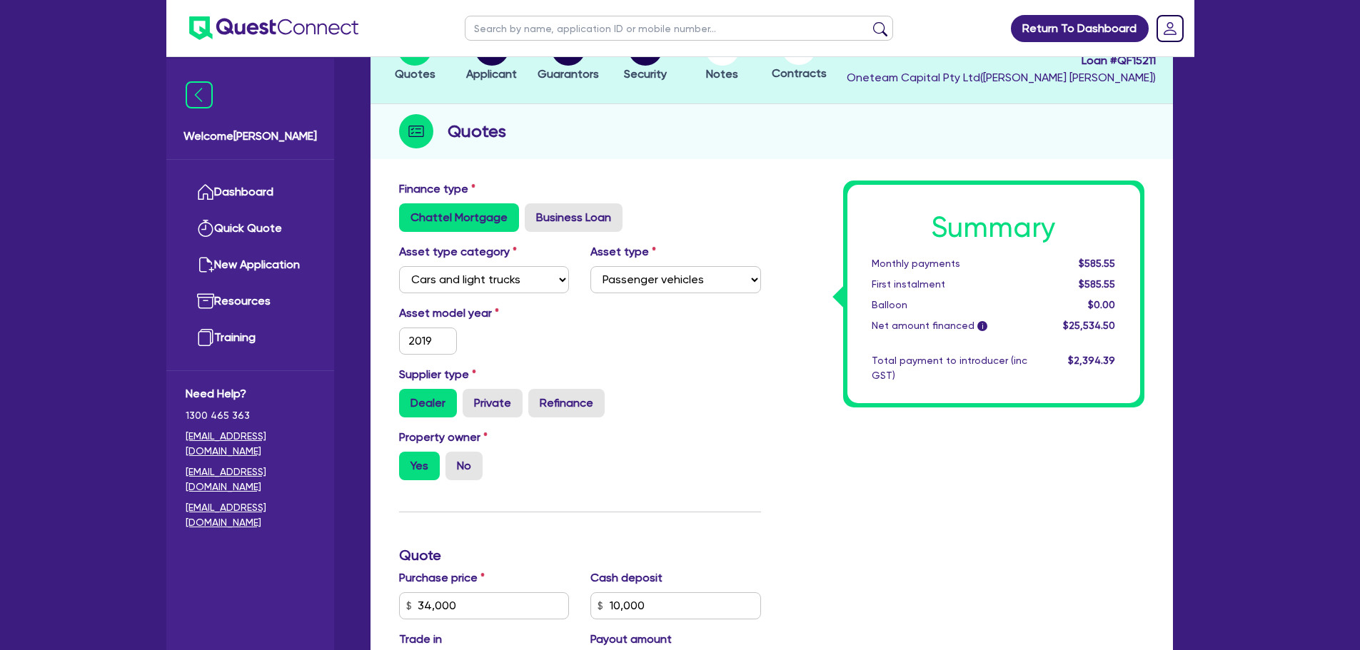
scroll to position [0, 0]
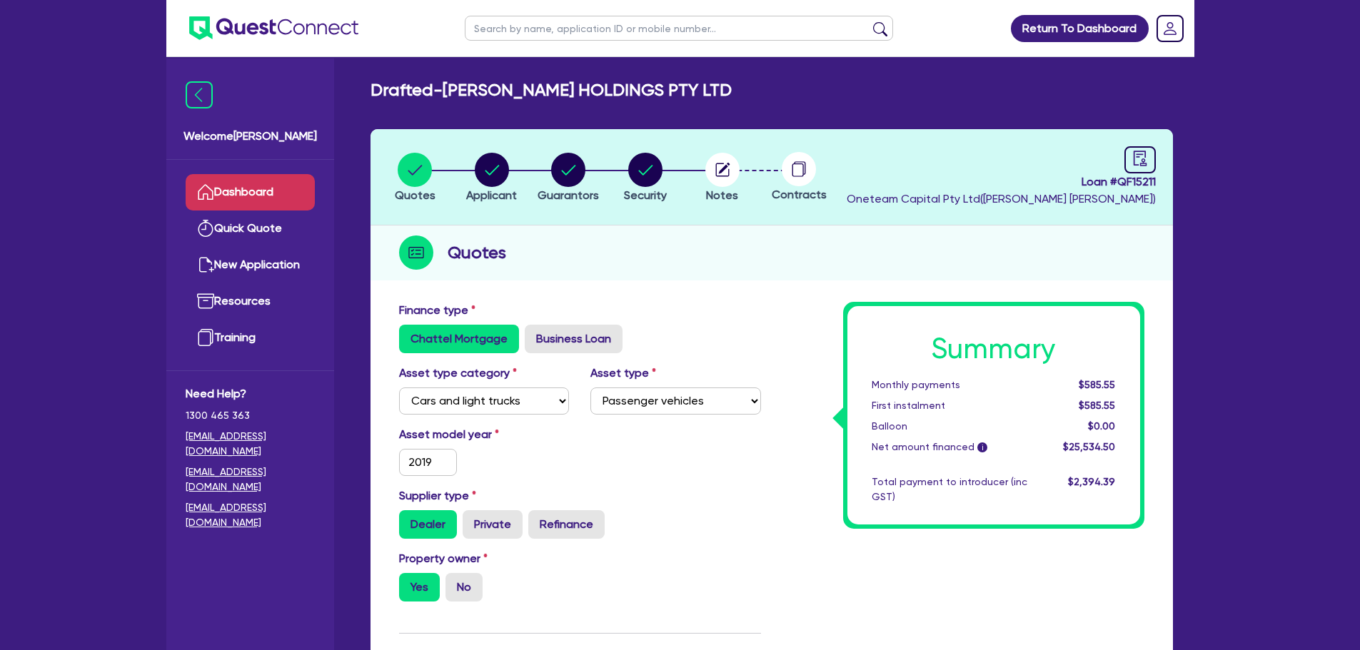
click at [213, 193] on link "Dashboard" at bounding box center [250, 192] width 129 height 36
